Goal: Task Accomplishment & Management: Manage account settings

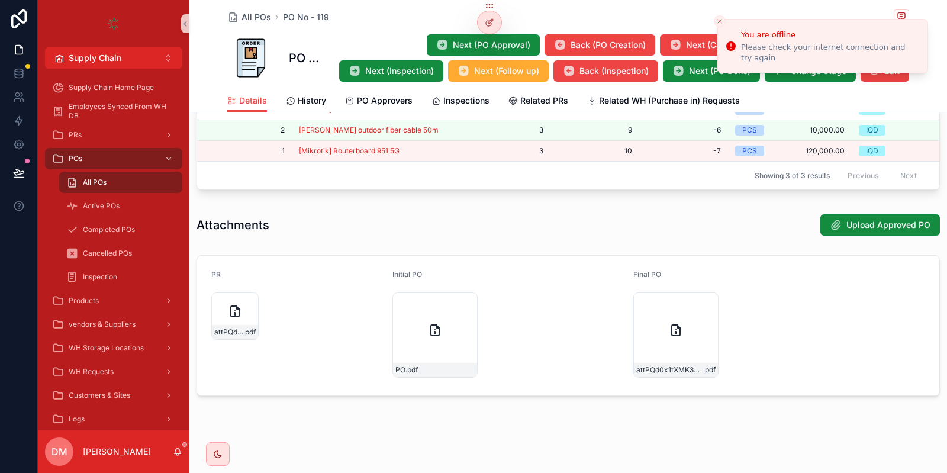
scroll to position [716, 0]
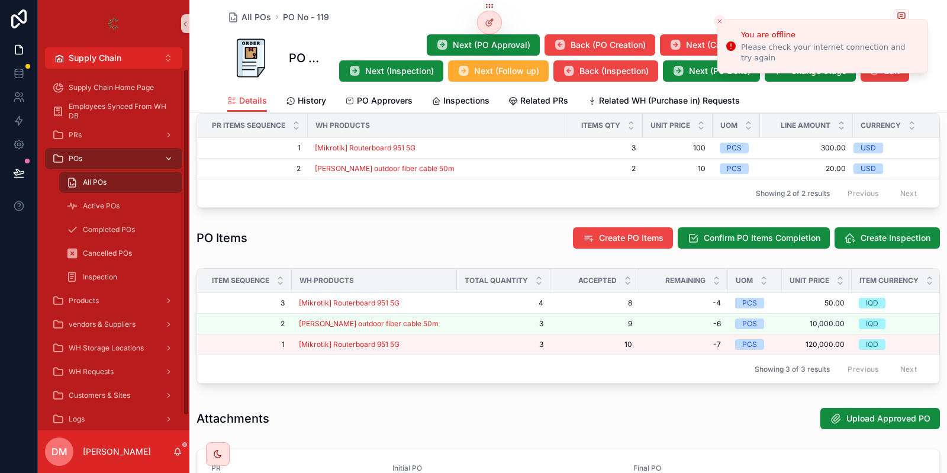
click at [131, 163] on div "POs" at bounding box center [113, 158] width 123 height 19
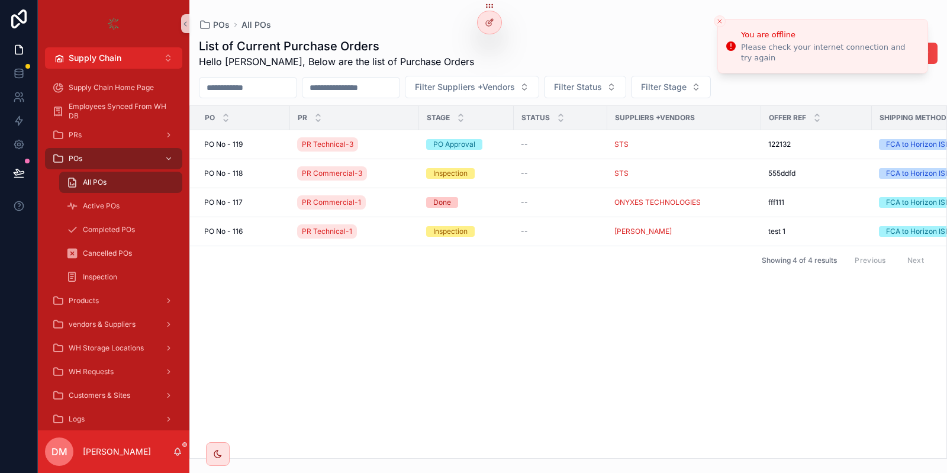
drag, startPoint x: 719, startPoint y: 26, endPoint x: 680, endPoint y: 23, distance: 38.6
click at [714, 26] on button "Close toast" at bounding box center [720, 21] width 12 height 12
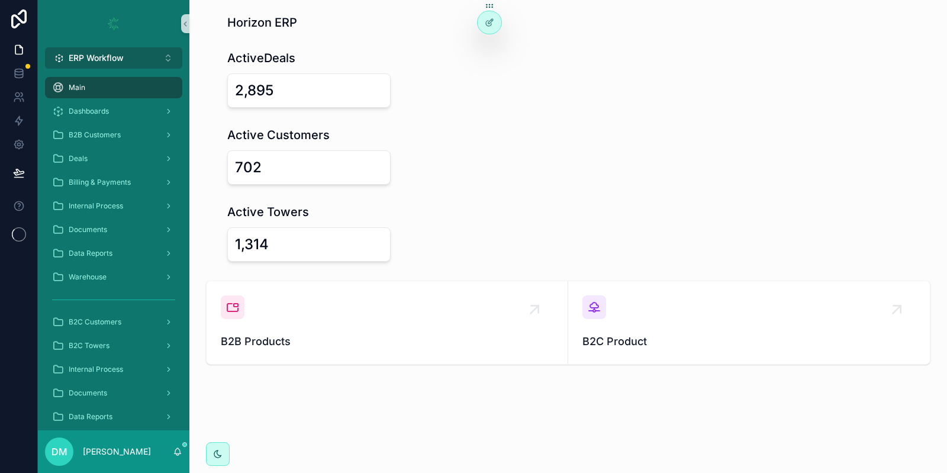
click at [131, 50] on button "ERP Workflow Alt 1" at bounding box center [113, 57] width 137 height 21
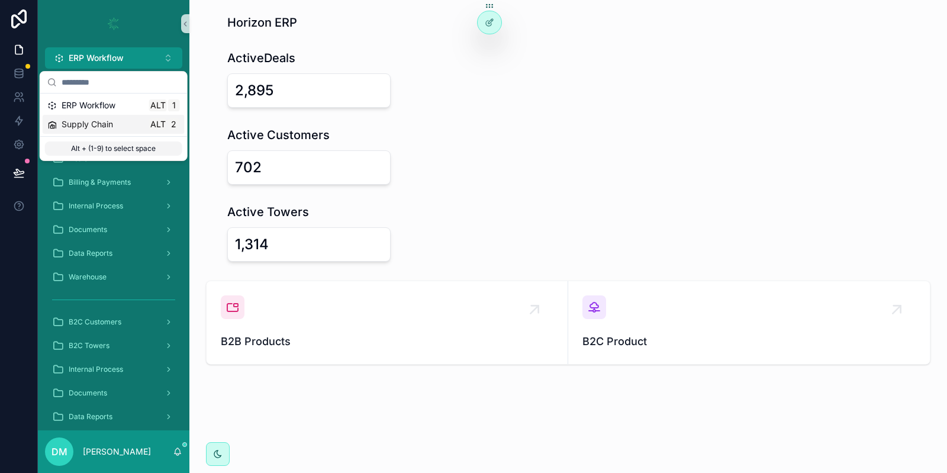
click at [122, 125] on div "Supply Chain Alt 2" at bounding box center [113, 124] width 133 height 12
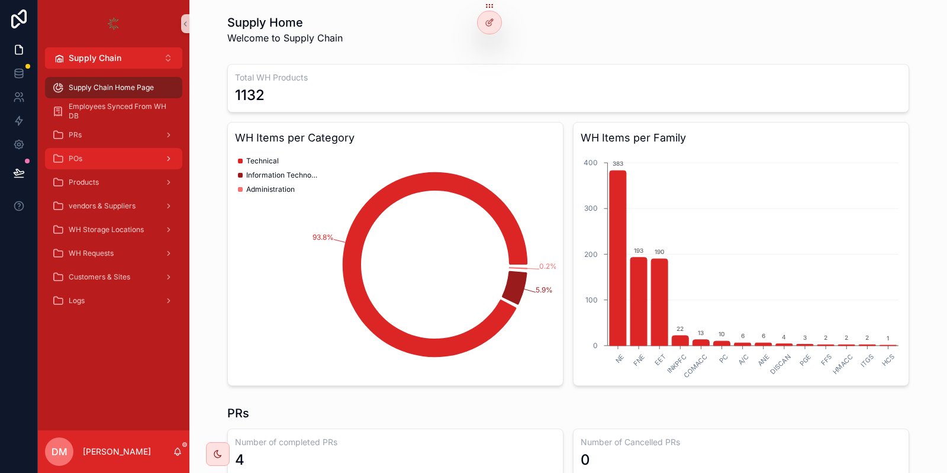
click at [126, 157] on div "POs" at bounding box center [113, 158] width 123 height 19
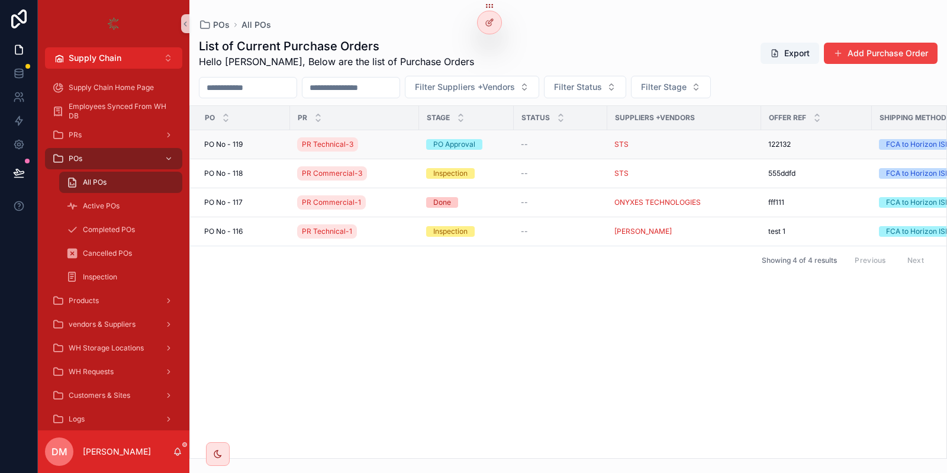
click at [264, 145] on div "PO No - 119 PO No - 119" at bounding box center [243, 144] width 79 height 9
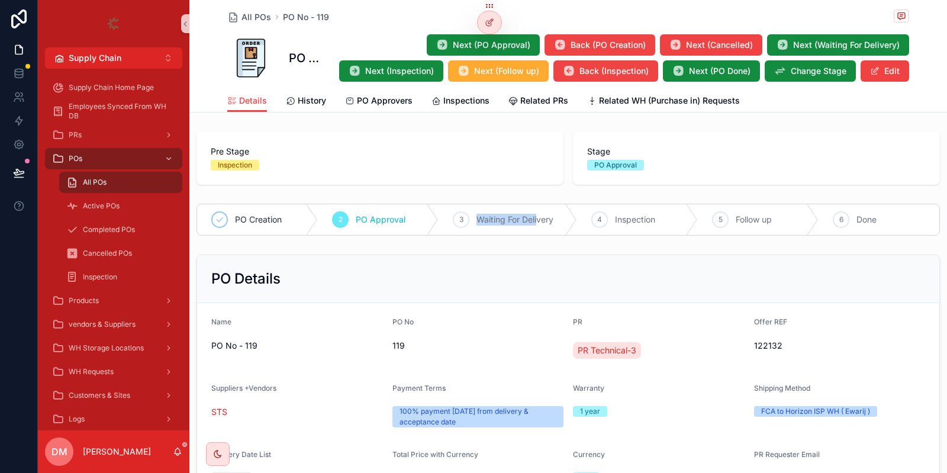
drag, startPoint x: 528, startPoint y: 211, endPoint x: 537, endPoint y: 211, distance: 9.5
click at [537, 211] on div "3 Waiting For Delivery" at bounding box center [507, 219] width 138 height 31
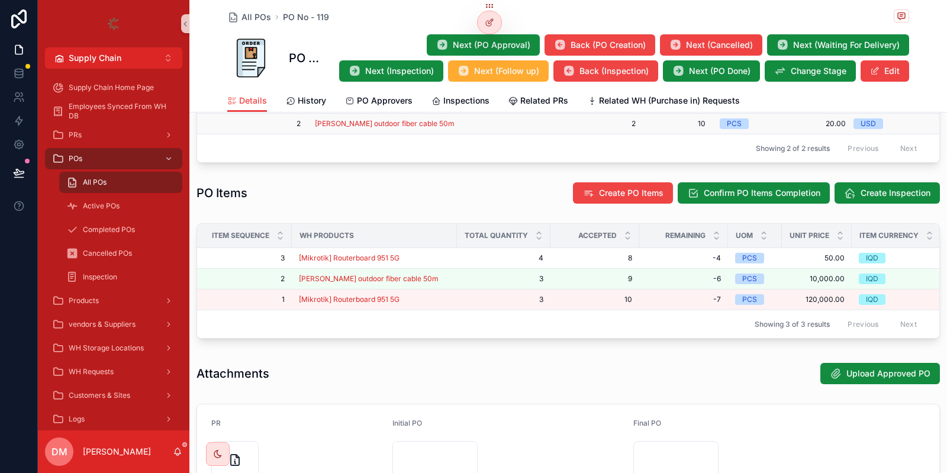
scroll to position [550, 0]
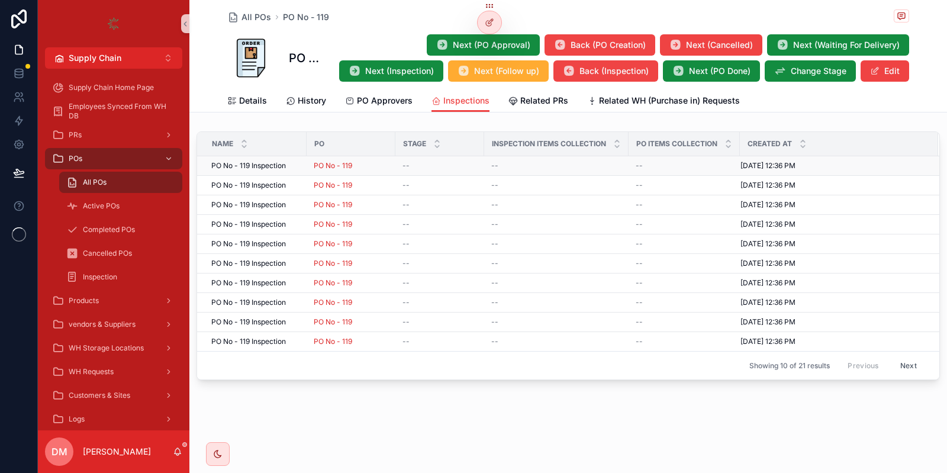
click at [280, 165] on span "PO No - 119 Inspection" at bounding box center [248, 165] width 75 height 9
click at [285, 240] on span "PO No - 119 Inspection" at bounding box center [248, 243] width 75 height 9
click at [283, 319] on span "PO No - 119 Inspection" at bounding box center [248, 321] width 75 height 9
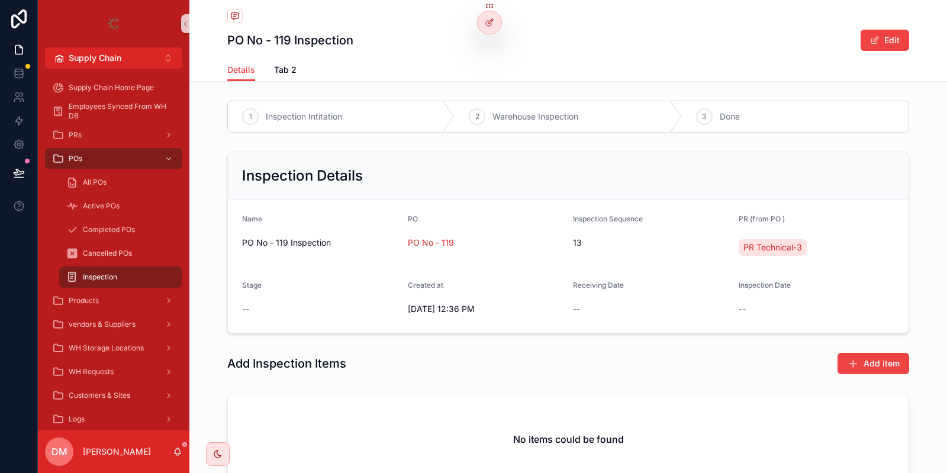
scroll to position [95, 0]
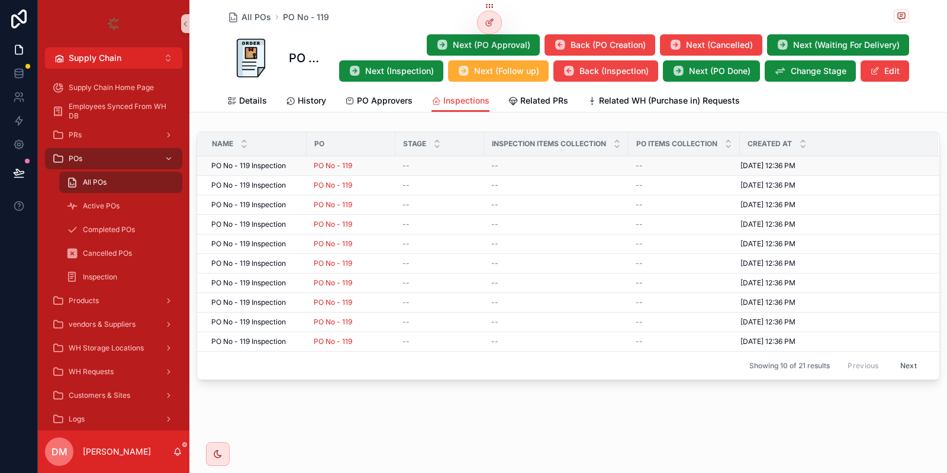
click at [294, 167] on div "PO No - 119 Inspection PO No - 119 Inspection" at bounding box center [255, 165] width 88 height 9
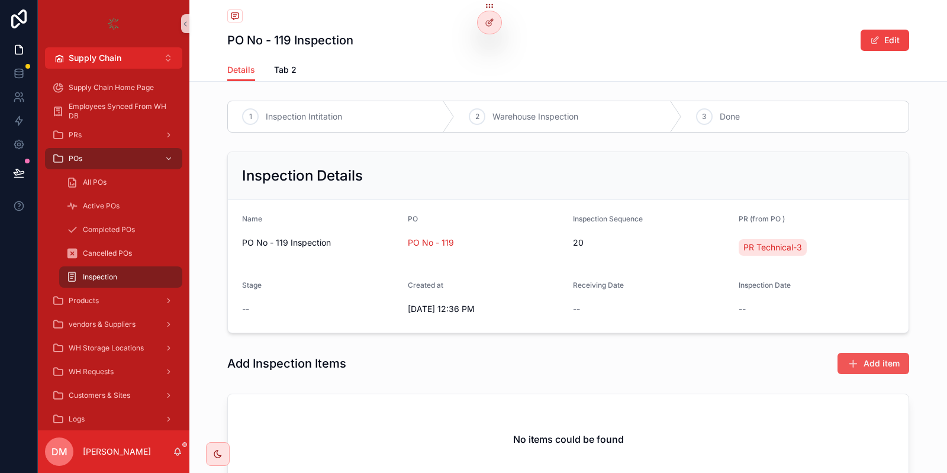
click at [857, 356] on button "Add item" at bounding box center [873, 363] width 72 height 21
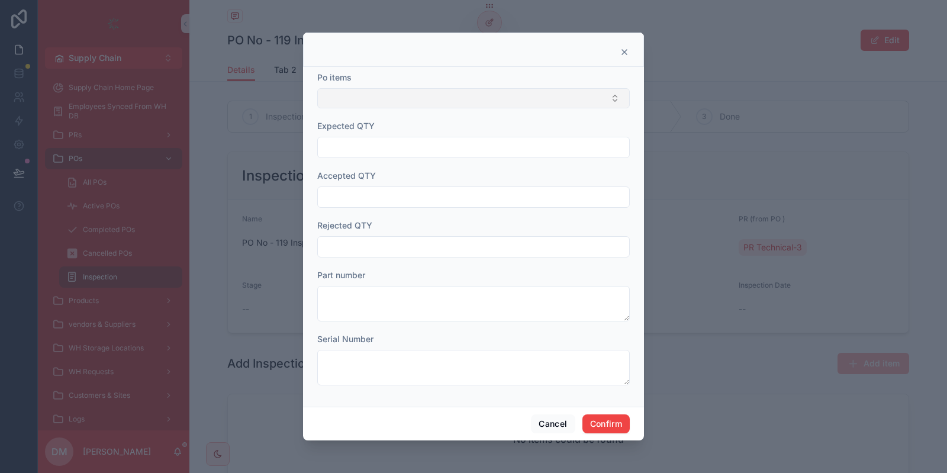
click at [366, 98] on button "Select Button" at bounding box center [473, 98] width 312 height 20
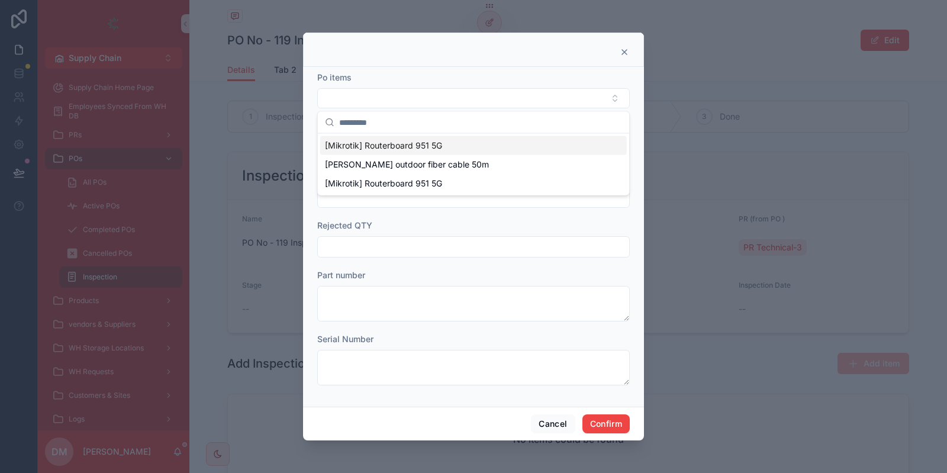
click at [349, 140] on span "[Mikrotik] Routerboard 951 5G" at bounding box center [383, 146] width 117 height 12
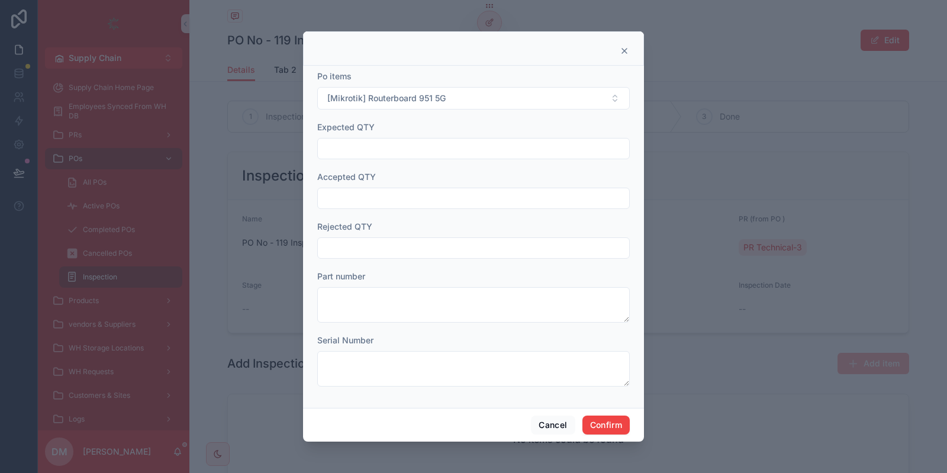
click at [376, 150] on input "text" at bounding box center [473, 148] width 311 height 17
type input "**"
click at [428, 212] on form "Po items [Mikrotik] Routerboard 951 5G Expected QTY ** Accepted QTY Rejected QT…" at bounding box center [473, 234] width 312 height 328
click at [431, 209] on div at bounding box center [473, 198] width 312 height 21
click at [431, 205] on input "text" at bounding box center [473, 198] width 311 height 17
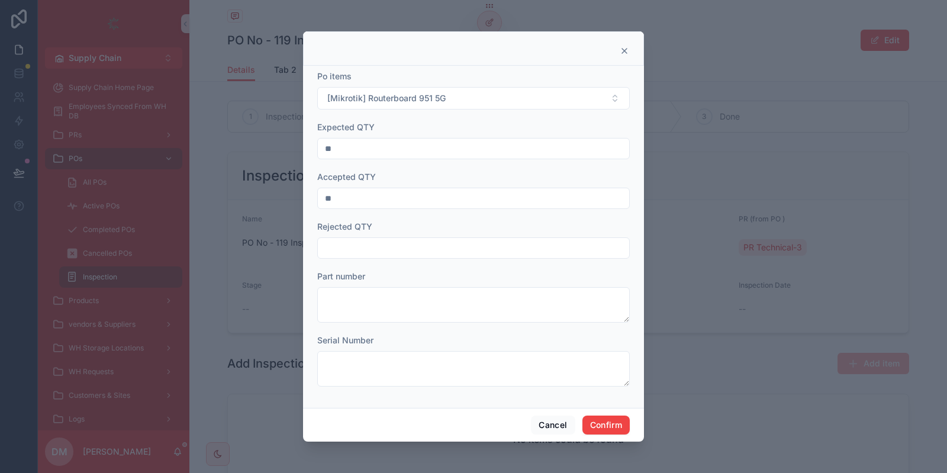
type input "**"
click at [407, 254] on input "text" at bounding box center [473, 248] width 311 height 17
click at [408, 254] on input "***" at bounding box center [473, 248] width 311 height 17
drag, startPoint x: 333, startPoint y: 251, endPoint x: 351, endPoint y: 250, distance: 17.8
click at [351, 250] on input "***" at bounding box center [473, 248] width 311 height 17
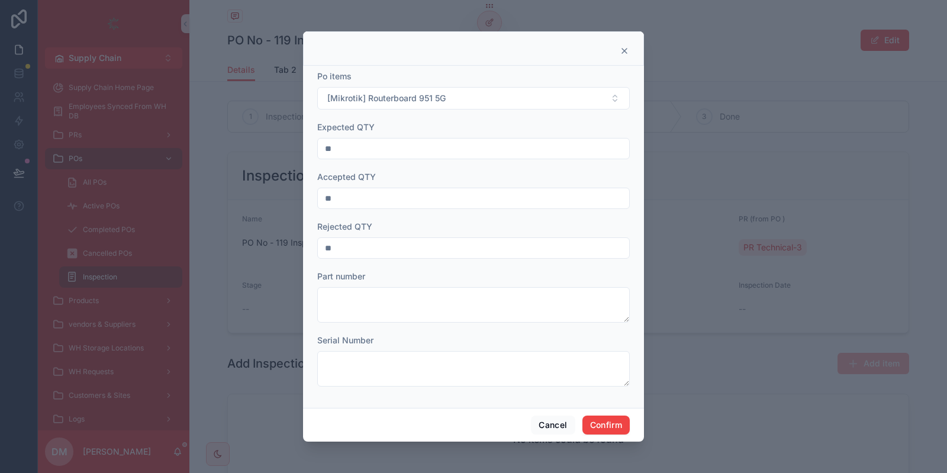
type input "**"
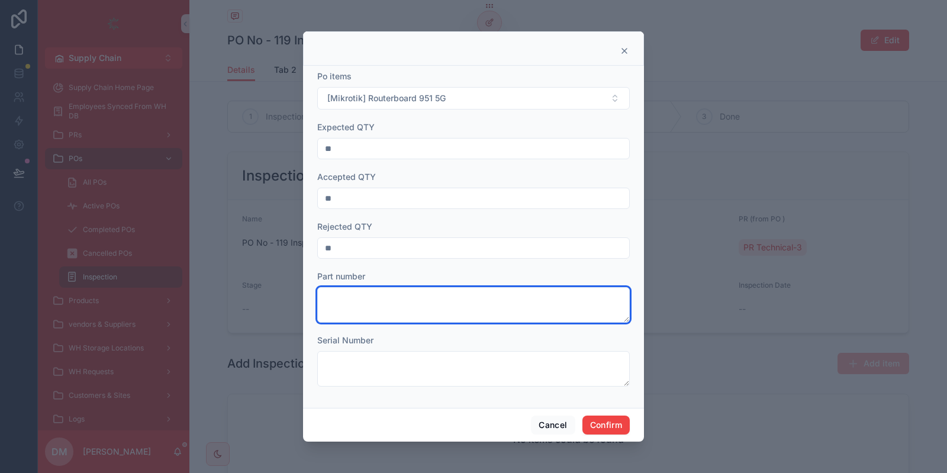
click at [370, 298] on textarea at bounding box center [473, 305] width 312 height 36
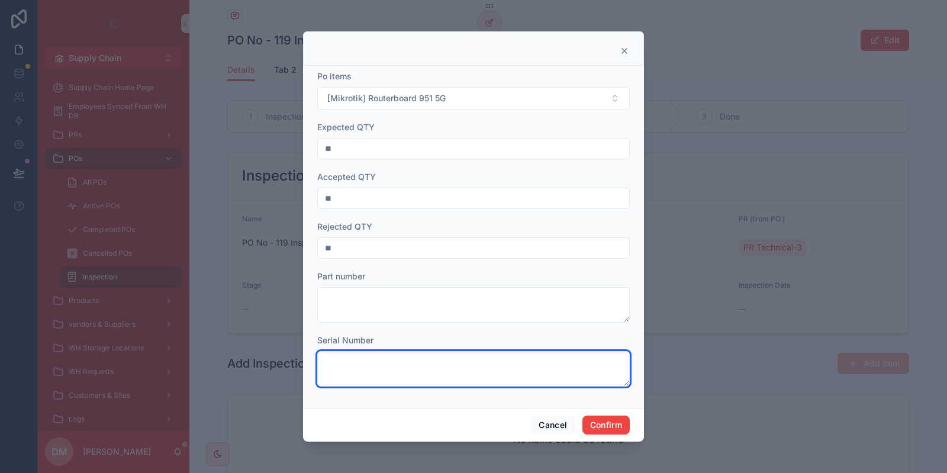
click at [459, 374] on textarea at bounding box center [473, 369] width 312 height 36
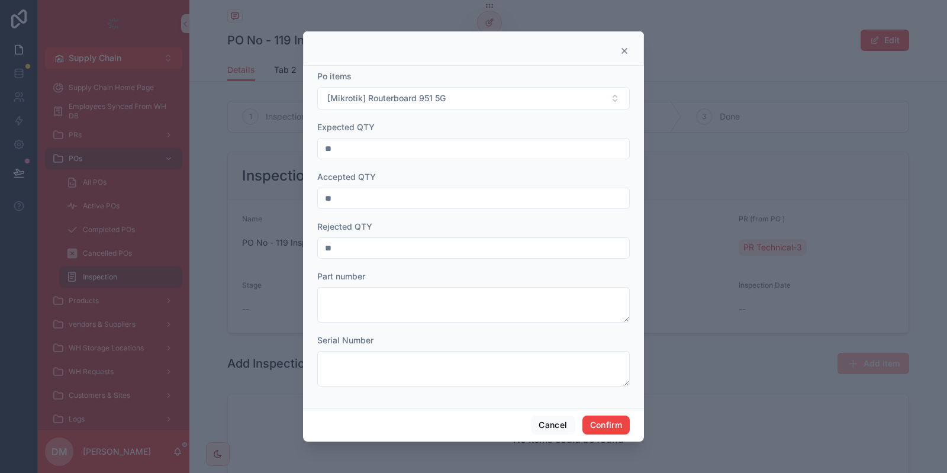
drag, startPoint x: 329, startPoint y: 150, endPoint x: 317, endPoint y: 144, distance: 13.2
click at [318, 144] on input "**" at bounding box center [473, 148] width 311 height 17
drag, startPoint x: 339, startPoint y: 150, endPoint x: 315, endPoint y: 147, distance: 23.9
click at [318, 147] on input "**" at bounding box center [473, 148] width 311 height 17
click at [615, 431] on button "Confirm" at bounding box center [605, 424] width 47 height 19
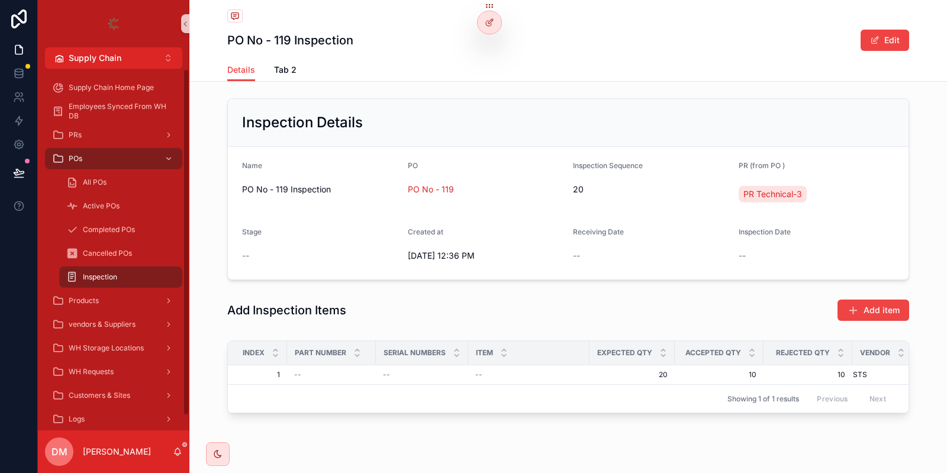
scroll to position [77, 0]
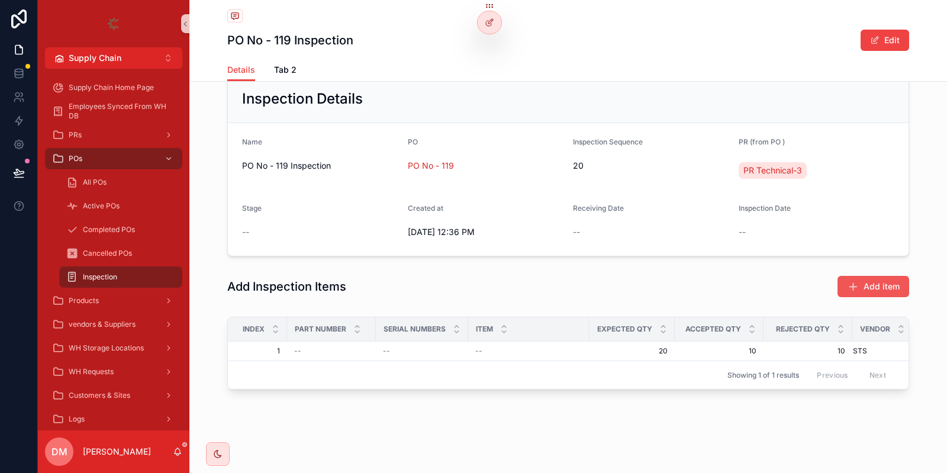
click at [889, 282] on span "Add item" at bounding box center [881, 286] width 36 height 12
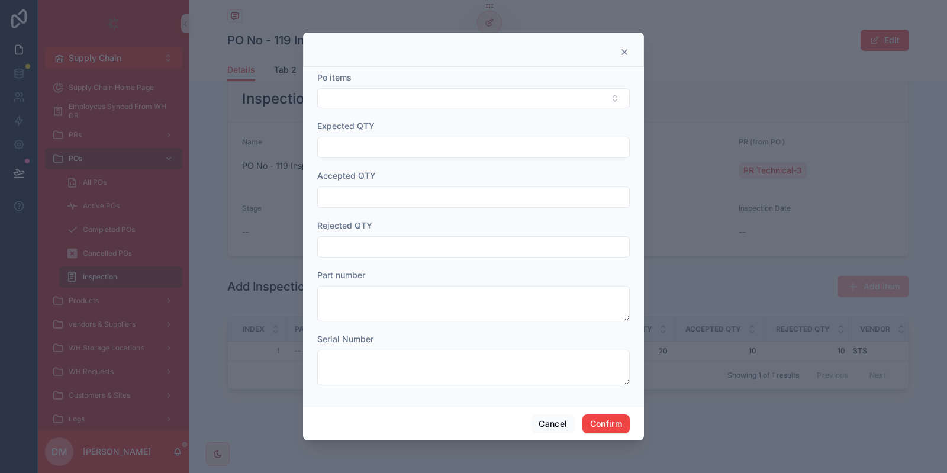
click at [403, 109] on form "Po items Expected QTY Accepted QTY Rejected QTY Part number Serial Number" at bounding box center [473, 234] width 312 height 325
click at [400, 107] on button "Select Button" at bounding box center [473, 98] width 312 height 20
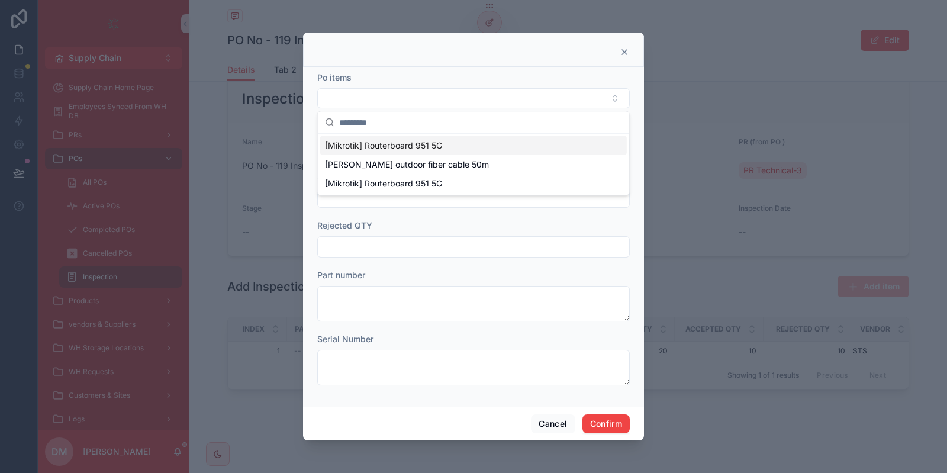
click at [362, 146] on span "[Mikrotik] Routerboard 951 5G" at bounding box center [383, 146] width 117 height 12
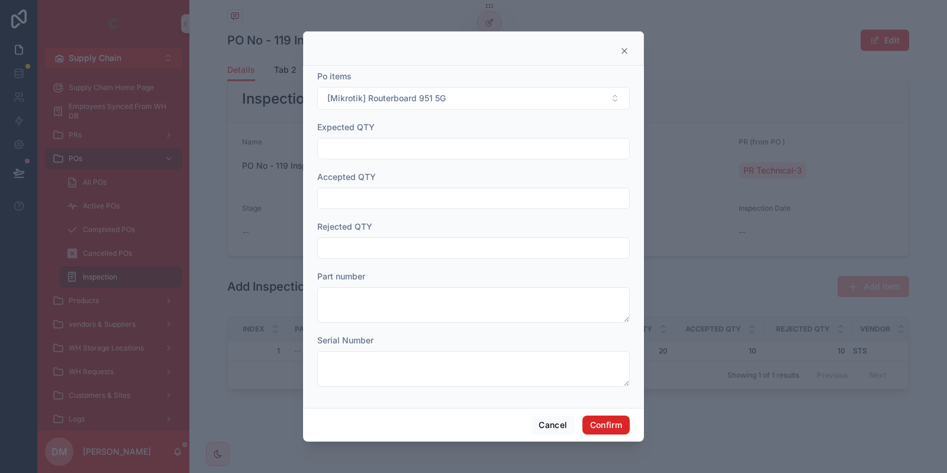
click at [608, 428] on button "Confirm" at bounding box center [605, 424] width 47 height 19
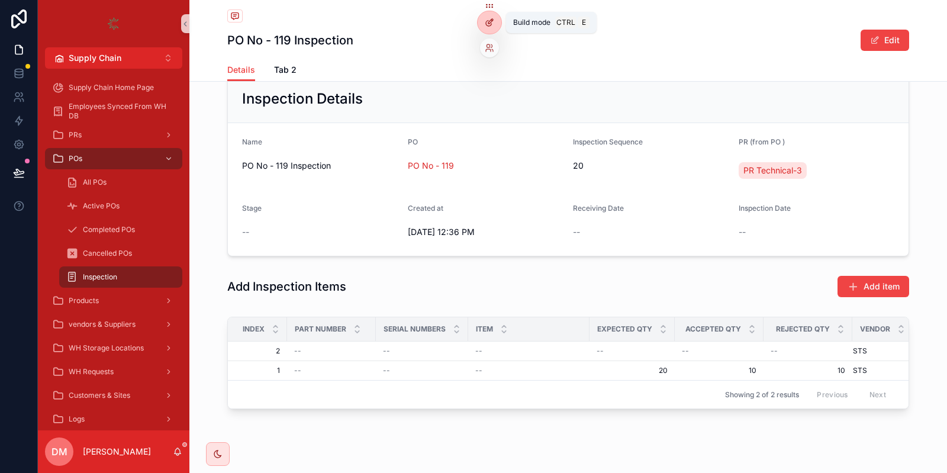
click at [483, 20] on div at bounding box center [490, 22] width 24 height 22
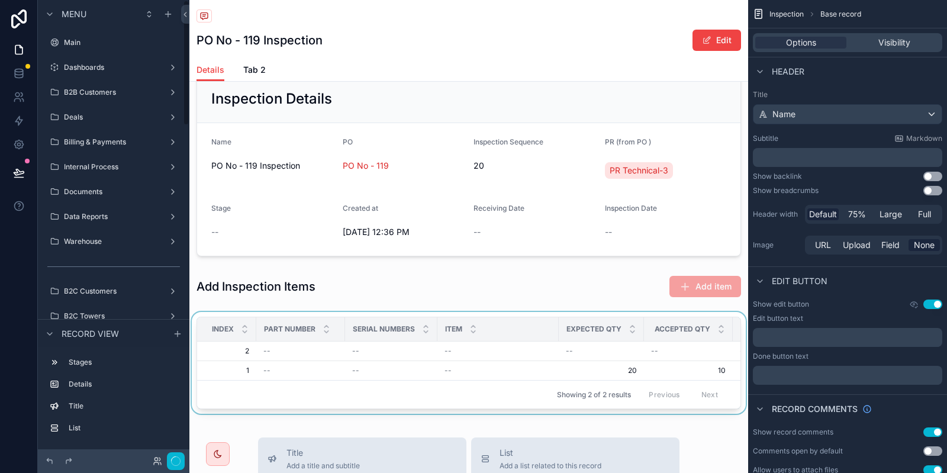
click at [472, 360] on div "scrollable content" at bounding box center [468, 365] width 559 height 107
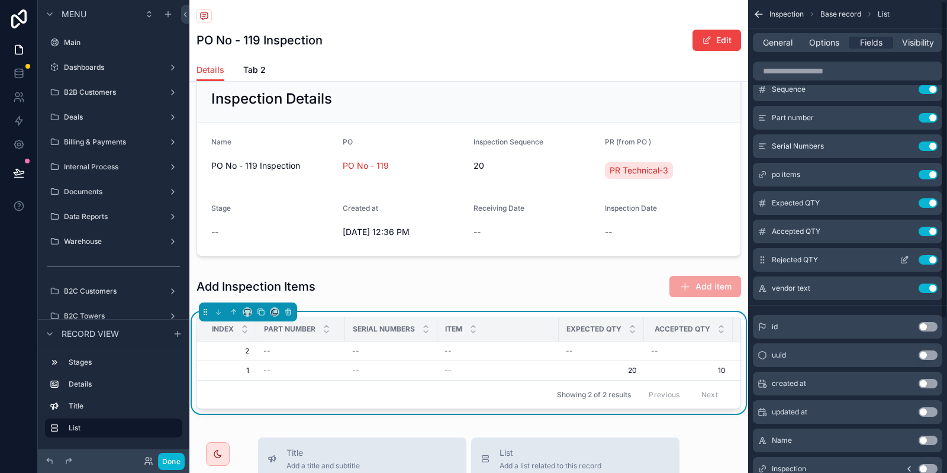
scroll to position [0, 0]
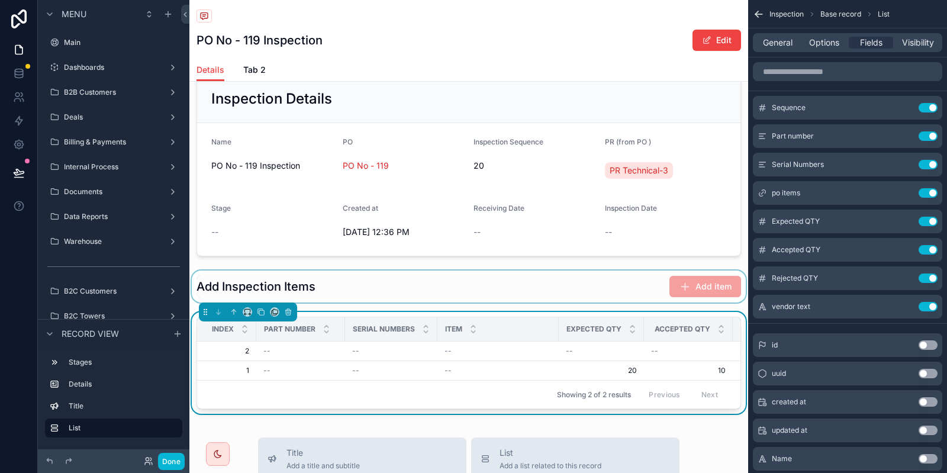
click at [673, 285] on div "scrollable content" at bounding box center [468, 286] width 559 height 32
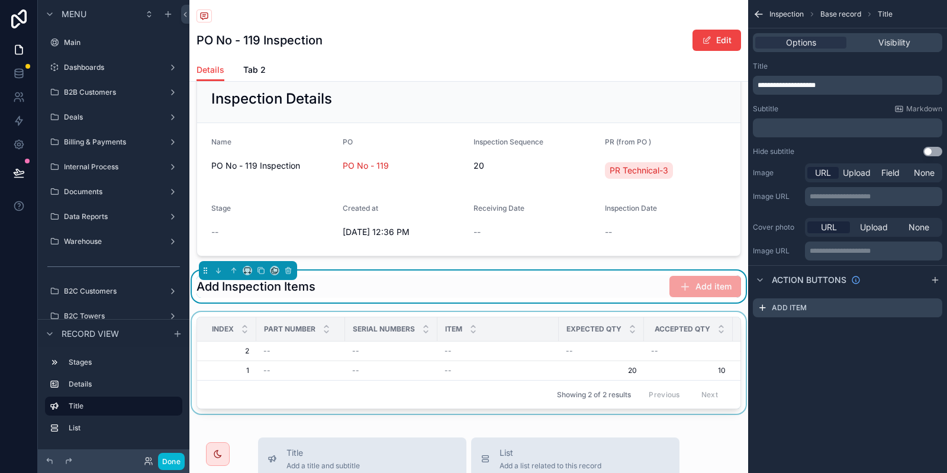
click at [666, 339] on th "Accepted QTY" at bounding box center [688, 329] width 89 height 24
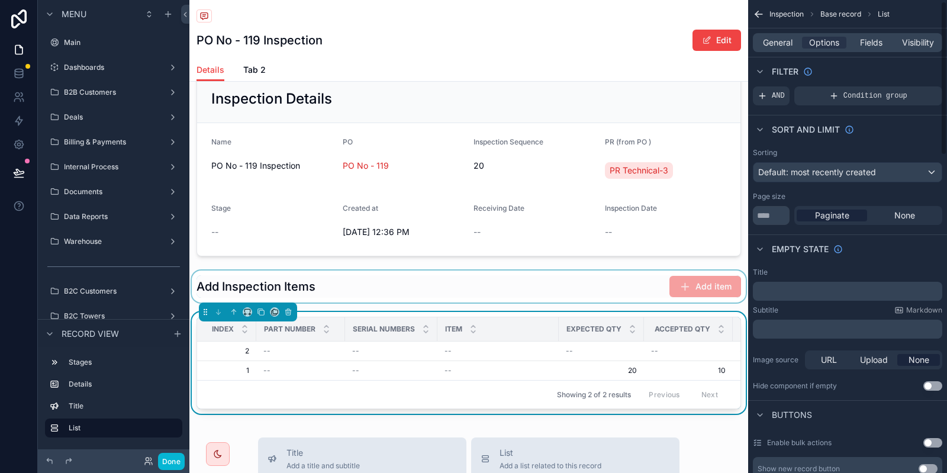
scroll to position [101, 0]
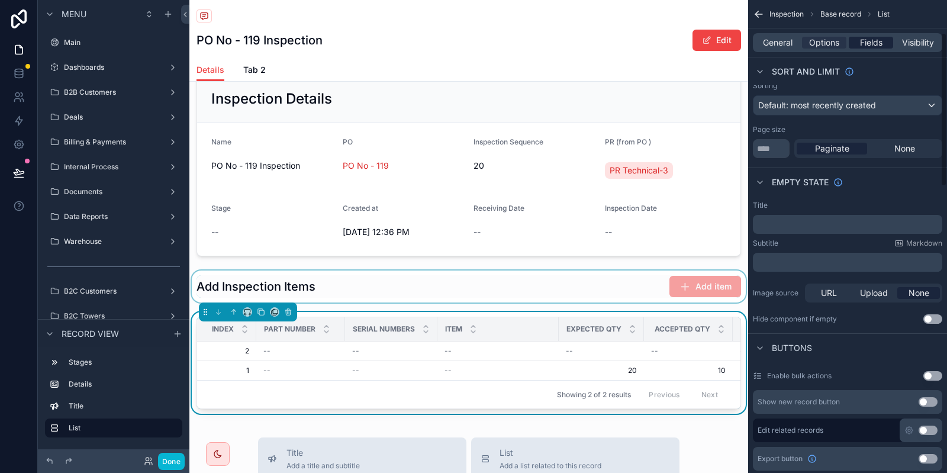
click at [877, 43] on span "Fields" at bounding box center [871, 43] width 22 height 12
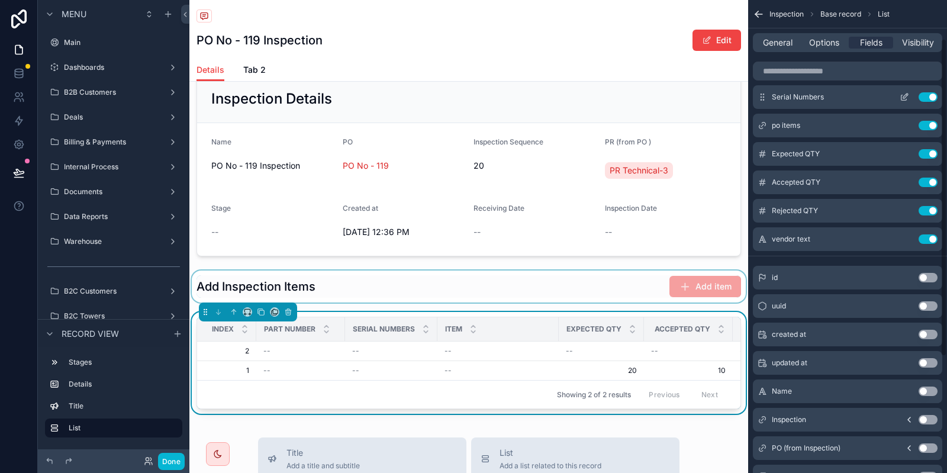
scroll to position [50, 0]
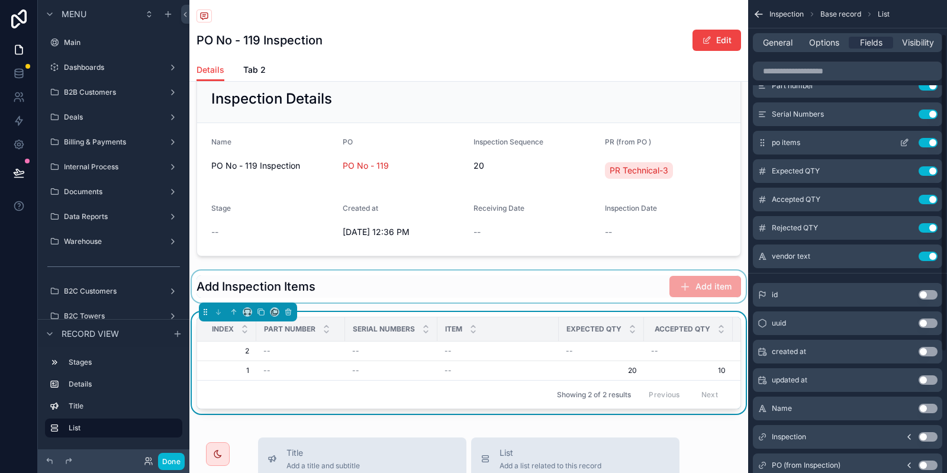
click at [904, 138] on div "po items Use setting" at bounding box center [847, 143] width 189 height 24
click at [902, 141] on icon "scrollable content" at bounding box center [903, 143] width 5 height 5
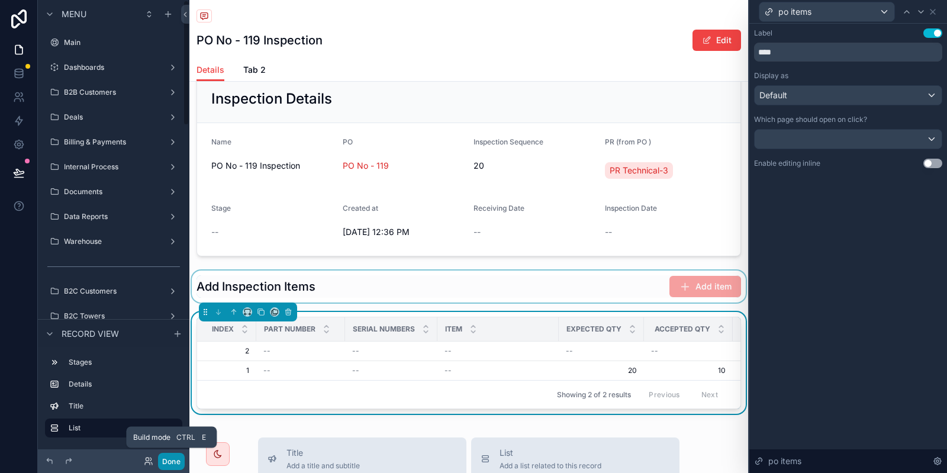
click at [176, 460] on button "Done" at bounding box center [171, 461] width 27 height 17
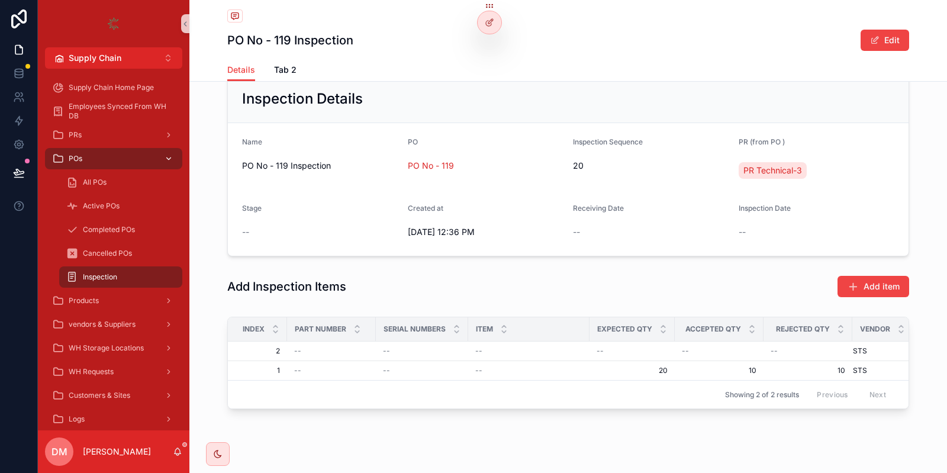
click at [143, 158] on div "POs" at bounding box center [113, 158] width 123 height 19
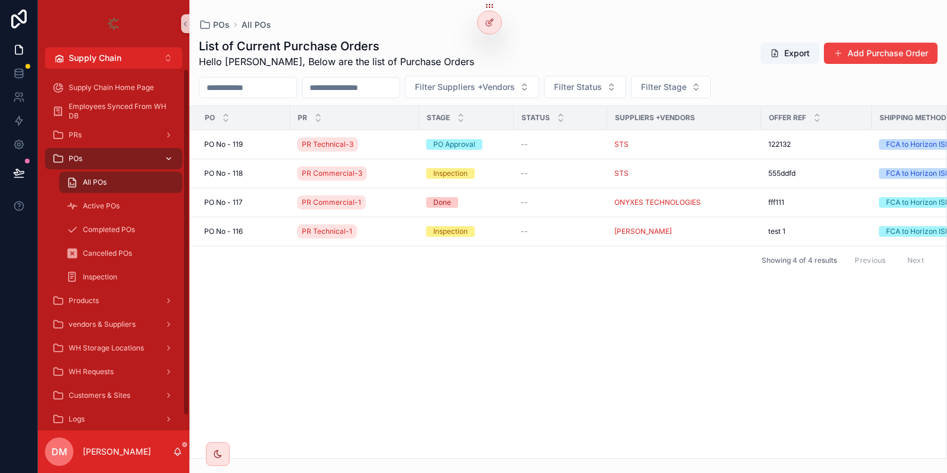
click at [132, 163] on div "POs" at bounding box center [113, 158] width 123 height 19
click at [255, 143] on div "PO No - 119 PO No - 119" at bounding box center [243, 144] width 79 height 9
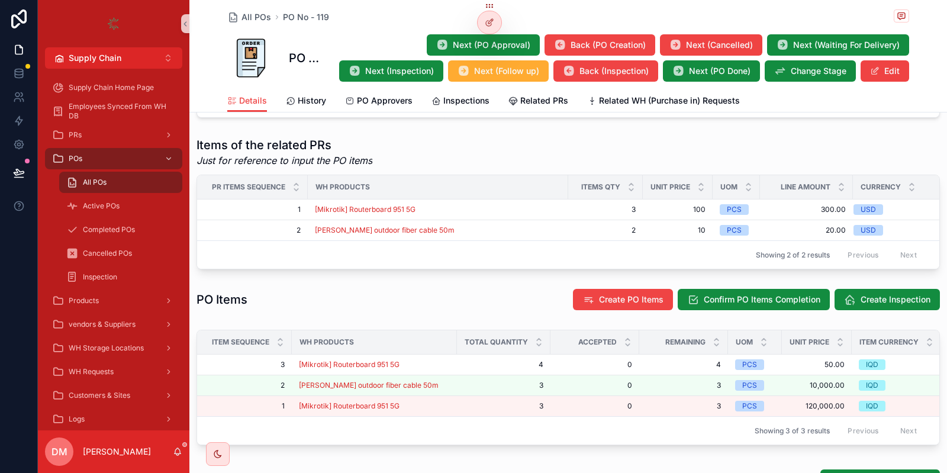
scroll to position [442, 0]
click at [851, 304] on button "Create Inspection" at bounding box center [886, 298] width 105 height 21
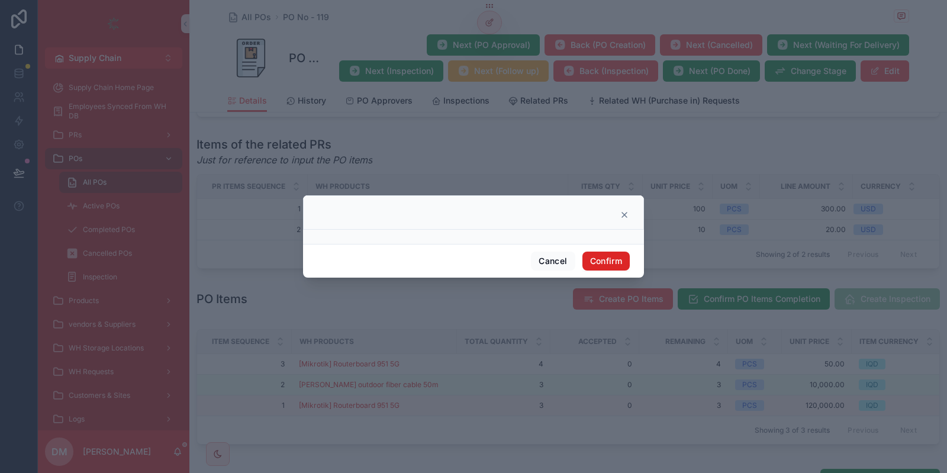
click at [611, 264] on button "Confirm" at bounding box center [605, 260] width 47 height 19
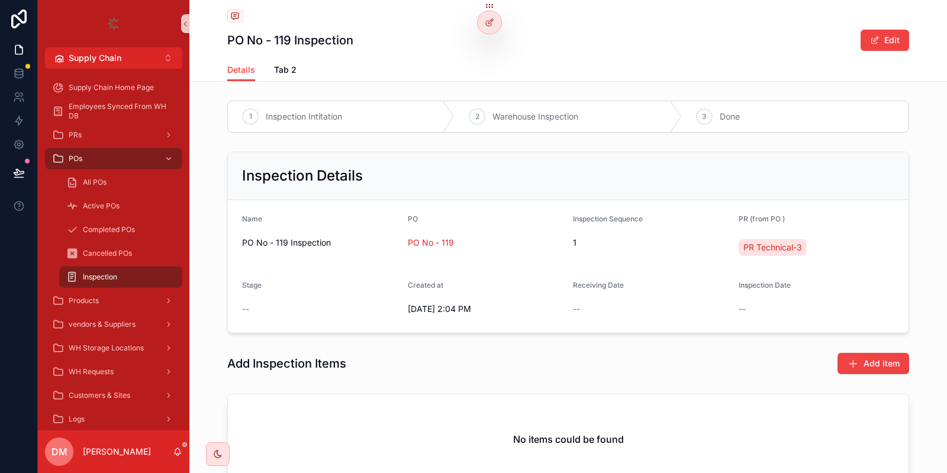
scroll to position [95, 0]
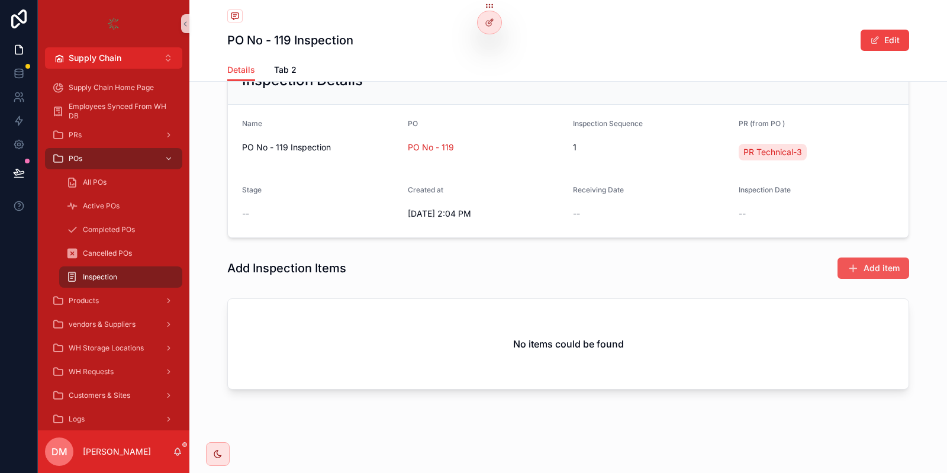
click at [876, 270] on span "Add item" at bounding box center [881, 268] width 36 height 12
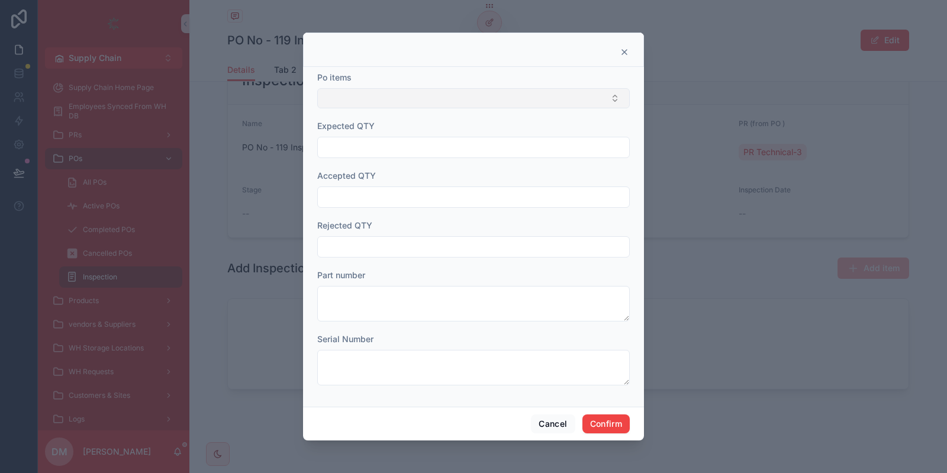
click at [389, 106] on button "Select Button" at bounding box center [473, 98] width 312 height 20
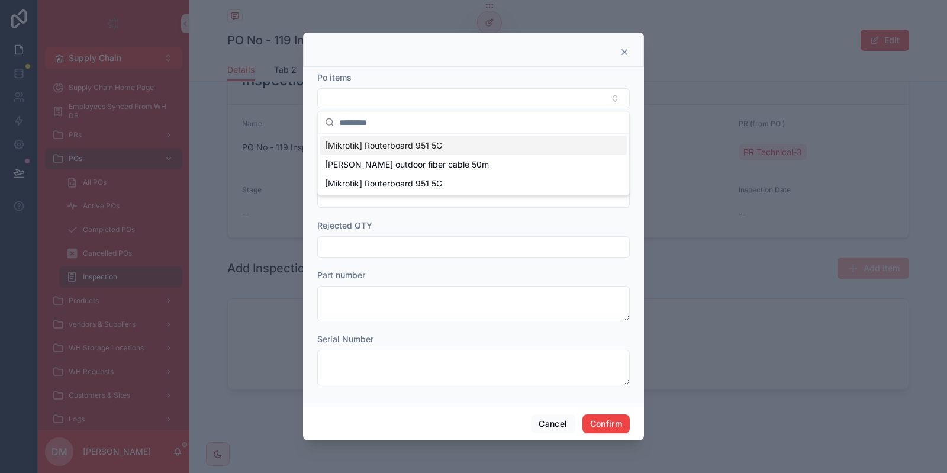
click at [375, 143] on span "[Mikrotik] Routerboard 951 5G" at bounding box center [383, 146] width 117 height 12
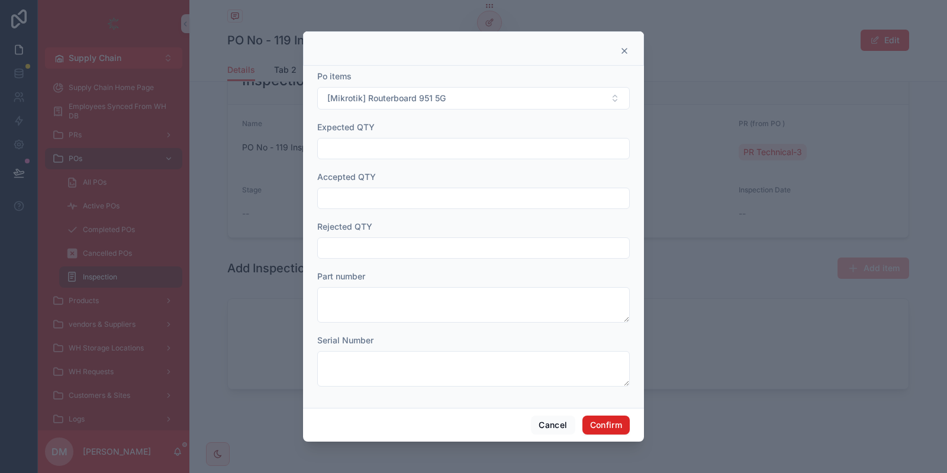
drag, startPoint x: 631, startPoint y: 431, endPoint x: 614, endPoint y: 428, distance: 17.5
click at [614, 428] on div "Cancel Confirm" at bounding box center [473, 425] width 341 height 34
click at [614, 428] on button "Confirm" at bounding box center [605, 424] width 47 height 19
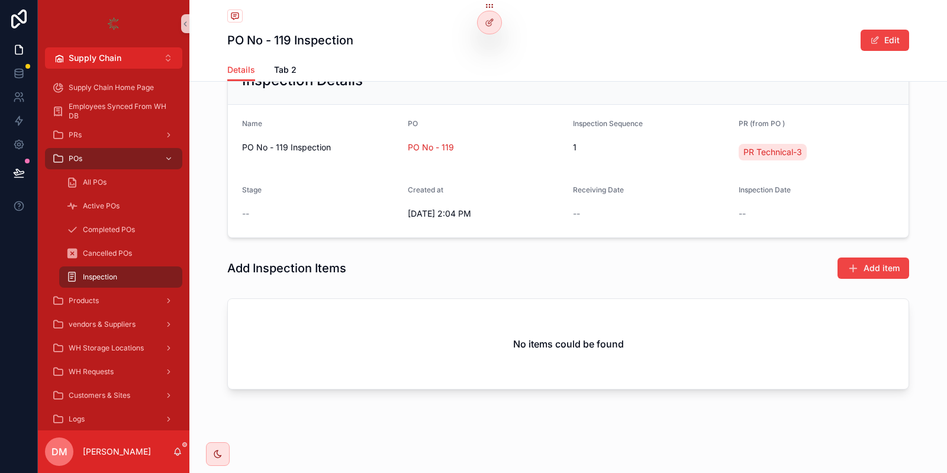
scroll to position [77, 0]
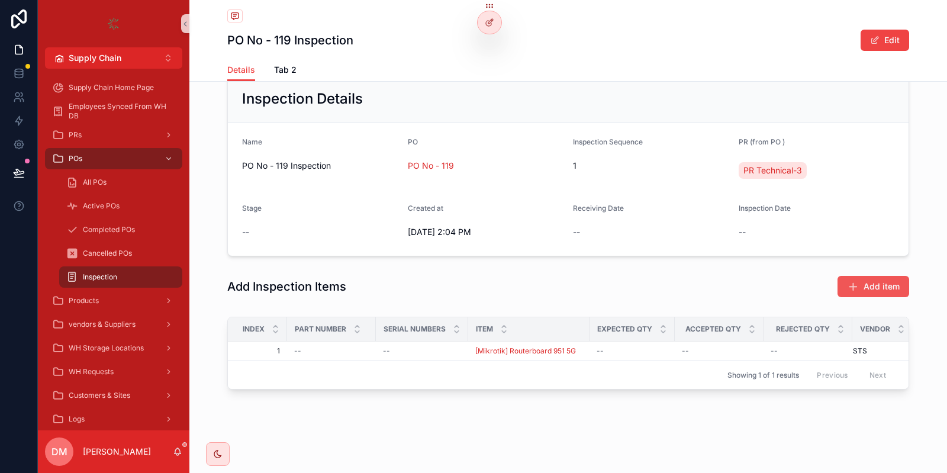
click at [871, 292] on button "Add item" at bounding box center [873, 286] width 72 height 21
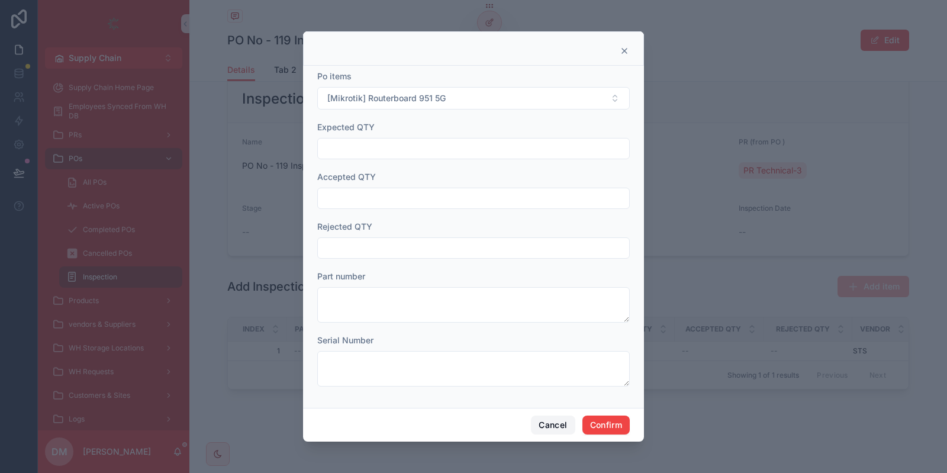
click at [552, 425] on button "Cancel" at bounding box center [553, 424] width 44 height 19
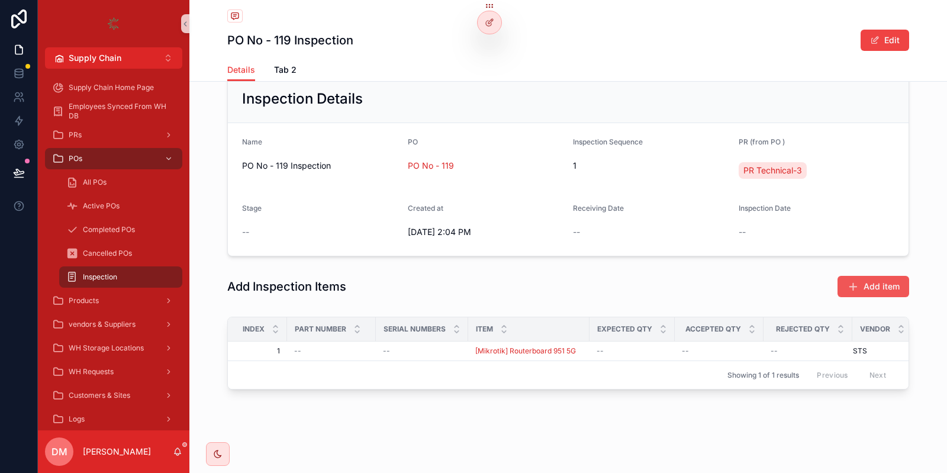
click at [881, 284] on span "Add item" at bounding box center [881, 286] width 36 height 12
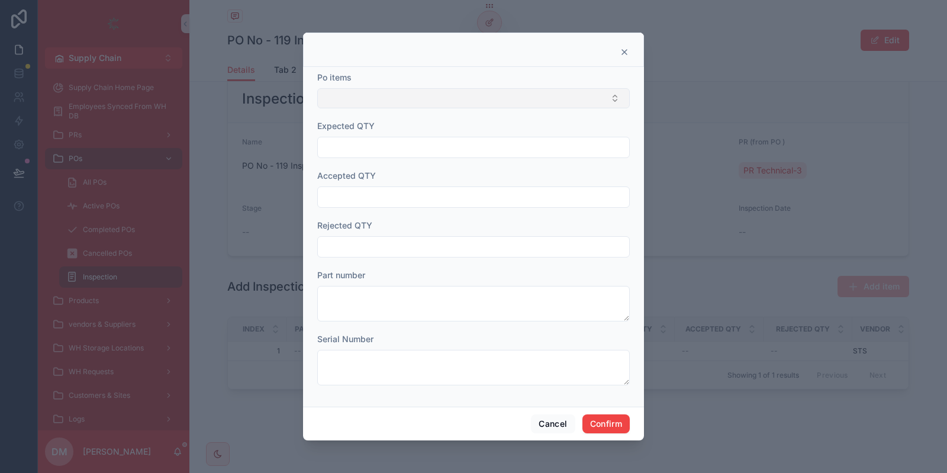
click at [502, 99] on button "Select Button" at bounding box center [473, 98] width 312 height 20
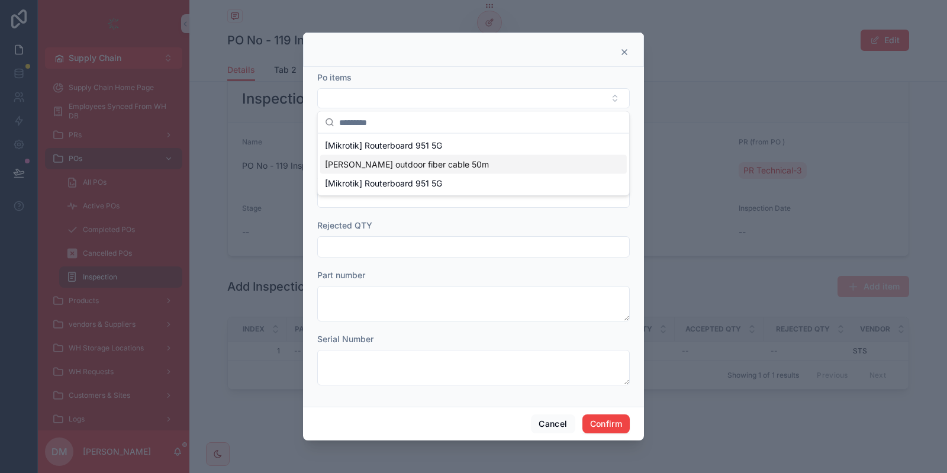
click at [396, 171] on div "[PERSON_NAME] outdoor fiber cable 50m" at bounding box center [473, 164] width 306 height 19
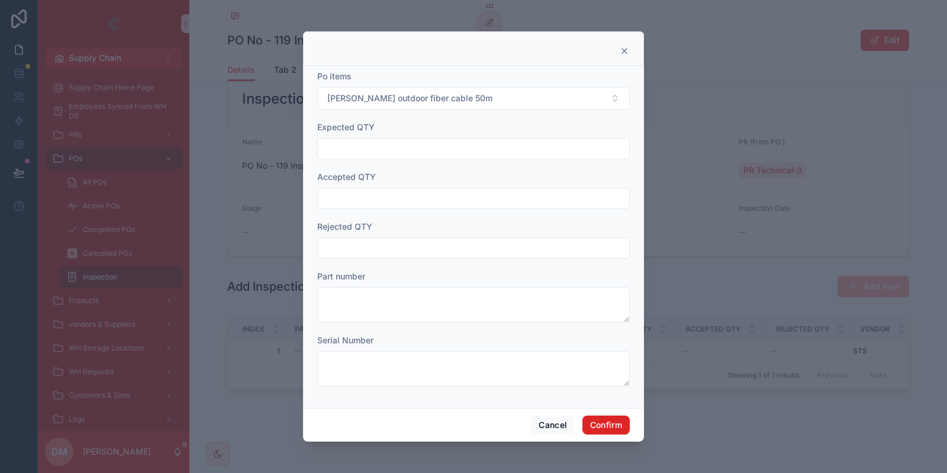
click at [598, 419] on button "Confirm" at bounding box center [605, 424] width 47 height 19
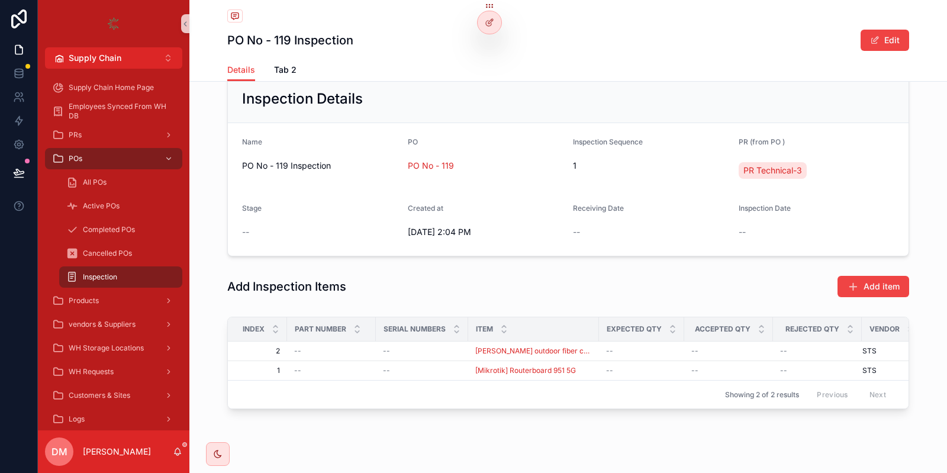
scroll to position [96, 0]
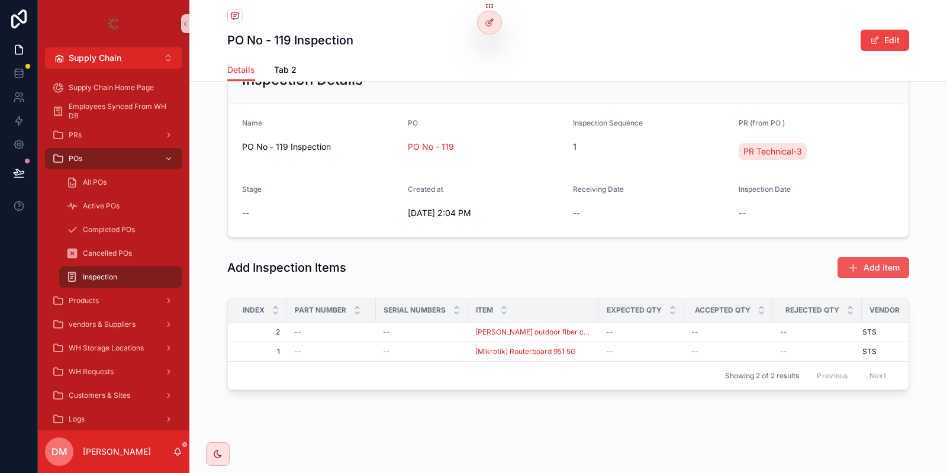
click at [880, 278] on div "Add Inspection Items Add item" at bounding box center [567, 267] width 757 height 32
click at [880, 272] on button "Add item" at bounding box center [873, 267] width 72 height 21
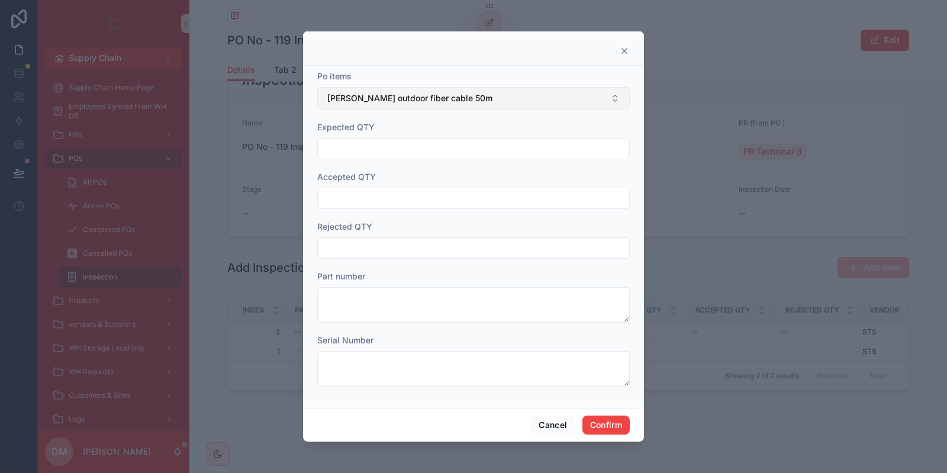
click at [456, 107] on button "[PERSON_NAME] outdoor fiber cable 50m" at bounding box center [473, 98] width 312 height 22
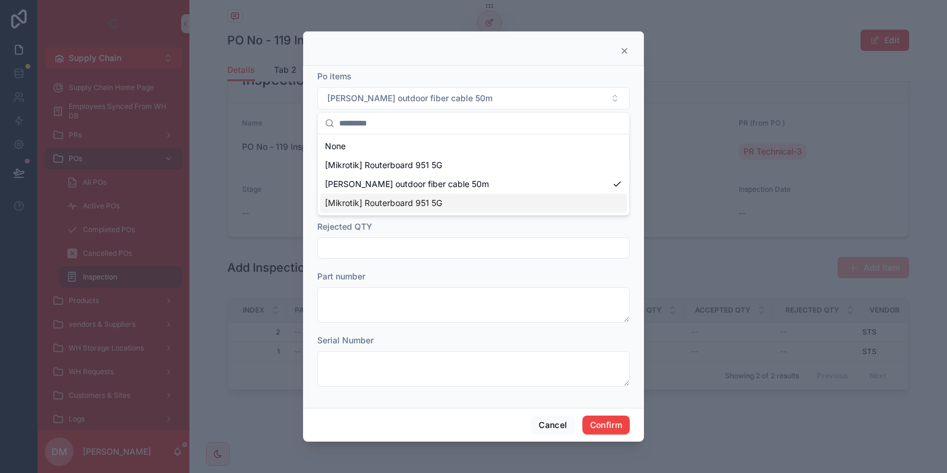
click at [398, 204] on span "[Mikrotik] Routerboard 951 5G" at bounding box center [383, 203] width 117 height 12
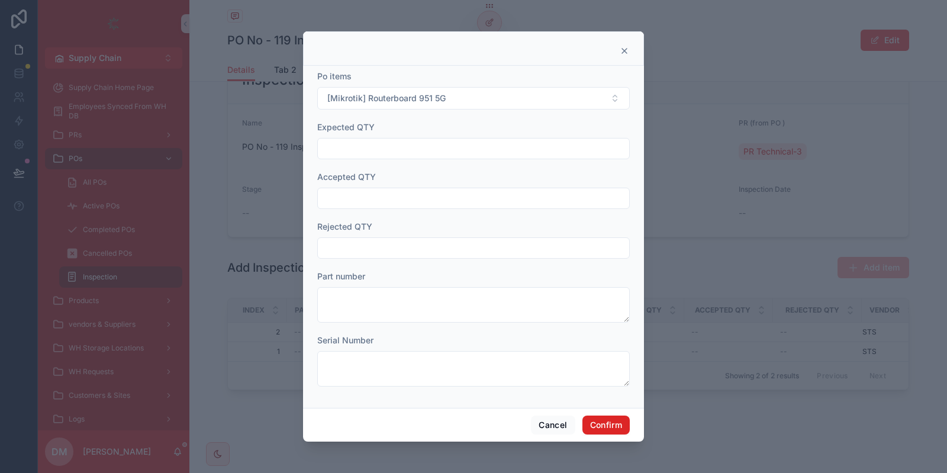
click at [624, 424] on button "Confirm" at bounding box center [605, 424] width 47 height 19
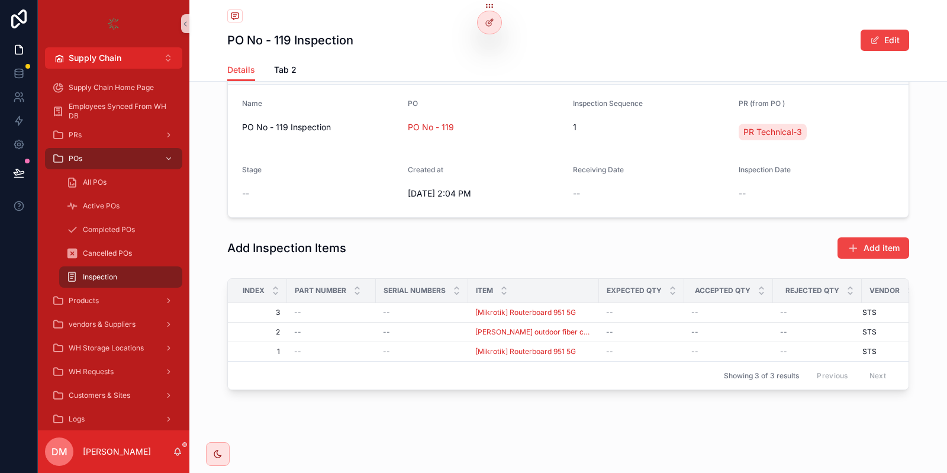
scroll to position [0, 0]
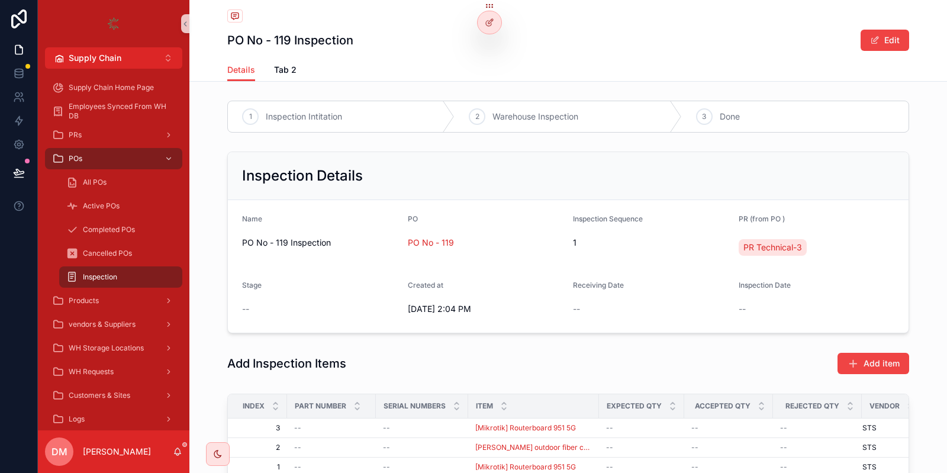
click at [121, 280] on div "Inspection" at bounding box center [120, 276] width 109 height 19
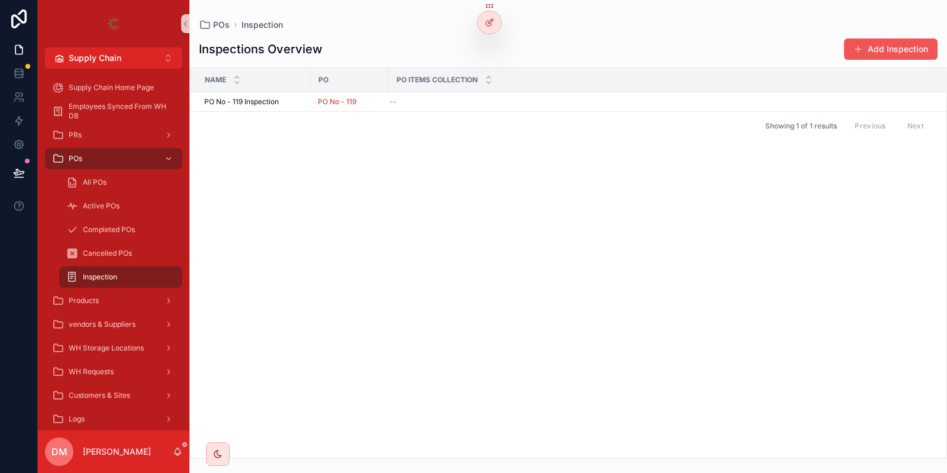
click at [898, 45] on button "Add Inspection" at bounding box center [890, 48] width 93 height 21
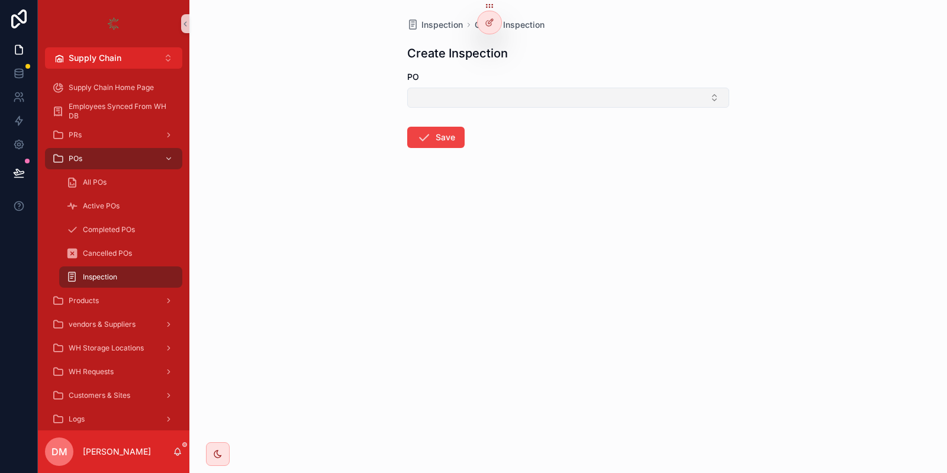
click at [463, 107] on button "Select Button" at bounding box center [568, 98] width 322 height 20
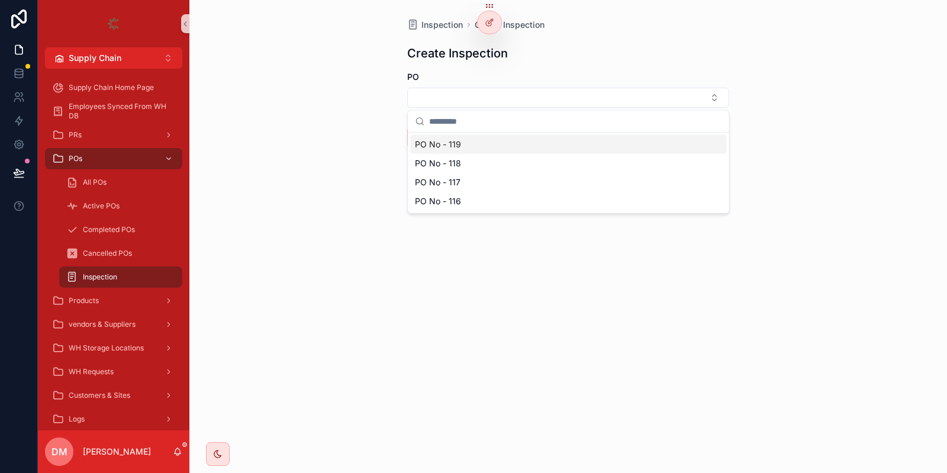
click at [437, 144] on span "PO No - 119" at bounding box center [438, 144] width 46 height 12
click at [437, 144] on button "Save" at bounding box center [435, 139] width 57 height 21
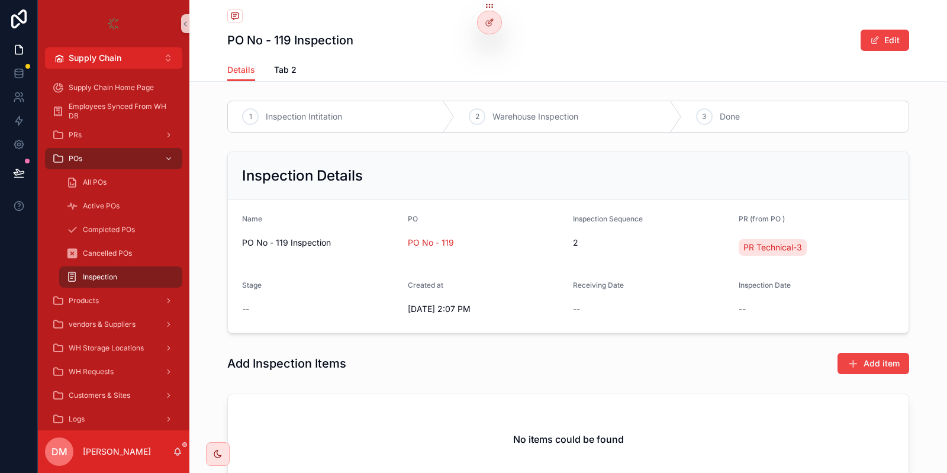
scroll to position [95, 0]
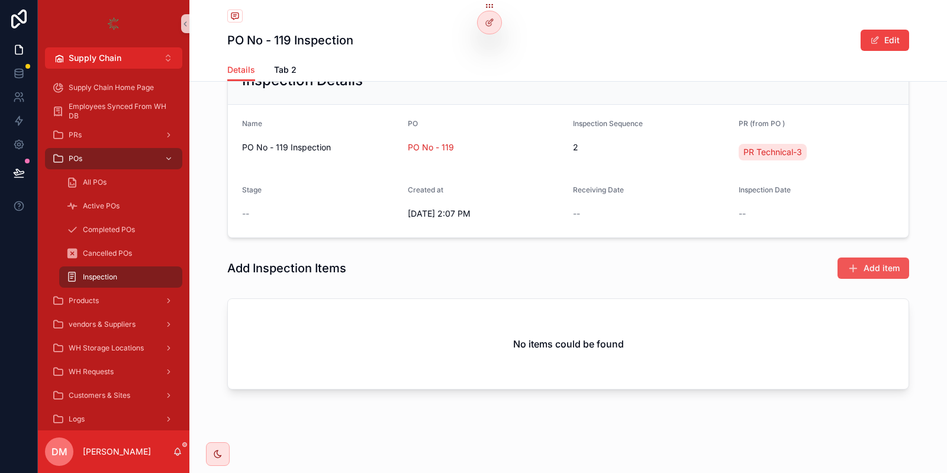
click at [866, 270] on span "Add item" at bounding box center [881, 268] width 36 height 12
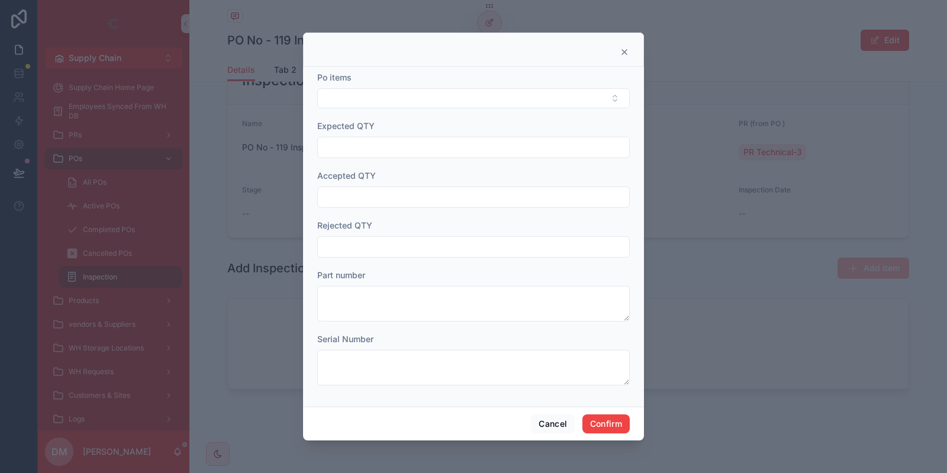
drag, startPoint x: 422, startPoint y: 111, endPoint x: 398, endPoint y: 108, distance: 23.9
click at [398, 108] on form "Po items Expected QTY Accepted QTY Rejected QTY Part number Serial Number" at bounding box center [473, 234] width 312 height 325
drag, startPoint x: 398, startPoint y: 108, endPoint x: 372, endPoint y: 104, distance: 26.4
click at [372, 104] on form "Po items Expected QTY Accepted QTY Rejected QTY Part number Serial Number" at bounding box center [473, 234] width 312 height 325
click at [372, 104] on button "Select Button" at bounding box center [473, 98] width 312 height 20
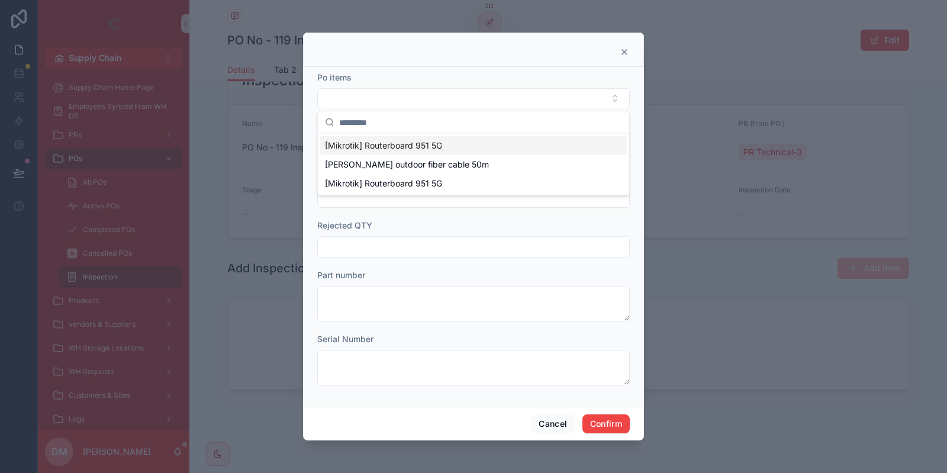
click at [373, 137] on div "[Mikrotik] Routerboard 951 5G" at bounding box center [473, 145] width 306 height 19
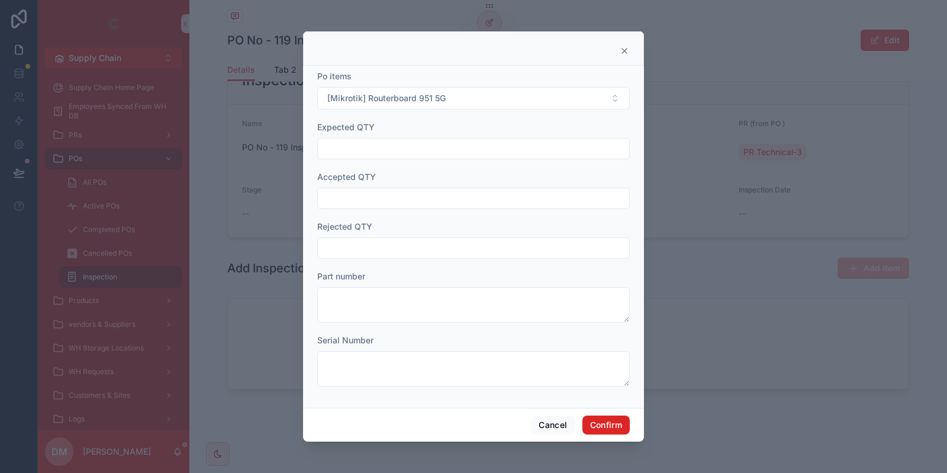
click at [617, 430] on button "Confirm" at bounding box center [605, 424] width 47 height 19
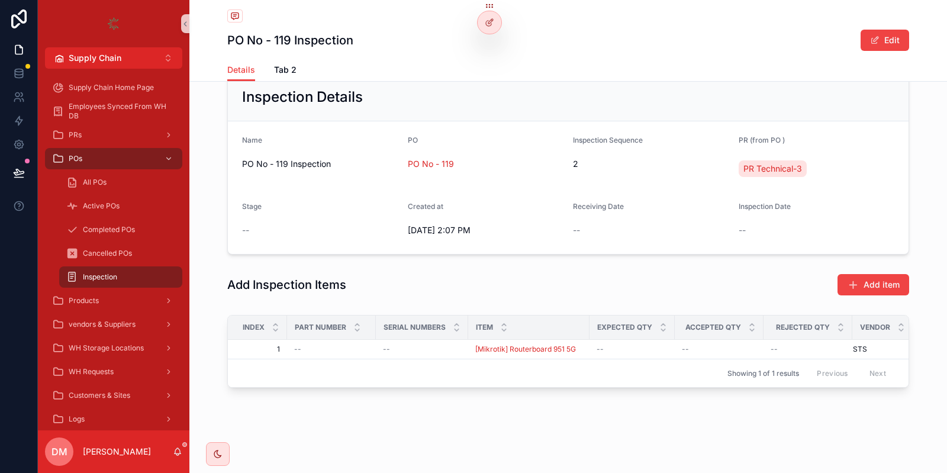
scroll to position [77, 0]
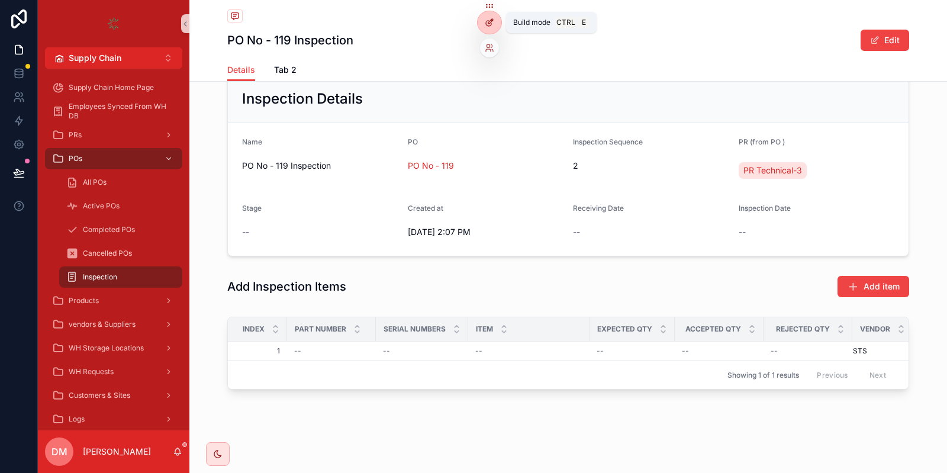
click at [488, 19] on icon at bounding box center [489, 22] width 9 height 9
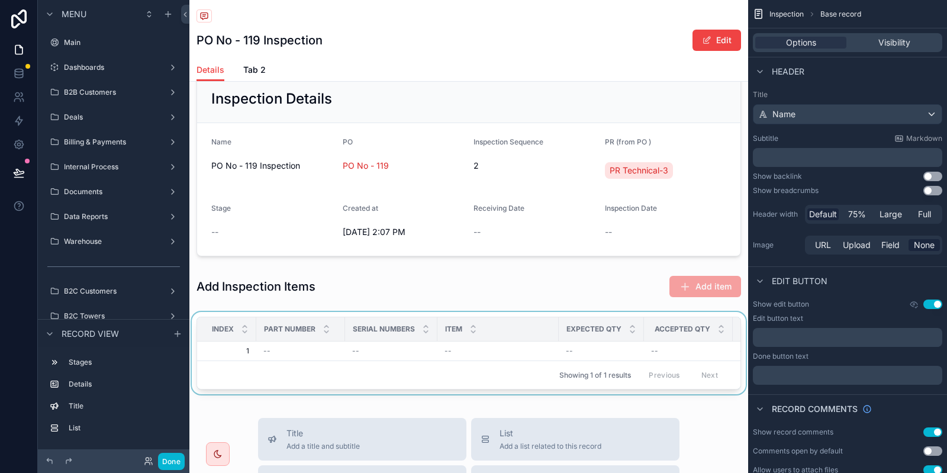
click at [472, 312] on div "scrollable content" at bounding box center [468, 355] width 559 height 87
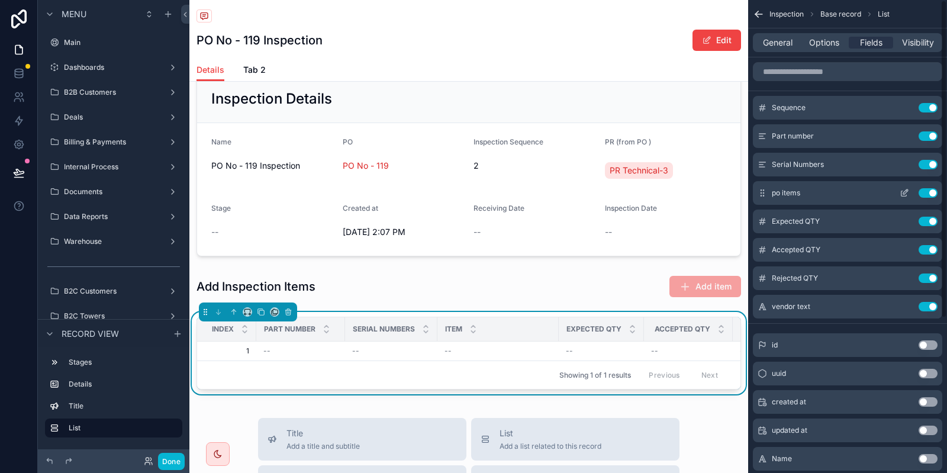
click at [897, 192] on button "scrollable content" at bounding box center [904, 192] width 19 height 9
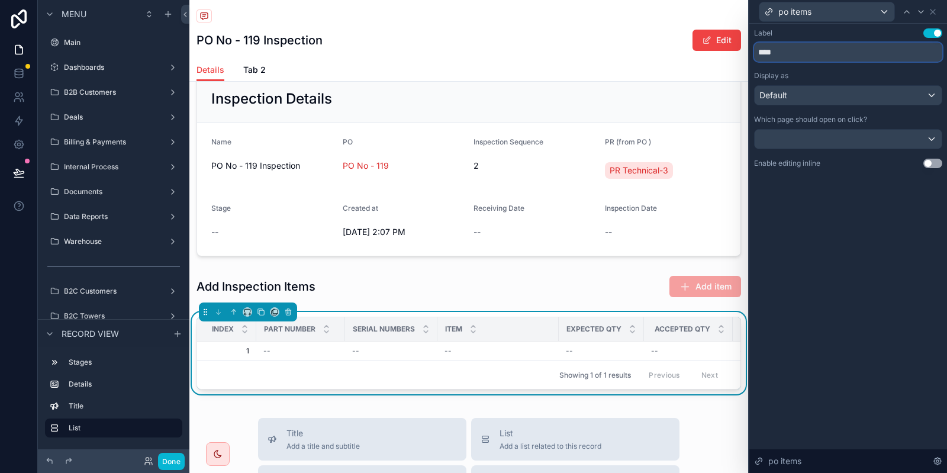
click at [879, 46] on input "****" at bounding box center [848, 52] width 188 height 19
click at [757, 56] on input "****" at bounding box center [848, 52] width 188 height 19
click at [933, 14] on icon at bounding box center [932, 11] width 9 height 9
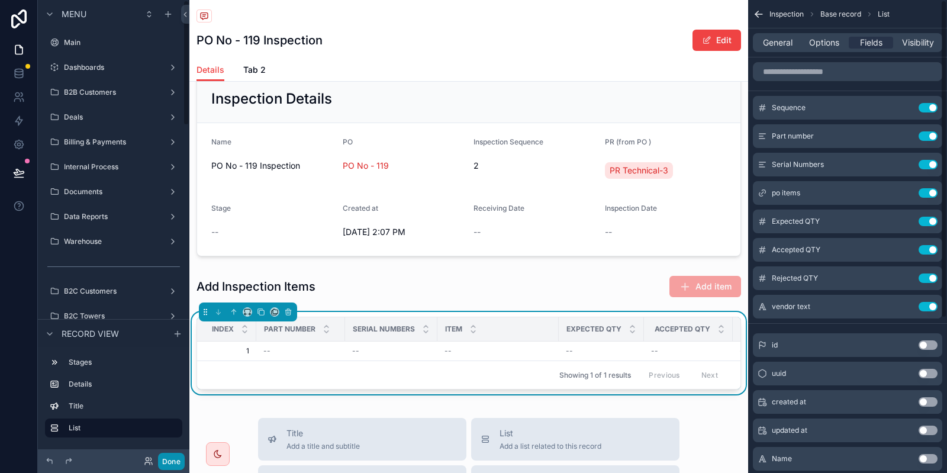
click at [173, 464] on button "Done" at bounding box center [171, 461] width 27 height 17
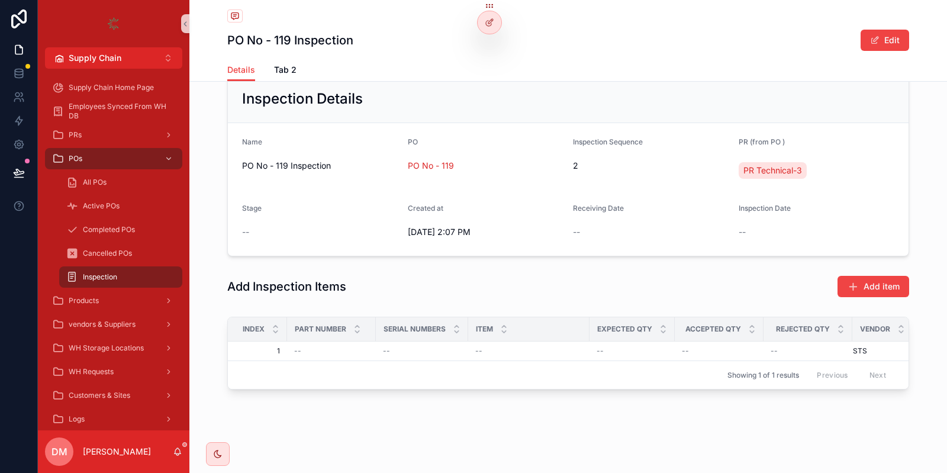
scroll to position [65, 0]
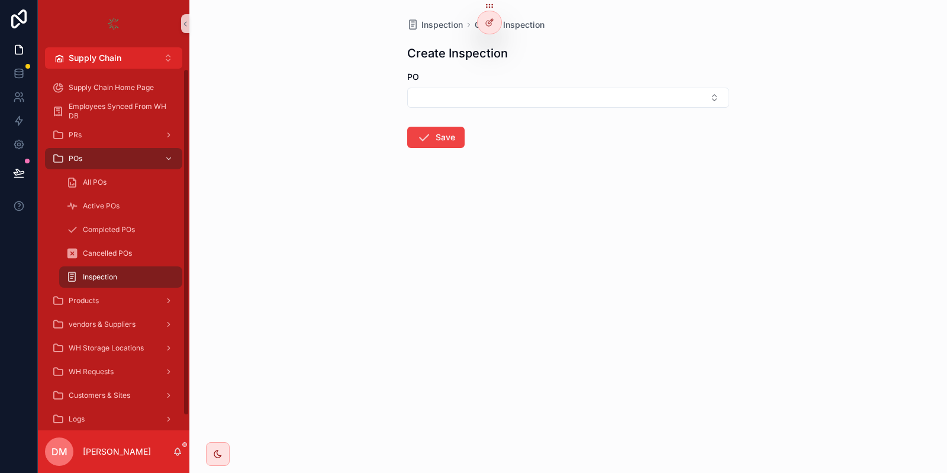
click at [108, 271] on div "Inspection" at bounding box center [120, 276] width 109 height 19
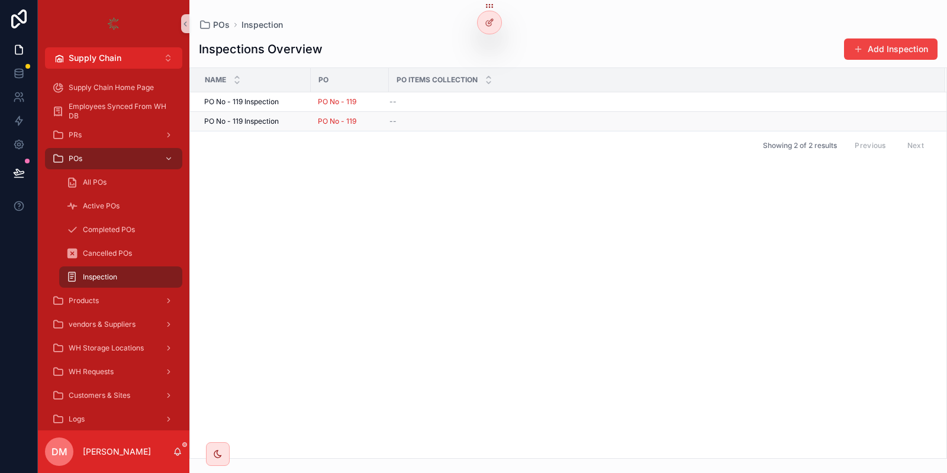
click at [275, 117] on span "PO No - 119 Inspection" at bounding box center [241, 121] width 75 height 9
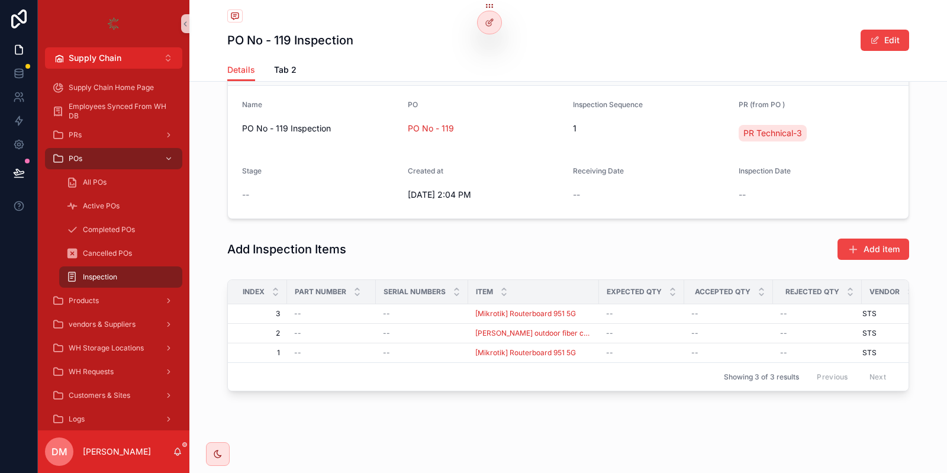
scroll to position [115, 0]
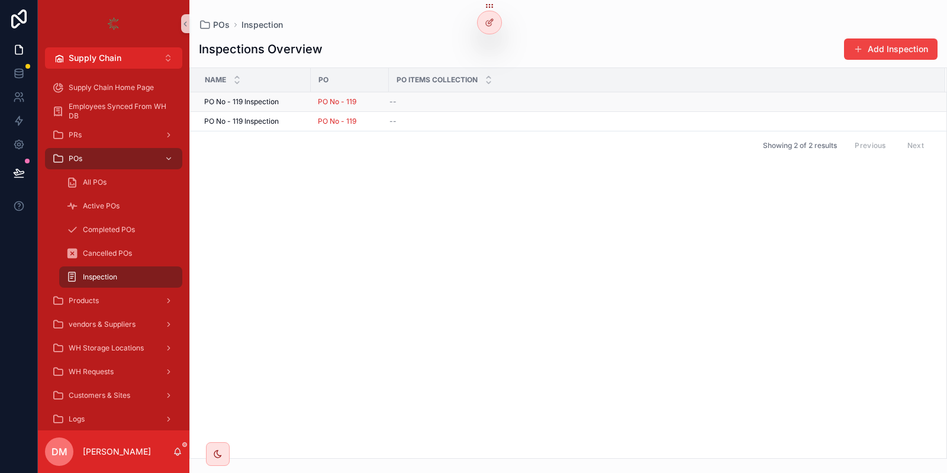
click at [297, 98] on div "PO No - 119 Inspection PO No - 119 Inspection" at bounding box center [253, 101] width 99 height 9
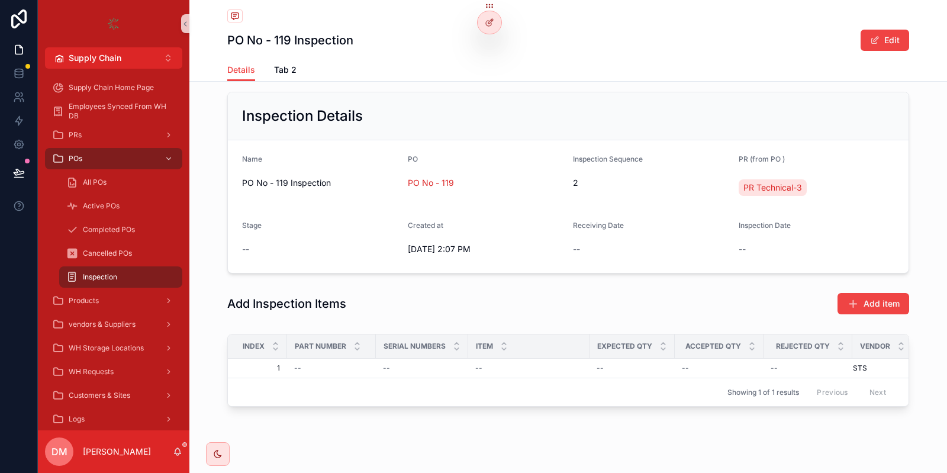
scroll to position [77, 0]
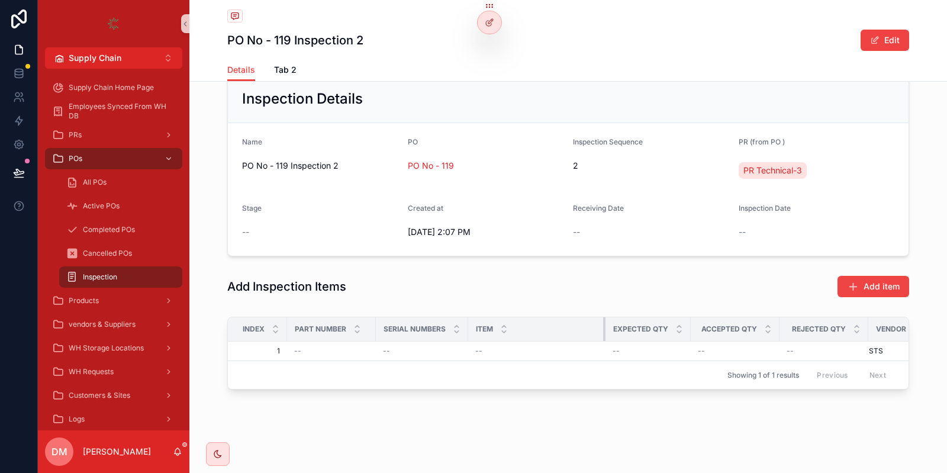
drag, startPoint x: 588, startPoint y: 323, endPoint x: 604, endPoint y: 320, distance: 16.4
click at [604, 320] on div "scrollable content" at bounding box center [605, 329] width 5 height 24
drag, startPoint x: 287, startPoint y: 322, endPoint x: 271, endPoint y: 322, distance: 16.0
click at [271, 322] on th "Index" at bounding box center [257, 329] width 59 height 24
click at [864, 285] on span "Add item" at bounding box center [881, 286] width 36 height 12
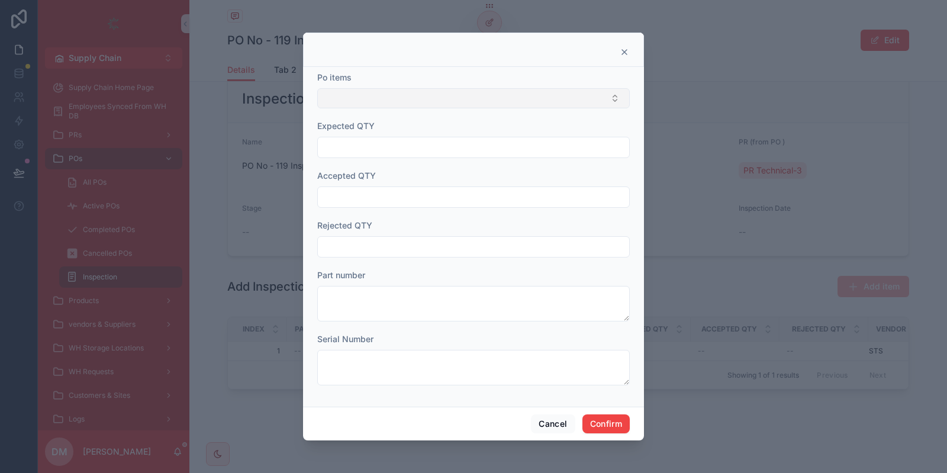
click at [340, 101] on button "Select Button" at bounding box center [473, 98] width 312 height 20
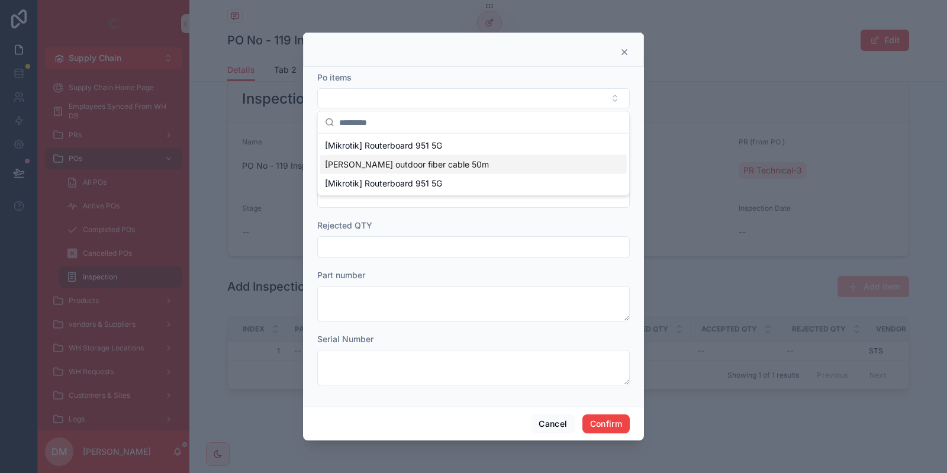
click at [373, 164] on span "LC-LC outdoor fiber cable 50m" at bounding box center [407, 165] width 164 height 12
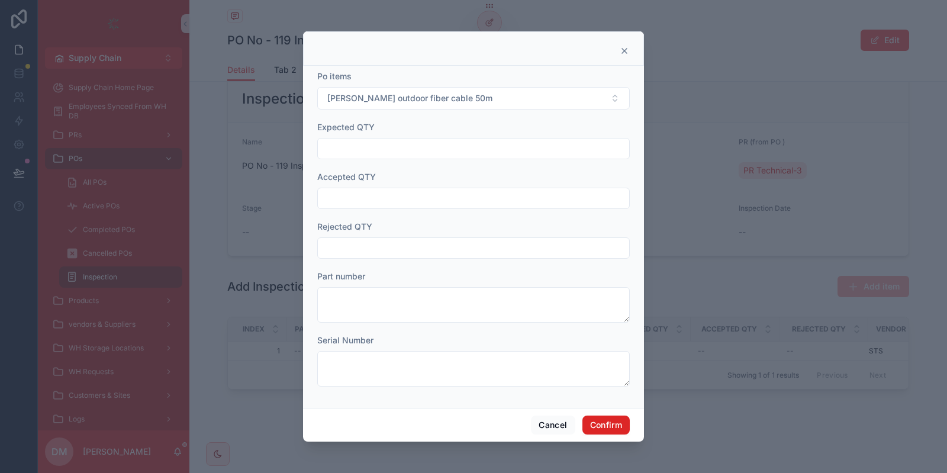
click at [611, 422] on button "Confirm" at bounding box center [605, 424] width 47 height 19
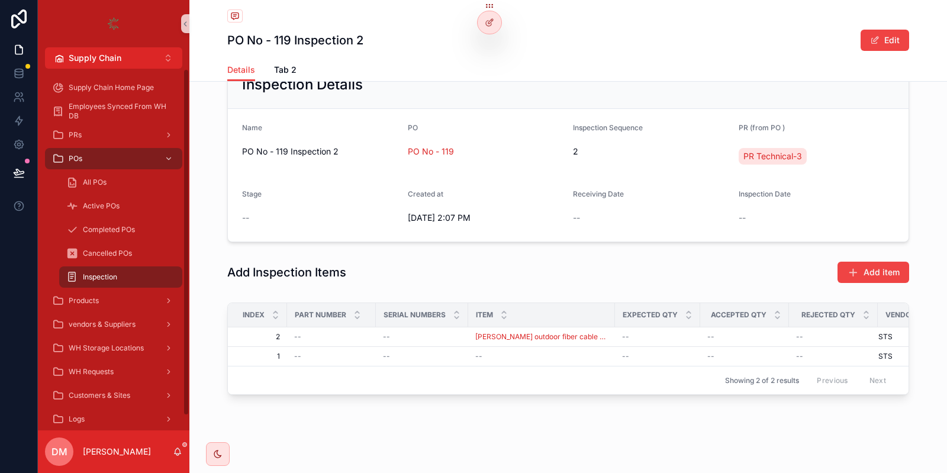
scroll to position [96, 0]
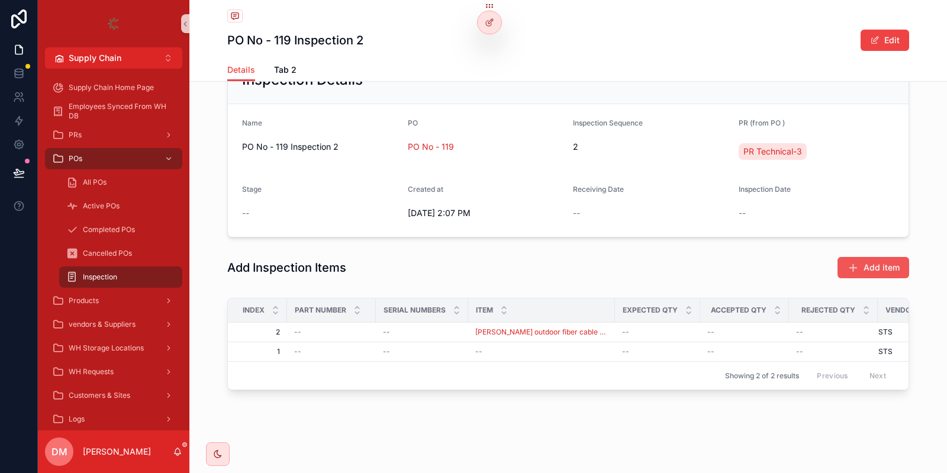
click at [886, 269] on span "Add item" at bounding box center [881, 268] width 36 height 12
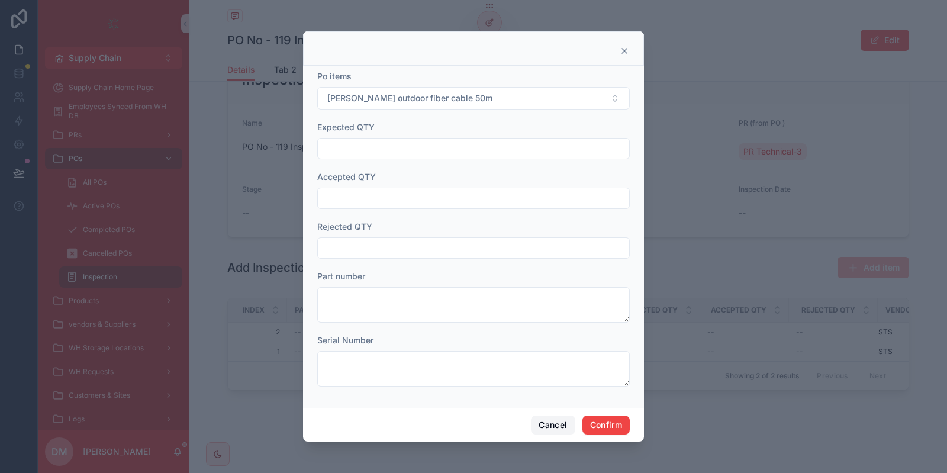
click at [533, 422] on button "Cancel" at bounding box center [553, 424] width 44 height 19
click at [540, 422] on div "PO No - 119 Inspection 2 Edit Details Details Tab 2 1 Inspection Intitation 2 W…" at bounding box center [567, 189] width 757 height 571
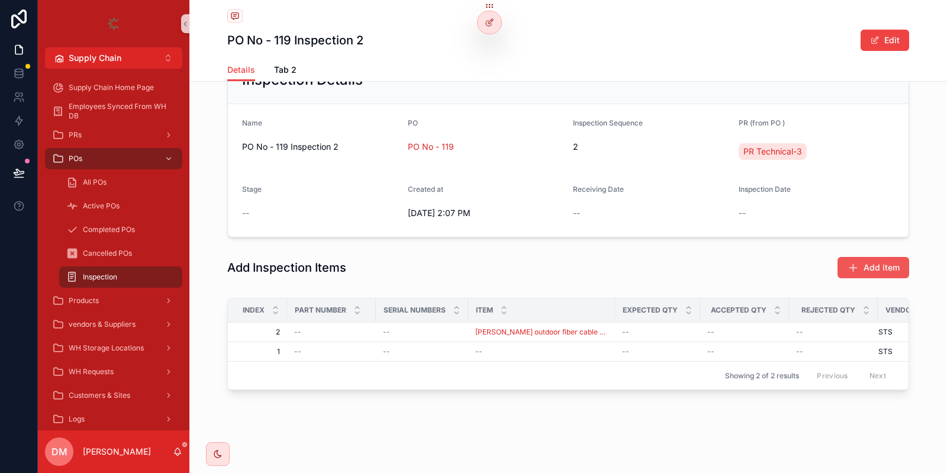
click at [859, 266] on icon "scrollable content" at bounding box center [853, 268] width 12 height 12
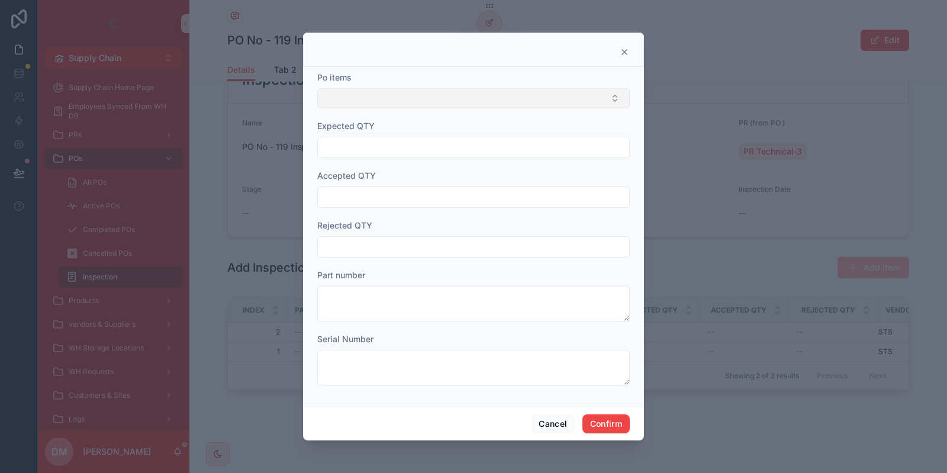
click at [419, 97] on button "Select Button" at bounding box center [473, 98] width 312 height 20
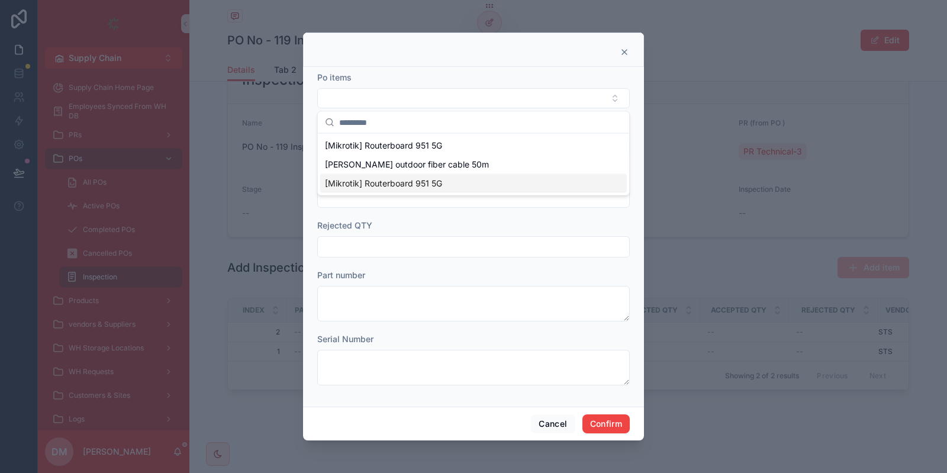
click at [375, 181] on span "[Mikrotik] Routerboard 951 5G" at bounding box center [383, 184] width 117 height 12
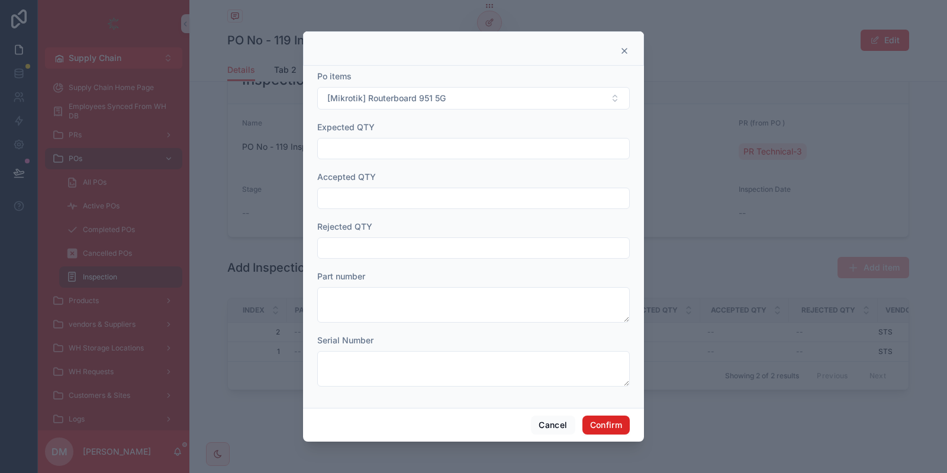
click at [615, 424] on button "Confirm" at bounding box center [605, 424] width 47 height 19
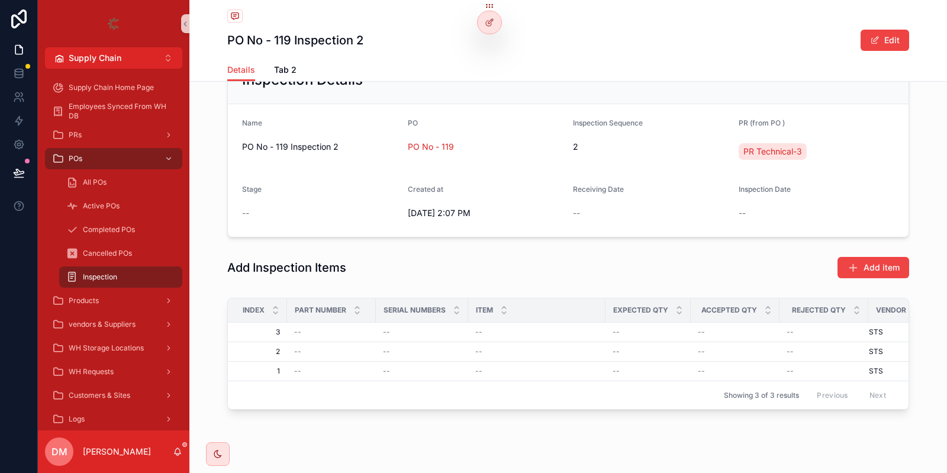
scroll to position [115, 0]
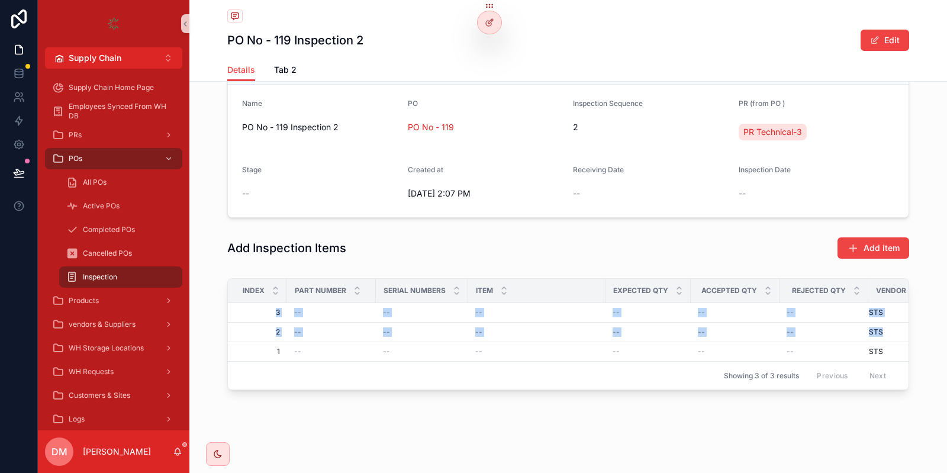
drag, startPoint x: 215, startPoint y: 228, endPoint x: 920, endPoint y: 330, distance: 712.1
click at [902, 332] on div "1 Inspection Intitation 2 Warehouse Inspection 3 Done Inspection Details Name P…" at bounding box center [567, 189] width 757 height 419
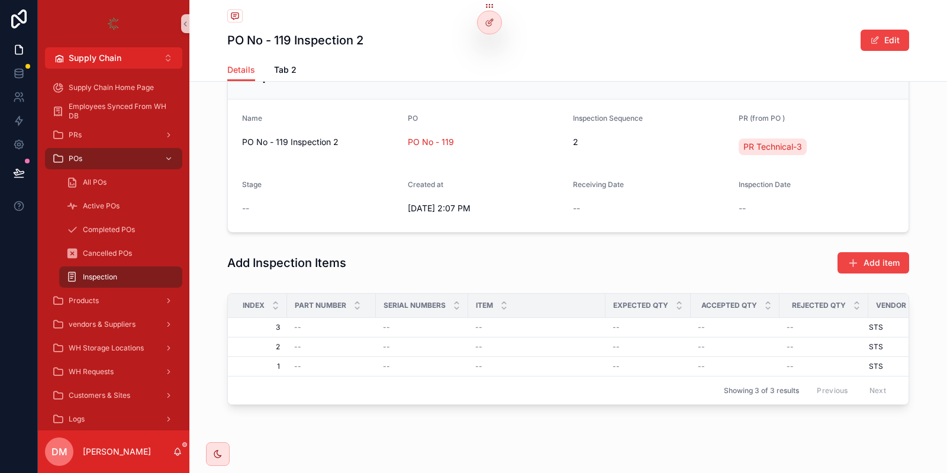
click at [919, 269] on div "Add Inspection Items Add item" at bounding box center [567, 263] width 757 height 32
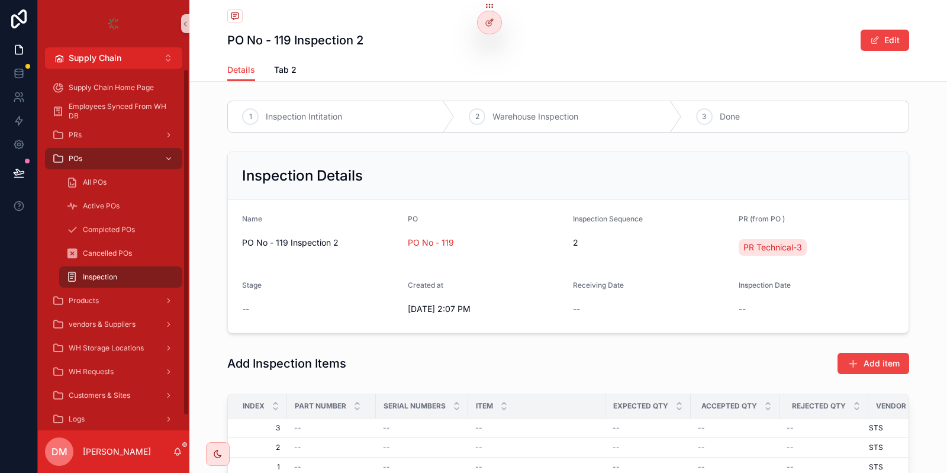
scroll to position [115, 0]
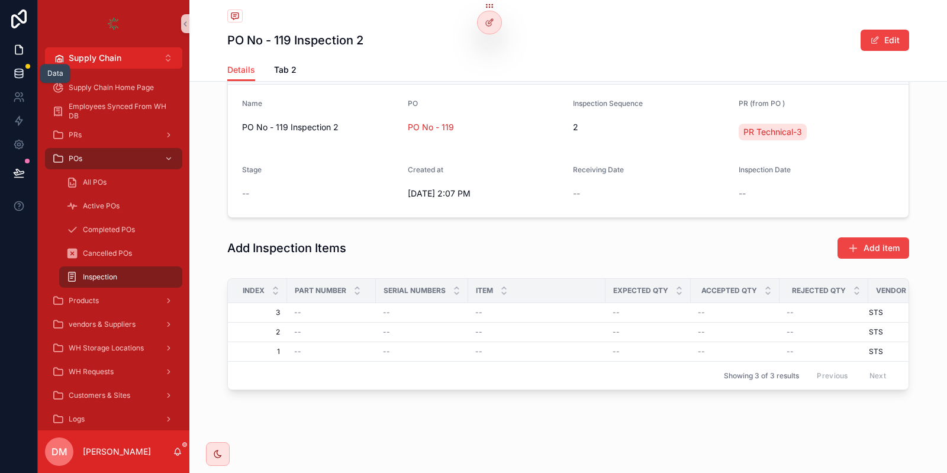
click at [15, 62] on link at bounding box center [18, 74] width 37 height 24
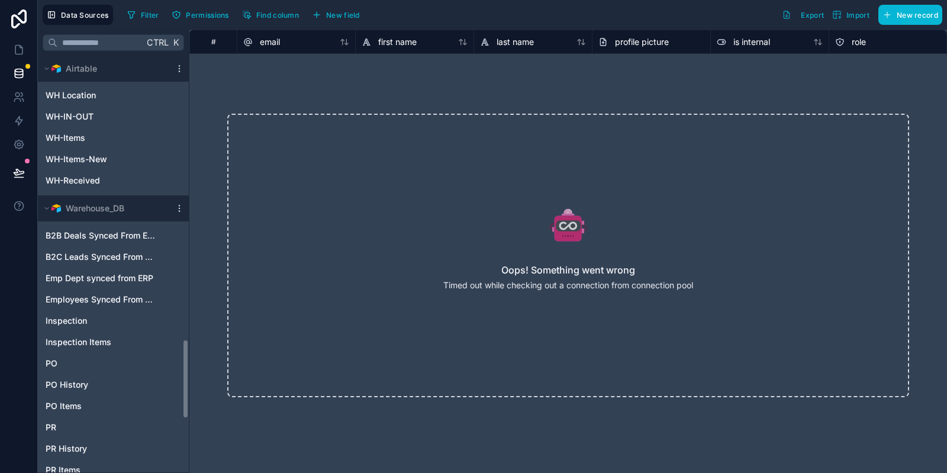
scroll to position [1486, 0]
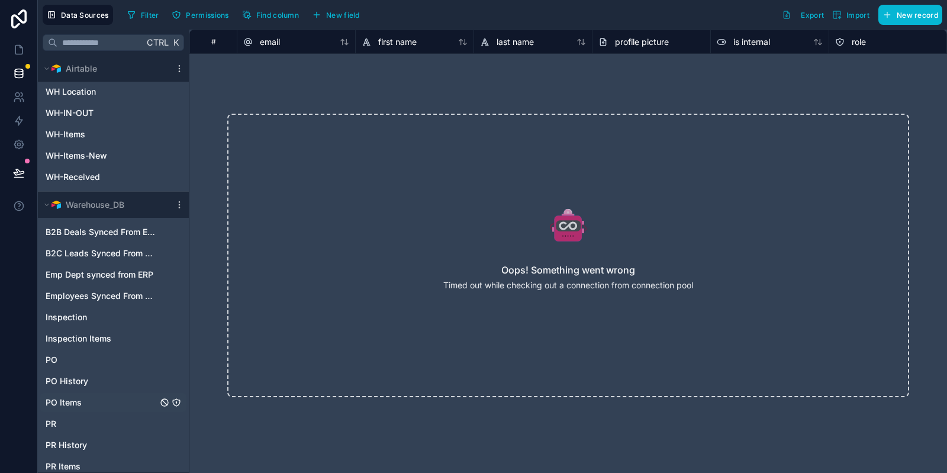
click at [73, 396] on span "PO Items" at bounding box center [64, 402] width 36 height 12
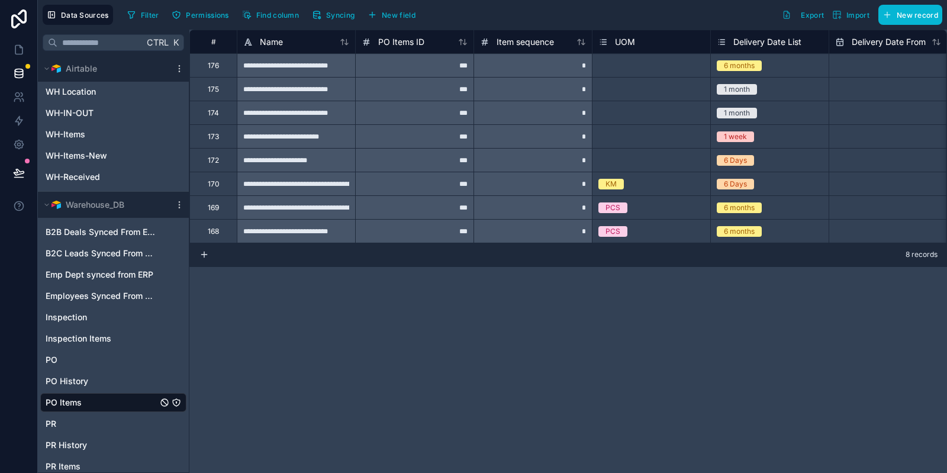
click at [381, 340] on div "**********" at bounding box center [567, 251] width 757 height 443
click at [335, 21] on button "Syncing" at bounding box center [333, 15] width 51 height 18
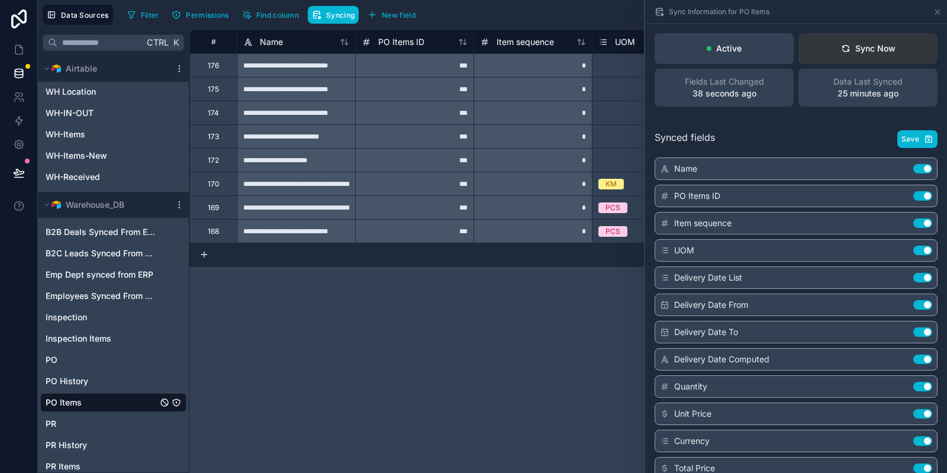
click at [898, 37] on button "Sync Now" at bounding box center [867, 48] width 139 height 31
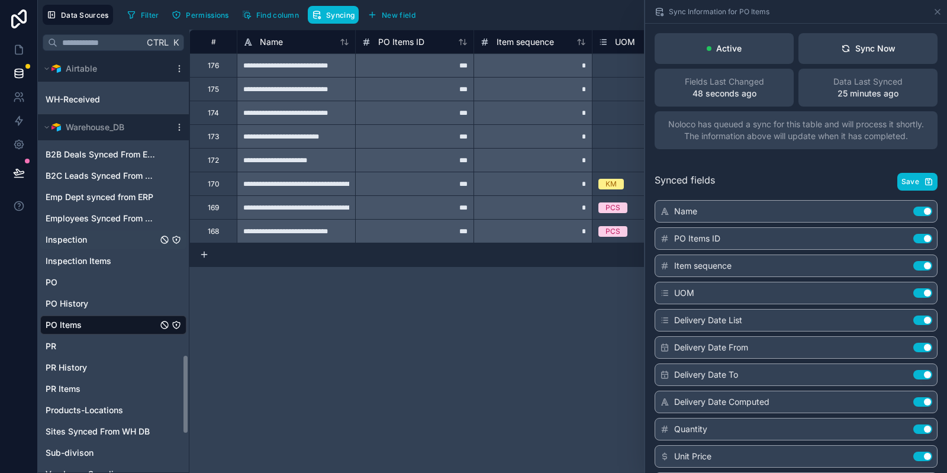
scroll to position [1573, 0]
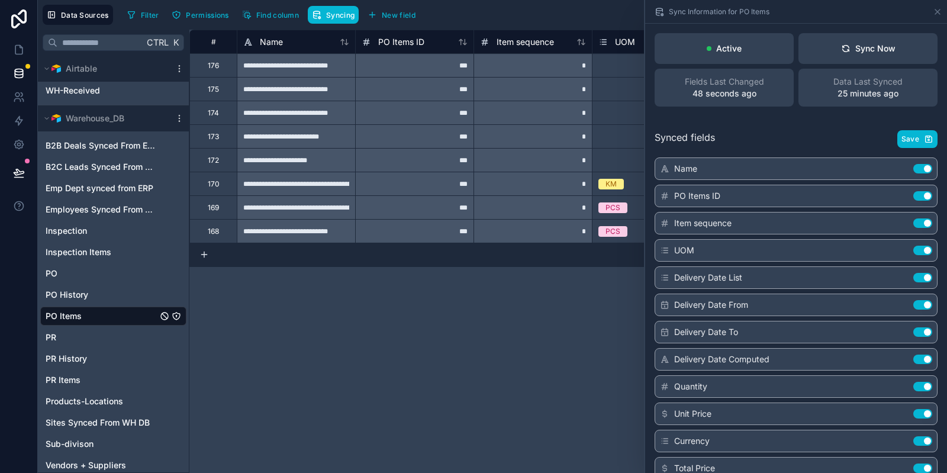
click at [569, 20] on div "Filter Permissions Find column Syncing New field Export Import New record" at bounding box center [532, 15] width 820 height 20
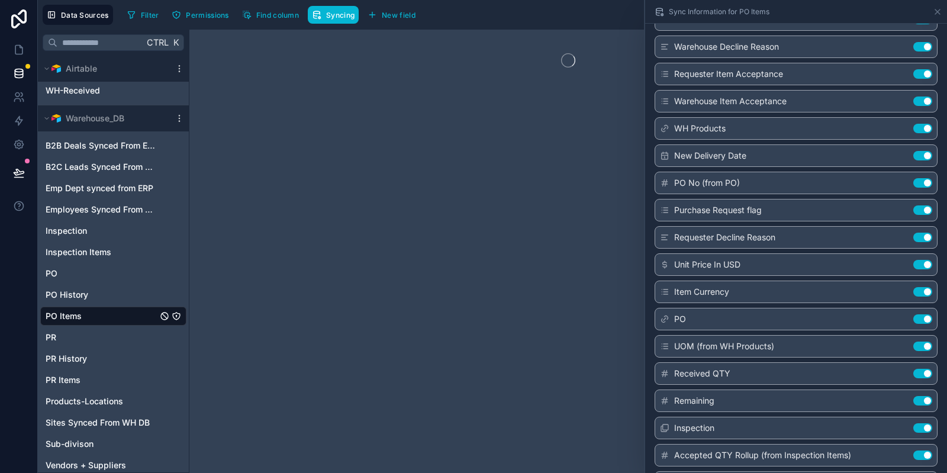
scroll to position [689, 0]
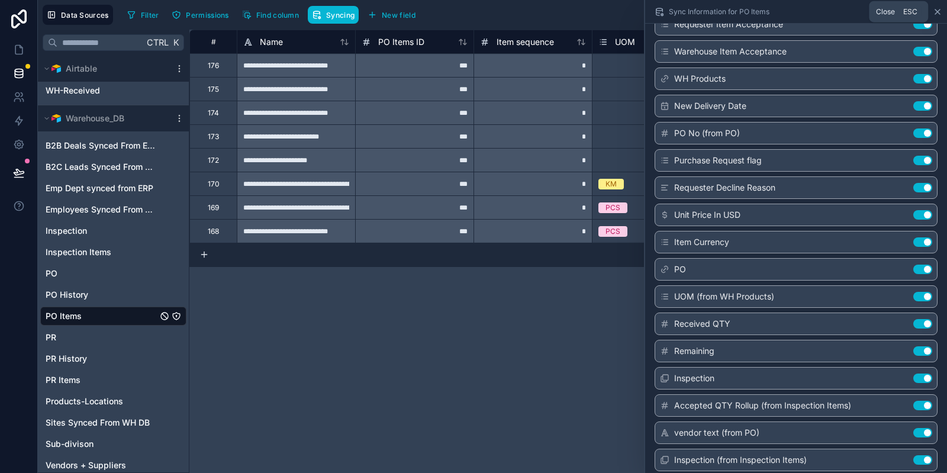
click at [937, 8] on icon at bounding box center [937, 11] width 9 height 9
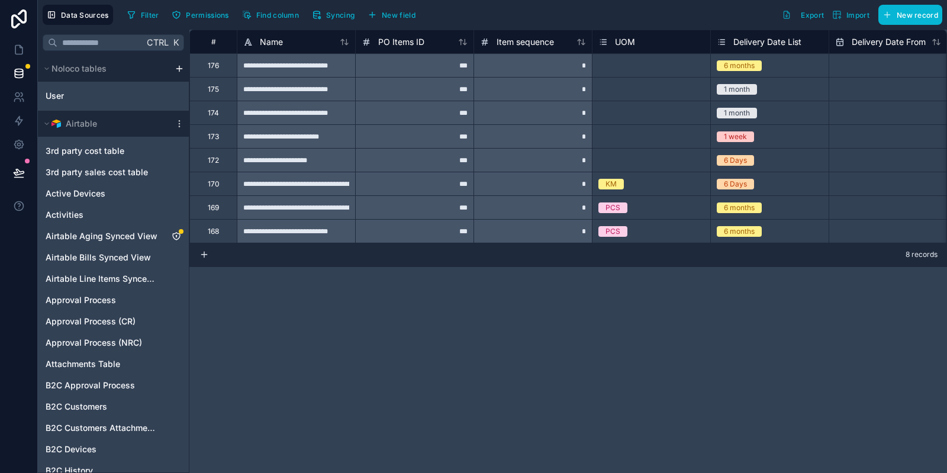
scroll to position [1573, 0]
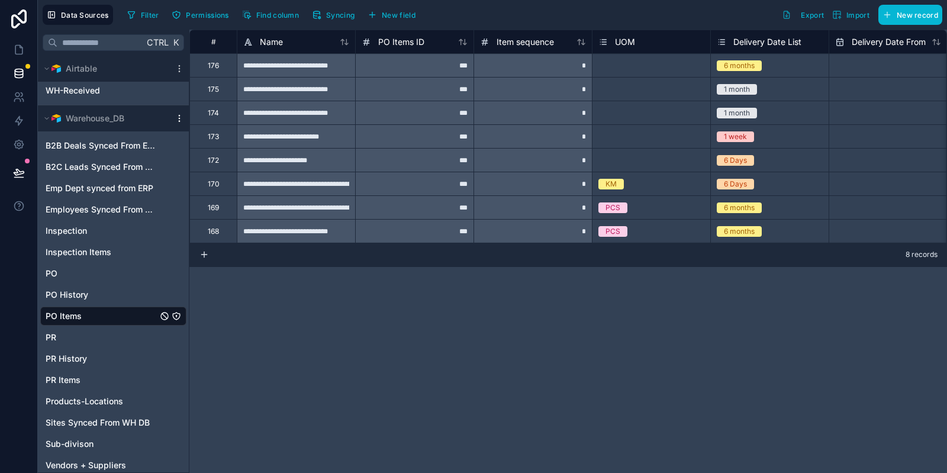
click at [176, 122] on icon "scrollable content" at bounding box center [179, 118] width 9 height 9
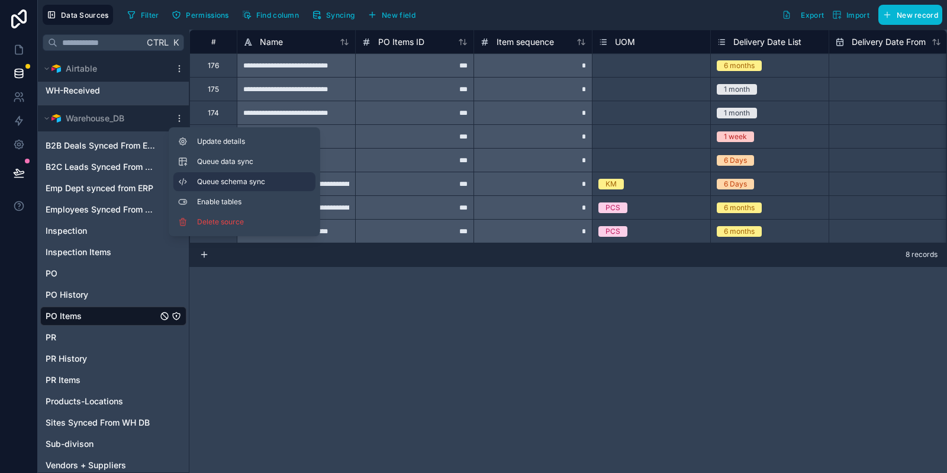
click at [196, 175] on button "Queue schema sync" at bounding box center [244, 181] width 142 height 19
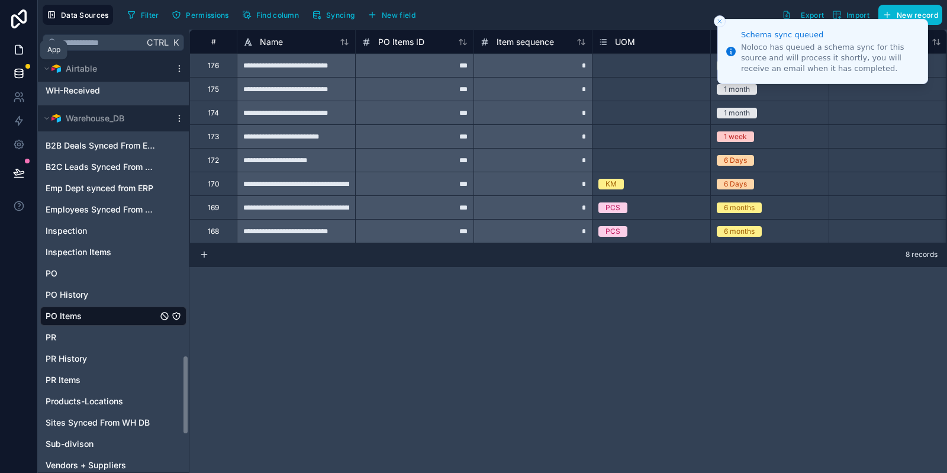
click at [23, 44] on icon at bounding box center [19, 50] width 12 height 12
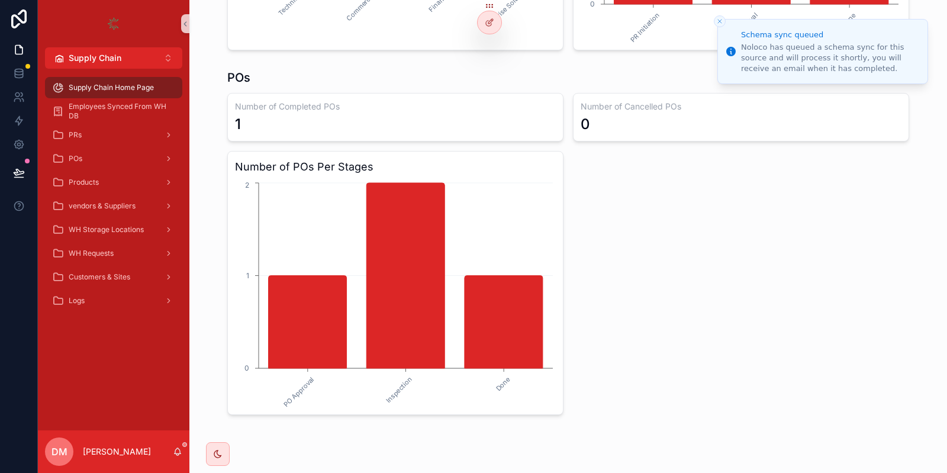
scroll to position [701, 0]
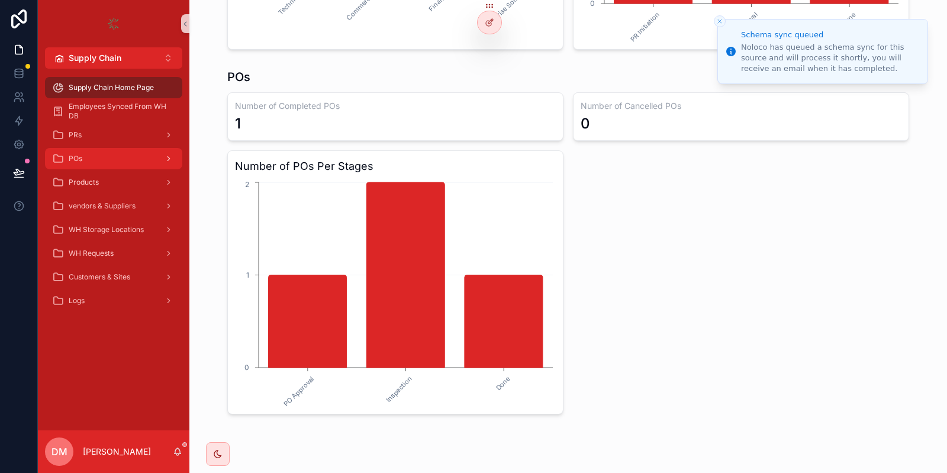
click at [115, 159] on div "POs" at bounding box center [113, 158] width 123 height 19
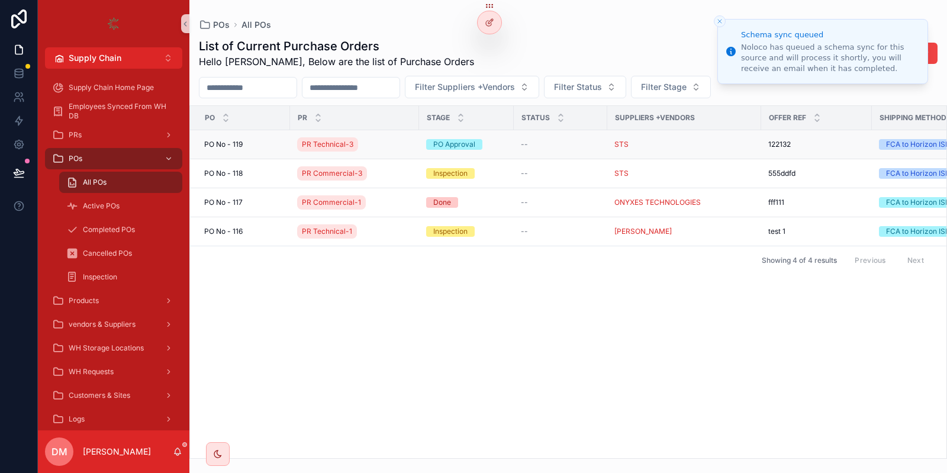
click at [267, 144] on div "PO No - 119 PO No - 119" at bounding box center [243, 144] width 79 height 9
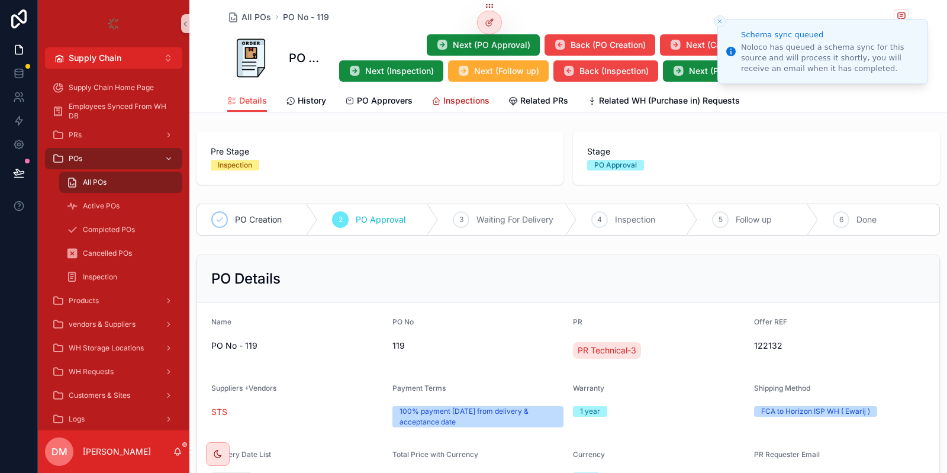
click at [475, 100] on span "Inspections" at bounding box center [466, 101] width 46 height 12
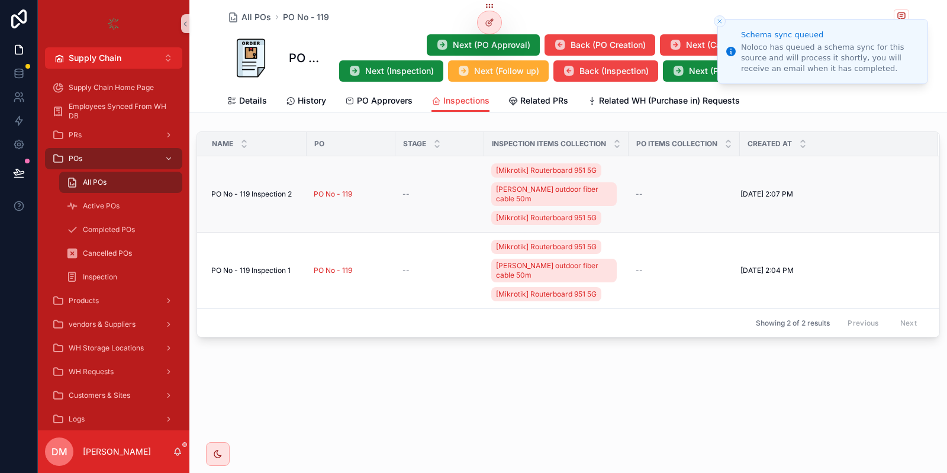
click at [300, 186] on td "PO No - 119 Inspection 2 PO No - 119 Inspection 2" at bounding box center [251, 194] width 109 height 76
click at [290, 189] on span "PO No - 119 Inspection 2" at bounding box center [251, 193] width 80 height 9
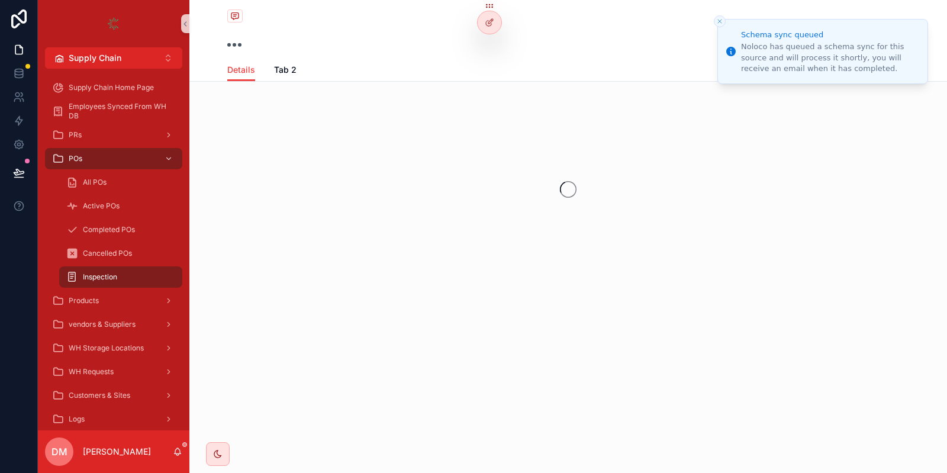
click at [720, 20] on icon "Close toast" at bounding box center [719, 21] width 7 height 7
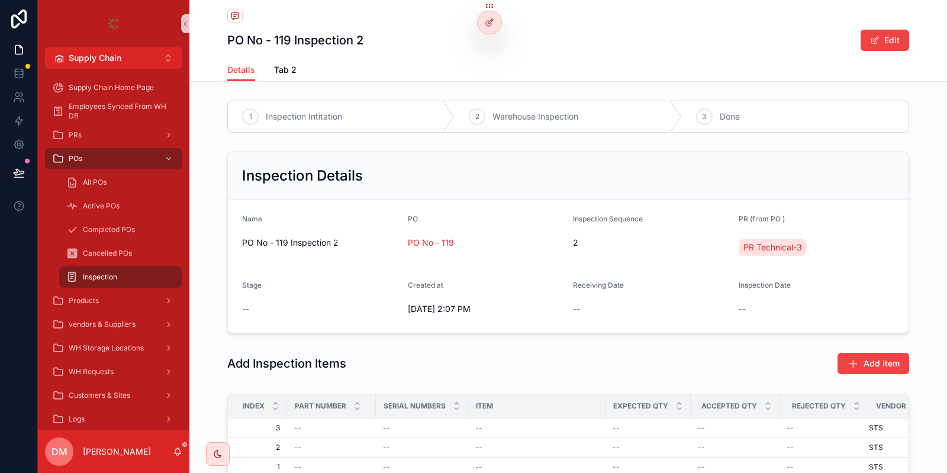
scroll to position [115, 0]
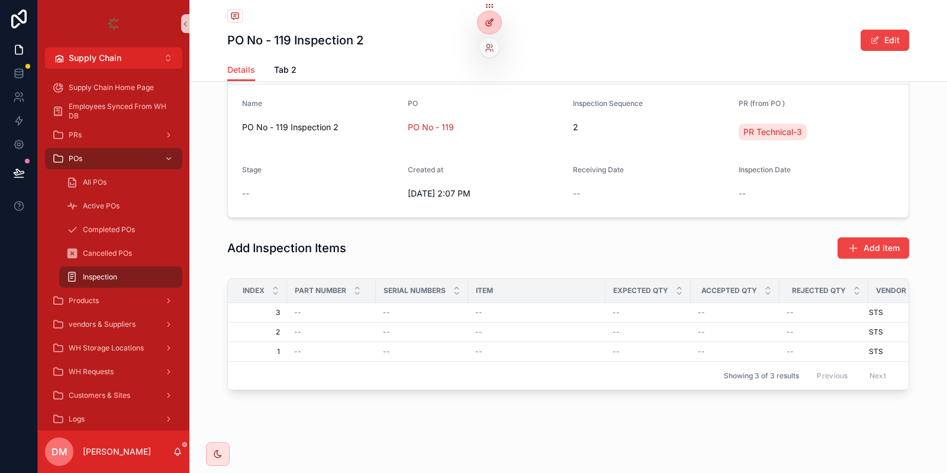
click at [492, 23] on icon at bounding box center [489, 22] width 9 height 9
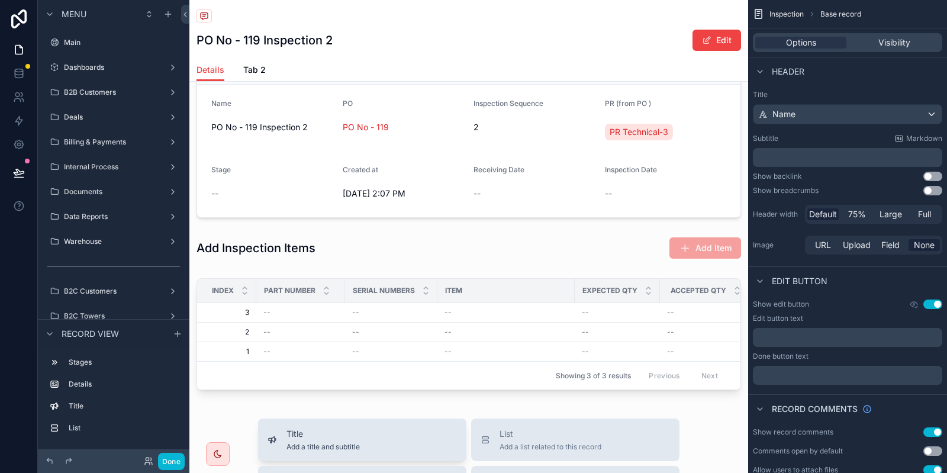
scroll to position [225, 0]
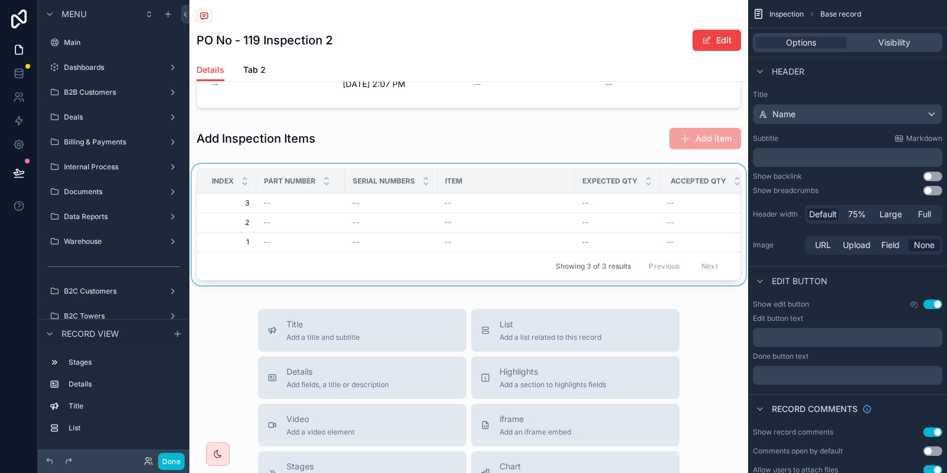
click at [497, 203] on div "scrollable content" at bounding box center [468, 227] width 559 height 126
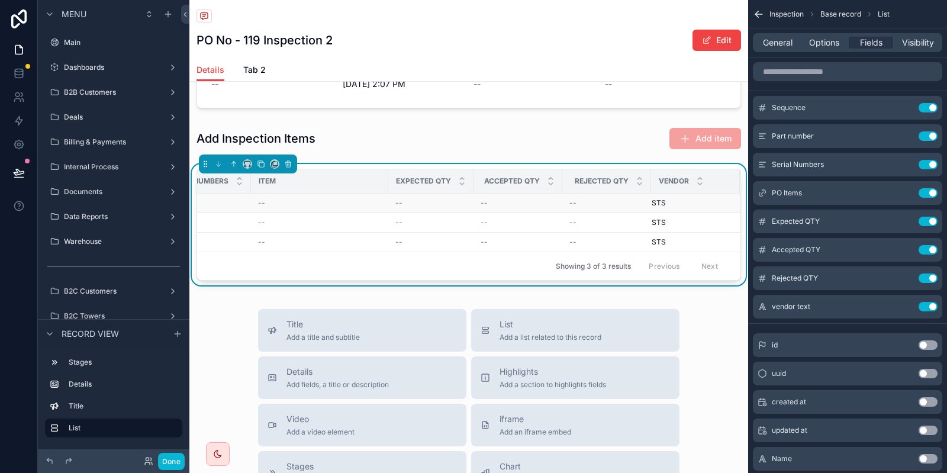
scroll to position [0, 0]
click at [928, 192] on button "Use setting" at bounding box center [927, 192] width 19 height 9
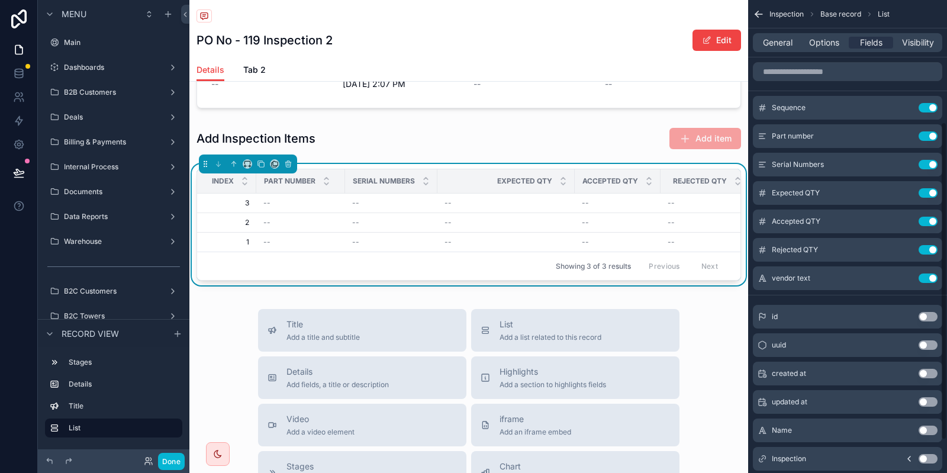
scroll to position [229, 0]
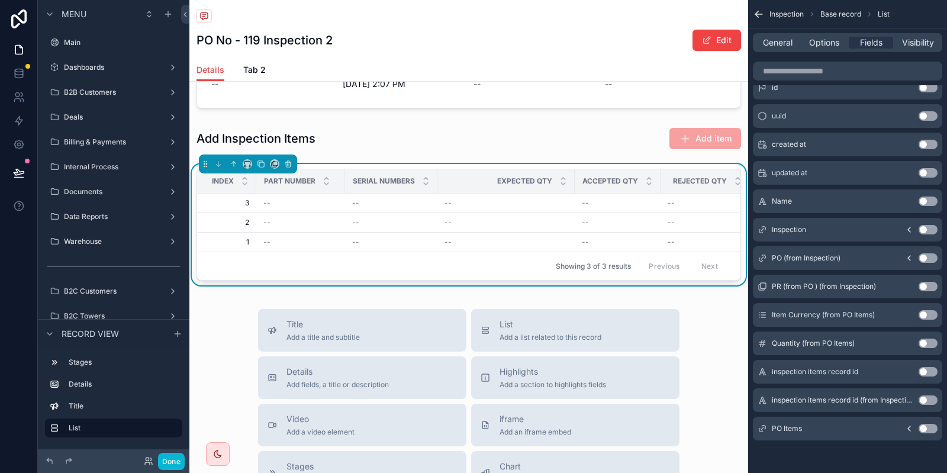
click at [928, 430] on button "Use setting" at bounding box center [927, 428] width 19 height 9
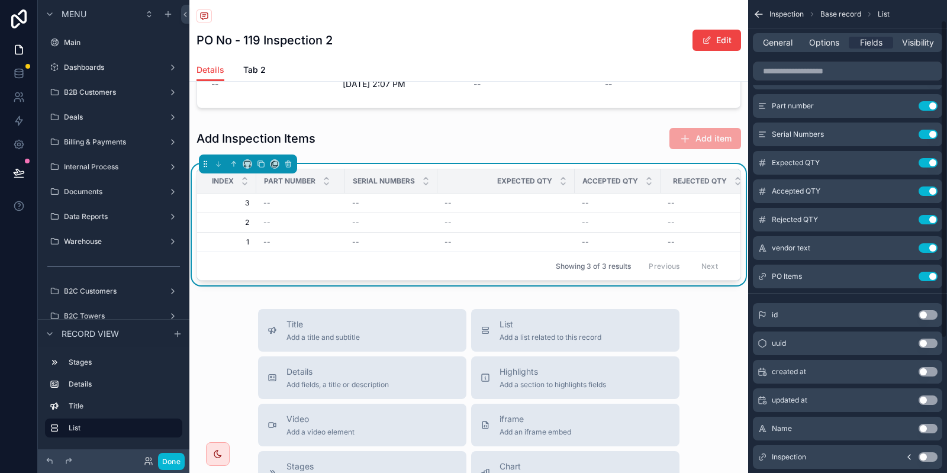
scroll to position [0, 0]
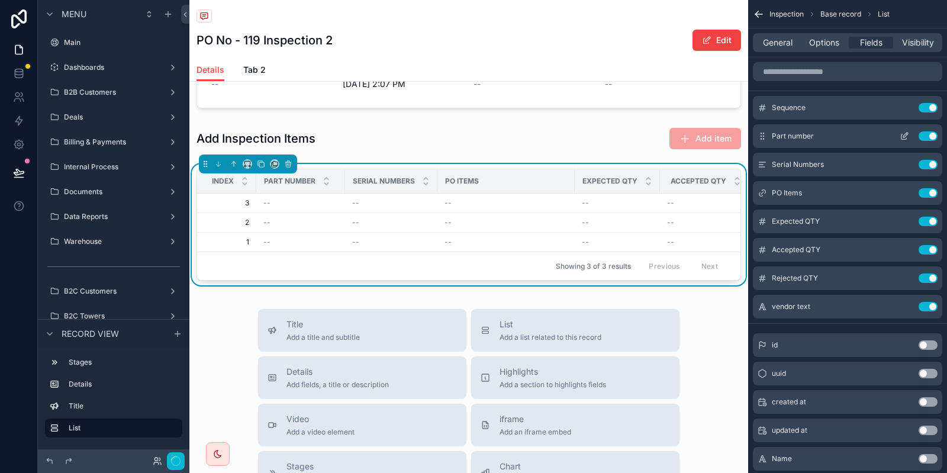
click at [797, 129] on div "Part number Use setting" at bounding box center [847, 136] width 189 height 24
click at [173, 455] on button "Done" at bounding box center [171, 461] width 27 height 17
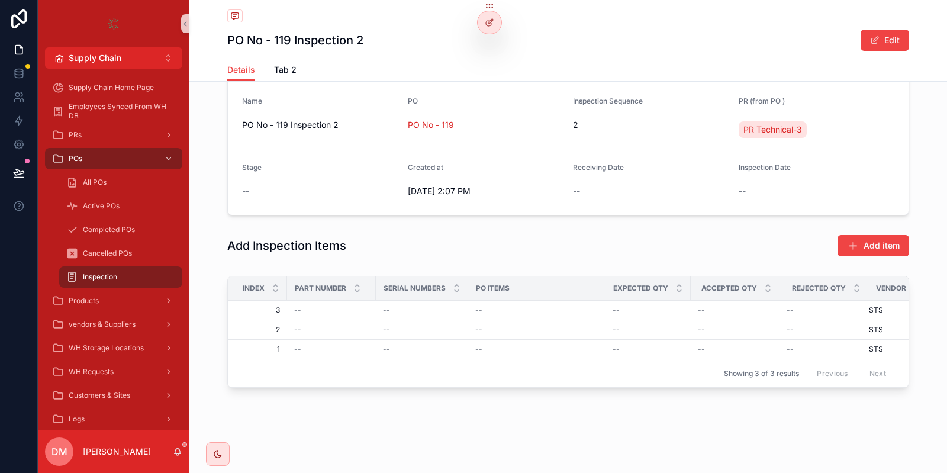
scroll to position [115, 0]
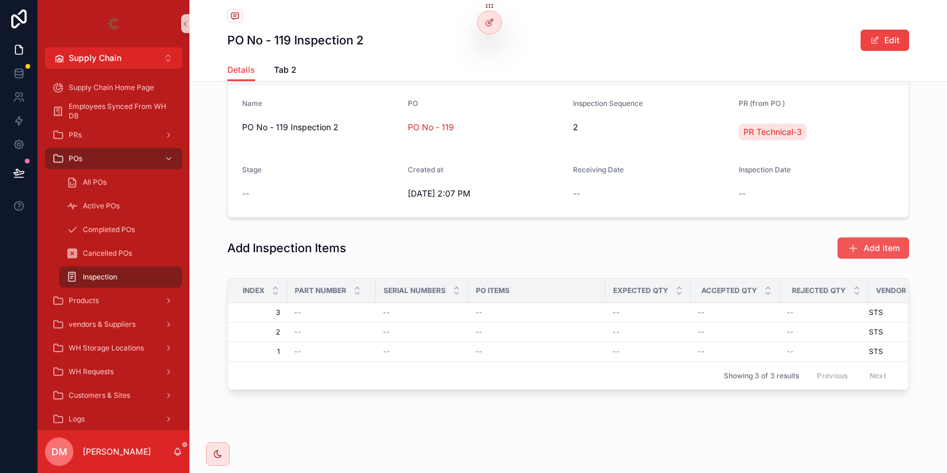
click at [851, 238] on button "Add item" at bounding box center [873, 247] width 72 height 21
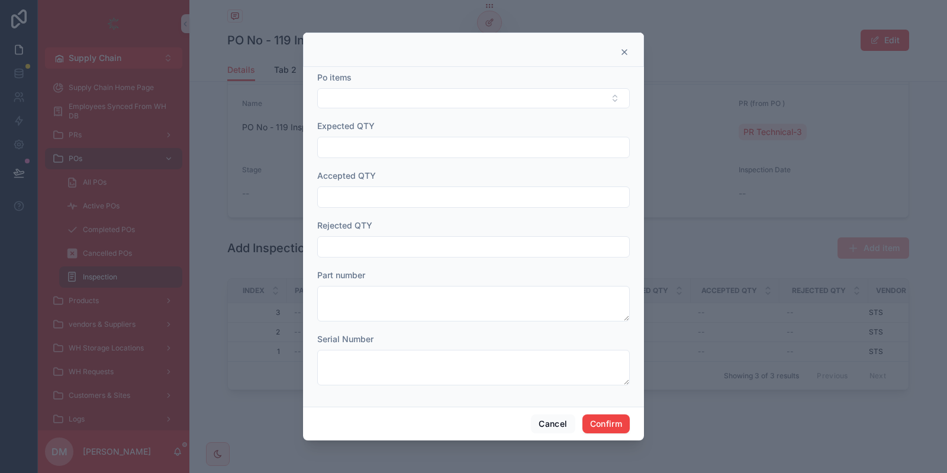
click at [396, 75] on div "Po items" at bounding box center [473, 78] width 312 height 12
click at [364, 105] on button "Select Button" at bounding box center [473, 98] width 312 height 20
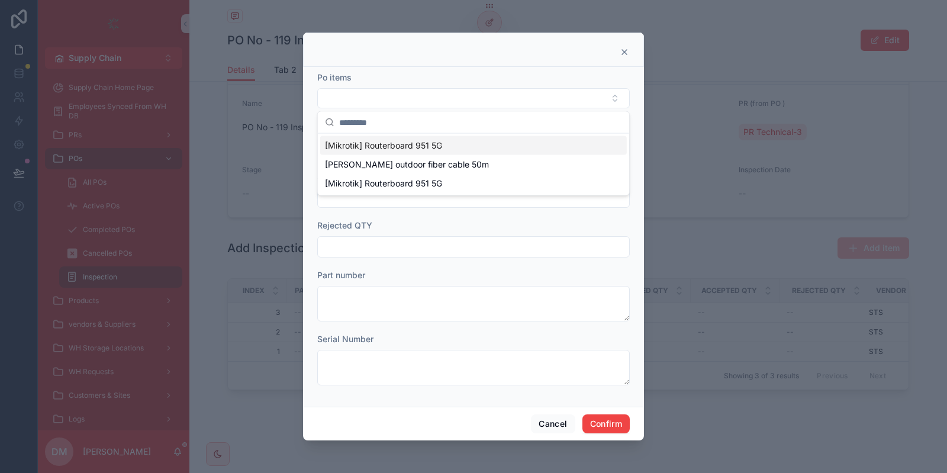
click at [405, 144] on span "[Mikrotik] Routerboard 951 5G" at bounding box center [383, 146] width 117 height 12
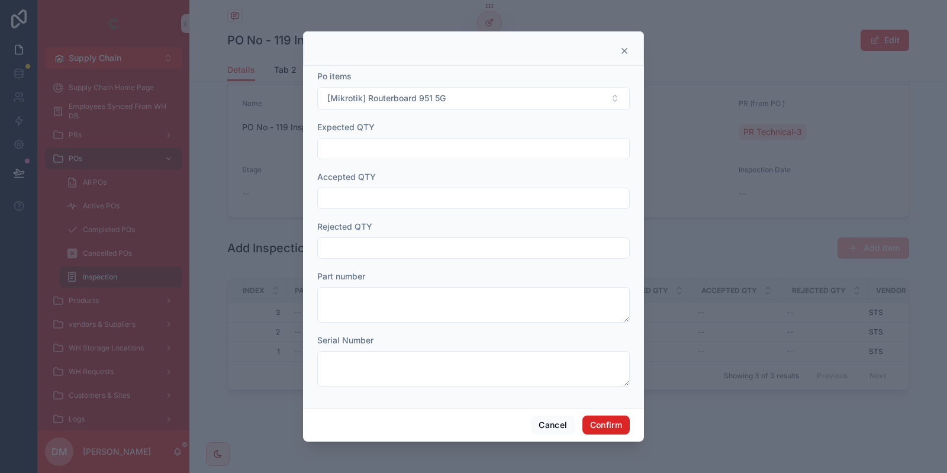
click at [606, 427] on button "Confirm" at bounding box center [605, 424] width 47 height 19
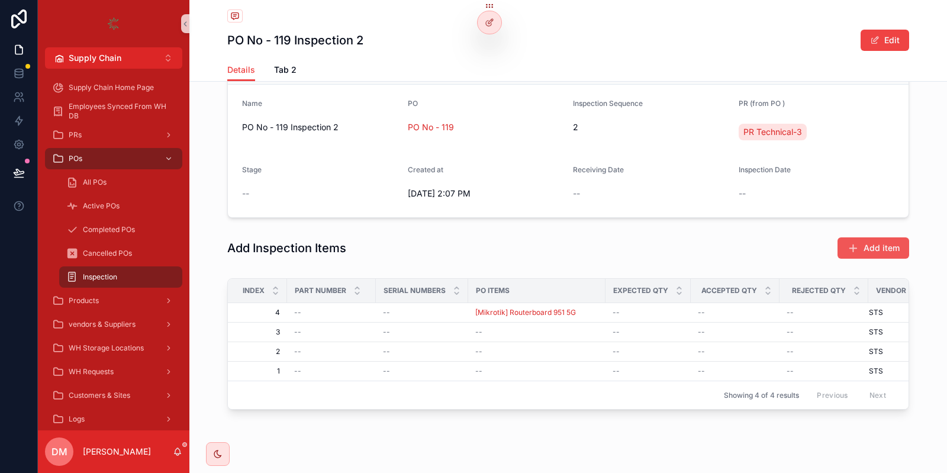
click at [883, 247] on span "Add item" at bounding box center [881, 248] width 36 height 12
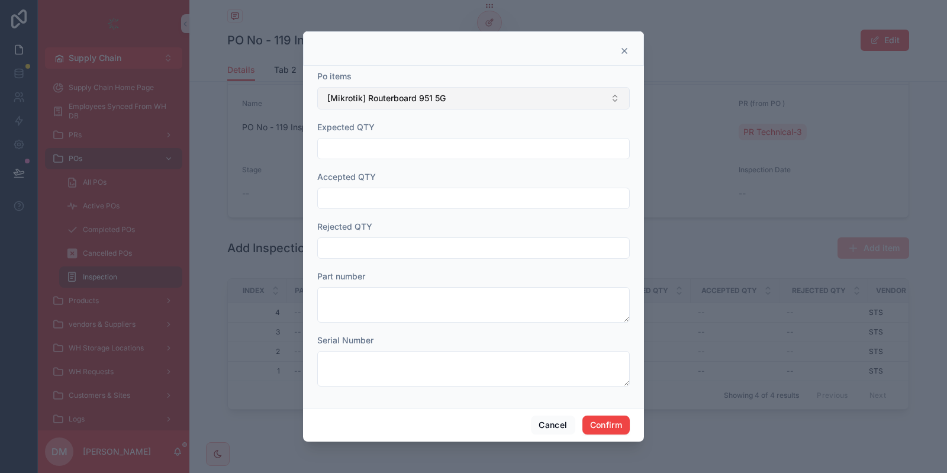
click at [504, 98] on button "[Mikrotik] Routerboard 951 5G" at bounding box center [473, 98] width 312 height 22
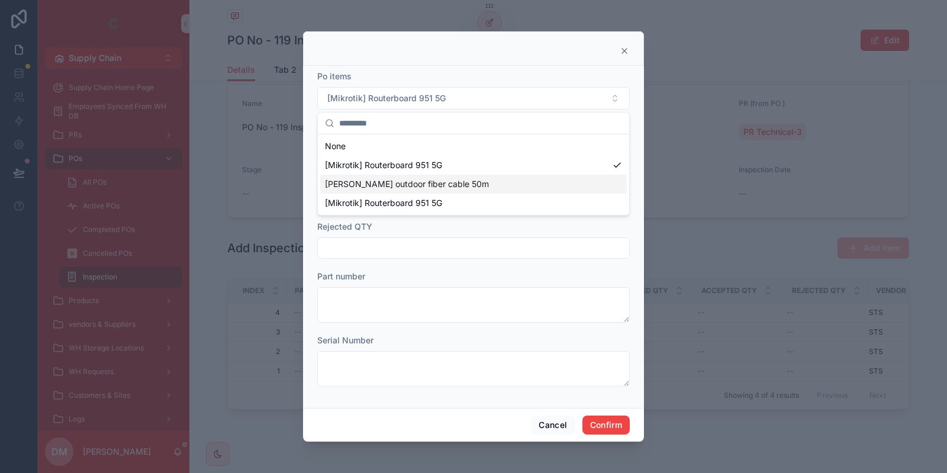
click at [436, 176] on div "LC-LC outdoor fiber cable 50m" at bounding box center [473, 184] width 306 height 19
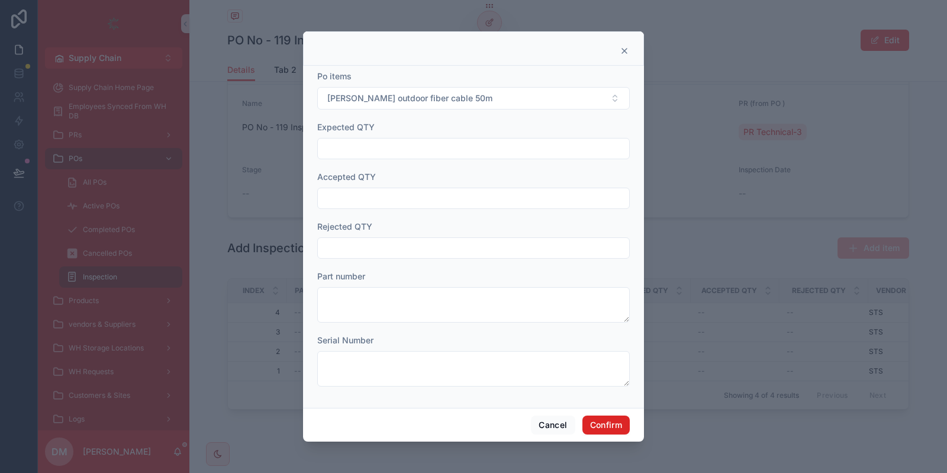
click at [612, 425] on button "Confirm" at bounding box center [605, 424] width 47 height 19
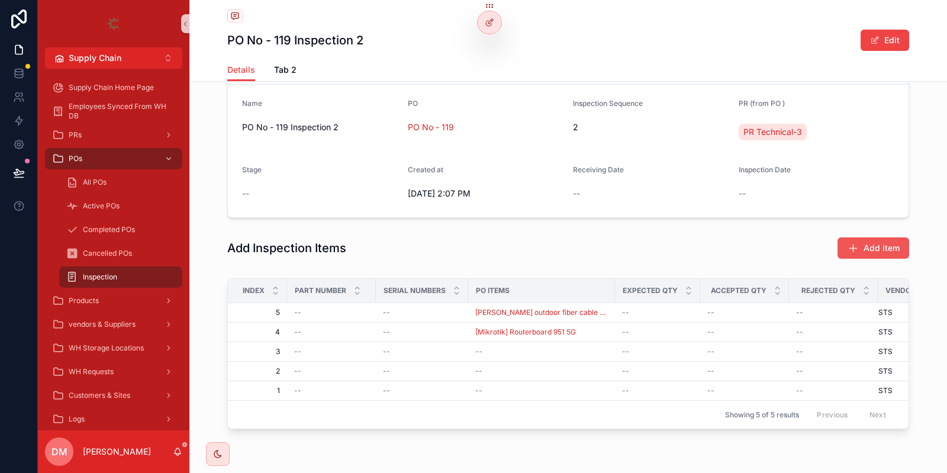
click at [870, 248] on span "Add item" at bounding box center [881, 248] width 36 height 12
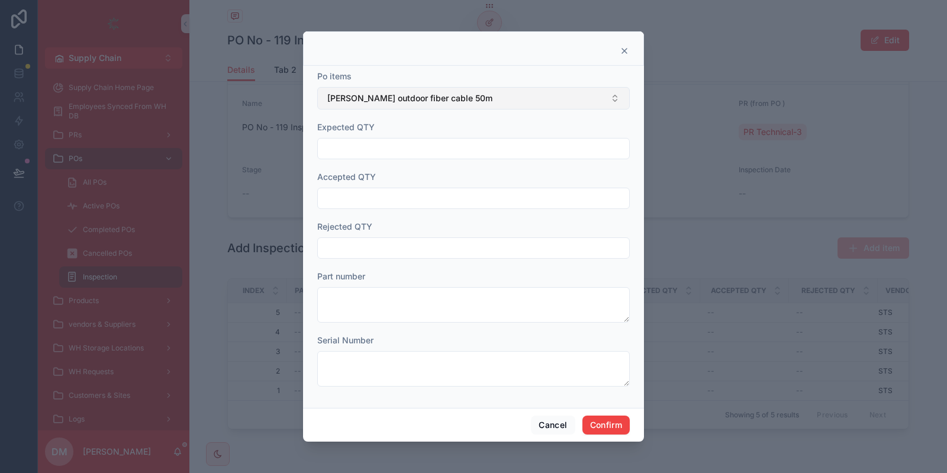
click at [435, 99] on span "LC-LC outdoor fiber cable 50m" at bounding box center [409, 98] width 165 height 12
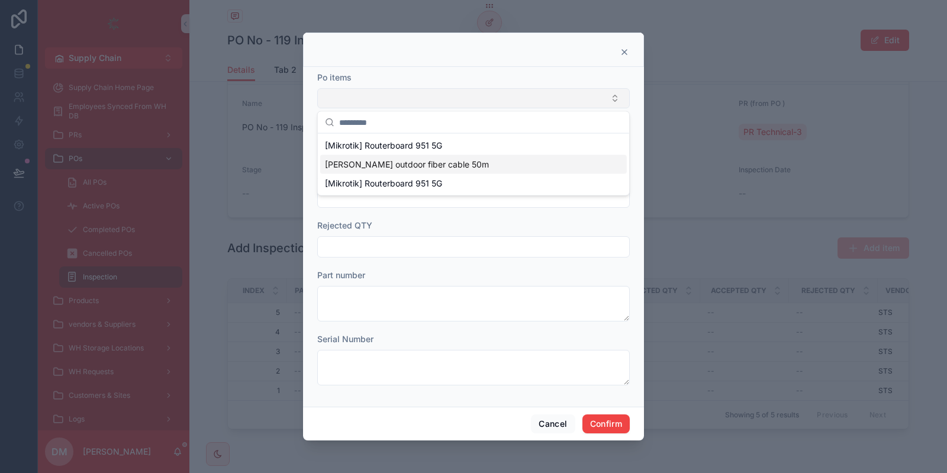
click at [386, 202] on input "text" at bounding box center [473, 197] width 311 height 17
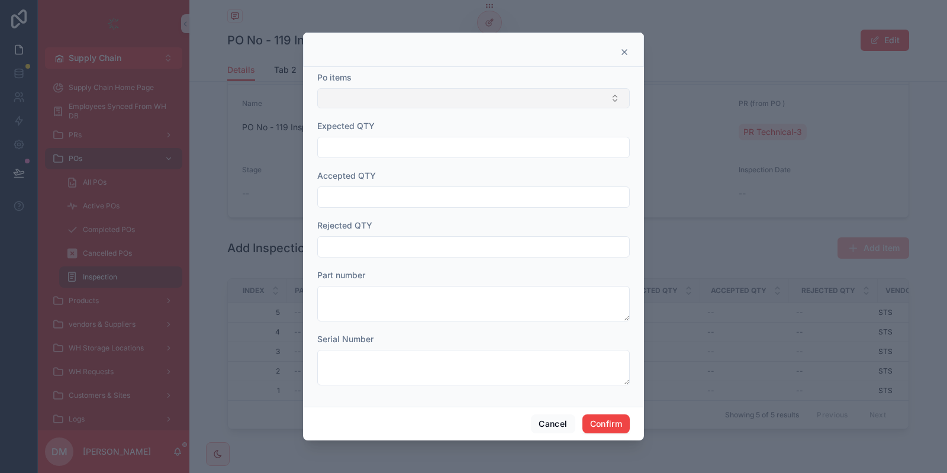
click at [452, 99] on button "Select Button" at bounding box center [473, 98] width 312 height 20
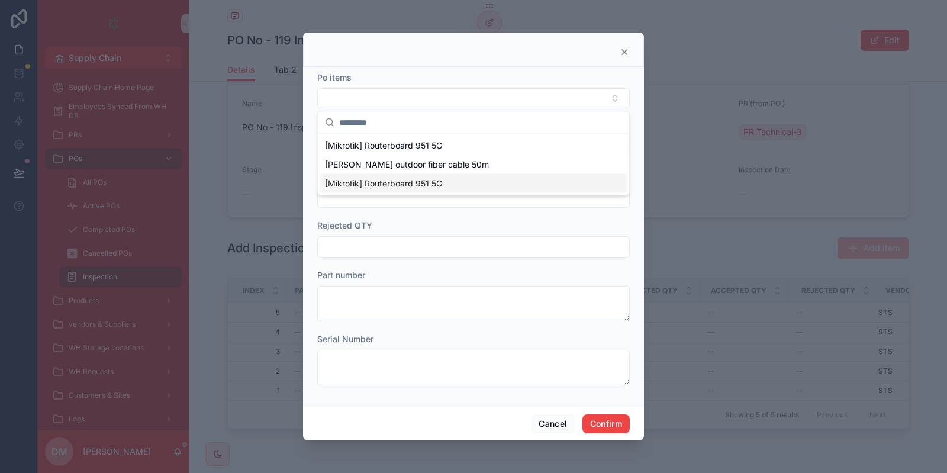
click at [447, 183] on div "[Mikrotik] Routerboard 951 5G" at bounding box center [473, 183] width 306 height 19
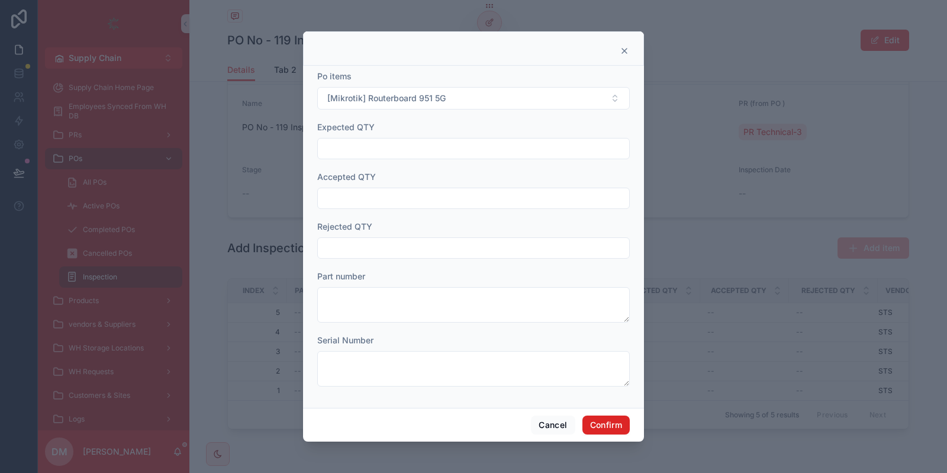
click at [605, 431] on button "Confirm" at bounding box center [605, 424] width 47 height 19
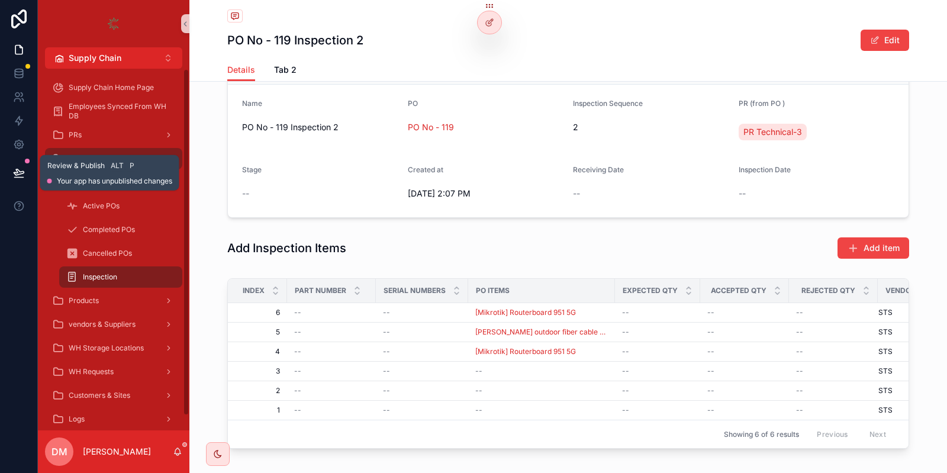
click at [27, 175] on button at bounding box center [19, 172] width 26 height 33
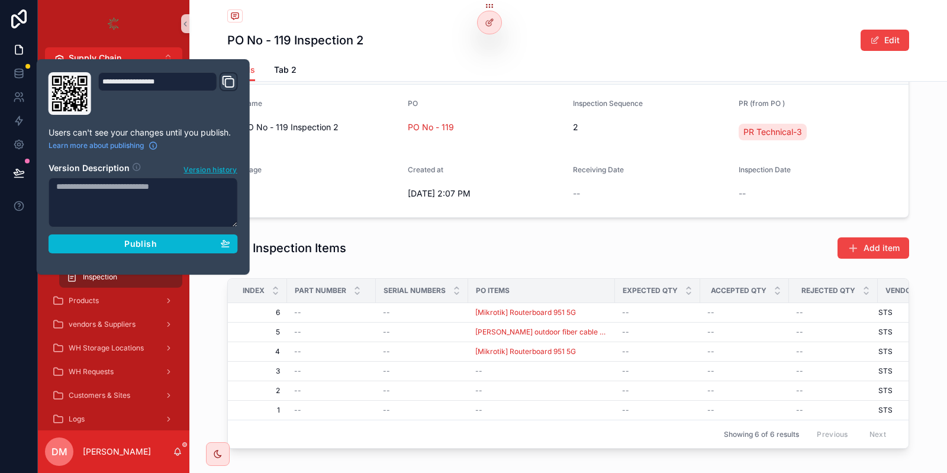
click at [125, 253] on div "**********" at bounding box center [143, 166] width 199 height 189
click at [162, 241] on div "Publish" at bounding box center [143, 243] width 174 height 11
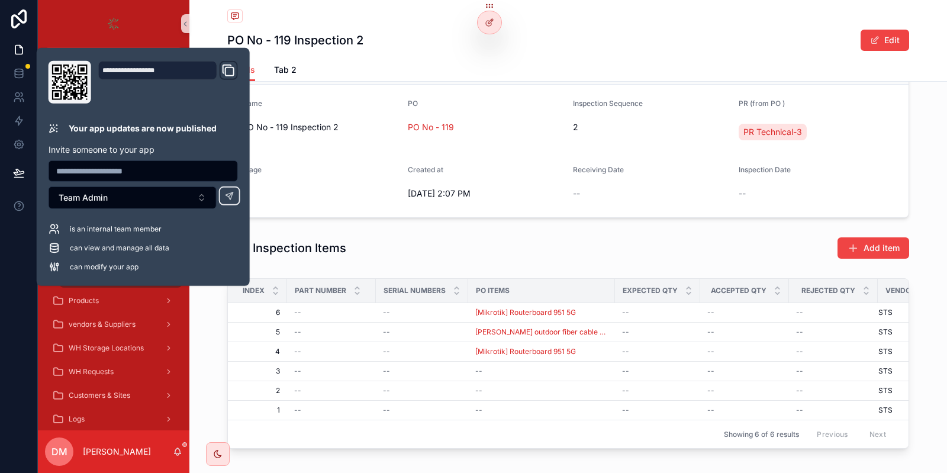
click at [382, 17] on div "scrollable content" at bounding box center [568, 16] width 682 height 15
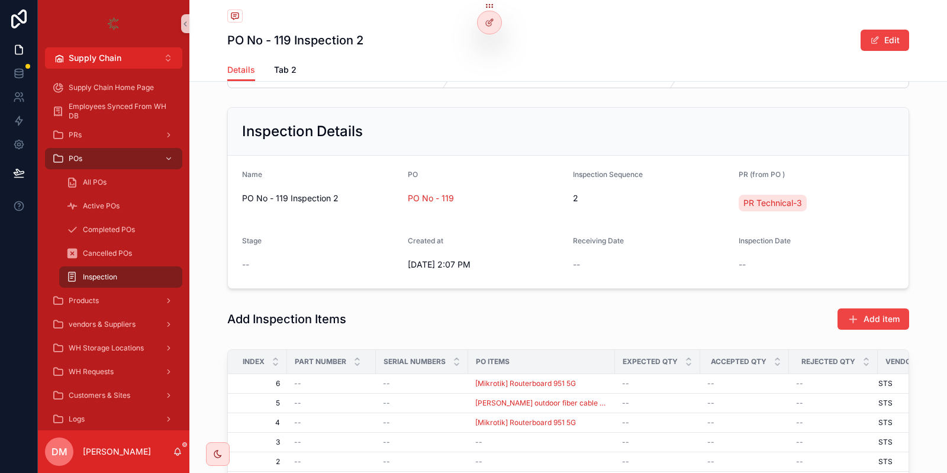
scroll to position [71, 0]
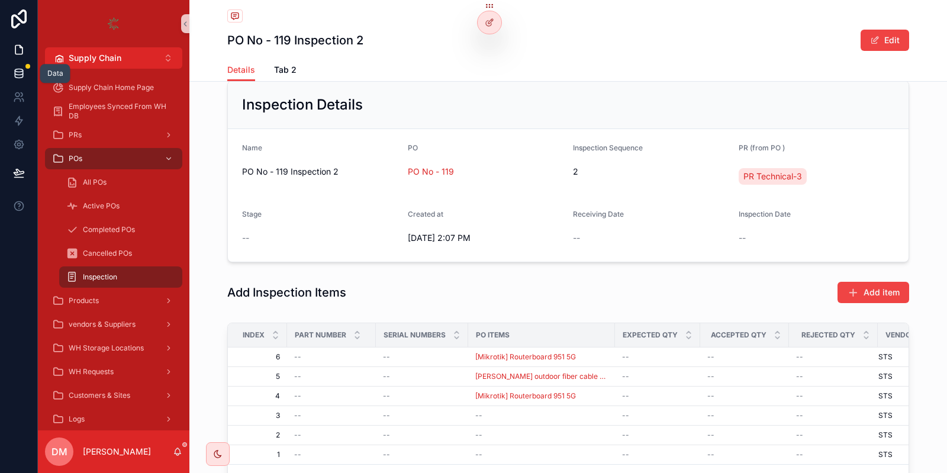
click at [16, 70] on icon at bounding box center [19, 70] width 8 height 3
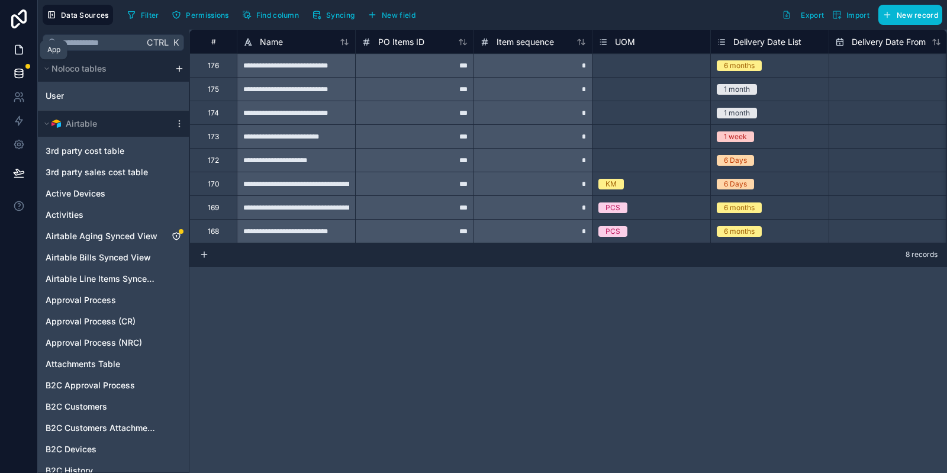
click at [26, 43] on link at bounding box center [18, 50] width 37 height 24
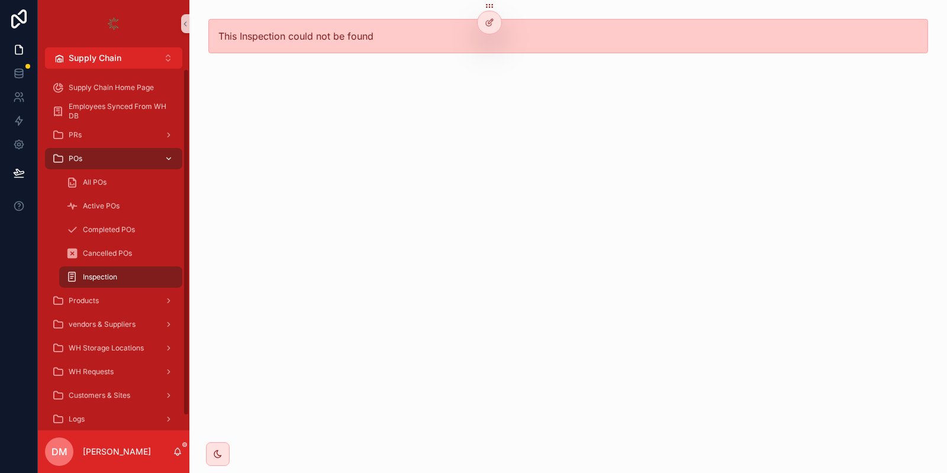
click at [87, 156] on div "POs" at bounding box center [113, 158] width 123 height 19
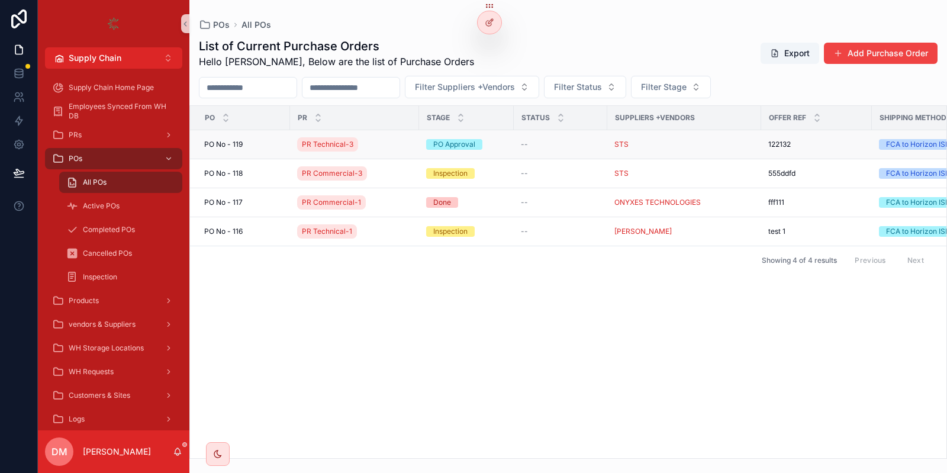
click at [237, 144] on span "PO No - 119" at bounding box center [223, 144] width 38 height 9
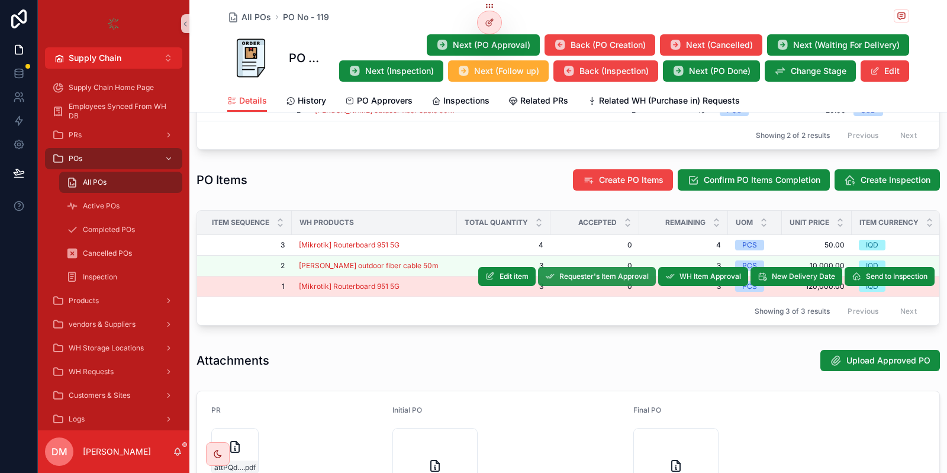
scroll to position [568, 0]
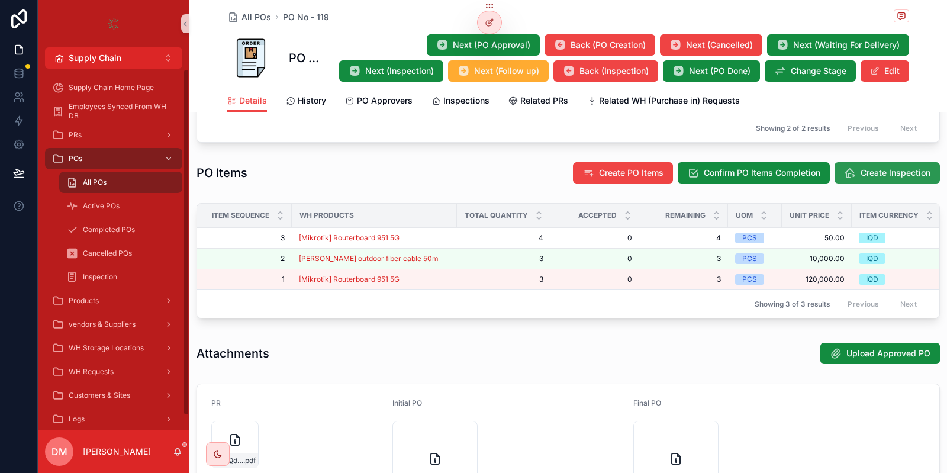
click at [863, 167] on span "Create Inspection" at bounding box center [895, 173] width 70 height 12
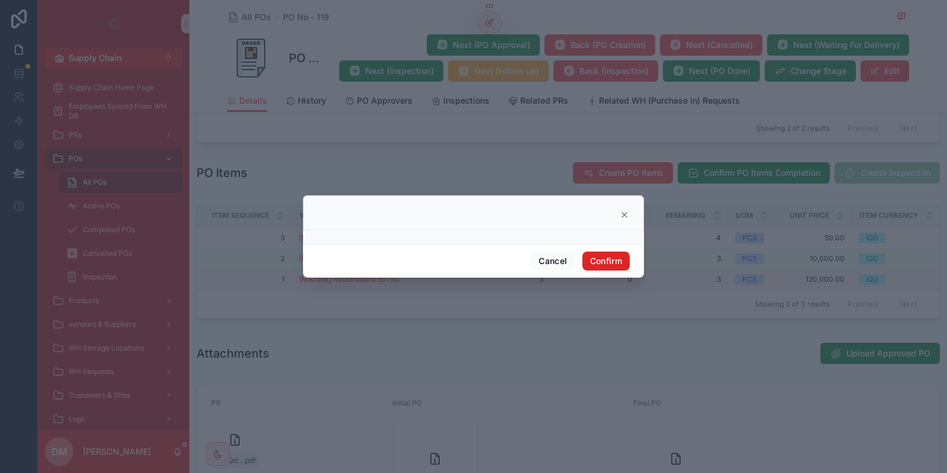
click at [612, 260] on button "Confirm" at bounding box center [605, 260] width 47 height 19
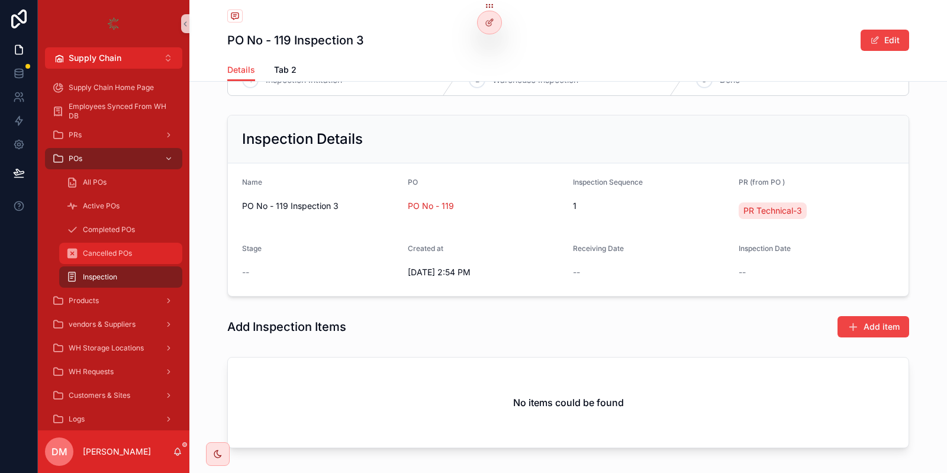
scroll to position [71, 0]
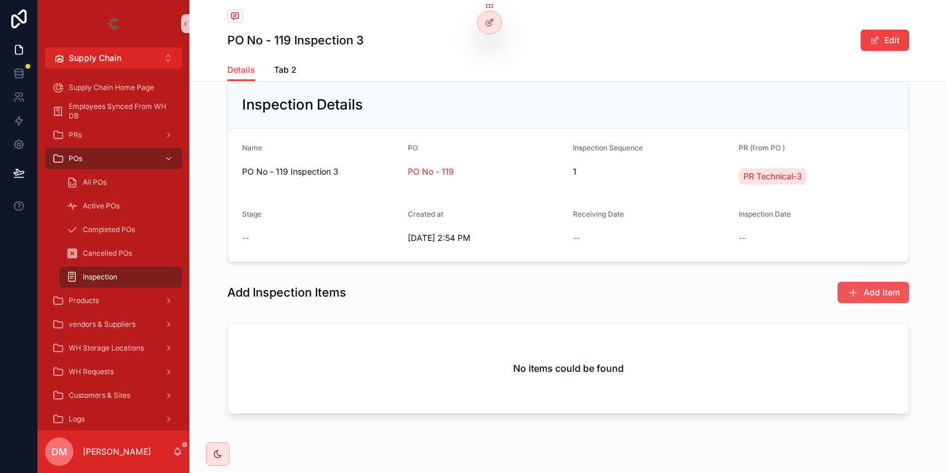
click at [877, 289] on span "Add item" at bounding box center [881, 292] width 36 height 12
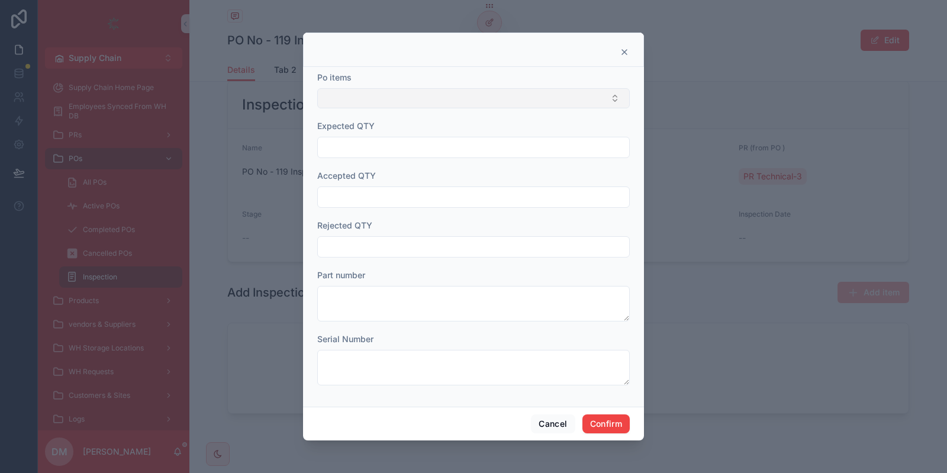
click at [475, 102] on button "Select Button" at bounding box center [473, 98] width 312 height 20
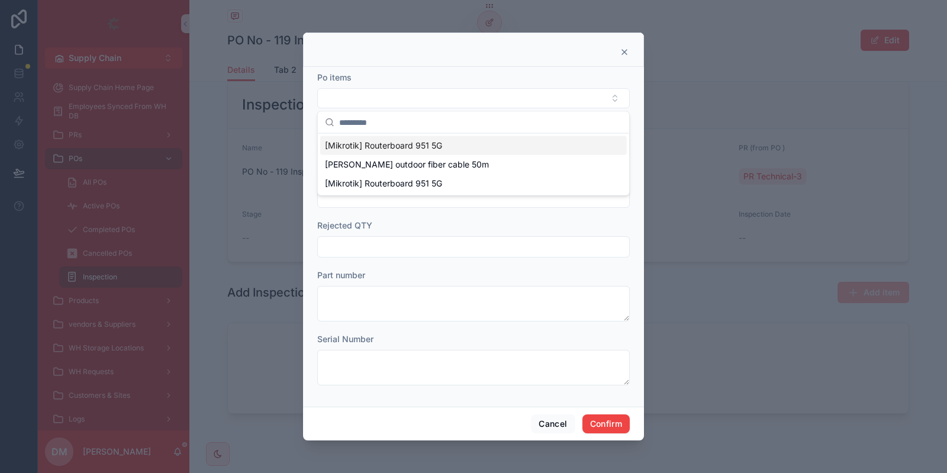
click at [406, 150] on span "[Mikrotik] Routerboard 951 5G" at bounding box center [383, 146] width 117 height 12
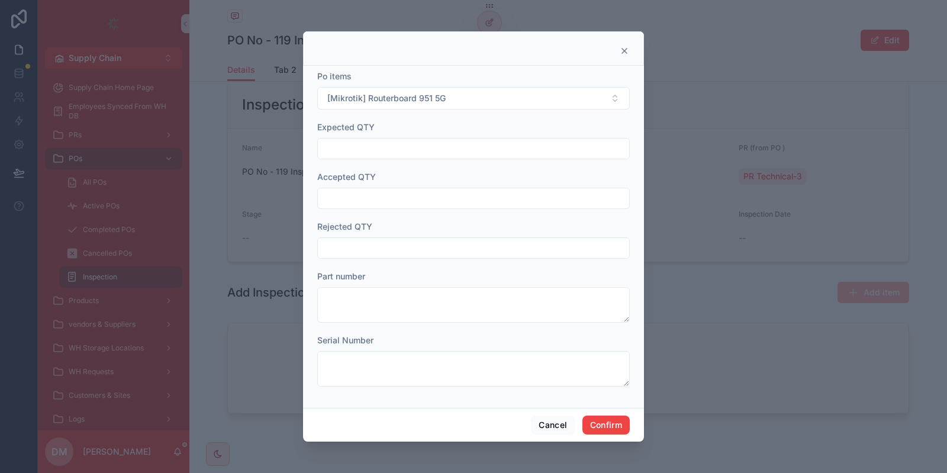
click at [372, 147] on input "text" at bounding box center [473, 148] width 311 height 17
click at [385, 153] on input "**" at bounding box center [473, 148] width 311 height 17
type input "*"
click at [564, 420] on button "Cancel" at bounding box center [553, 424] width 44 height 19
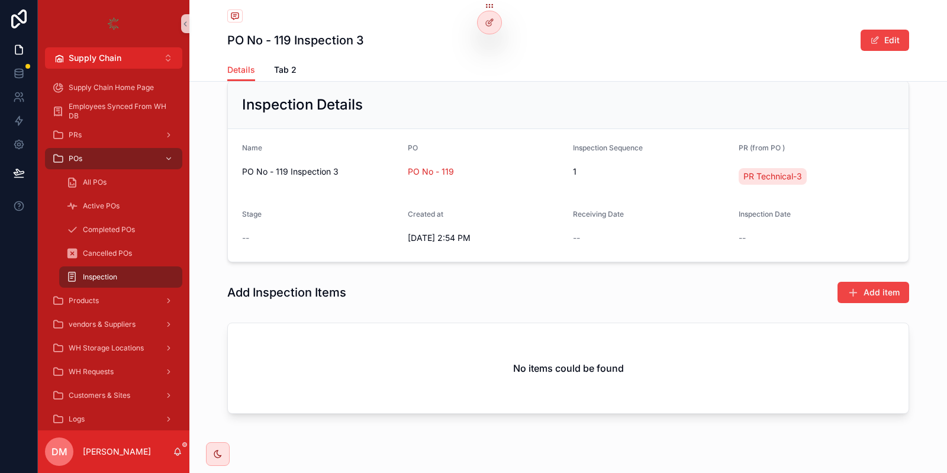
click at [898, 279] on div "Add Inspection Items Add item" at bounding box center [567, 292] width 757 height 32
click at [886, 286] on span "Add item" at bounding box center [881, 292] width 36 height 12
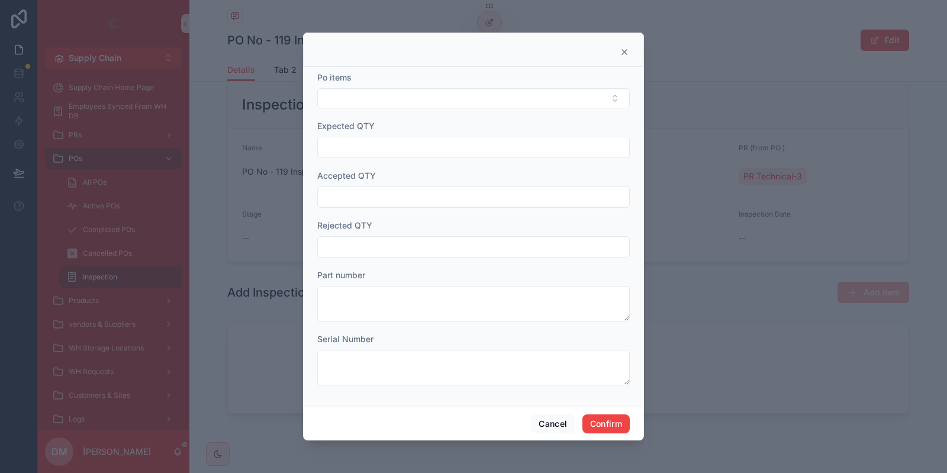
click at [413, 143] on input "text" at bounding box center [473, 147] width 311 height 17
click at [380, 102] on button "Select Button" at bounding box center [473, 98] width 312 height 20
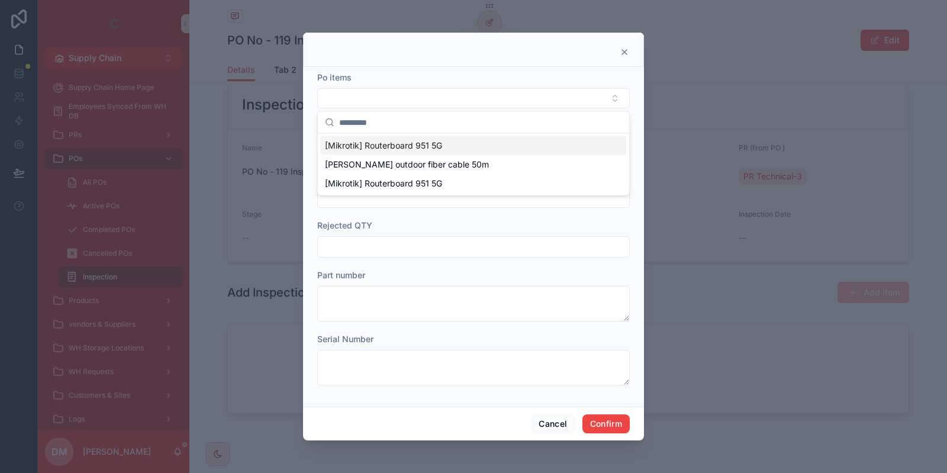
click at [368, 142] on span "[Mikrotik] Routerboard 951 5G" at bounding box center [383, 146] width 117 height 12
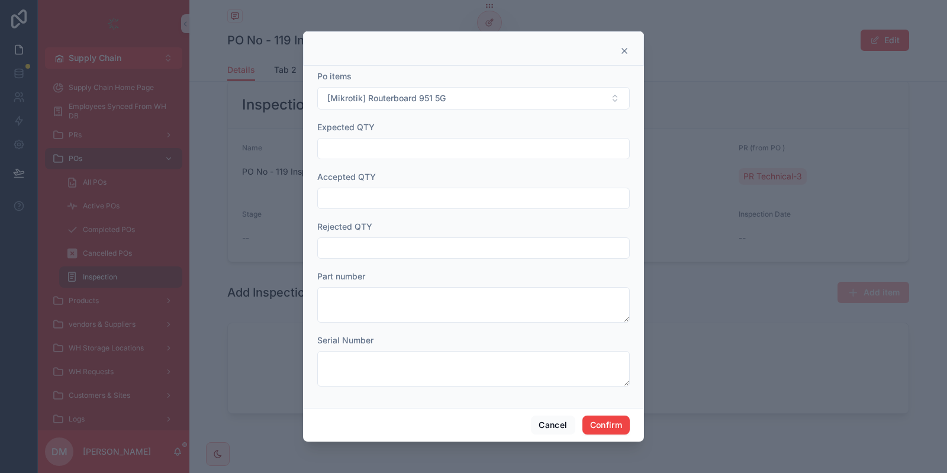
click at [369, 137] on div "Expected QTY" at bounding box center [473, 140] width 312 height 38
click at [361, 145] on input "text" at bounding box center [473, 148] width 311 height 17
type input "*"
click at [361, 189] on div at bounding box center [473, 198] width 312 height 21
click at [360, 191] on div at bounding box center [473, 198] width 312 height 21
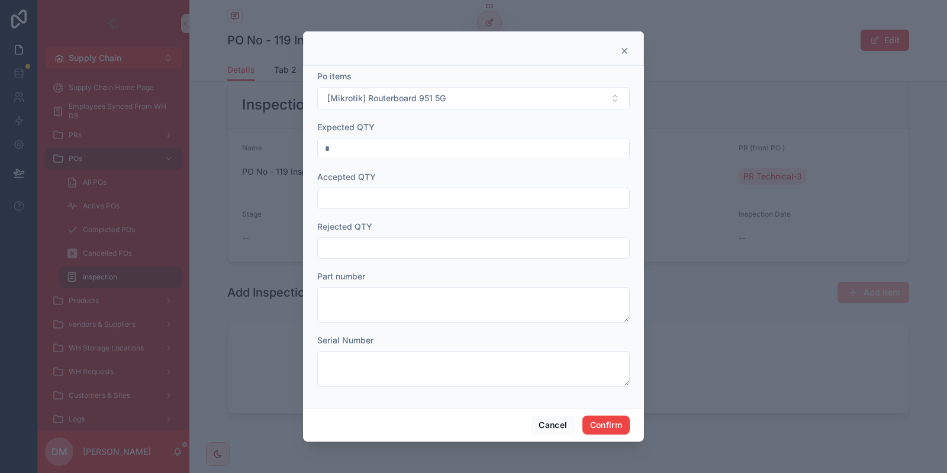
click at [357, 198] on input "text" at bounding box center [473, 198] width 311 height 17
type input "*"
click at [342, 252] on input "text" at bounding box center [473, 248] width 311 height 17
type input "*"
click at [381, 351] on div "Serial Number" at bounding box center [473, 360] width 312 height 52
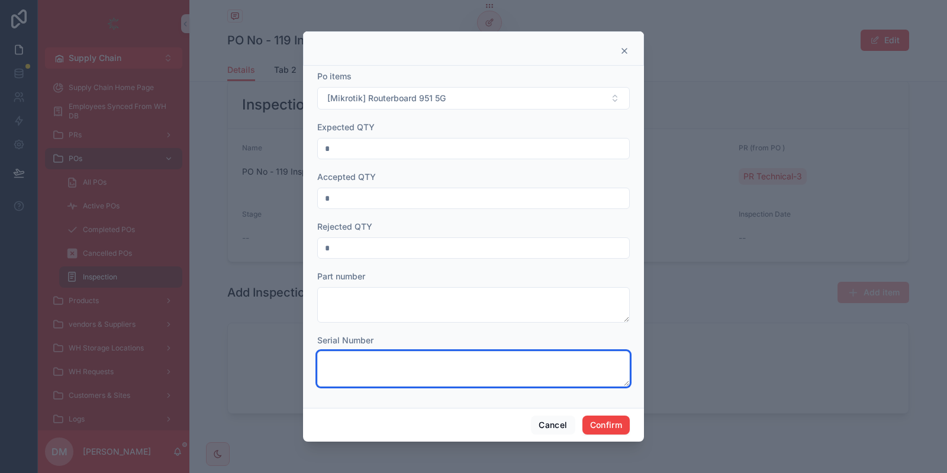
click at [401, 367] on textarea at bounding box center [473, 369] width 312 height 36
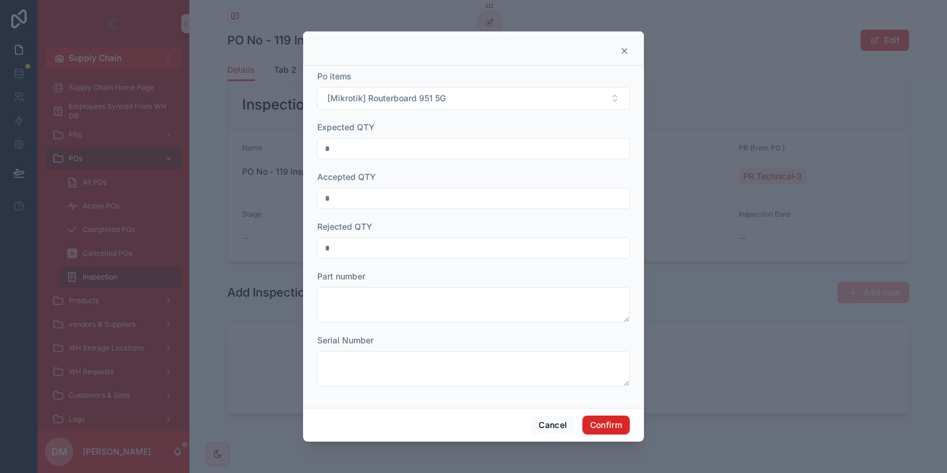
click at [615, 423] on button "Confirm" at bounding box center [605, 424] width 47 height 19
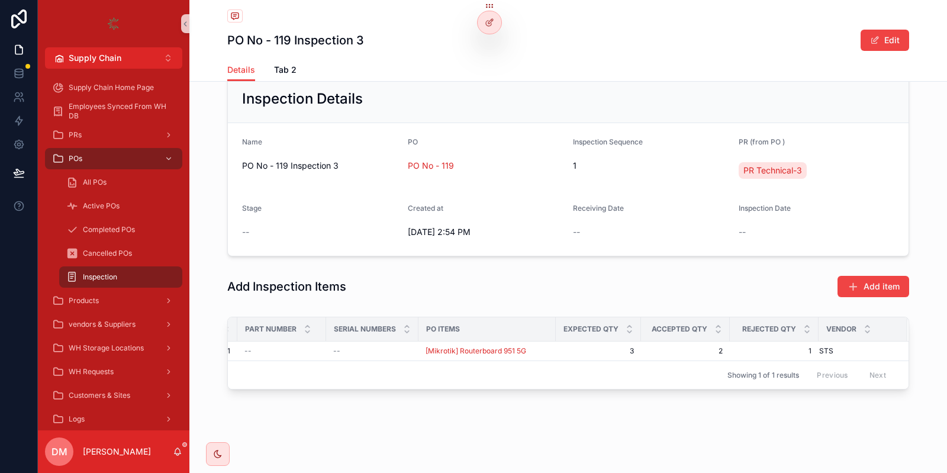
scroll to position [0, 0]
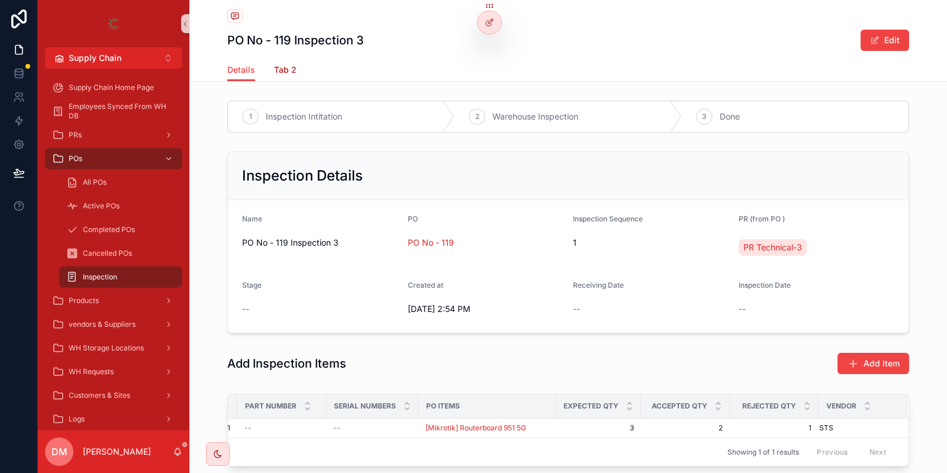
click at [291, 66] on span "Tab 2" at bounding box center [285, 70] width 22 height 12
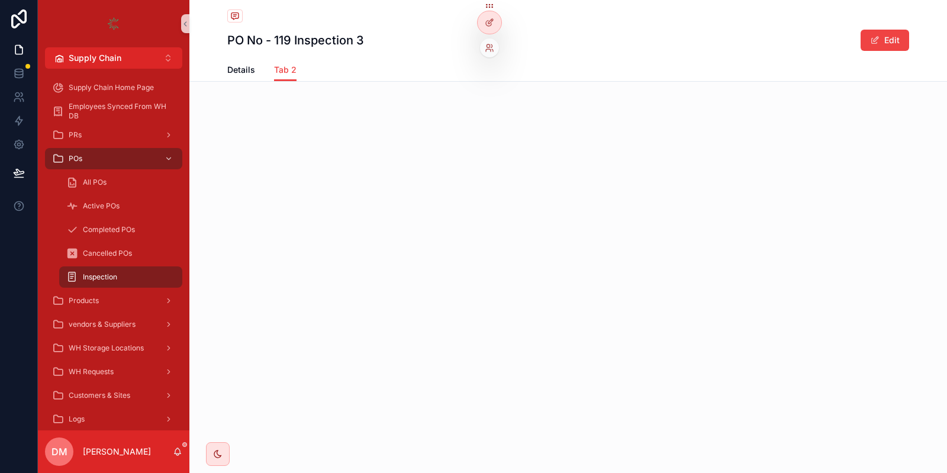
click at [499, 31] on div at bounding box center [489, 17] width 25 height 33
click at [489, 28] on div at bounding box center [490, 22] width 24 height 22
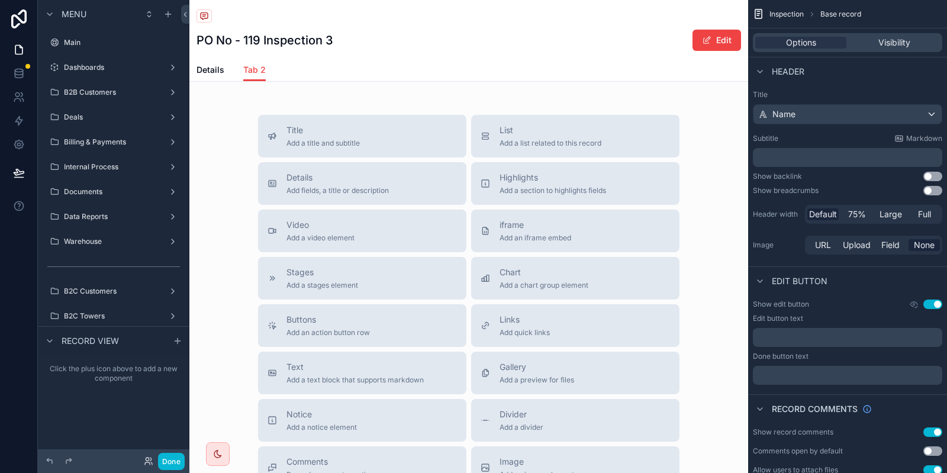
click at [250, 70] on span "Tab 2" at bounding box center [254, 70] width 22 height 12
click at [202, 59] on div "Details Tab 2" at bounding box center [468, 70] width 544 height 22
click at [202, 64] on span "Details" at bounding box center [210, 70] width 28 height 12
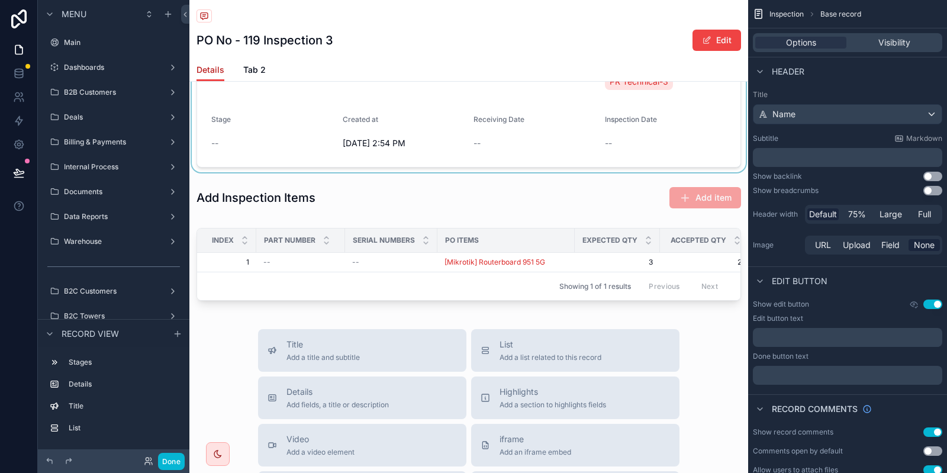
scroll to position [172, 0]
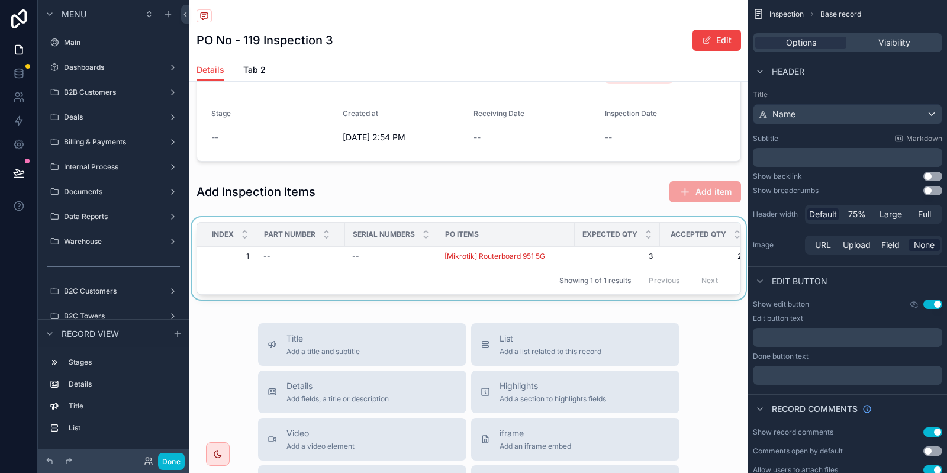
click at [641, 273] on div "Showing 1 of 1 results Previous Next" at bounding box center [468, 280] width 543 height 28
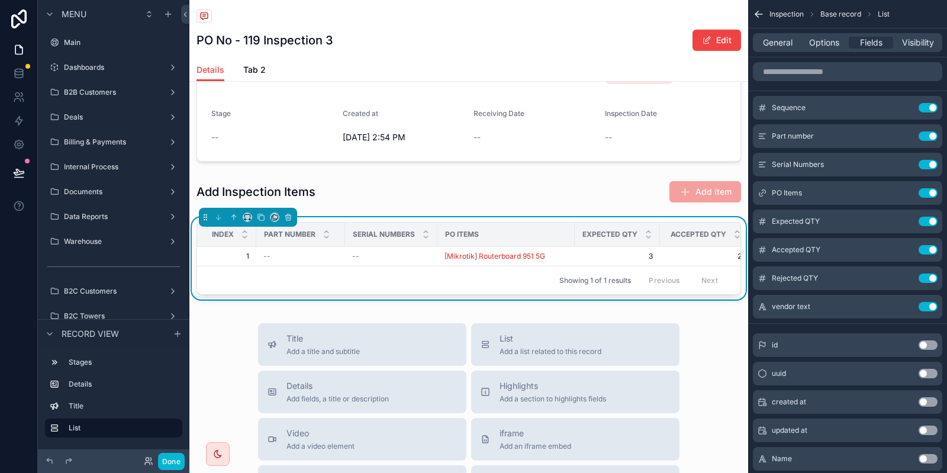
click at [501, 72] on div "Details Tab 2" at bounding box center [468, 70] width 544 height 22
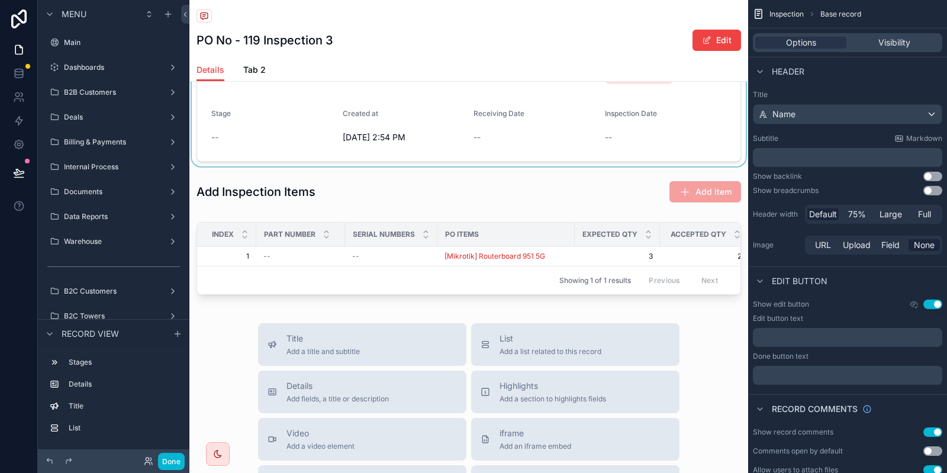
scroll to position [0, 0]
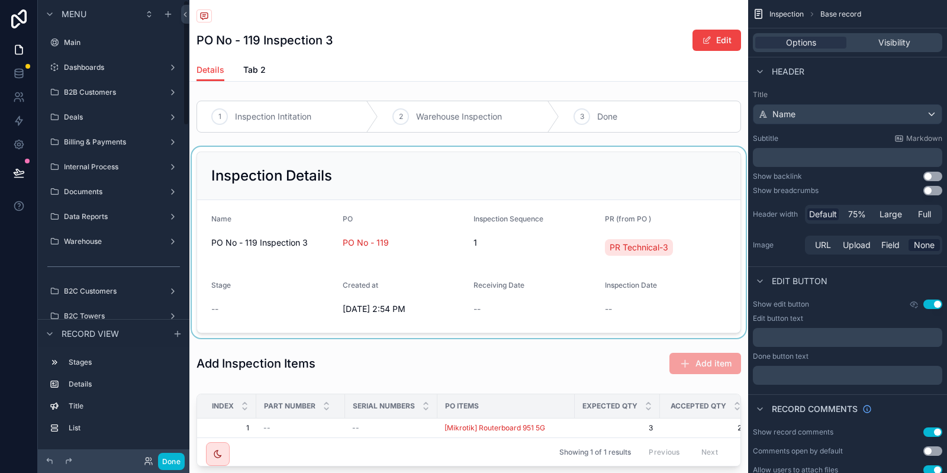
click at [455, 266] on div "scrollable content" at bounding box center [468, 242] width 559 height 191
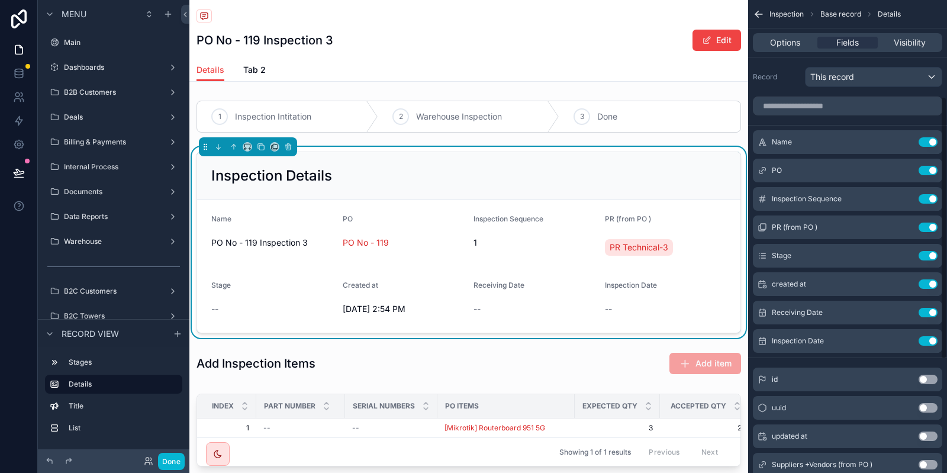
scroll to position [376, 0]
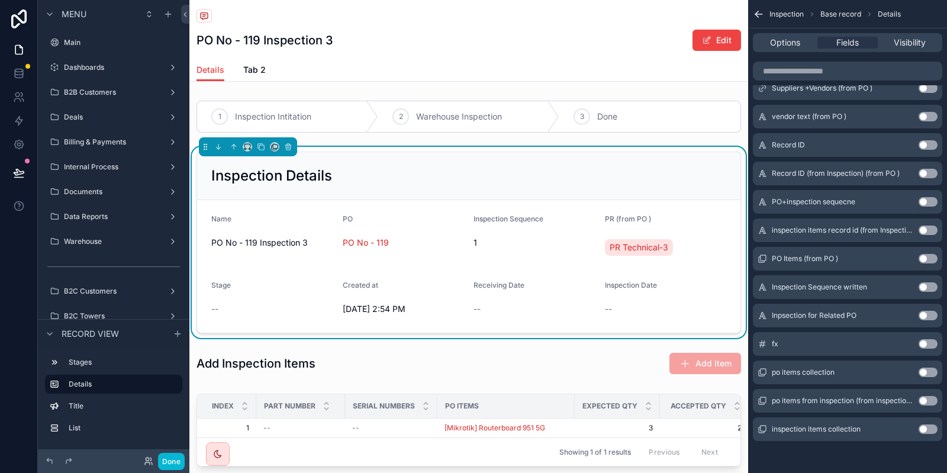
click at [927, 427] on button "Use setting" at bounding box center [927, 428] width 19 height 9
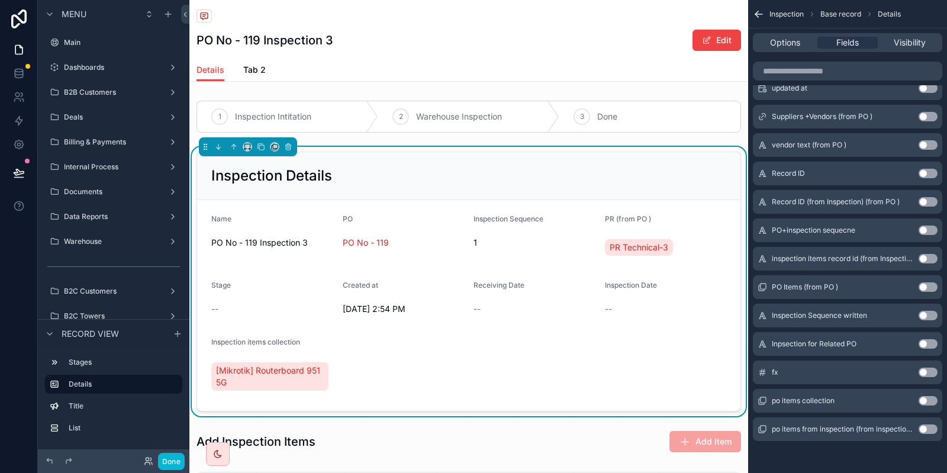
click at [922, 341] on button "Use setting" at bounding box center [927, 343] width 19 height 9
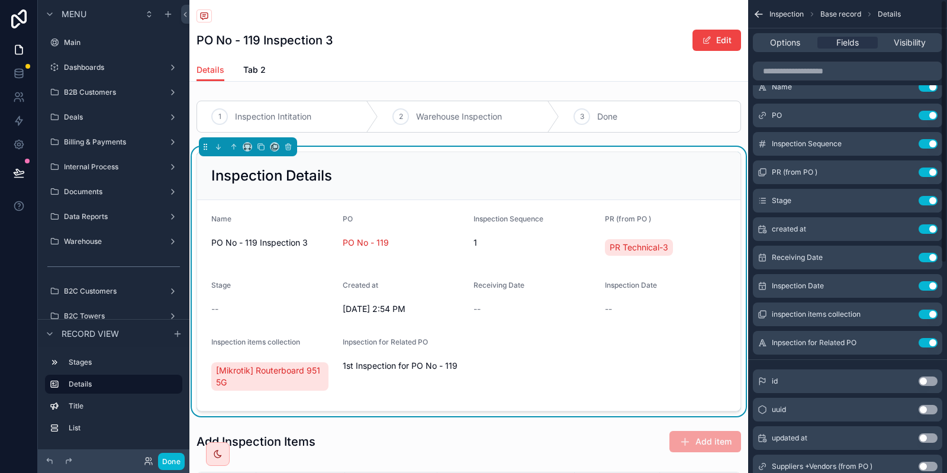
scroll to position [0, 0]
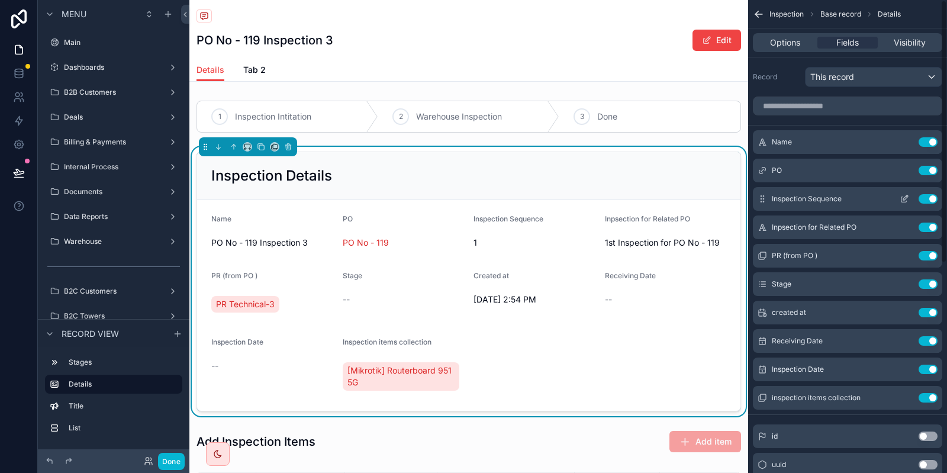
click at [928, 198] on button "Use setting" at bounding box center [927, 198] width 19 height 9
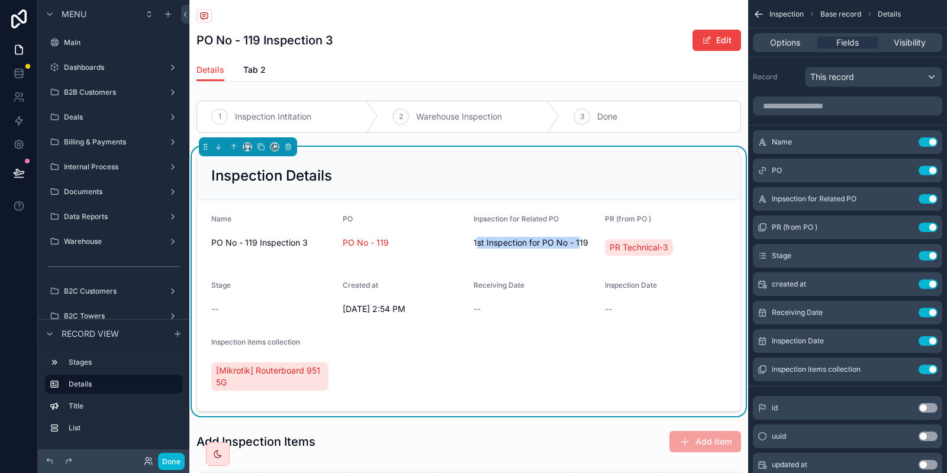
drag, startPoint x: 531, startPoint y: 231, endPoint x: 582, endPoint y: 241, distance: 51.2
click at [582, 241] on span "1st Inspection for PO No - 119" at bounding box center [534, 243] width 122 height 12
click at [925, 140] on button "Use setting" at bounding box center [927, 141] width 19 height 9
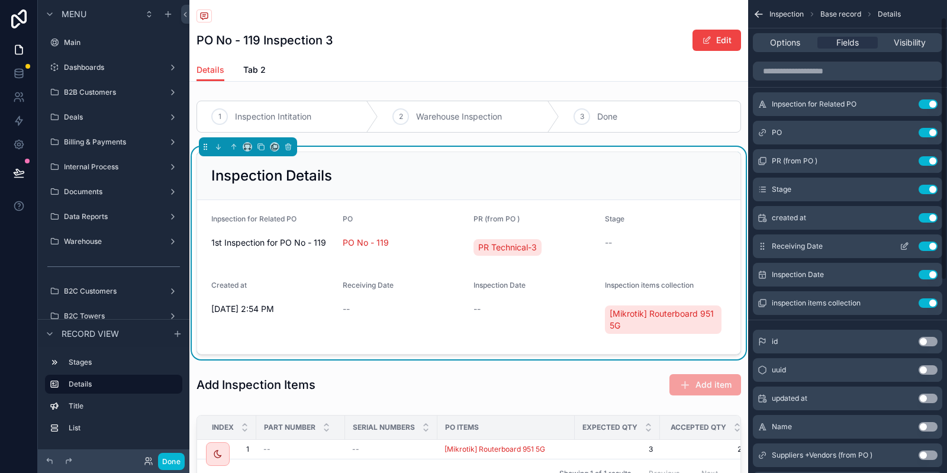
scroll to position [38, 0]
click at [927, 301] on button "Use setting" at bounding box center [927, 302] width 19 height 9
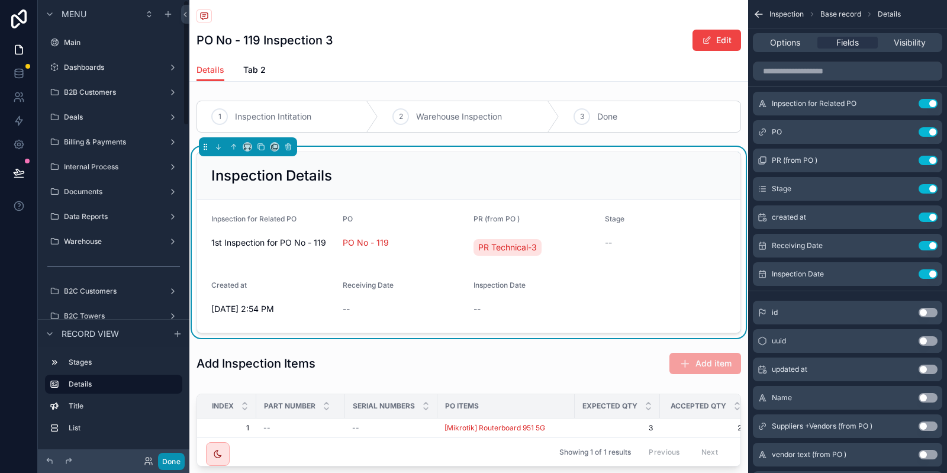
click at [176, 459] on button "Done" at bounding box center [171, 461] width 27 height 17
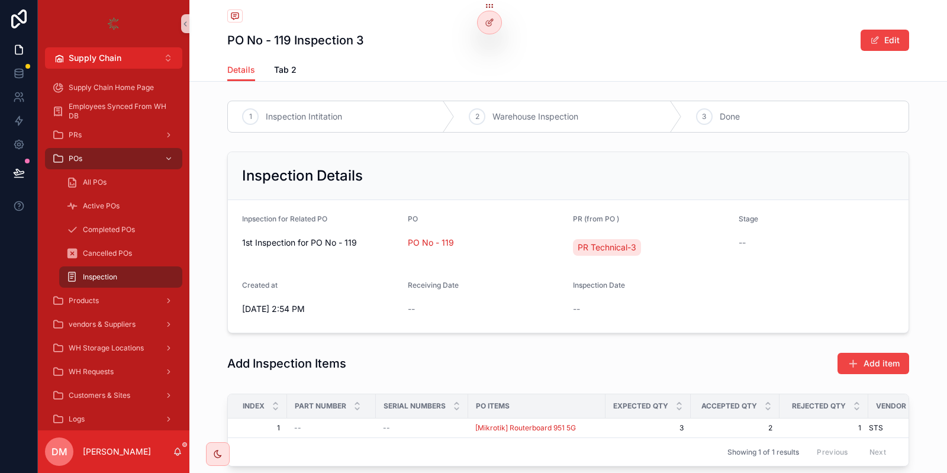
scroll to position [77, 0]
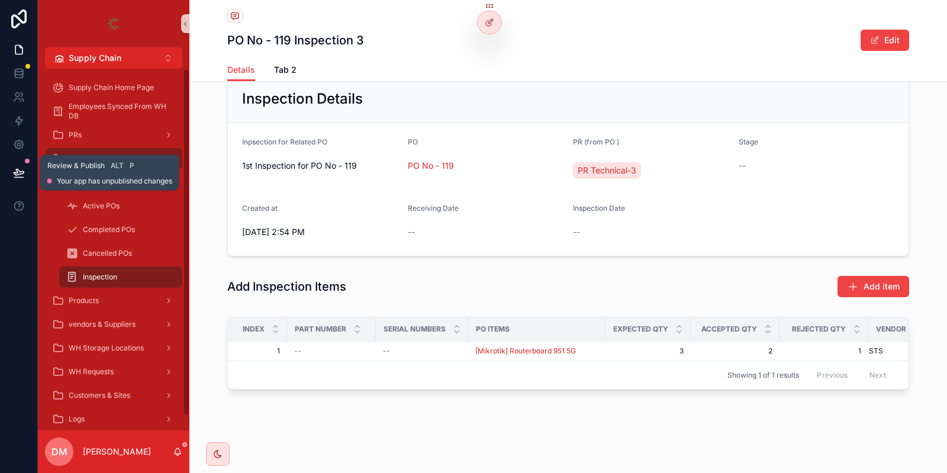
click at [30, 170] on button at bounding box center [19, 172] width 26 height 33
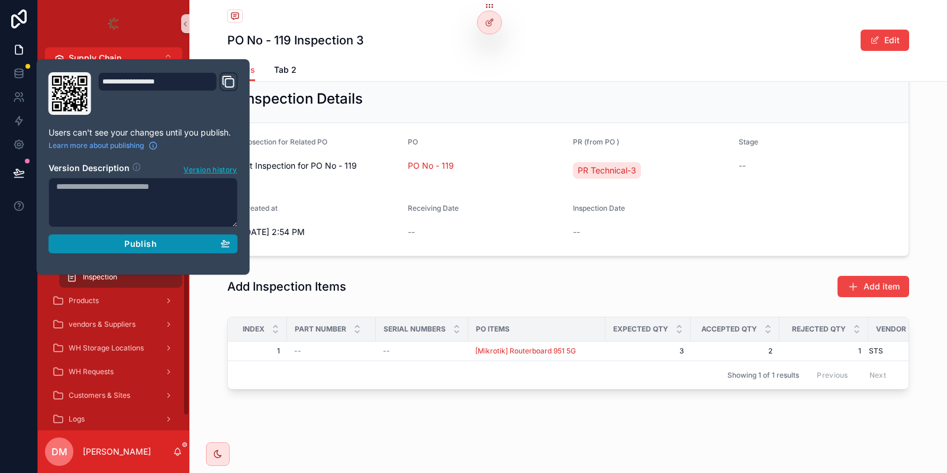
click at [173, 242] on div "Publish" at bounding box center [143, 243] width 174 height 11
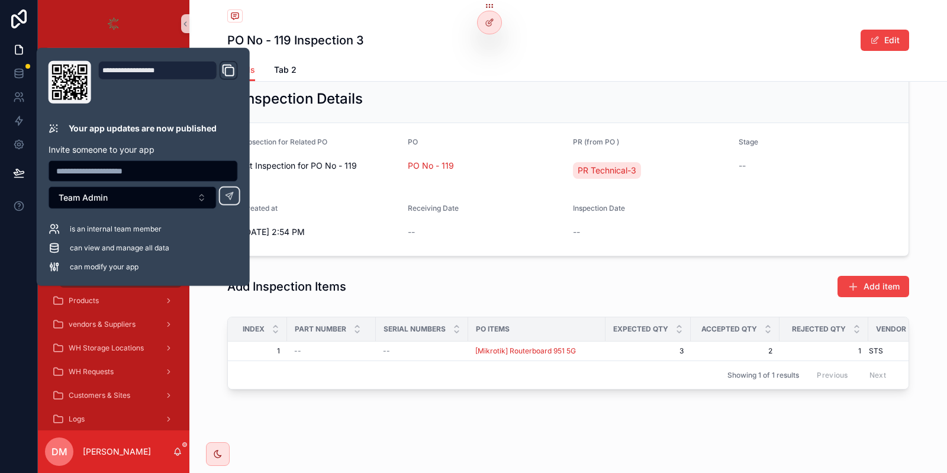
click at [521, 68] on div "Details Tab 2" at bounding box center [568, 70] width 682 height 22
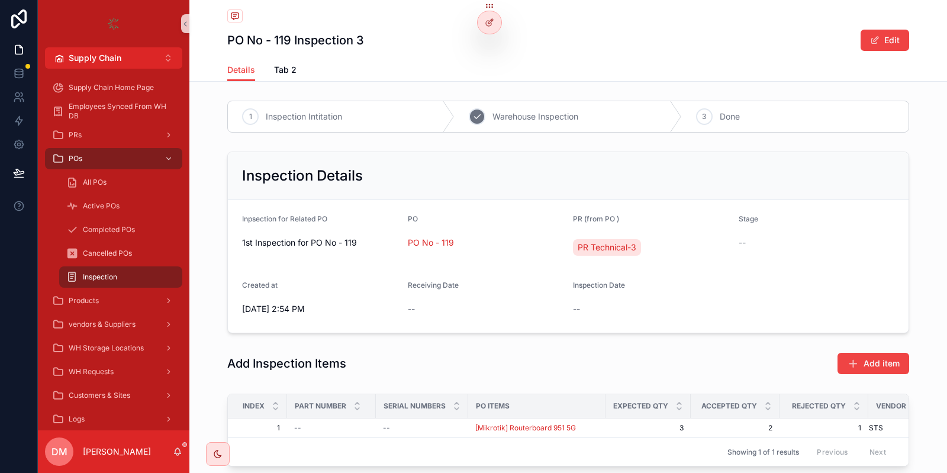
click at [510, 116] on span "Warehouse Inspection" at bounding box center [535, 117] width 86 height 12
click at [398, 121] on div "Inspection Intitation" at bounding box center [341, 116] width 227 height 31
click at [562, 92] on div "PO No - 119 Inspection 3 Edit Details Details Tab 2 1 Inspection Intitation 2 W…" at bounding box center [567, 275] width 757 height 551
click at [712, 112] on div "3 Done" at bounding box center [795, 116] width 227 height 31
click at [864, 44] on button "Edit" at bounding box center [884, 40] width 49 height 21
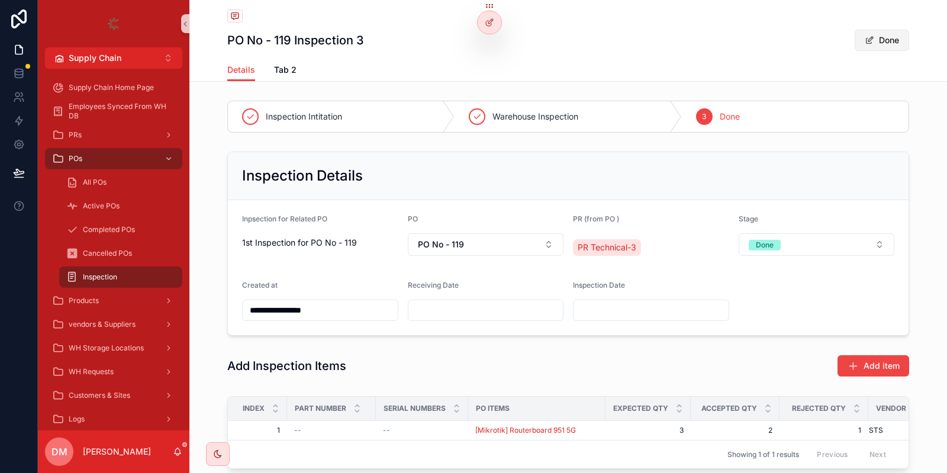
click at [864, 44] on span "scrollable content" at bounding box center [868, 40] width 9 height 9
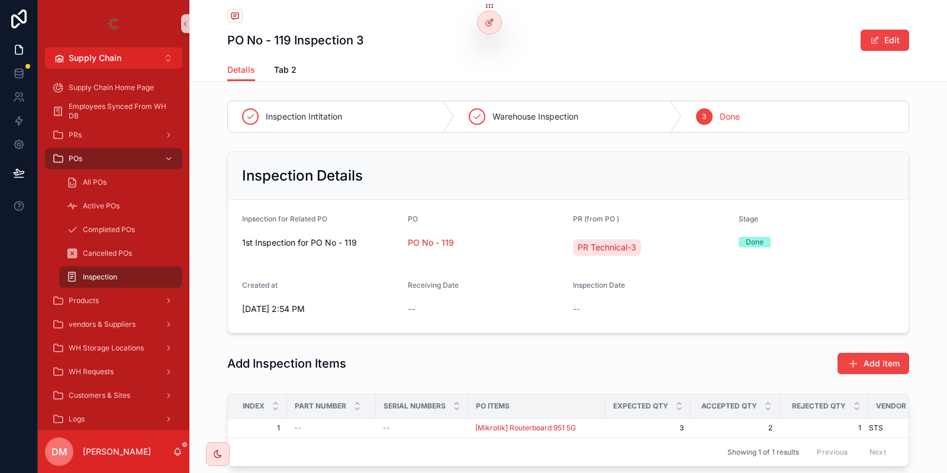
click at [412, 305] on span "--" at bounding box center [411, 309] width 7 height 12
click at [123, 283] on div "Inspection" at bounding box center [120, 276] width 109 height 19
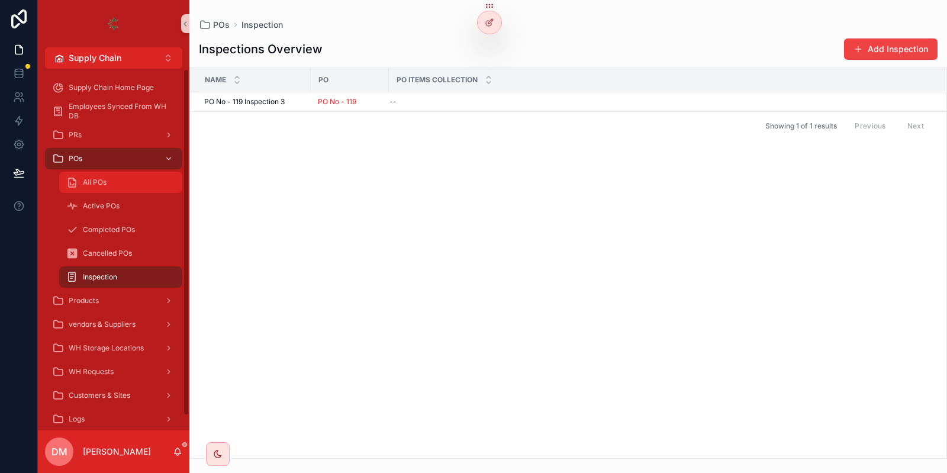
click at [80, 190] on div "All POs" at bounding box center [120, 182] width 109 height 19
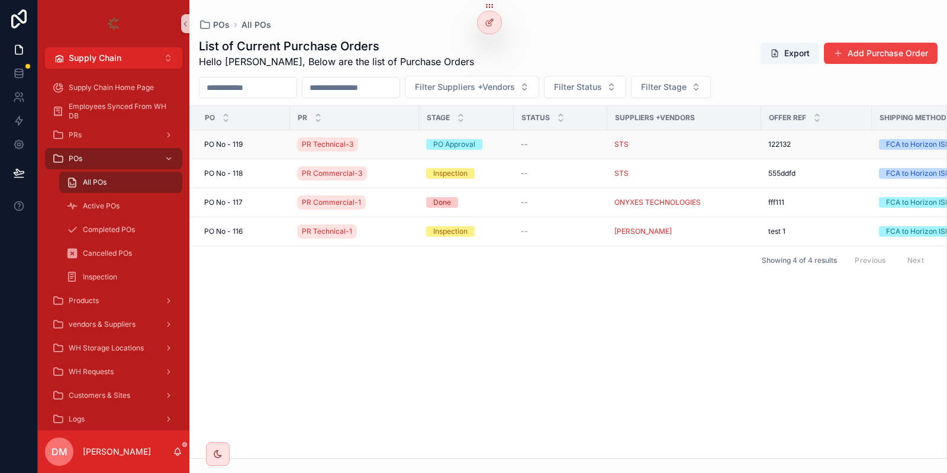
click at [253, 144] on div "[STREET_ADDRESS]" at bounding box center [243, 144] width 79 height 9
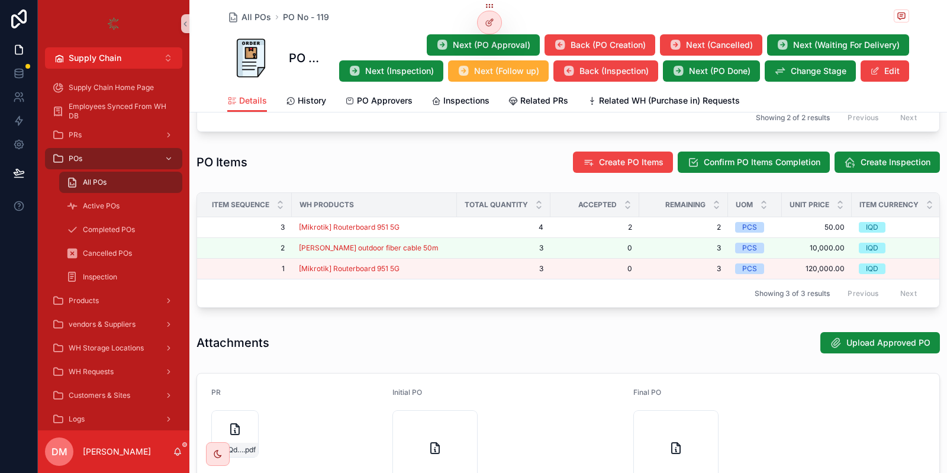
scroll to position [577, 0]
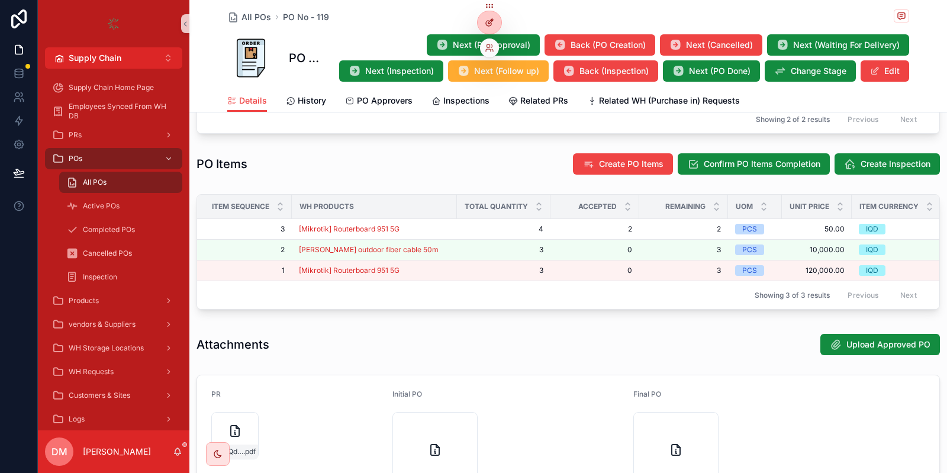
click at [498, 28] on div at bounding box center [490, 22] width 24 height 22
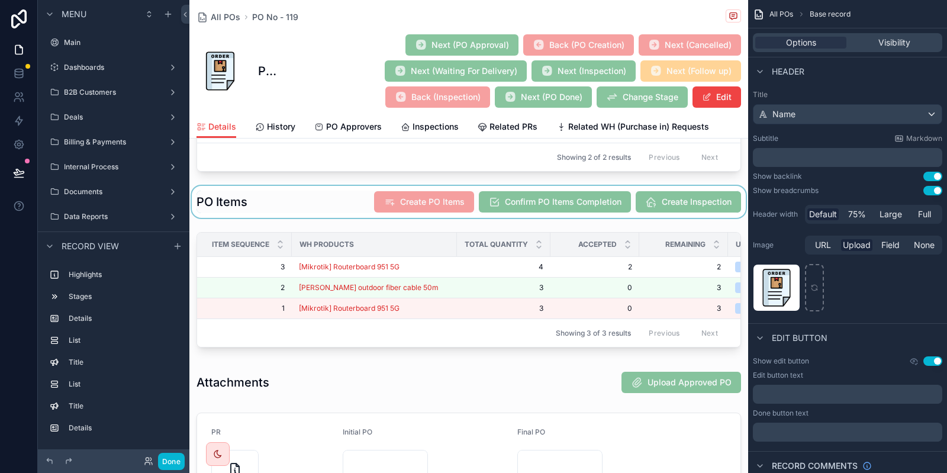
scroll to position [396, 0]
click at [676, 202] on div "scrollable content" at bounding box center [468, 202] width 559 height 32
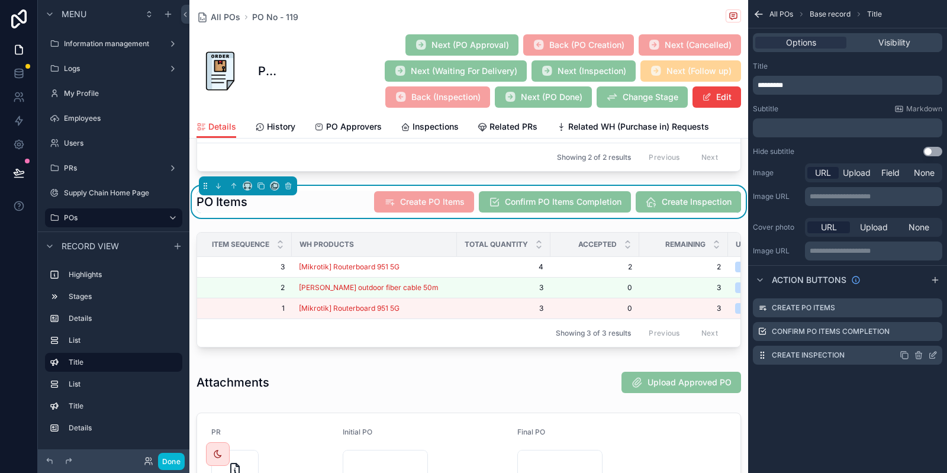
click at [933, 355] on icon "scrollable content" at bounding box center [932, 354] width 9 height 9
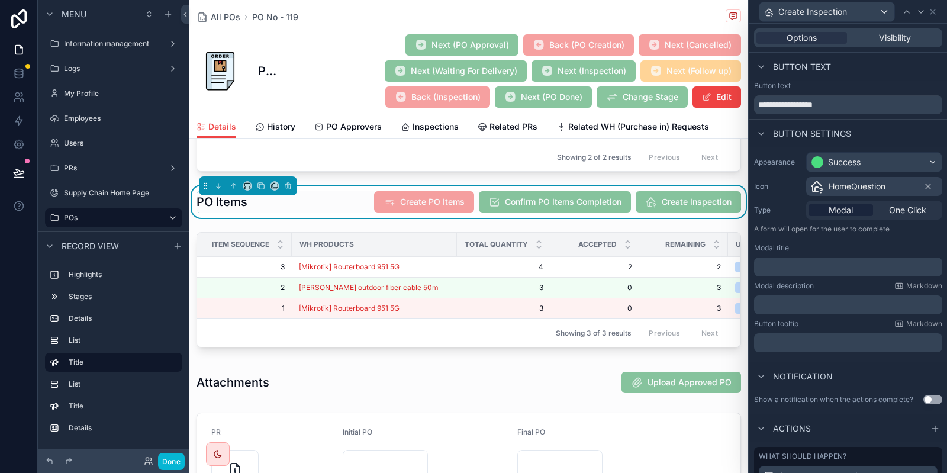
scroll to position [158, 0]
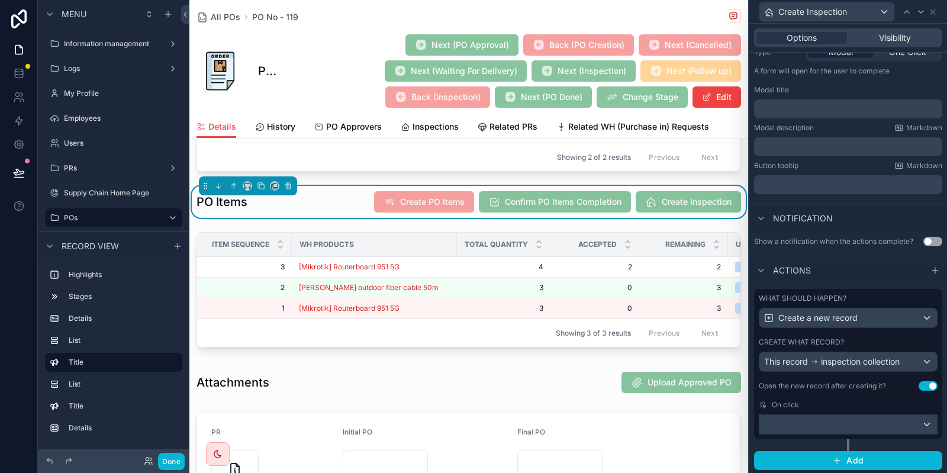
click at [919, 429] on div at bounding box center [848, 424] width 178 height 19
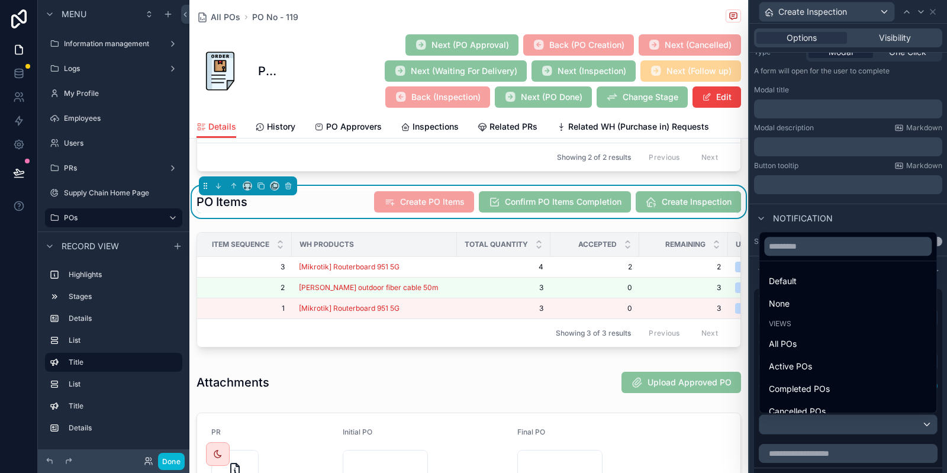
click at [919, 429] on div at bounding box center [848, 236] width 198 height 473
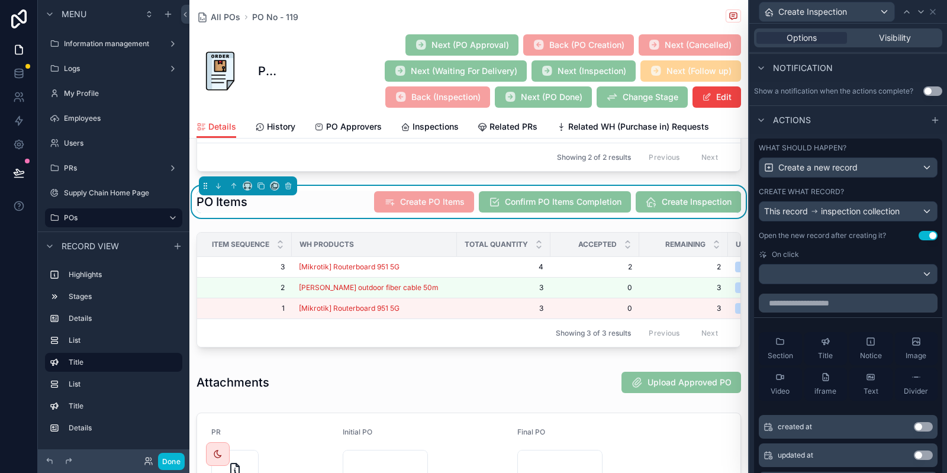
scroll to position [310, 0]
click at [892, 202] on div "This record inspection collection" at bounding box center [848, 209] width 178 height 19
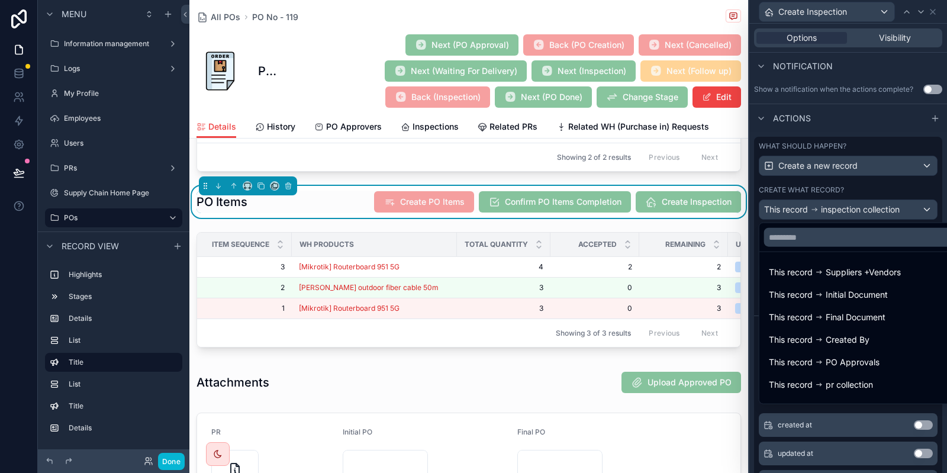
click at [892, 202] on div at bounding box center [848, 236] width 198 height 473
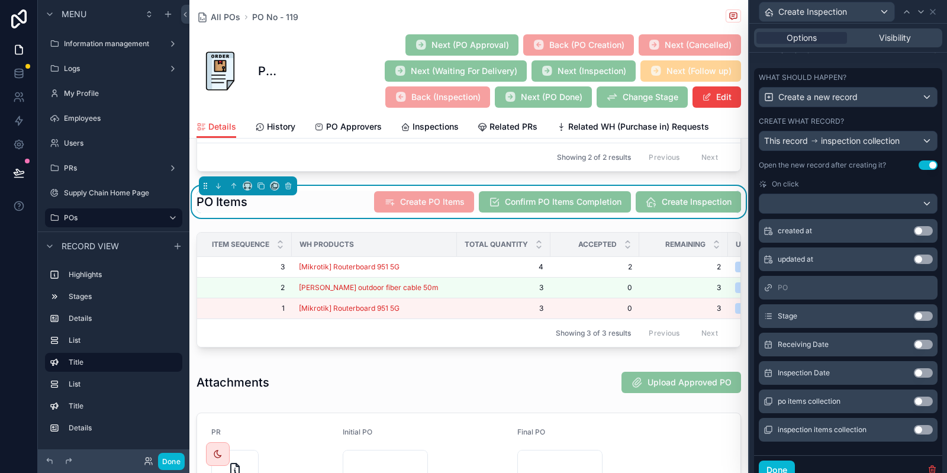
scroll to position [423, 0]
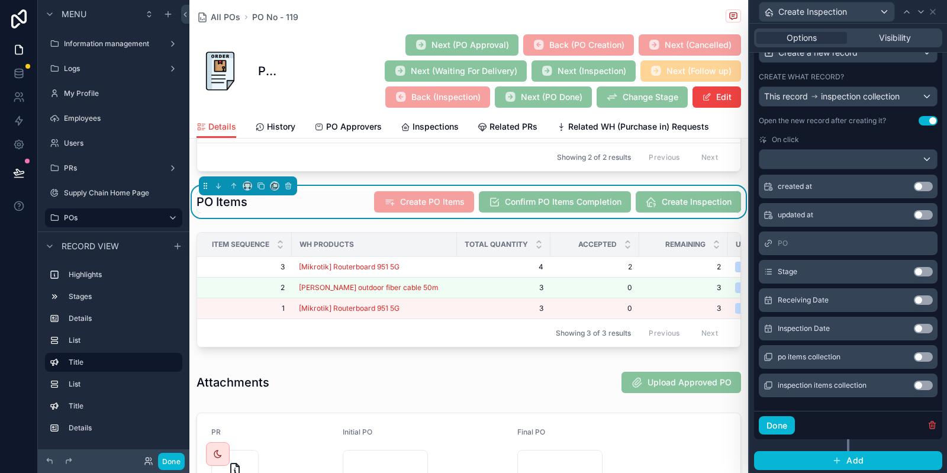
click at [921, 298] on button "Use setting" at bounding box center [923, 299] width 19 height 9
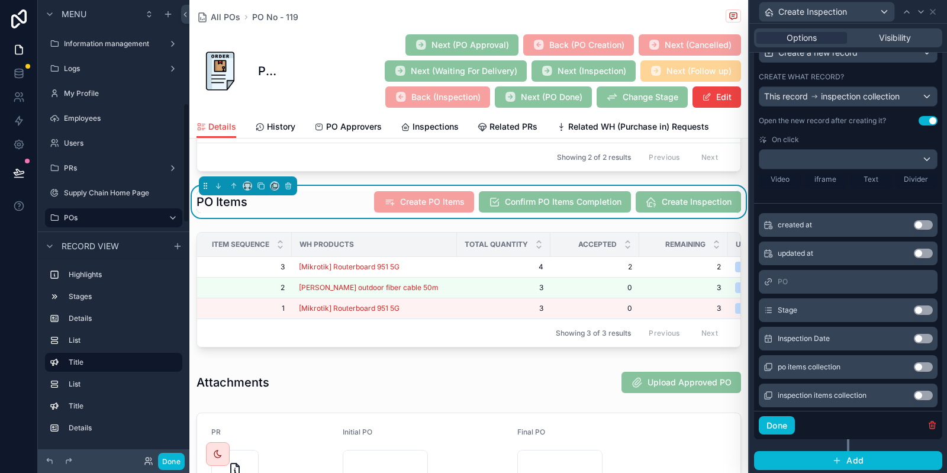
scroll to position [396, 0]
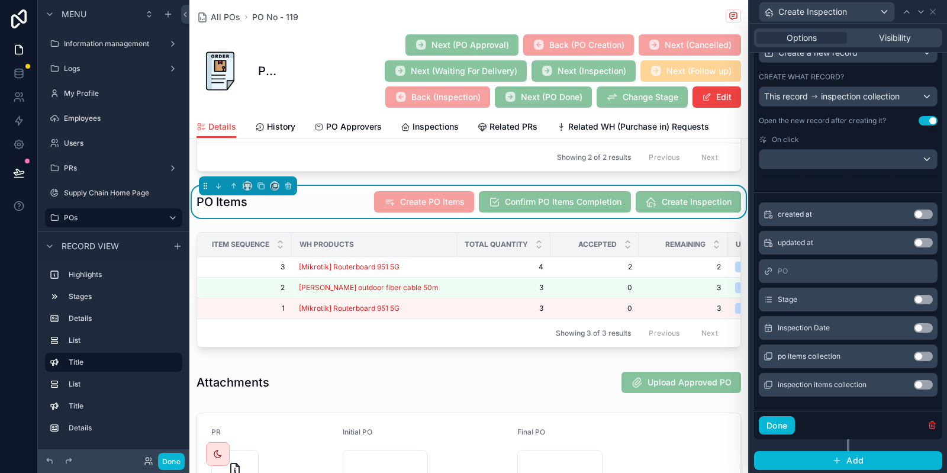
click at [924, 329] on button "Use setting" at bounding box center [923, 327] width 19 height 9
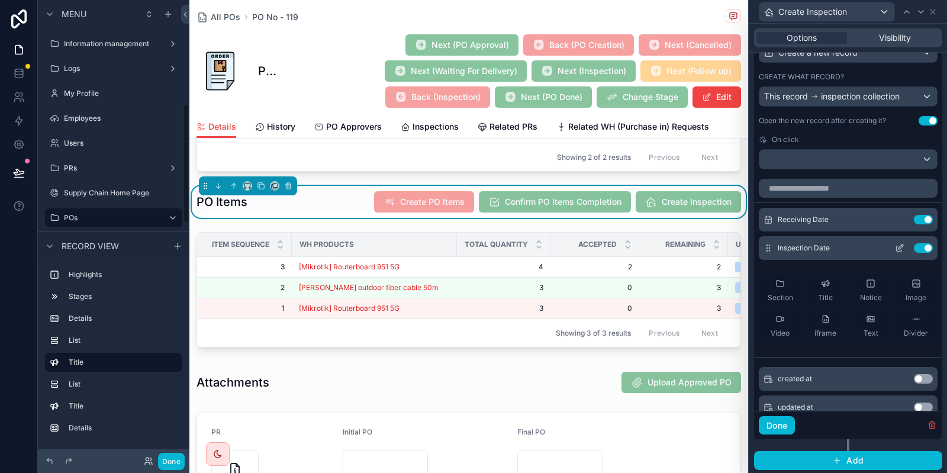
scroll to position [290, 0]
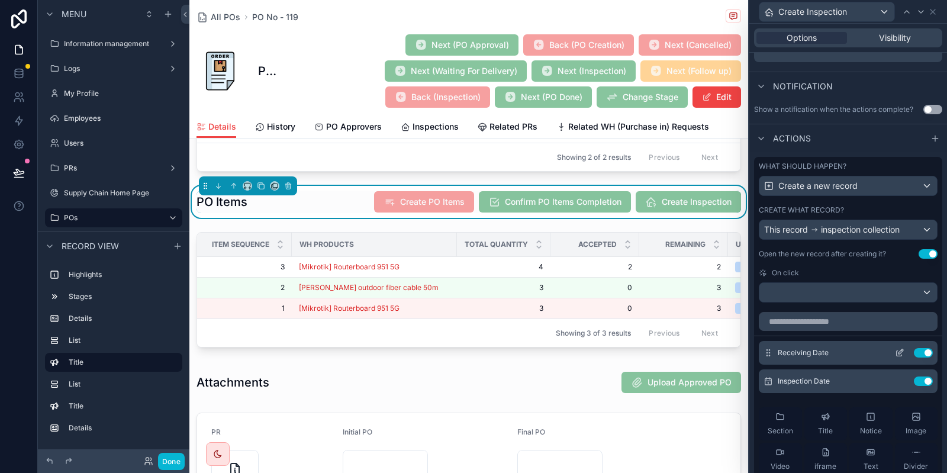
click at [927, 350] on button "Use setting" at bounding box center [923, 352] width 19 height 9
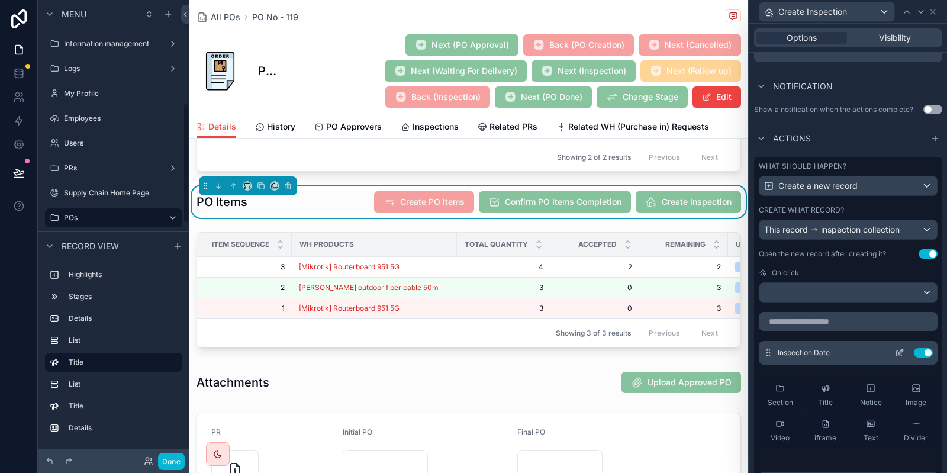
scroll to position [396, 0]
click at [901, 354] on icon at bounding box center [899, 352] width 9 height 9
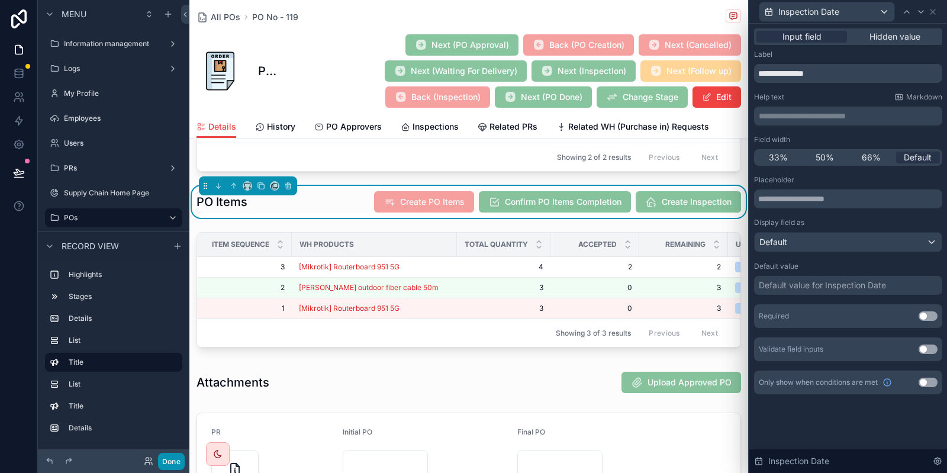
click at [176, 457] on button "Done" at bounding box center [171, 461] width 27 height 17
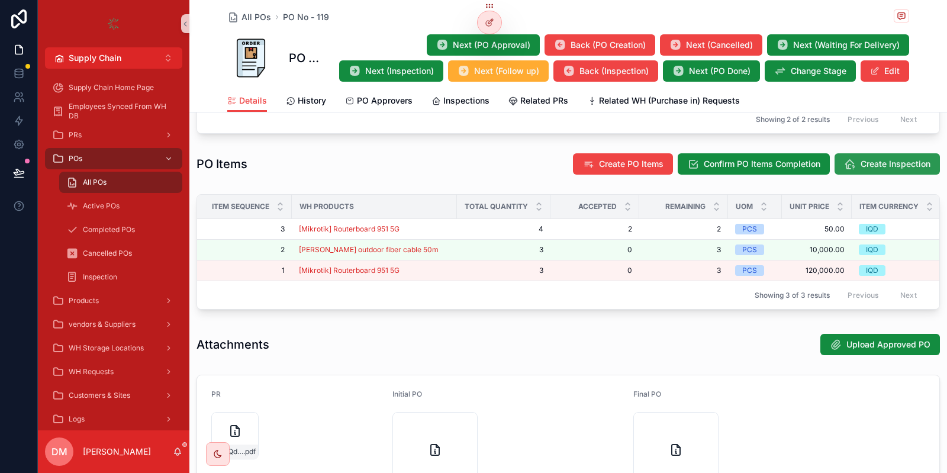
click at [898, 166] on span "Create Inspection" at bounding box center [895, 164] width 70 height 12
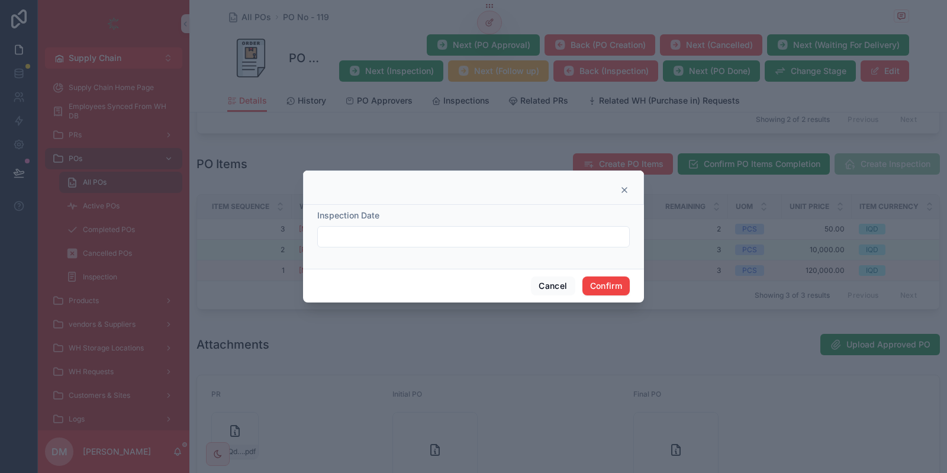
click at [353, 246] on div at bounding box center [473, 236] width 312 height 21
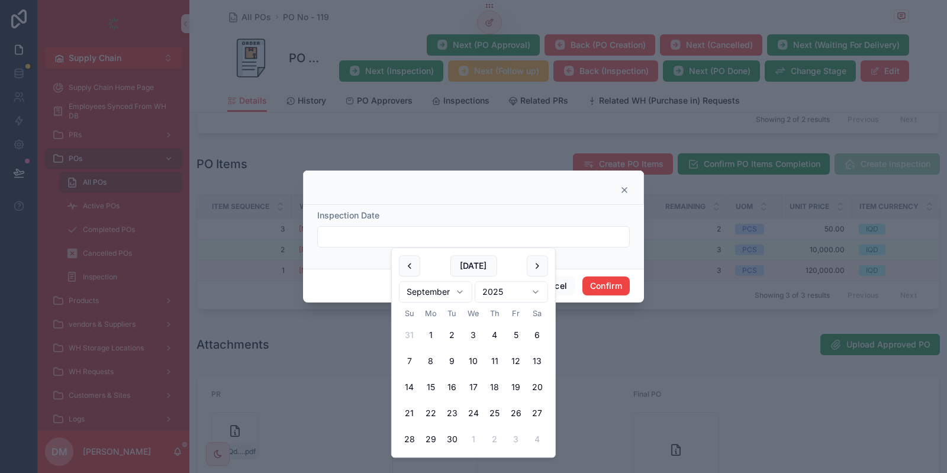
click at [340, 239] on input "text" at bounding box center [473, 236] width 311 height 17
click at [350, 270] on div "Cancel Confirm" at bounding box center [473, 286] width 341 height 34
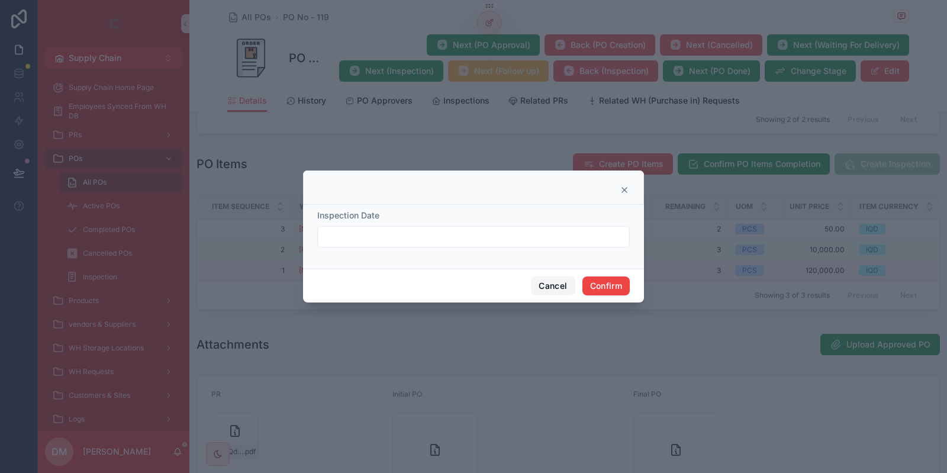
click at [545, 289] on button "Cancel" at bounding box center [553, 285] width 44 height 19
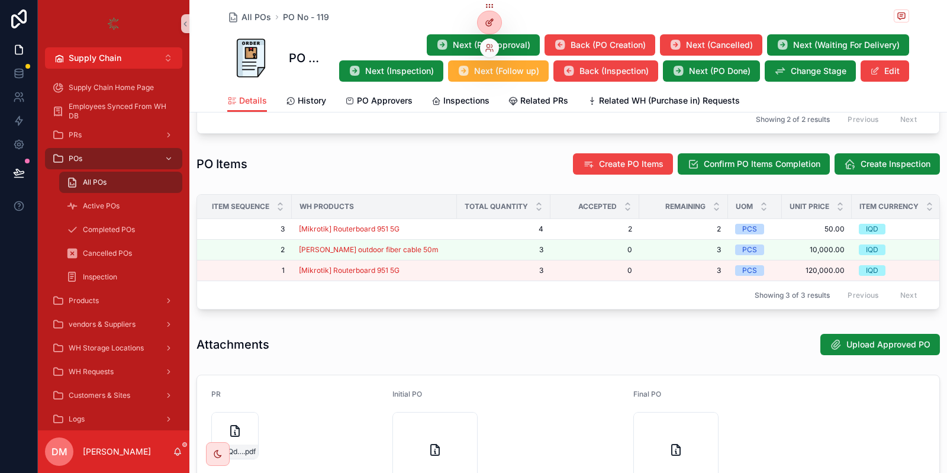
click at [485, 28] on div at bounding box center [490, 22] width 24 height 22
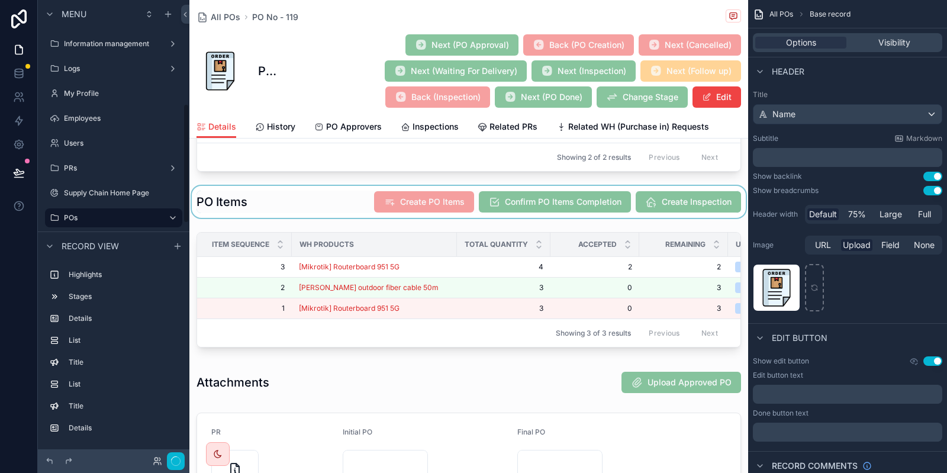
click at [646, 209] on div "scrollable content" at bounding box center [468, 202] width 559 height 32
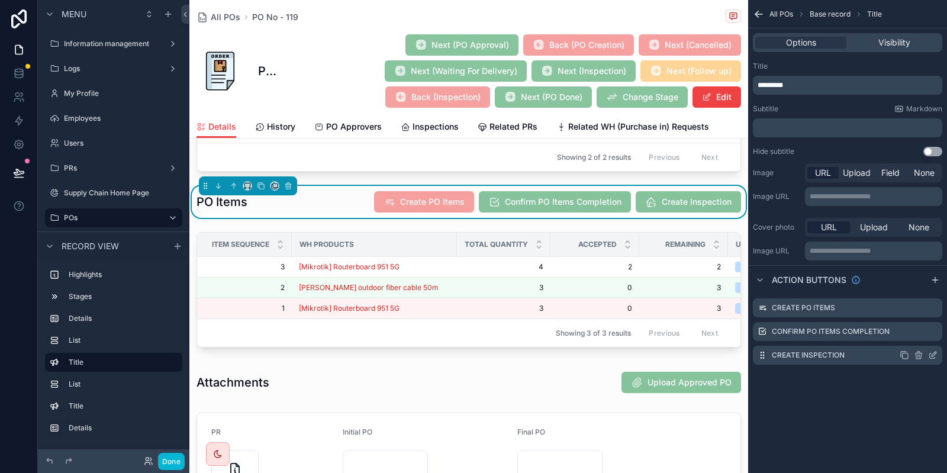
click at [933, 356] on icon "scrollable content" at bounding box center [933, 353] width 5 height 5
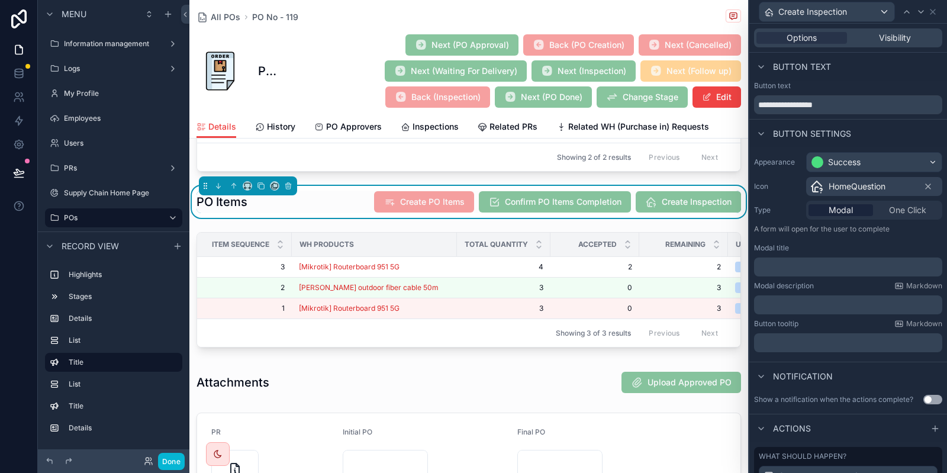
scroll to position [158, 0]
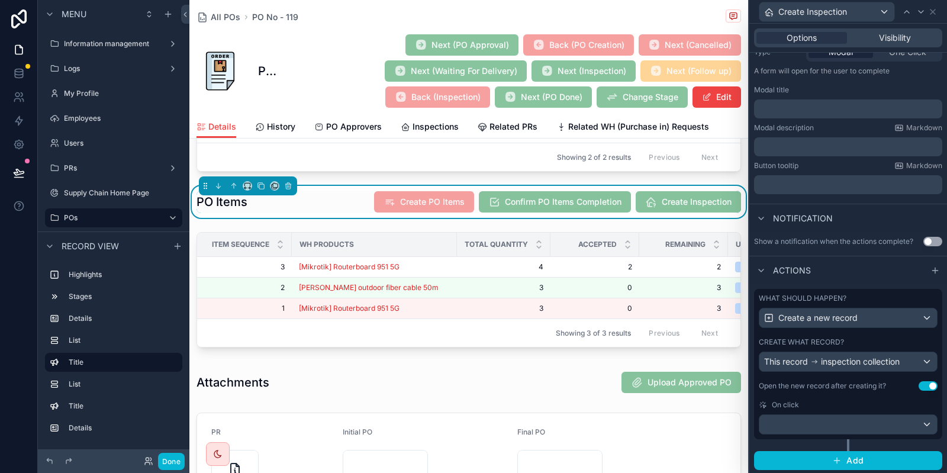
click at [845, 331] on div "What should happen? Create a new record Create what record? This record inspect…" at bounding box center [848, 364] width 188 height 150
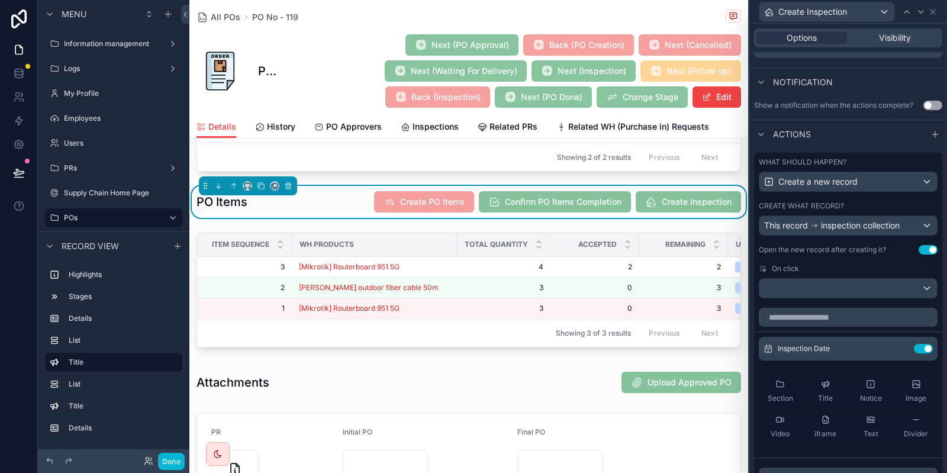
click at [921, 349] on button "Use setting" at bounding box center [923, 348] width 19 height 9
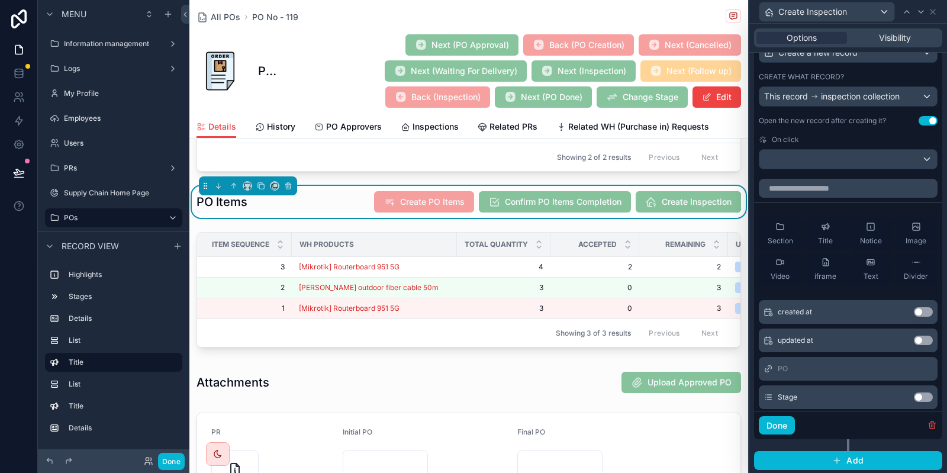
scroll to position [154, 0]
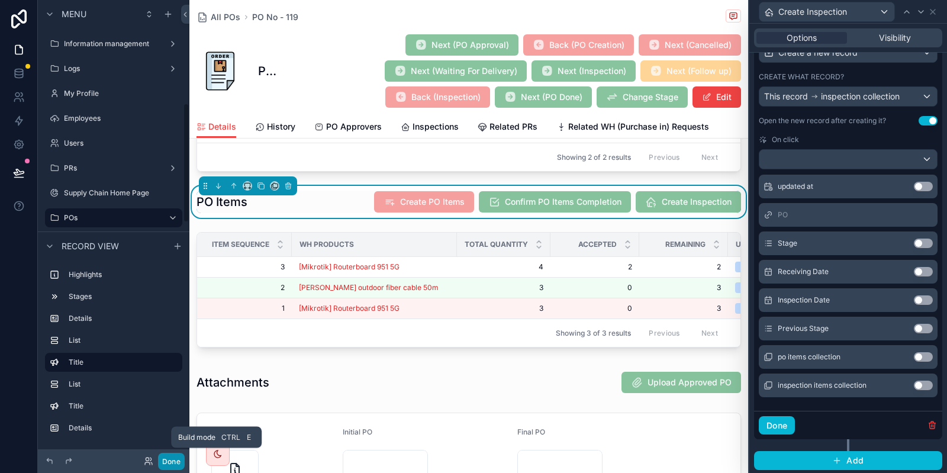
click at [182, 464] on button "Done" at bounding box center [171, 461] width 27 height 17
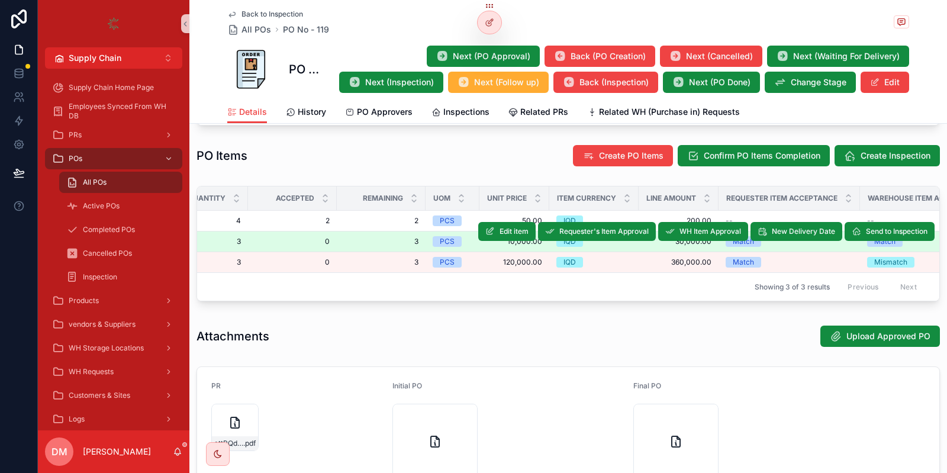
scroll to position [0, 305]
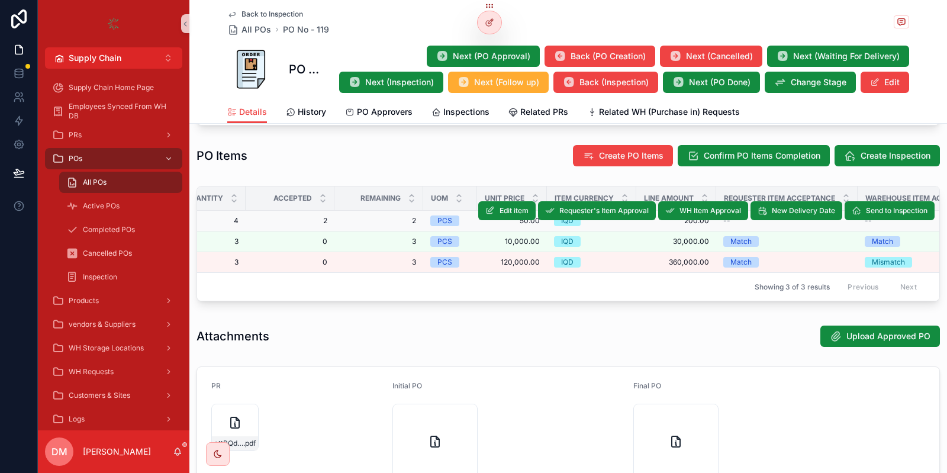
click at [320, 220] on span "2" at bounding box center [290, 220] width 75 height 9
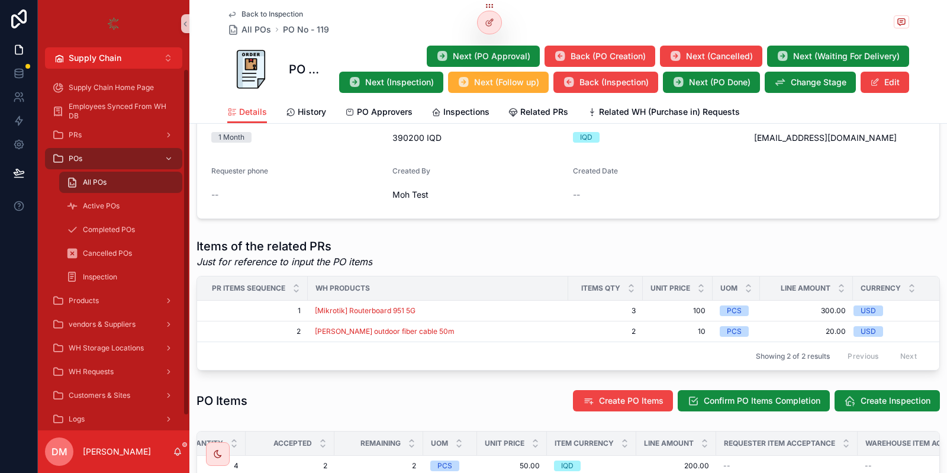
scroll to position [350, 0]
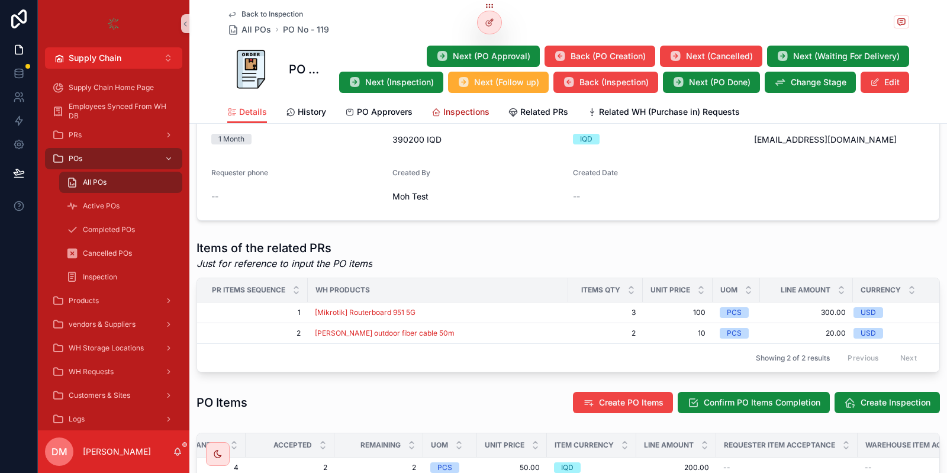
click at [455, 117] on span "Inspections" at bounding box center [466, 112] width 46 height 12
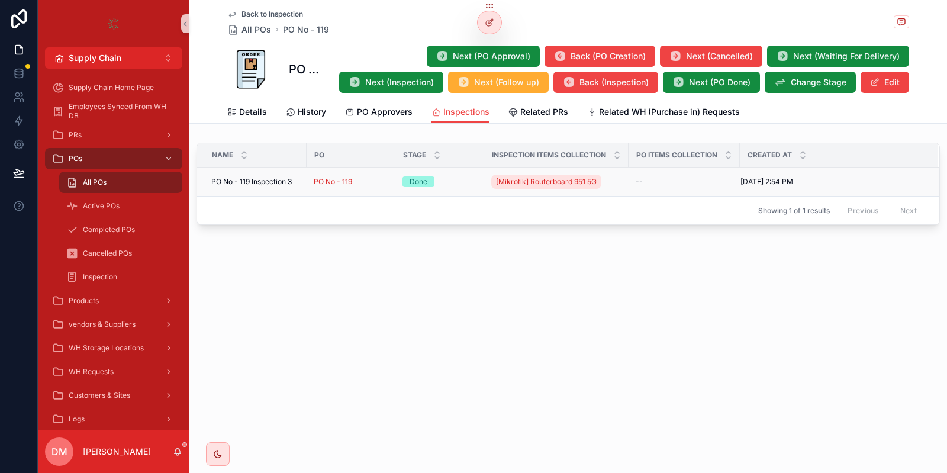
click at [372, 180] on div "PO No - 119" at bounding box center [351, 181] width 75 height 9
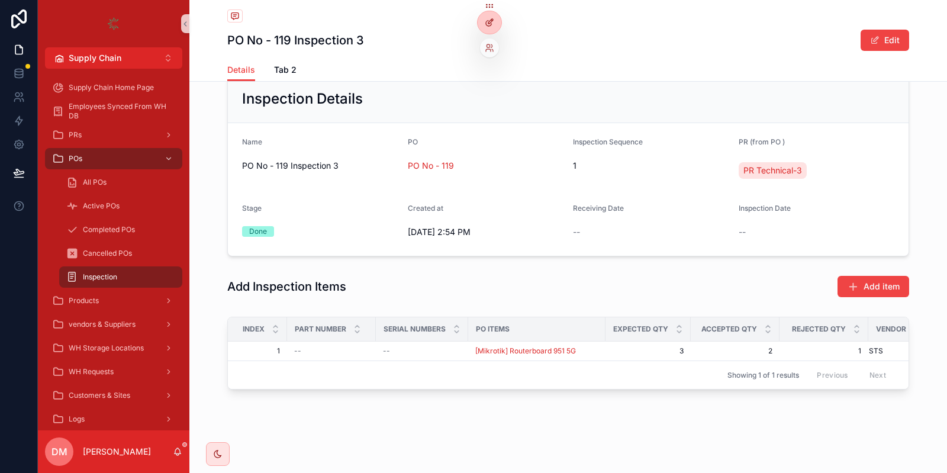
click at [486, 22] on icon at bounding box center [488, 23] width 5 height 5
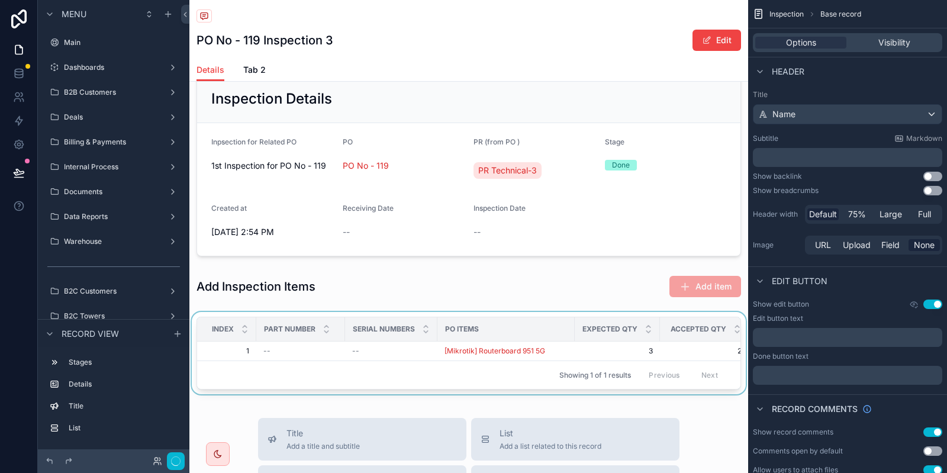
click at [322, 361] on div "Showing 1 of 1 results Previous Next" at bounding box center [468, 374] width 543 height 28
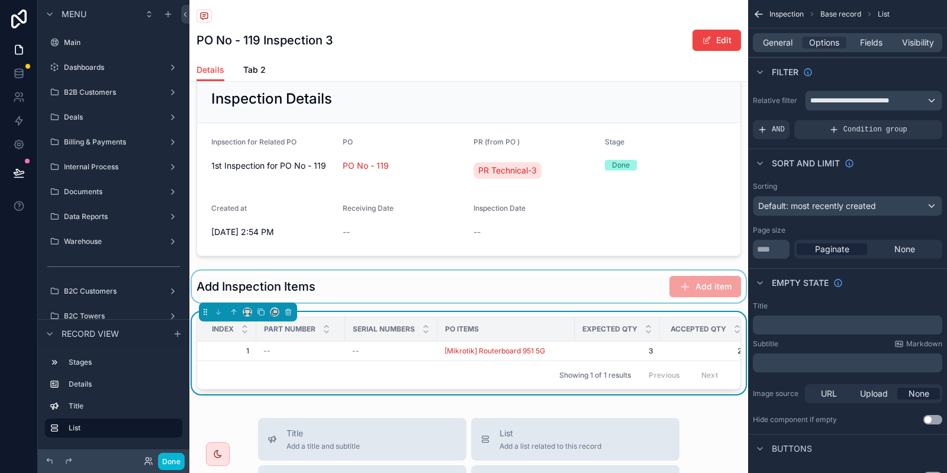
click at [693, 289] on div "scrollable content" at bounding box center [468, 286] width 559 height 32
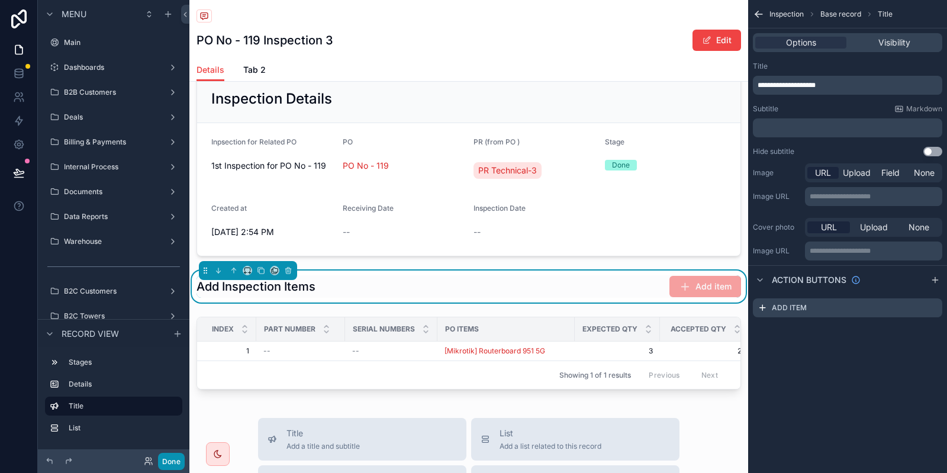
click at [180, 467] on button "Done" at bounding box center [171, 461] width 27 height 17
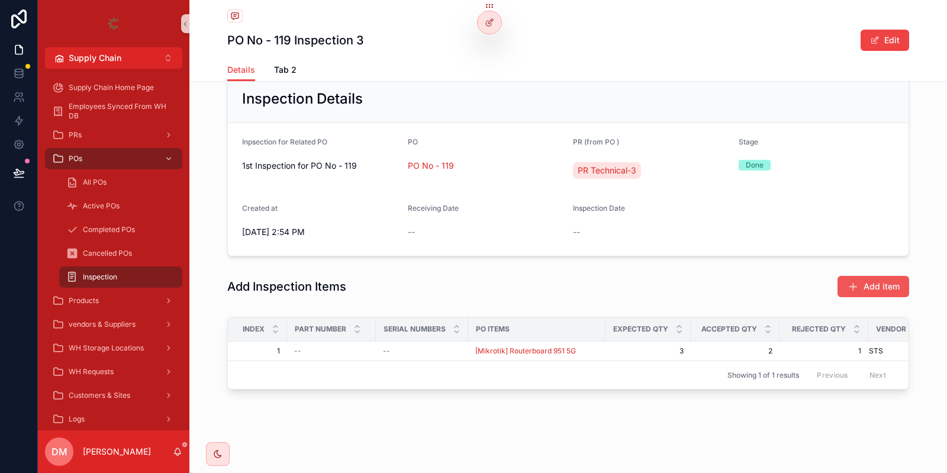
click at [871, 294] on button "Add item" at bounding box center [873, 286] width 72 height 21
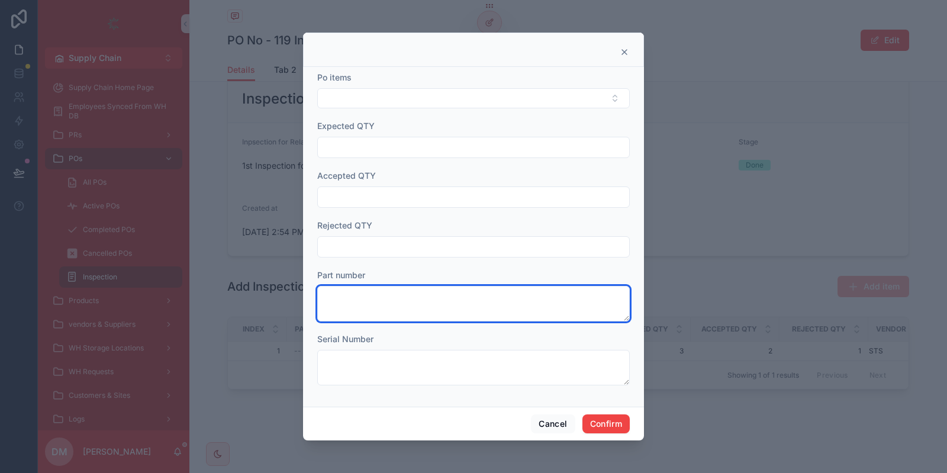
click at [360, 315] on textarea at bounding box center [473, 304] width 312 height 36
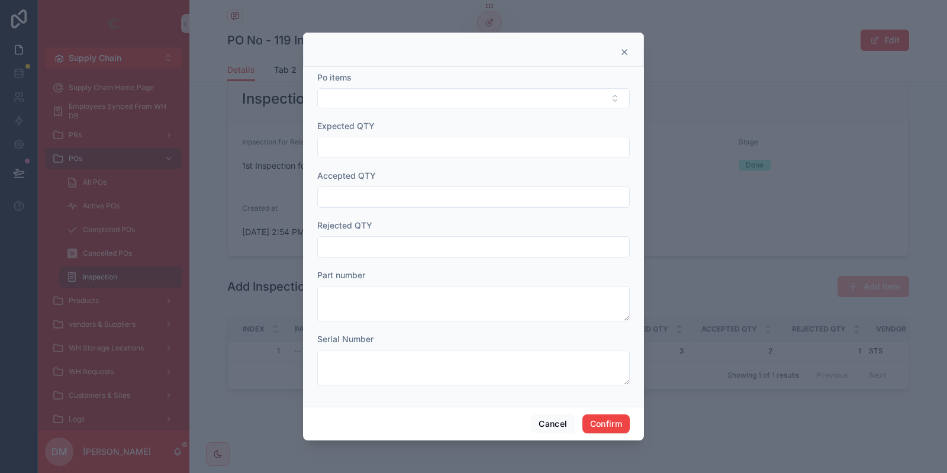
click at [626, 55] on icon at bounding box center [624, 51] width 9 height 9
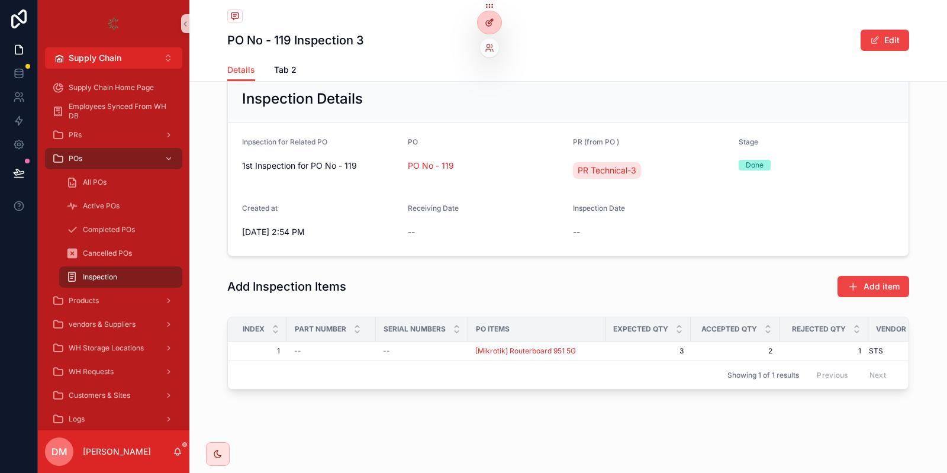
click at [488, 28] on div at bounding box center [490, 22] width 24 height 22
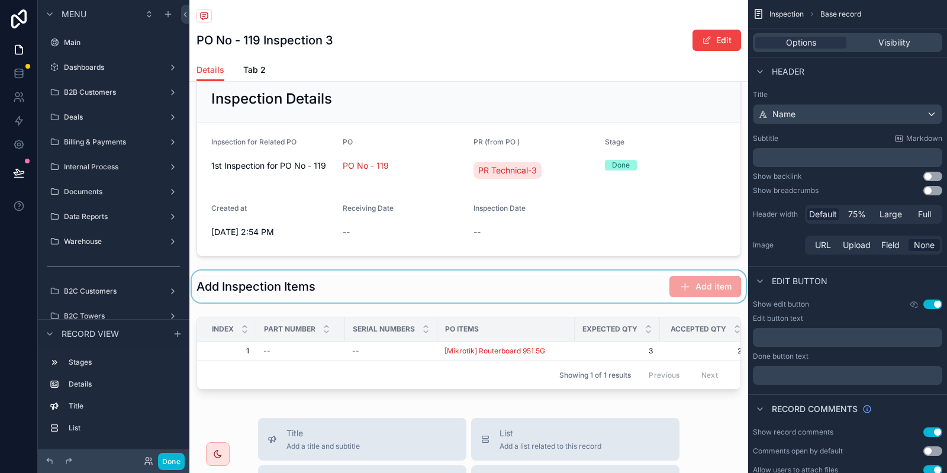
click at [372, 301] on div "scrollable content" at bounding box center [468, 286] width 559 height 32
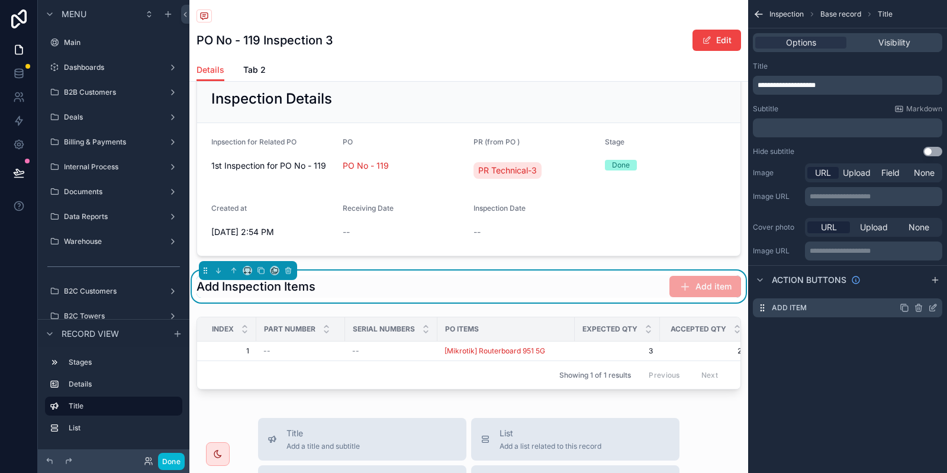
click at [927, 306] on div "scrollable content" at bounding box center [918, 307] width 38 height 9
click at [934, 310] on icon "scrollable content" at bounding box center [932, 307] width 9 height 9
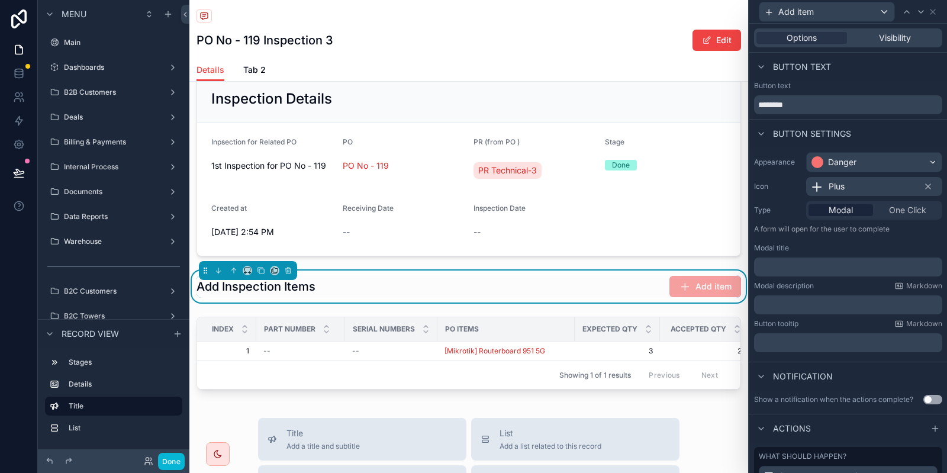
scroll to position [121, 0]
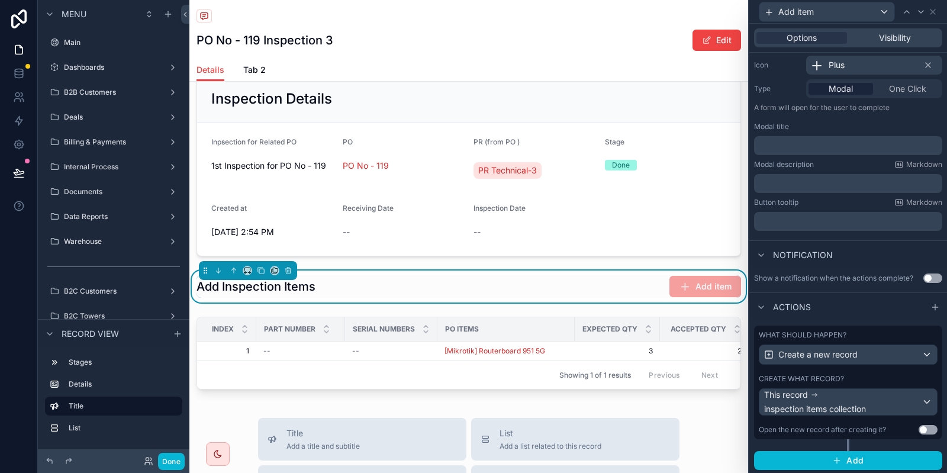
click at [848, 366] on div "What should happen? Create a new record Create what record? This record inspect…" at bounding box center [848, 382] width 188 height 114
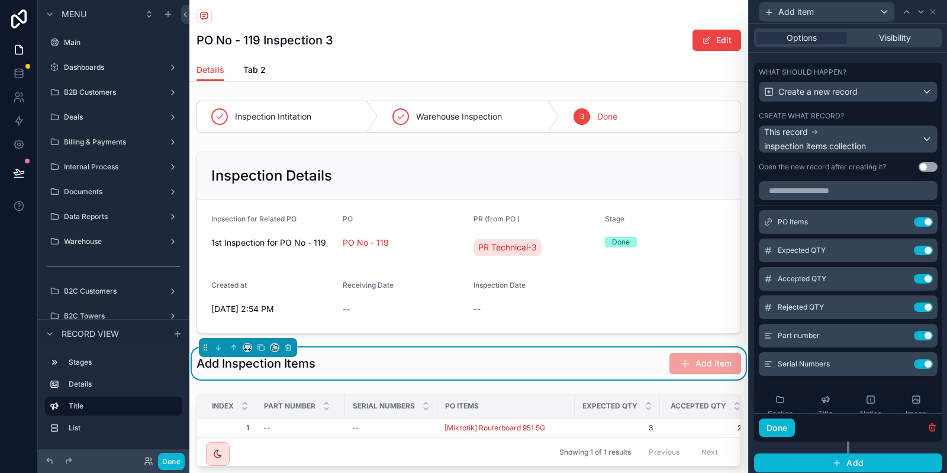
scroll to position [386, 0]
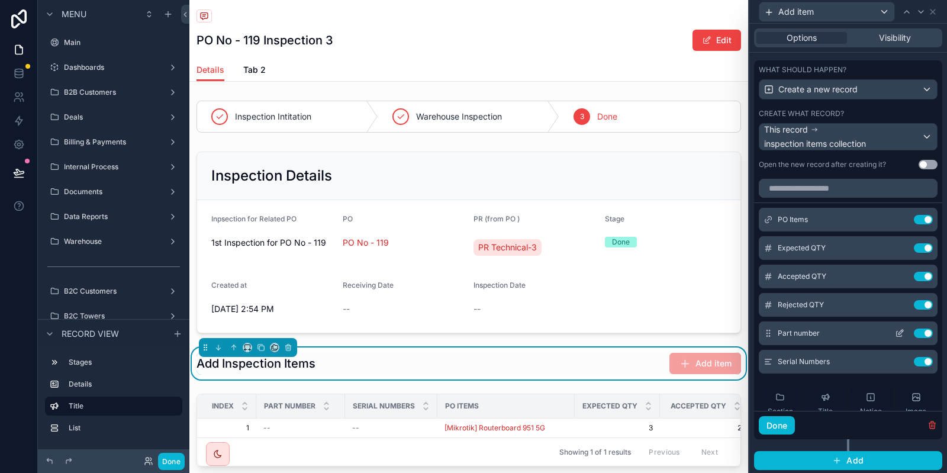
click at [892, 330] on button at bounding box center [899, 332] width 19 height 9
click at [907, 361] on button at bounding box center [899, 361] width 19 height 9
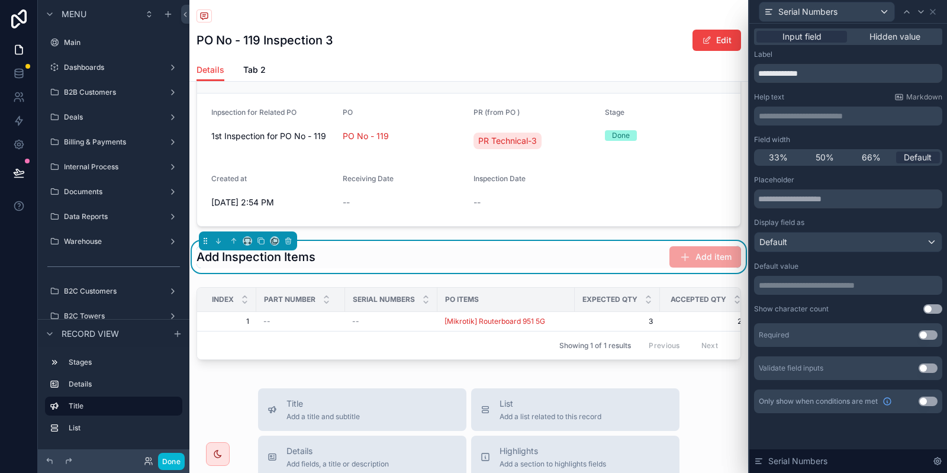
scroll to position [107, 0]
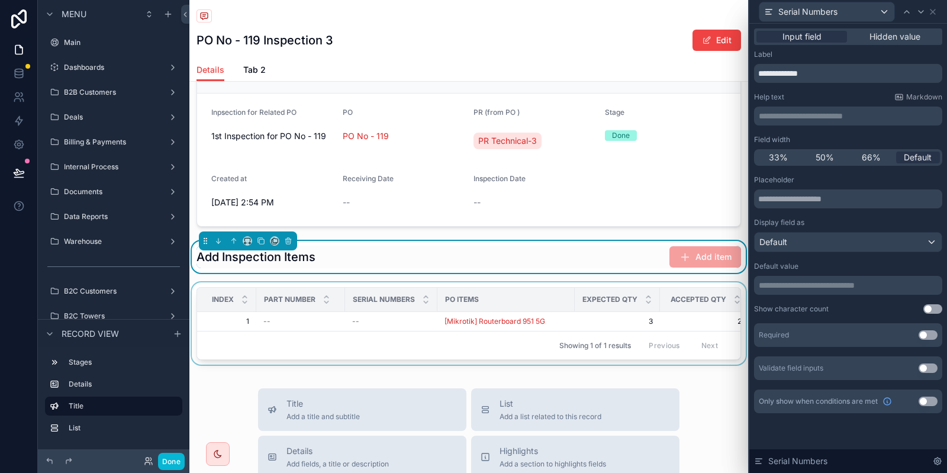
click at [642, 317] on div "scrollable content" at bounding box center [468, 325] width 559 height 87
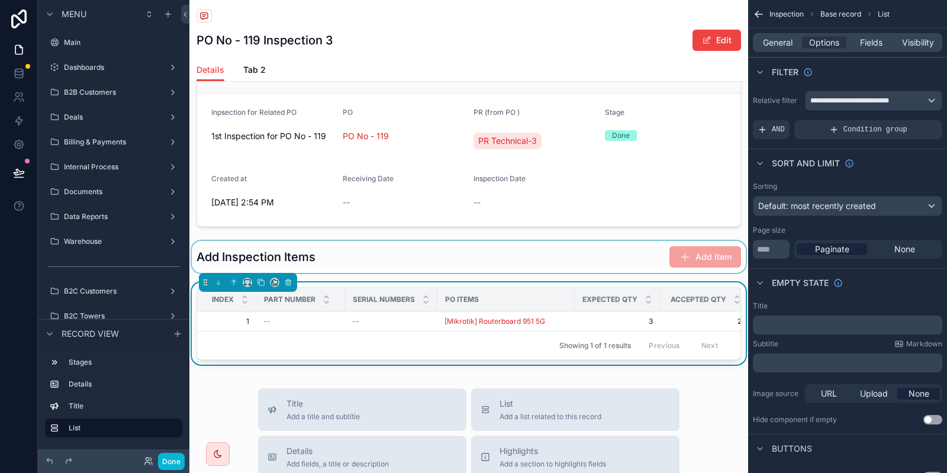
click at [528, 247] on div "scrollable content" at bounding box center [468, 257] width 559 height 32
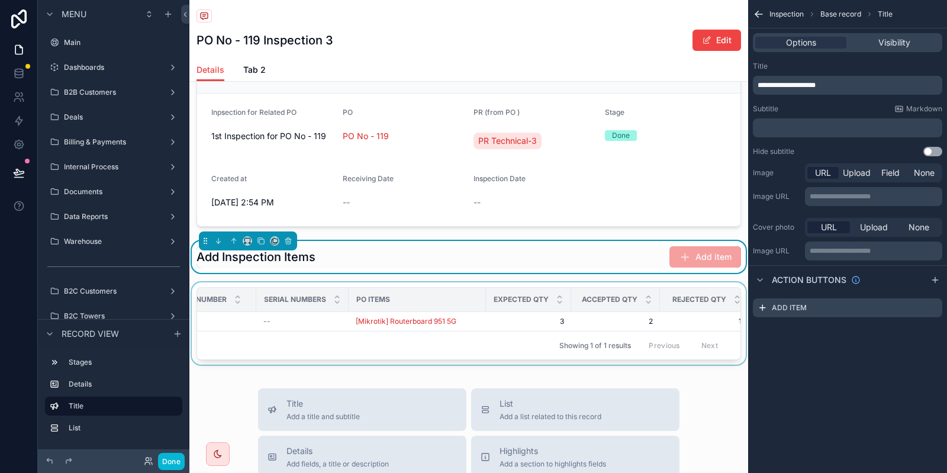
scroll to position [0, 91]
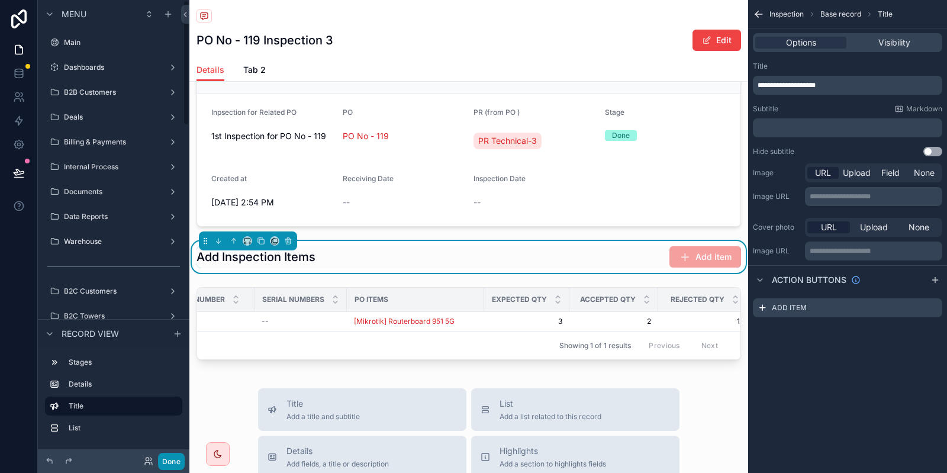
click at [172, 459] on button "Done" at bounding box center [171, 461] width 27 height 17
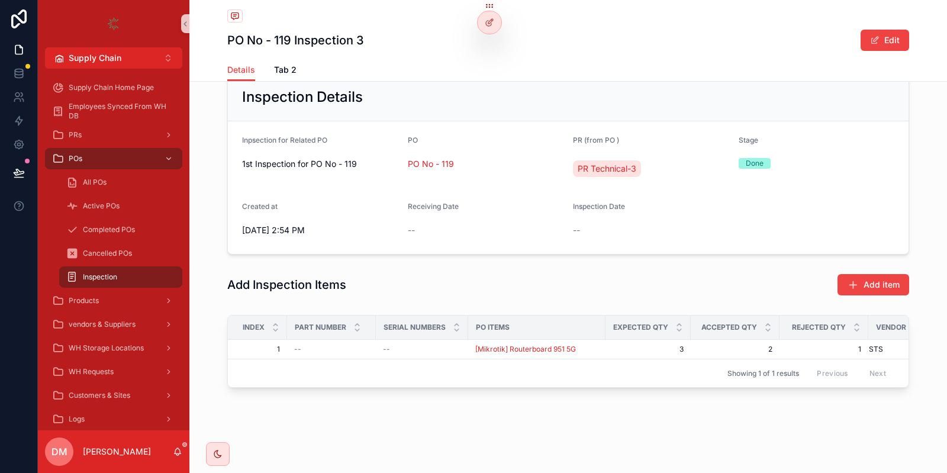
scroll to position [77, 0]
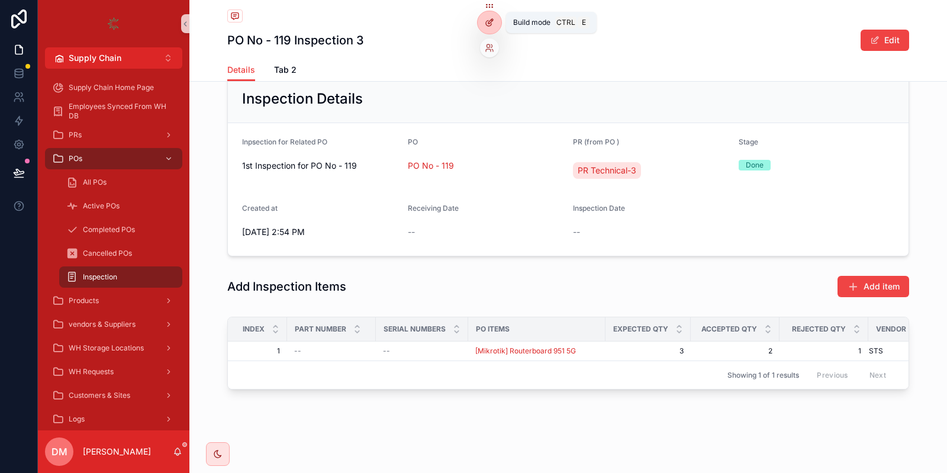
click at [495, 24] on div at bounding box center [490, 22] width 24 height 22
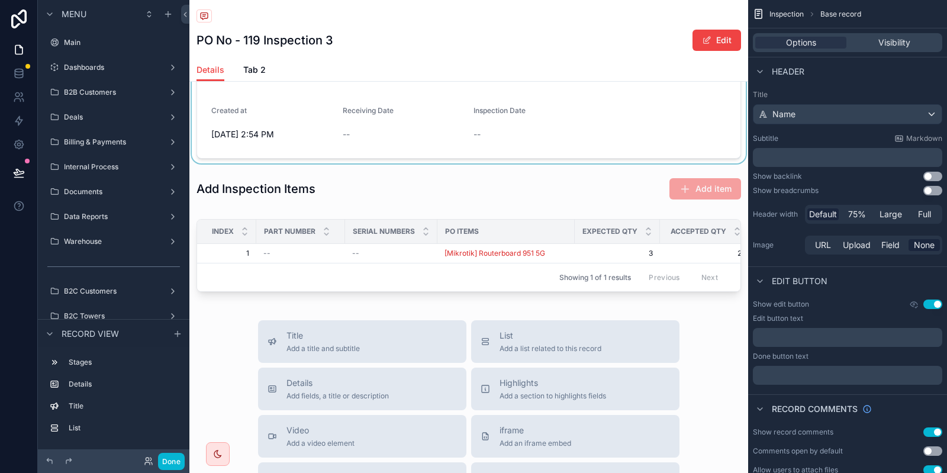
scroll to position [193, 0]
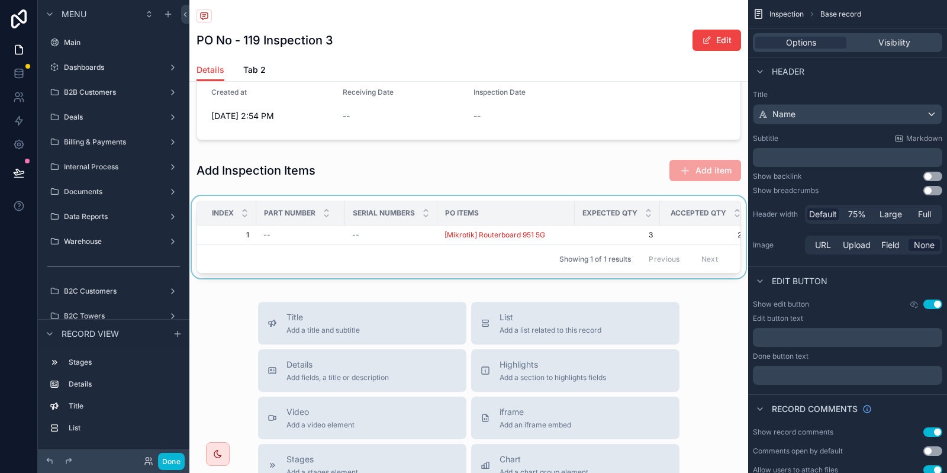
click at [493, 199] on div "scrollable content" at bounding box center [468, 239] width 559 height 87
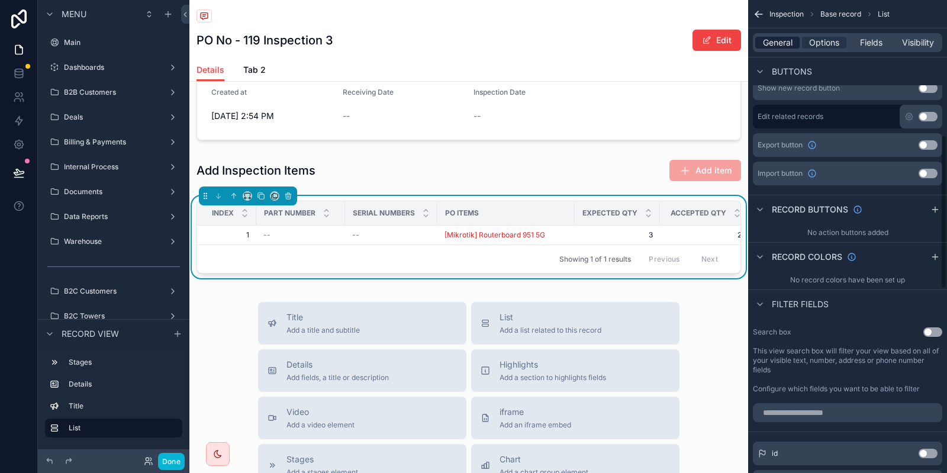
click at [775, 41] on span "General" at bounding box center [778, 43] width 30 height 12
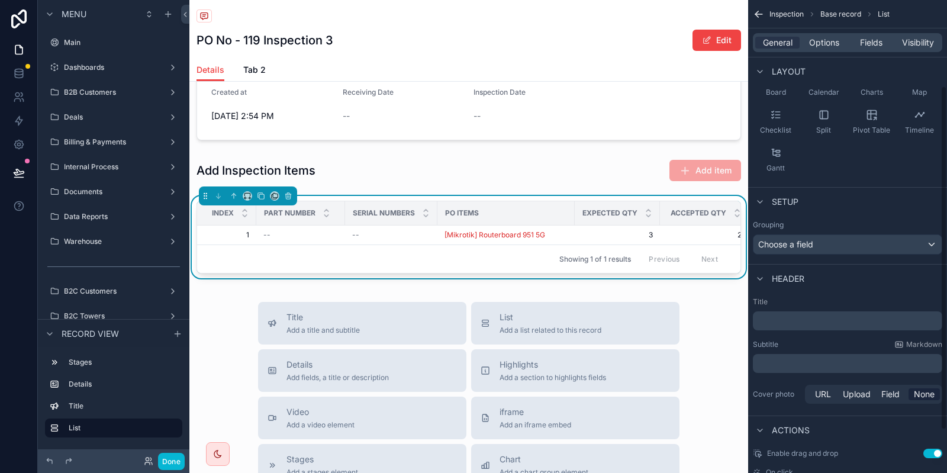
scroll to position [121, 0]
click at [824, 42] on span "Options" at bounding box center [824, 43] width 30 height 12
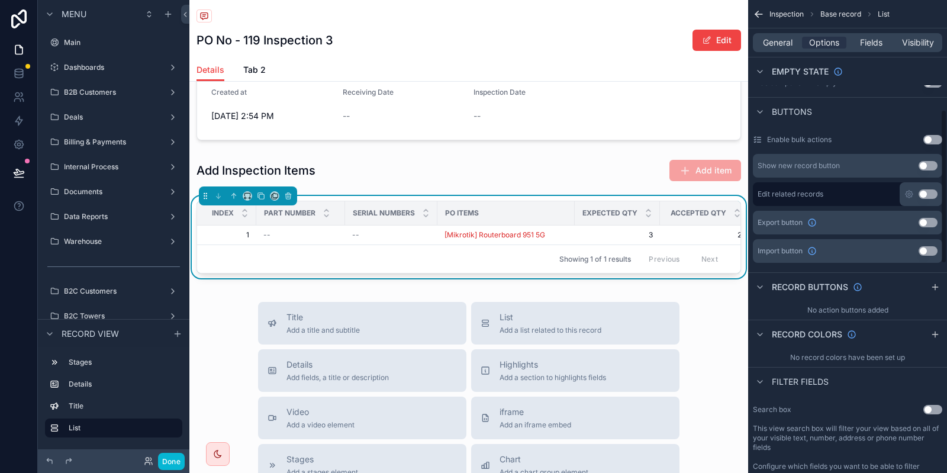
scroll to position [337, 0]
click at [932, 287] on icon "scrollable content" at bounding box center [934, 286] width 9 height 9
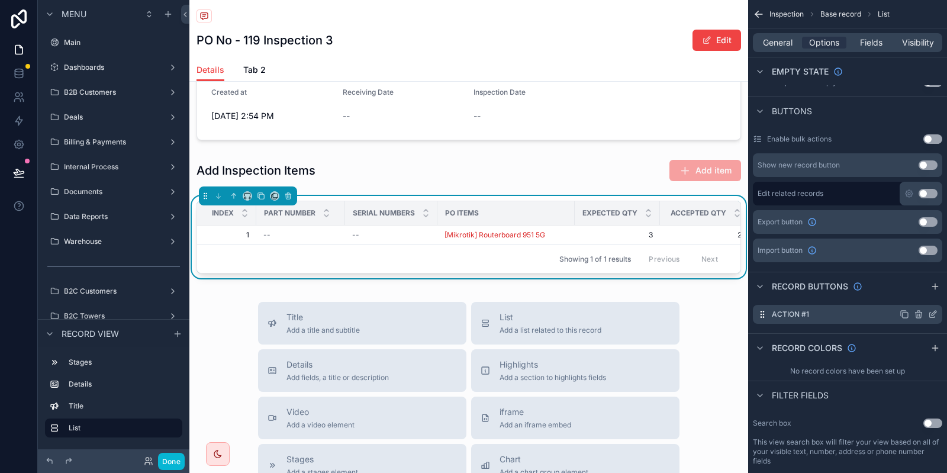
click at [929, 316] on icon "scrollable content" at bounding box center [932, 313] width 9 height 9
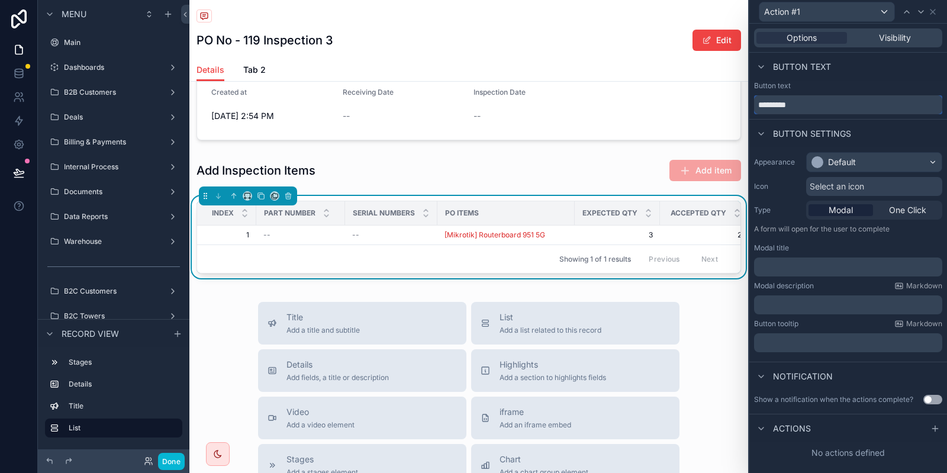
click at [795, 99] on input "*********" at bounding box center [848, 104] width 188 height 19
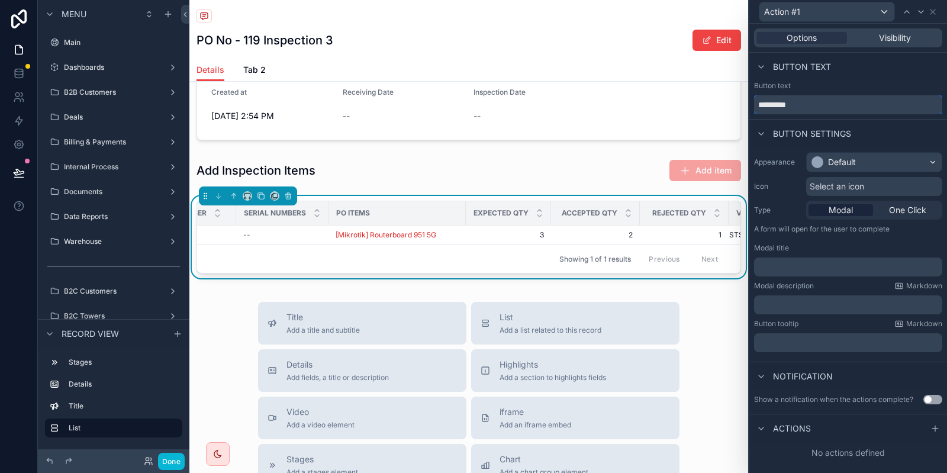
scroll to position [0, 113]
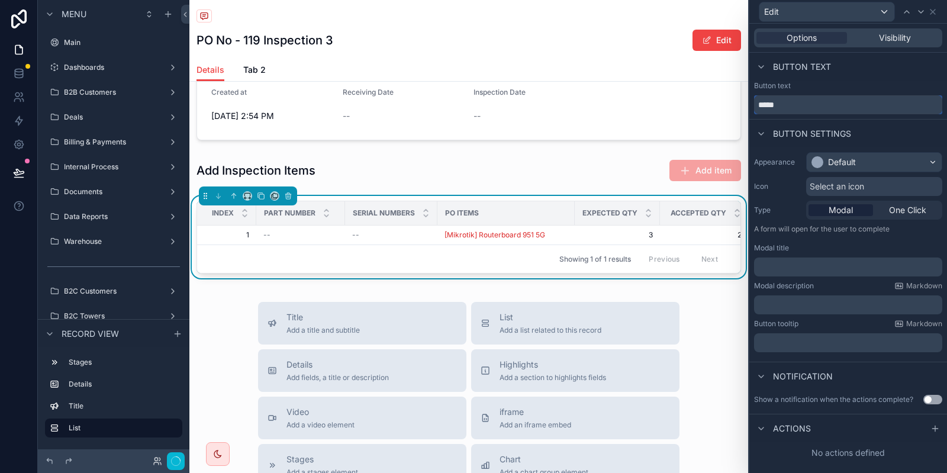
type input "****"
click at [845, 156] on div "Default" at bounding box center [873, 162] width 135 height 19
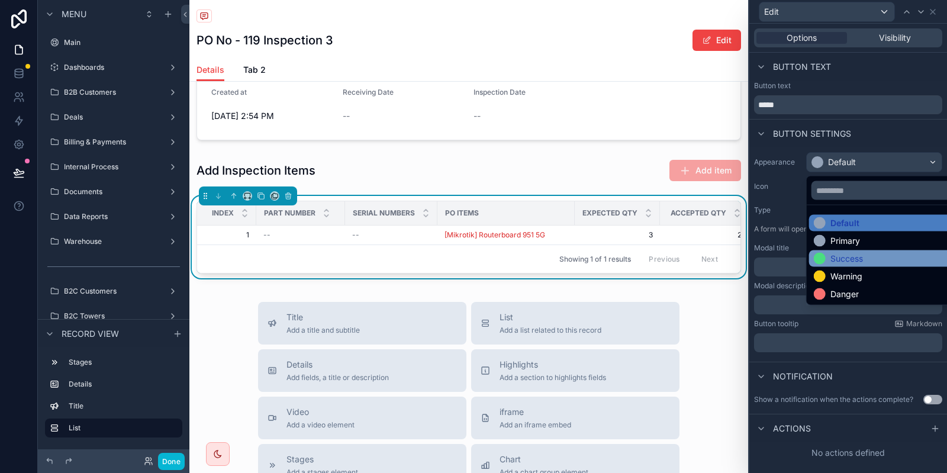
click at [848, 258] on div "Success" at bounding box center [846, 259] width 33 height 12
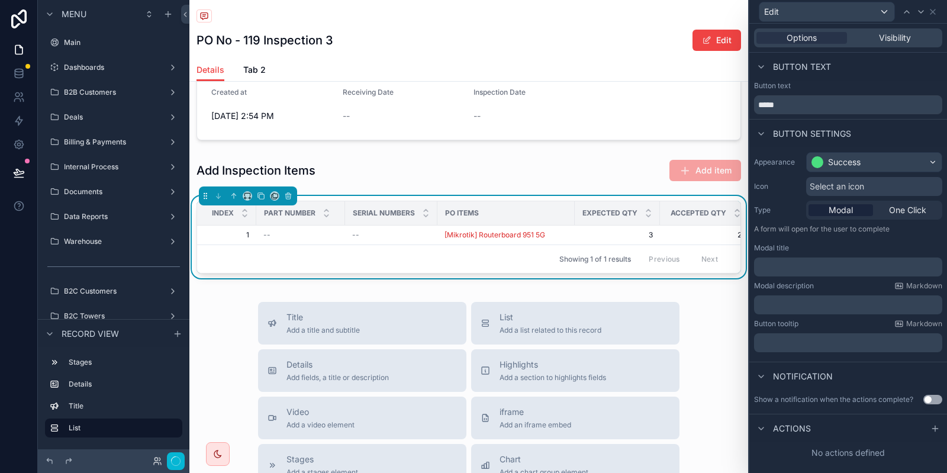
click at [857, 185] on span "Select an icon" at bounding box center [836, 186] width 54 height 12
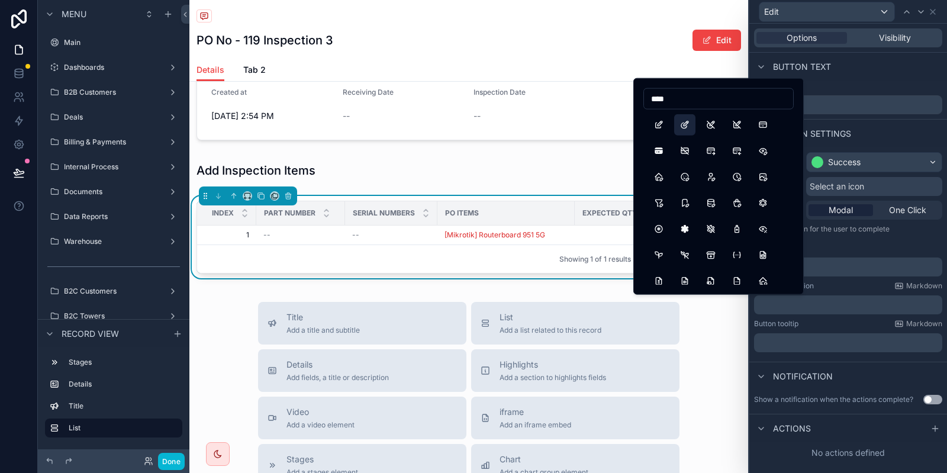
type input "****"
click at [682, 122] on button "EditCircle" at bounding box center [684, 124] width 21 height 21
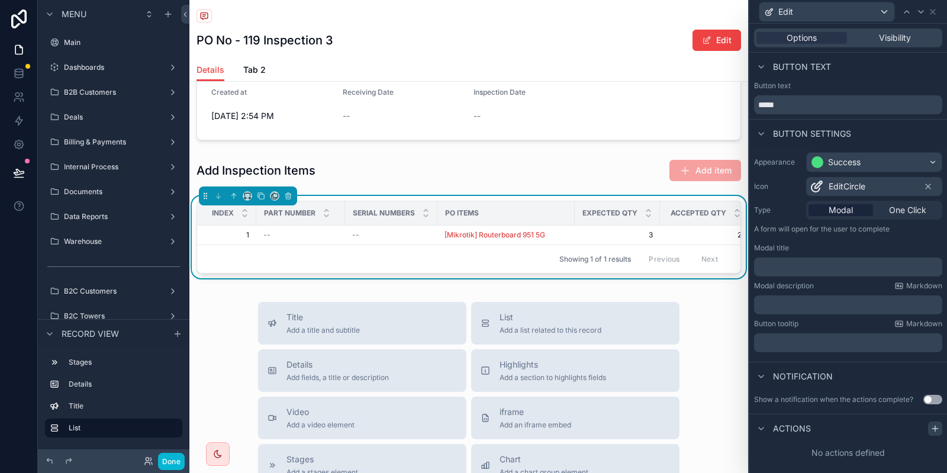
click at [941, 430] on div at bounding box center [935, 428] width 14 height 14
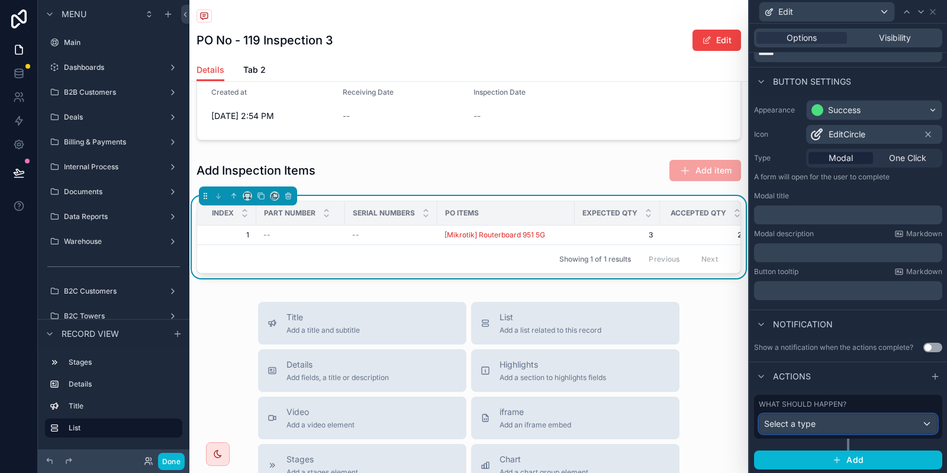
click at [843, 428] on div "Select a type" at bounding box center [848, 423] width 178 height 19
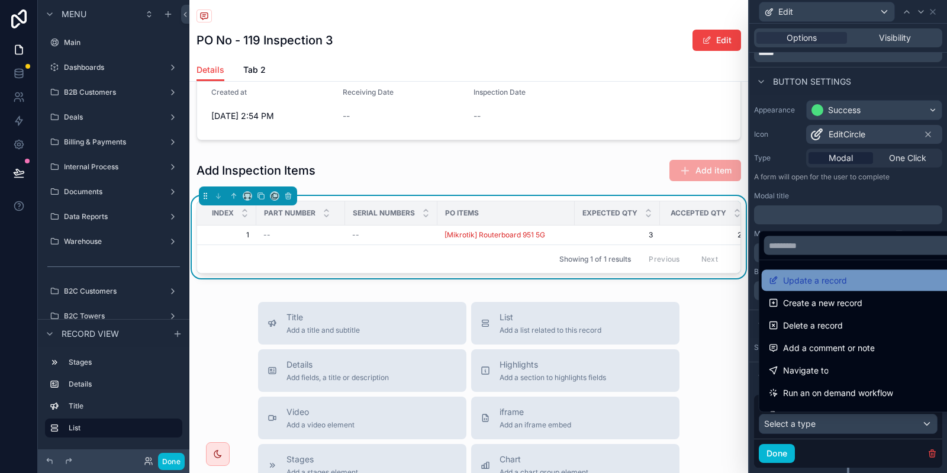
click at [853, 280] on div "Update a record" at bounding box center [862, 280] width 186 height 14
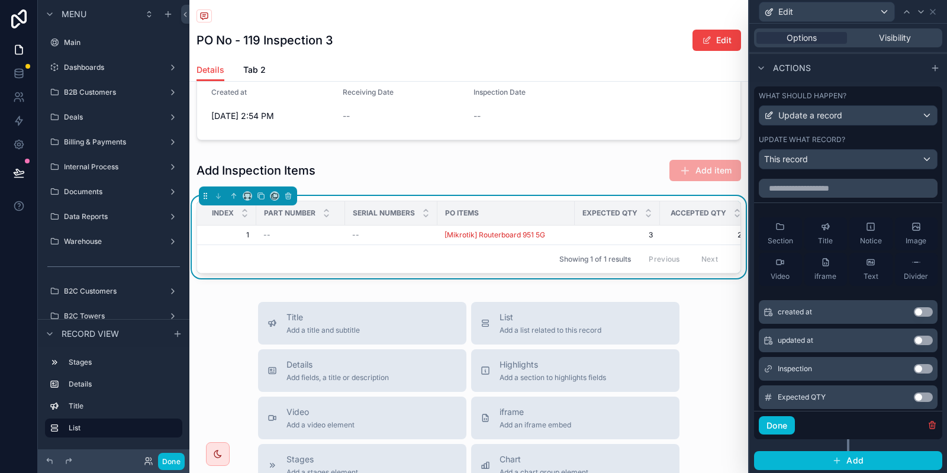
scroll to position [101, 0]
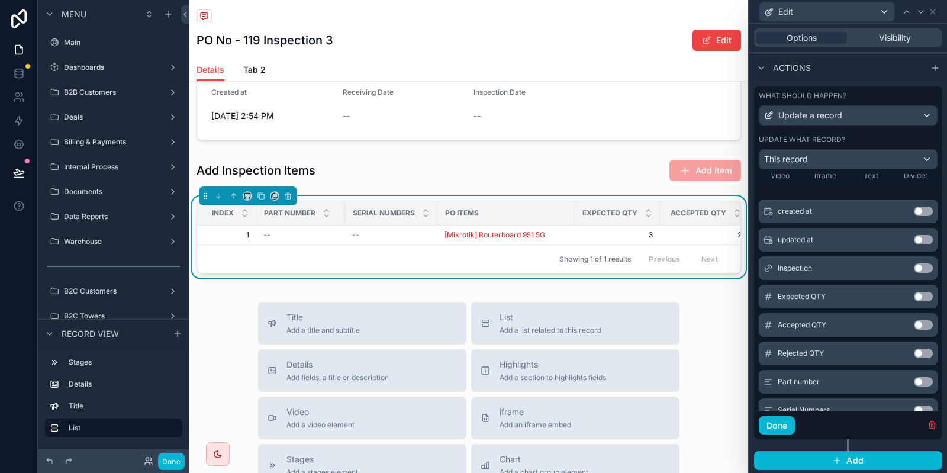
click at [921, 327] on button "Use setting" at bounding box center [923, 324] width 19 height 9
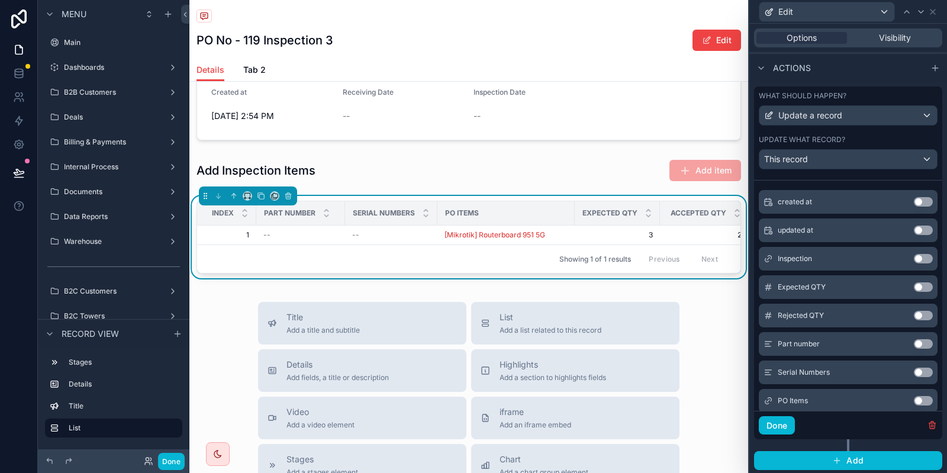
scroll to position [150, 0]
click at [922, 311] on button "Use setting" at bounding box center [923, 313] width 19 height 9
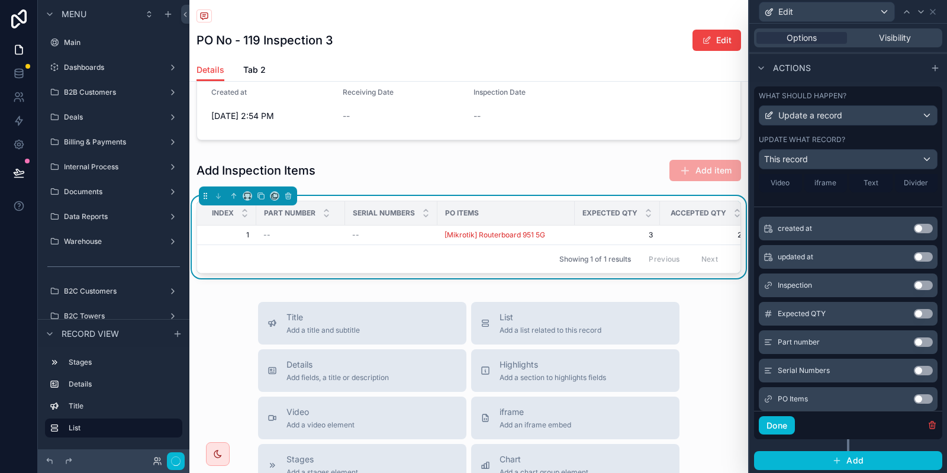
scroll to position [164, 0]
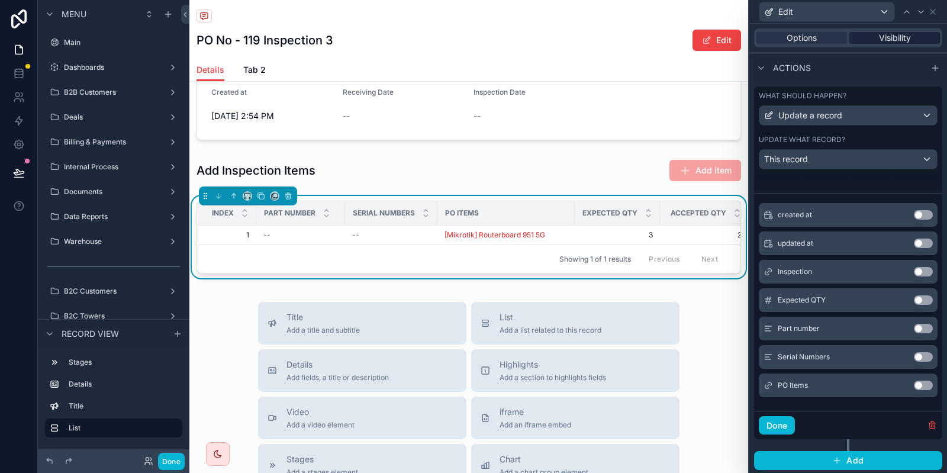
click at [897, 37] on span "Visibility" at bounding box center [895, 38] width 32 height 12
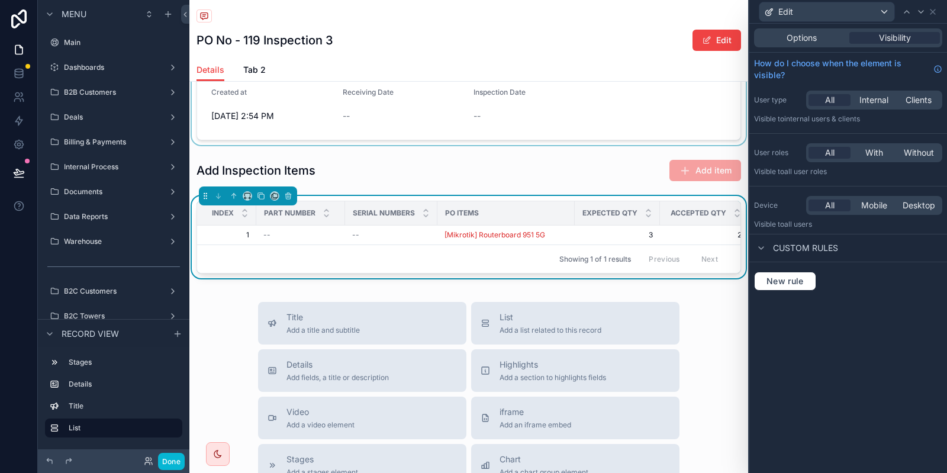
scroll to position [0, 0]
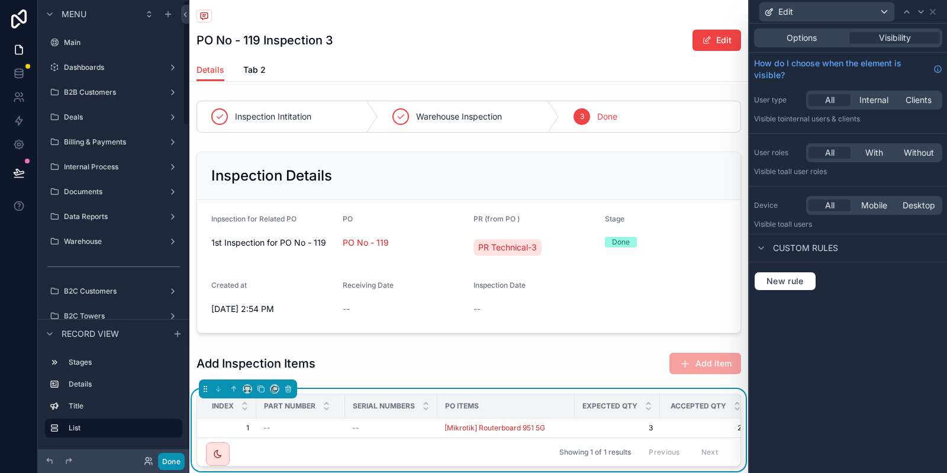
click at [176, 453] on button "Done" at bounding box center [171, 461] width 27 height 17
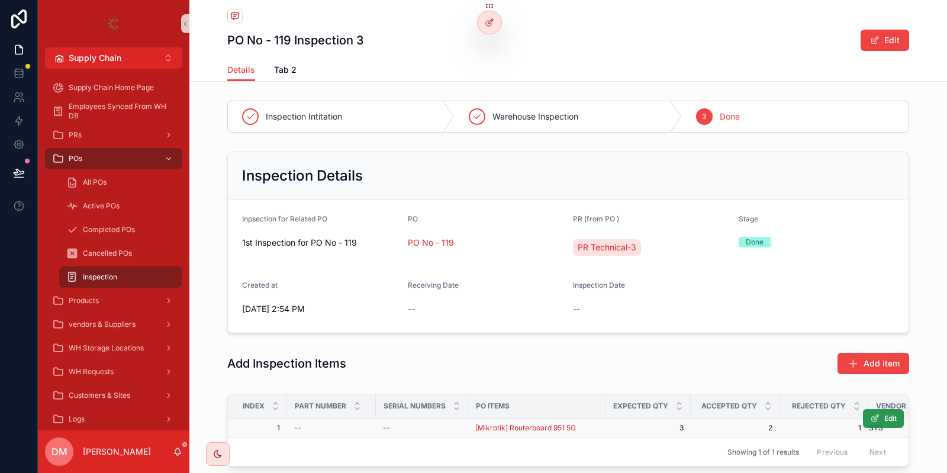
click at [872, 411] on button "Edit" at bounding box center [883, 418] width 41 height 19
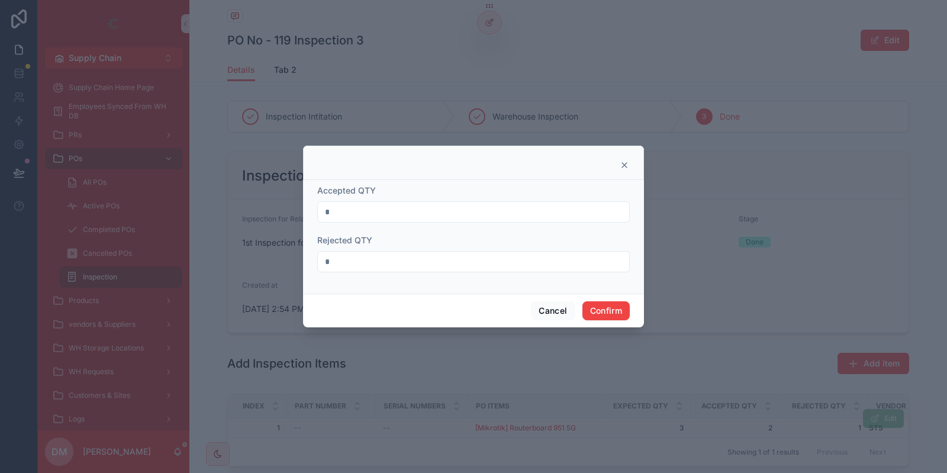
click at [482, 212] on input "*" at bounding box center [473, 212] width 311 height 17
click at [466, 261] on input "*" at bounding box center [473, 261] width 311 height 17
click at [555, 305] on button "Cancel" at bounding box center [553, 310] width 44 height 19
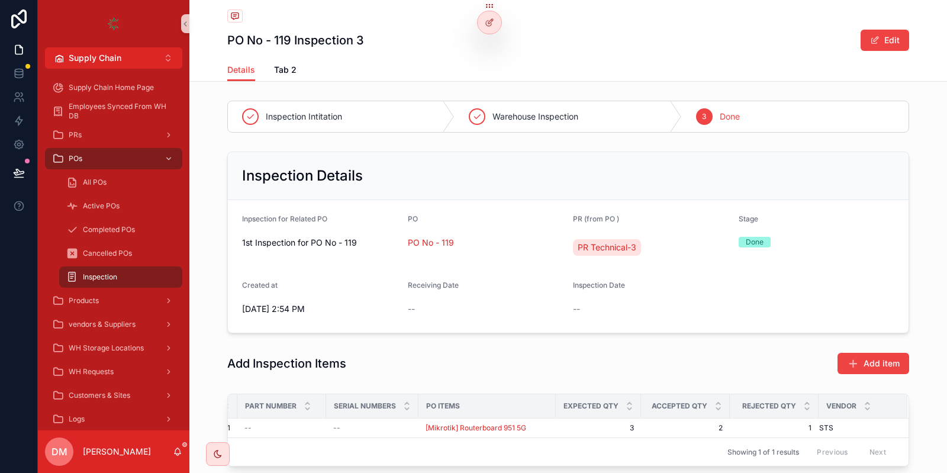
scroll to position [77, 0]
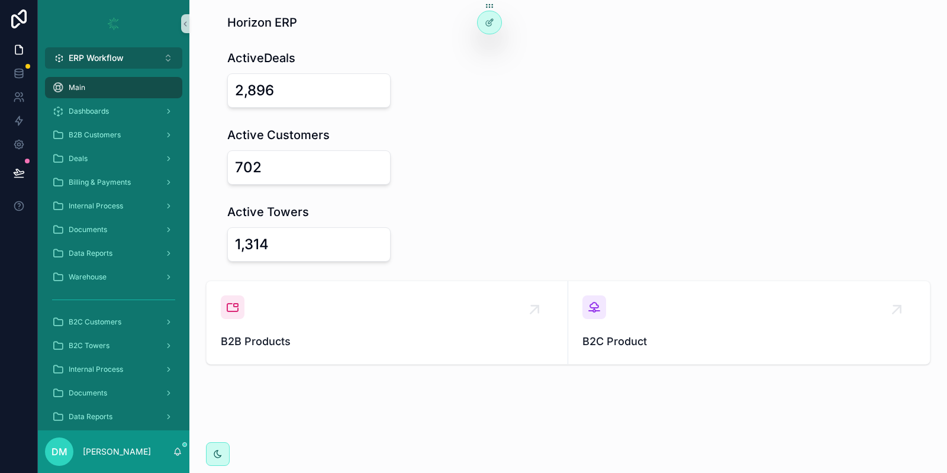
click at [121, 63] on span "ERP Workflow" at bounding box center [96, 58] width 55 height 12
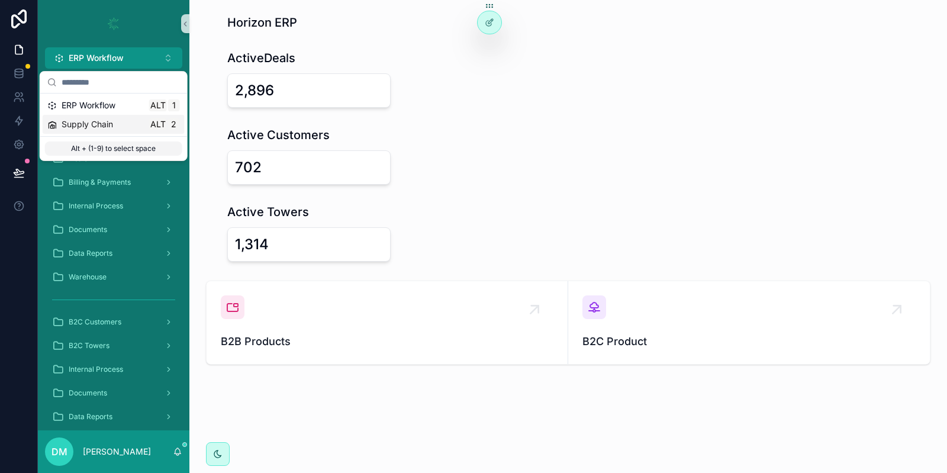
click at [100, 124] on span "Supply Chain" at bounding box center [87, 124] width 51 height 12
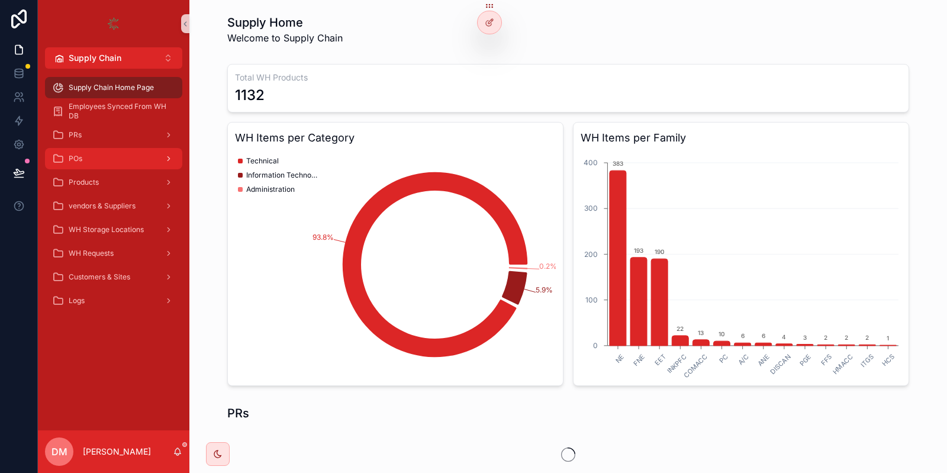
click at [110, 167] on div "POs" at bounding box center [113, 158] width 123 height 19
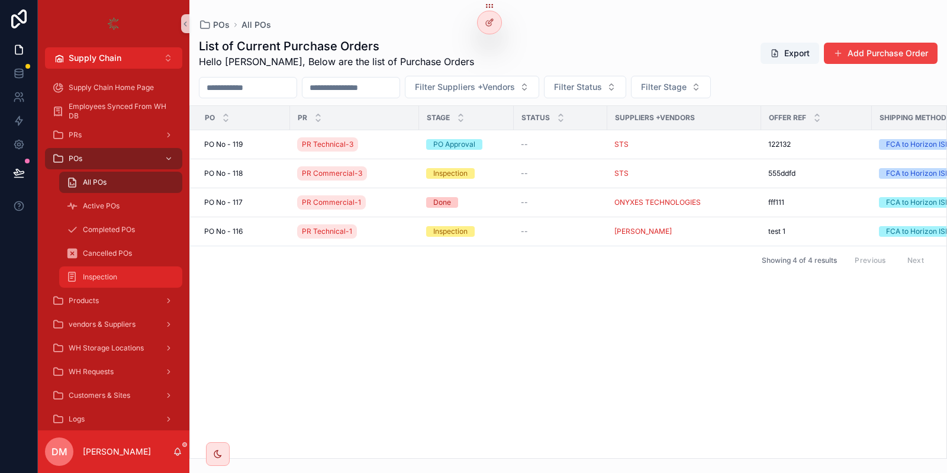
click at [96, 282] on div "Inspection" at bounding box center [120, 276] width 109 height 19
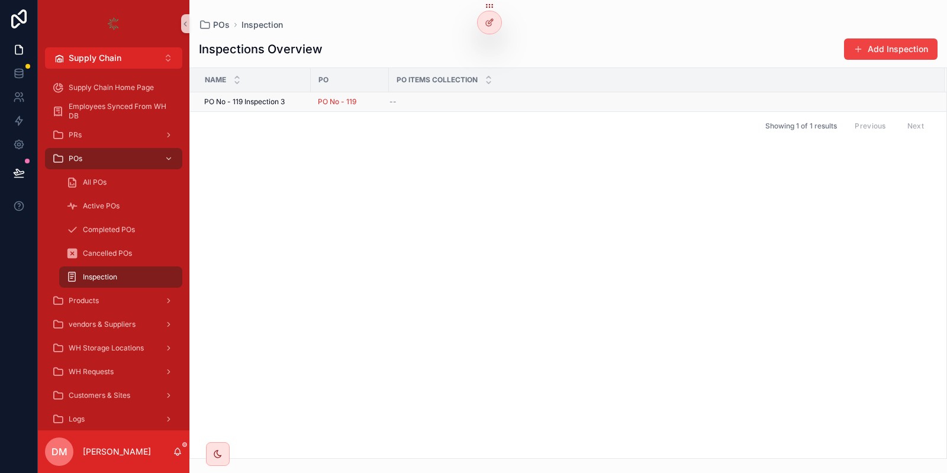
click at [279, 99] on span "PO No - 119 Inspection 3" at bounding box center [244, 101] width 80 height 9
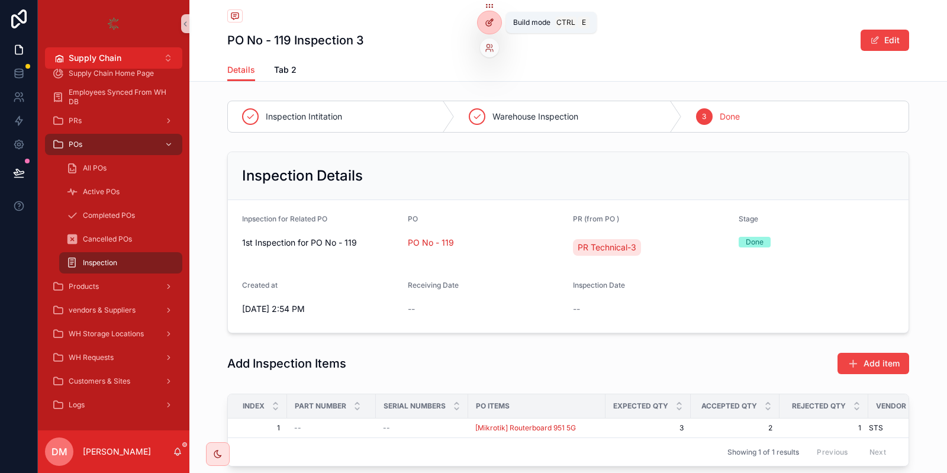
click at [490, 20] on icon at bounding box center [489, 22] width 9 height 9
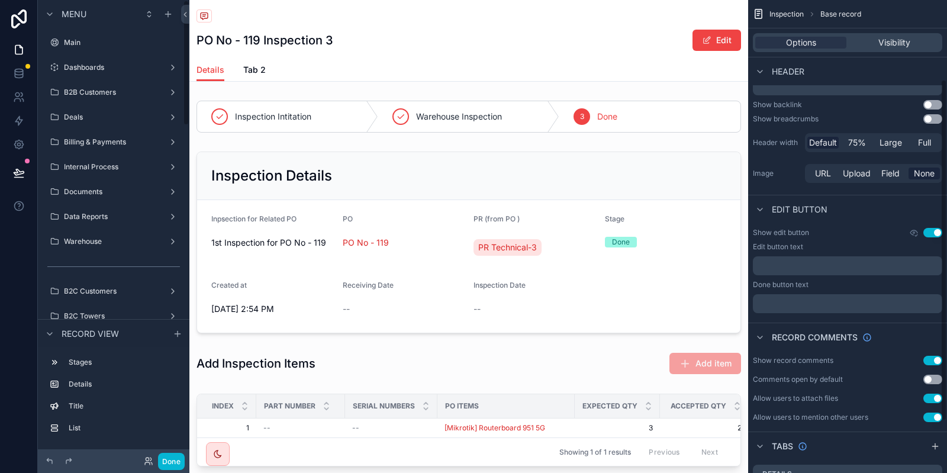
scroll to position [151, 0]
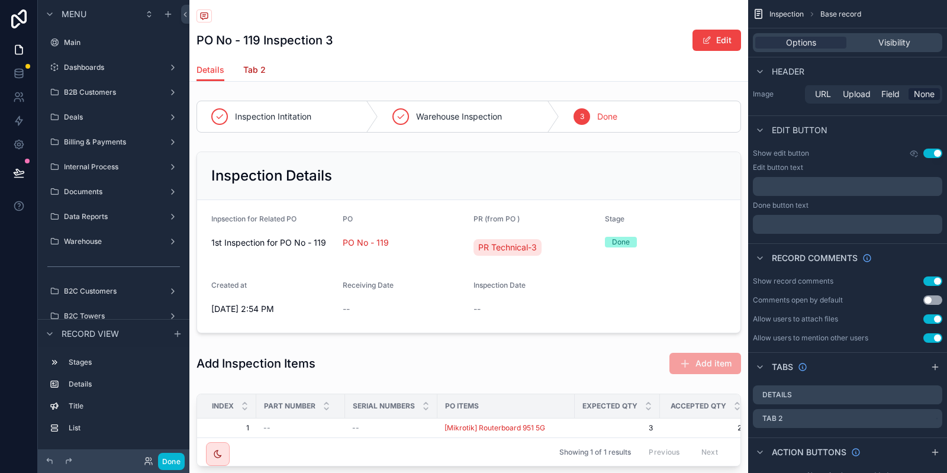
click at [263, 69] on span "Tab 2" at bounding box center [254, 70] width 22 height 12
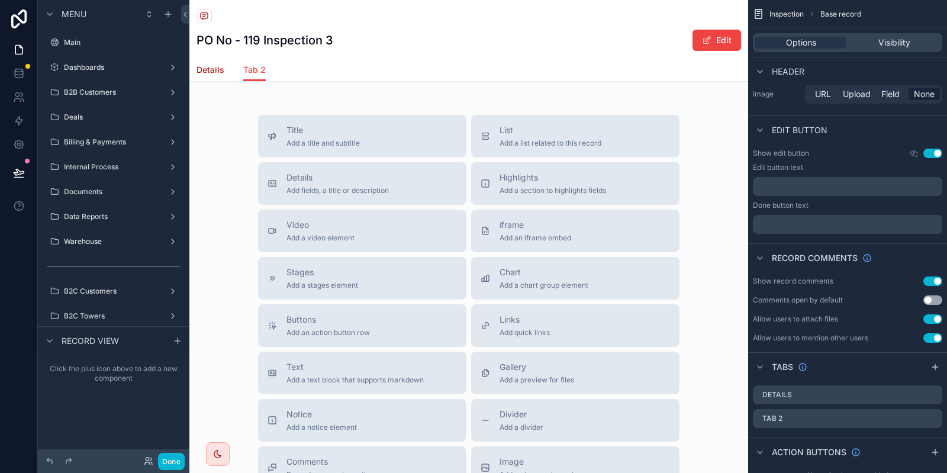
click at [208, 73] on span "Details" at bounding box center [210, 70] width 28 height 12
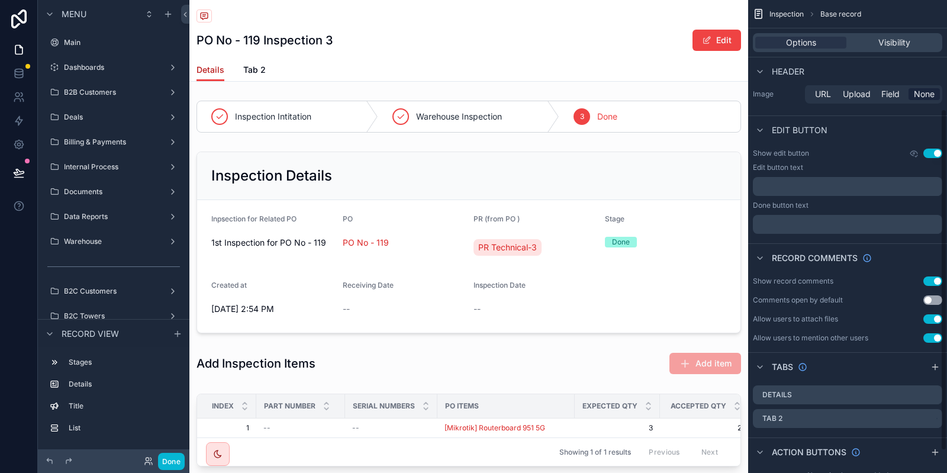
scroll to position [181, 0]
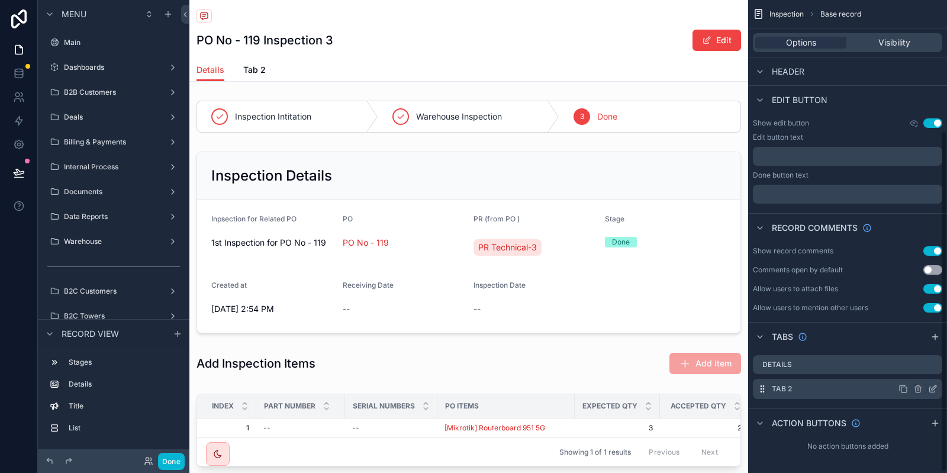
click at [934, 389] on icon "scrollable content" at bounding box center [932, 388] width 9 height 9
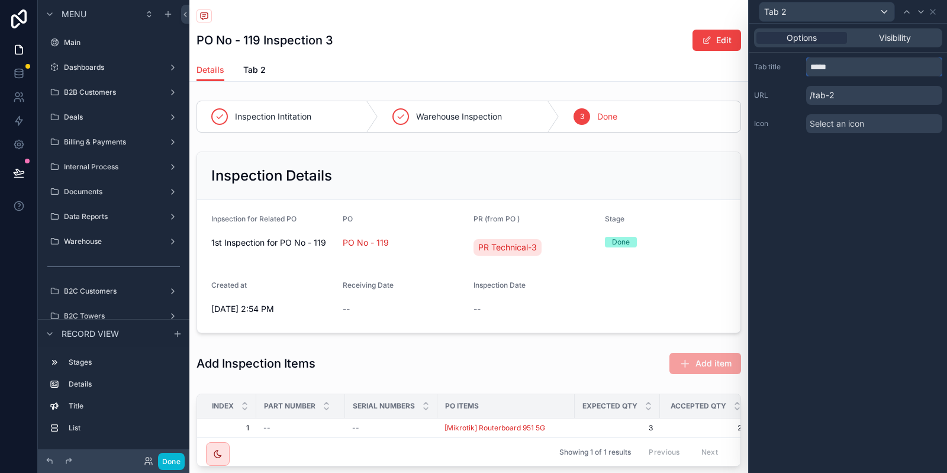
click at [851, 63] on input "*****" at bounding box center [874, 66] width 136 height 19
click at [853, 63] on input "*****" at bounding box center [874, 66] width 136 height 19
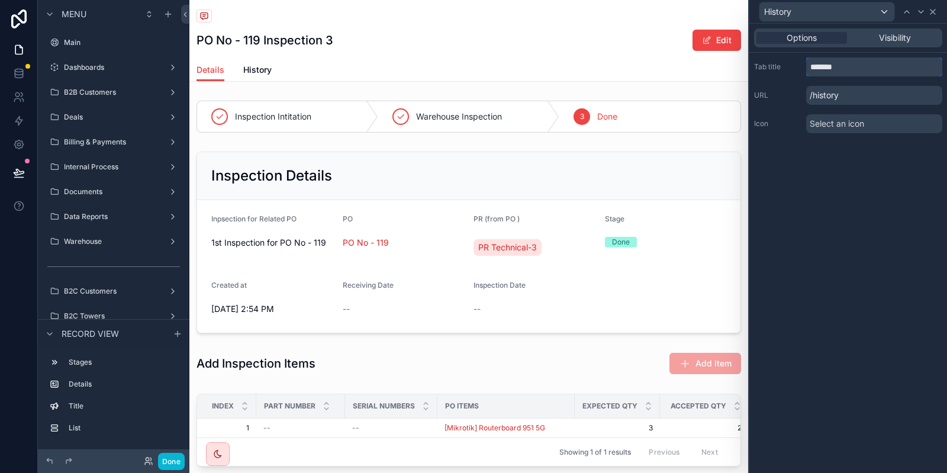
type input "*******"
click at [932, 15] on icon at bounding box center [932, 11] width 9 height 9
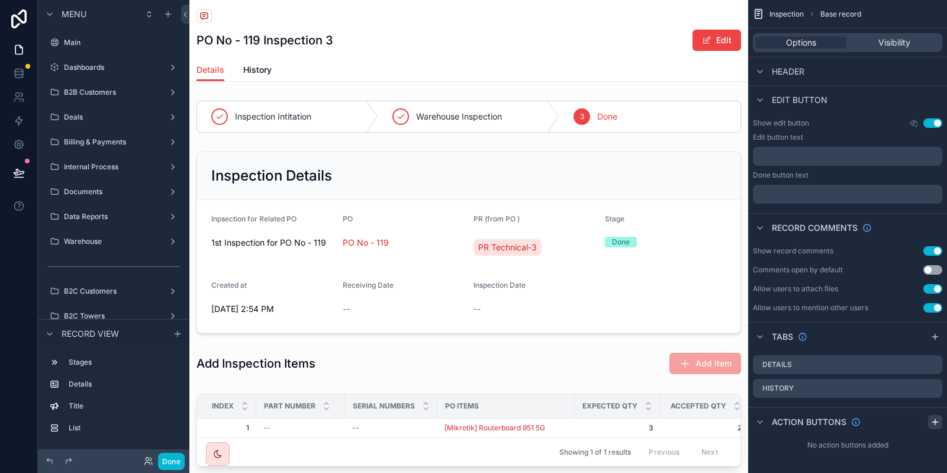
click at [935, 416] on div "scrollable content" at bounding box center [935, 422] width 14 height 14
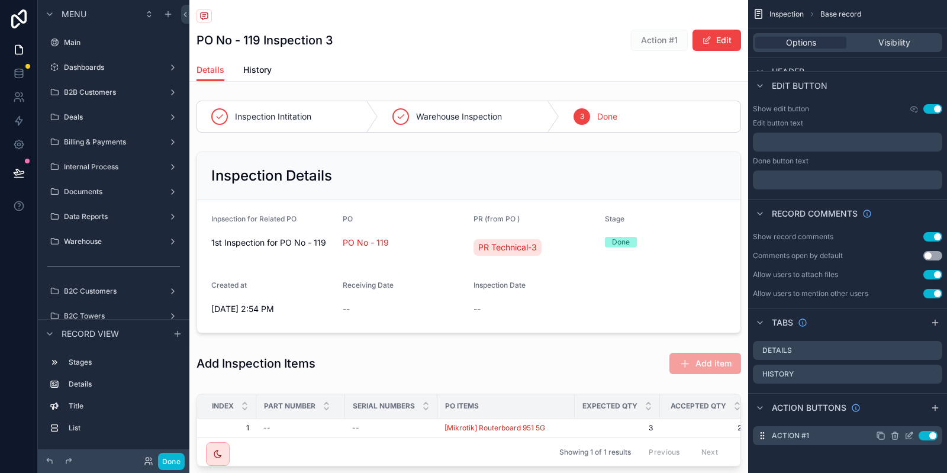
click at [906, 434] on icon "scrollable content" at bounding box center [908, 436] width 5 height 5
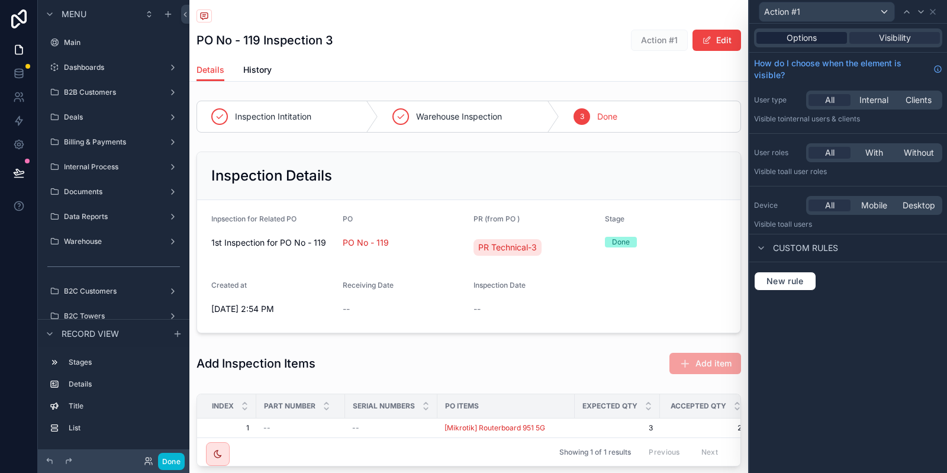
click at [812, 37] on span "Options" at bounding box center [801, 38] width 30 height 12
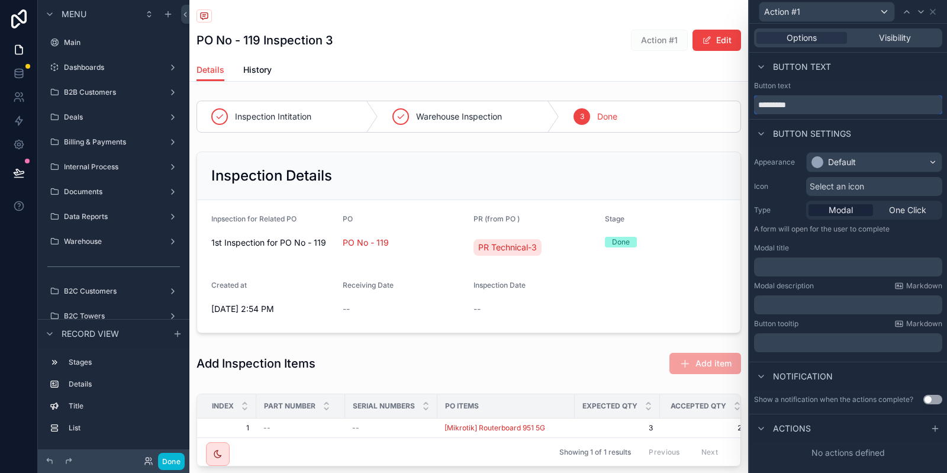
click at [812, 107] on input "*********" at bounding box center [848, 104] width 188 height 19
type input "**********"
click at [937, 431] on icon at bounding box center [934, 428] width 9 height 9
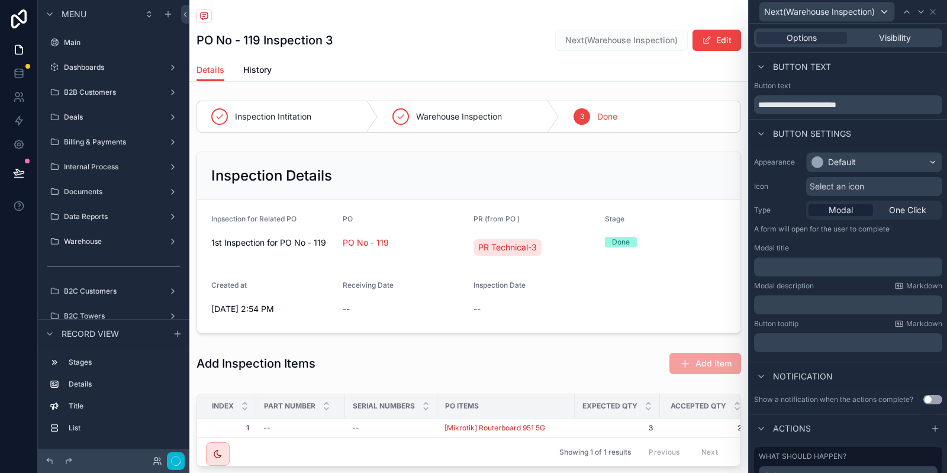
scroll to position [52, 0]
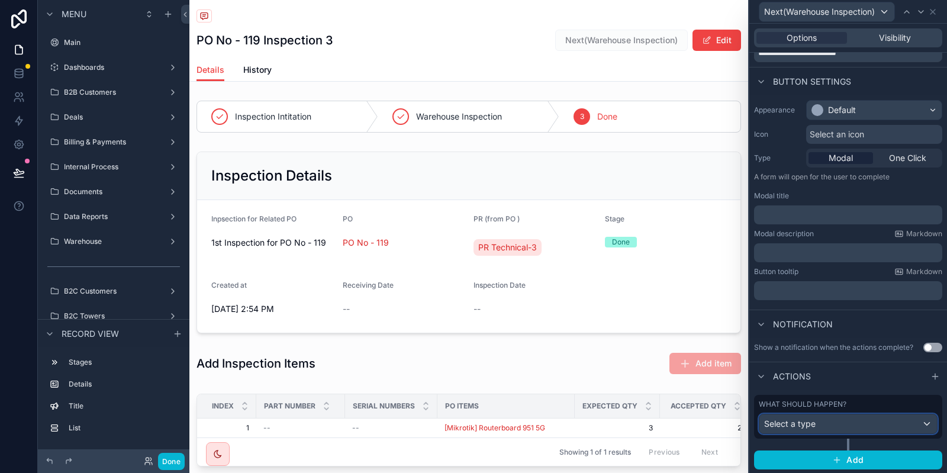
click at [831, 418] on div "Select a type" at bounding box center [848, 423] width 178 height 19
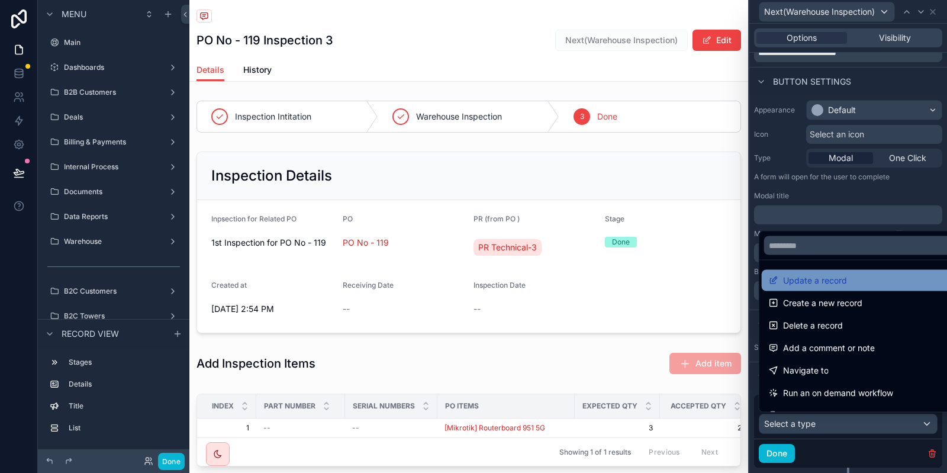
click at [838, 282] on span "Update a record" at bounding box center [815, 280] width 64 height 14
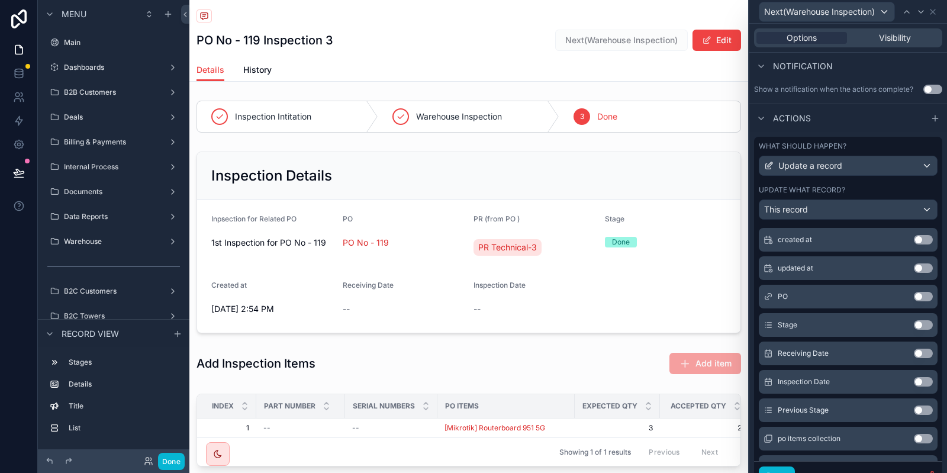
scroll to position [125, 0]
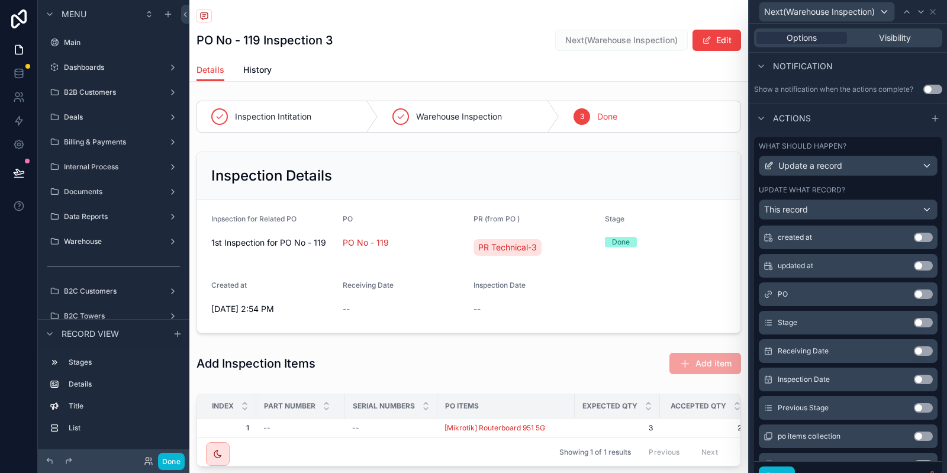
click at [919, 326] on div "Stage Use setting" at bounding box center [848, 323] width 179 height 24
click at [922, 320] on button "Use setting" at bounding box center [923, 322] width 19 height 9
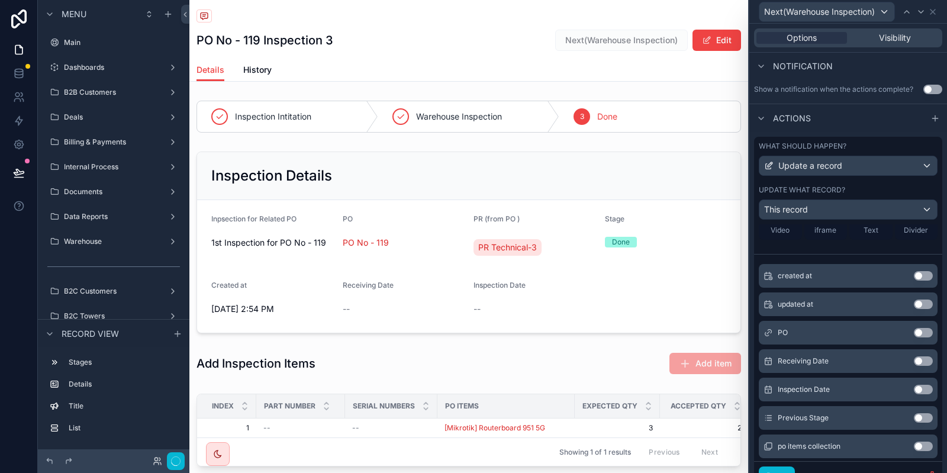
scroll to position [163, 0]
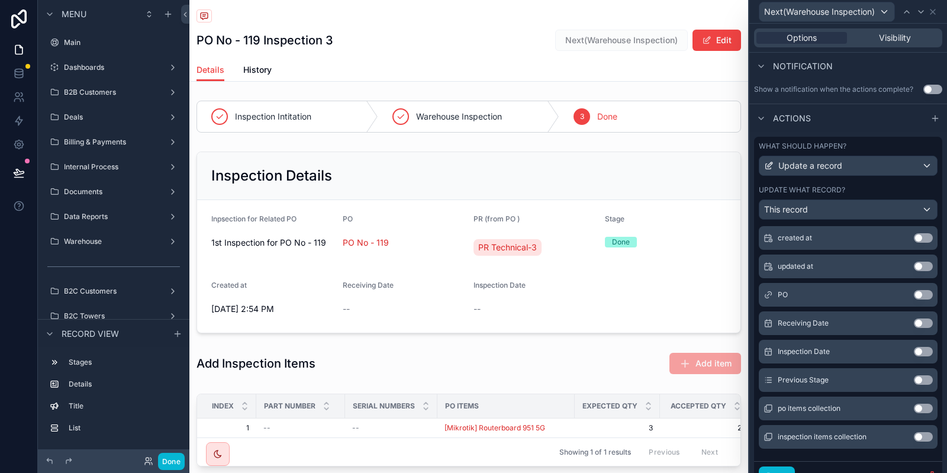
click at [922, 380] on button "Use setting" at bounding box center [923, 379] width 19 height 9
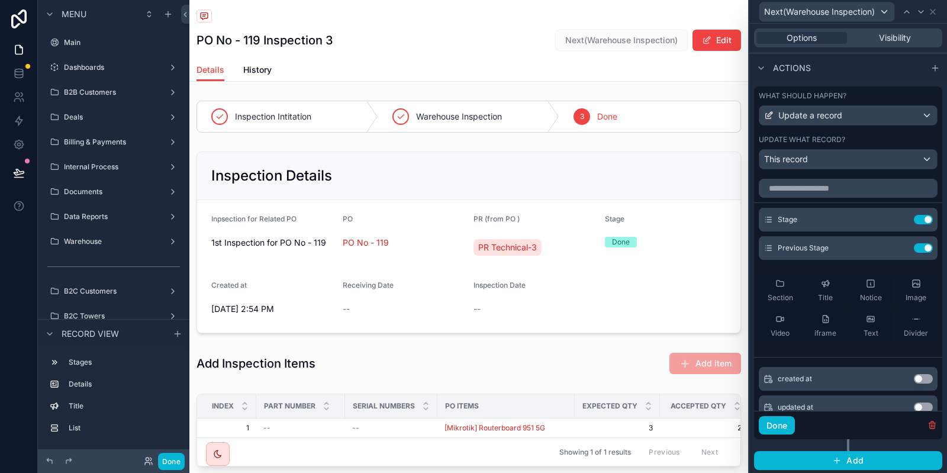
scroll to position [281, 0]
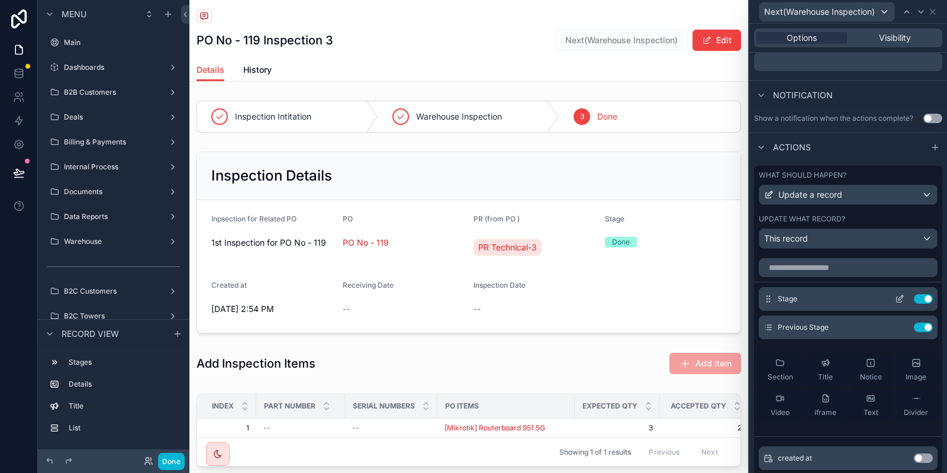
click at [898, 300] on icon at bounding box center [899, 298] width 9 height 9
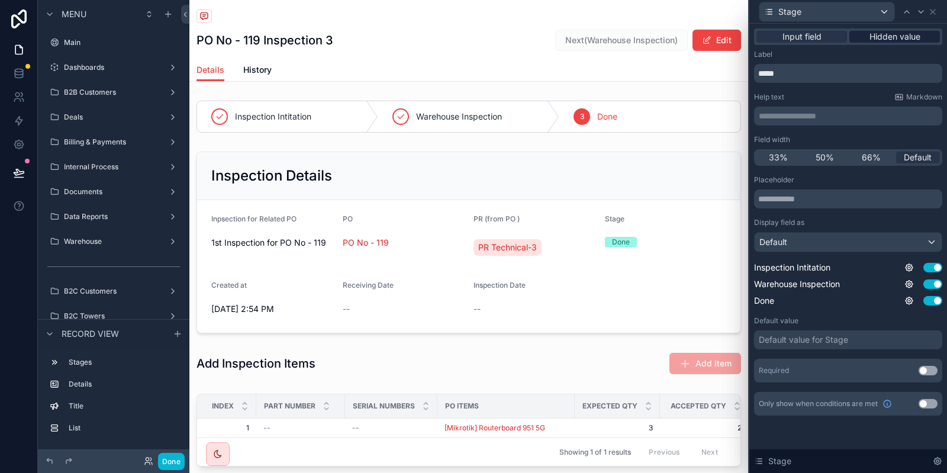
click at [891, 34] on span "Hidden value" at bounding box center [894, 37] width 51 height 12
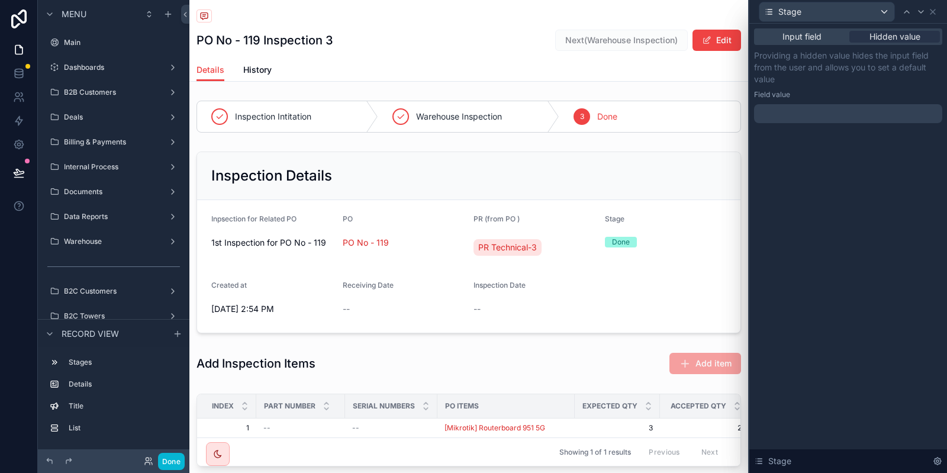
click at [793, 105] on div at bounding box center [848, 113] width 188 height 19
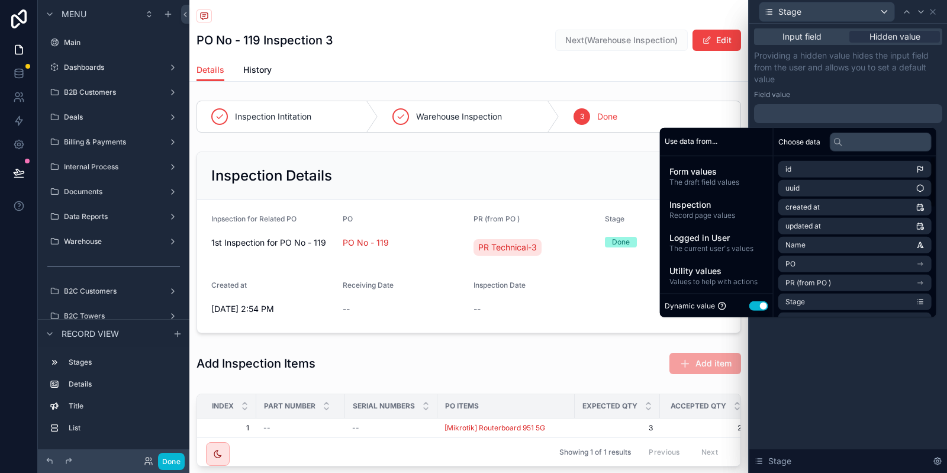
click at [749, 301] on div "Dynamic value Use setting" at bounding box center [716, 306] width 104 height 14
click at [750, 302] on button "Use setting" at bounding box center [758, 305] width 19 height 9
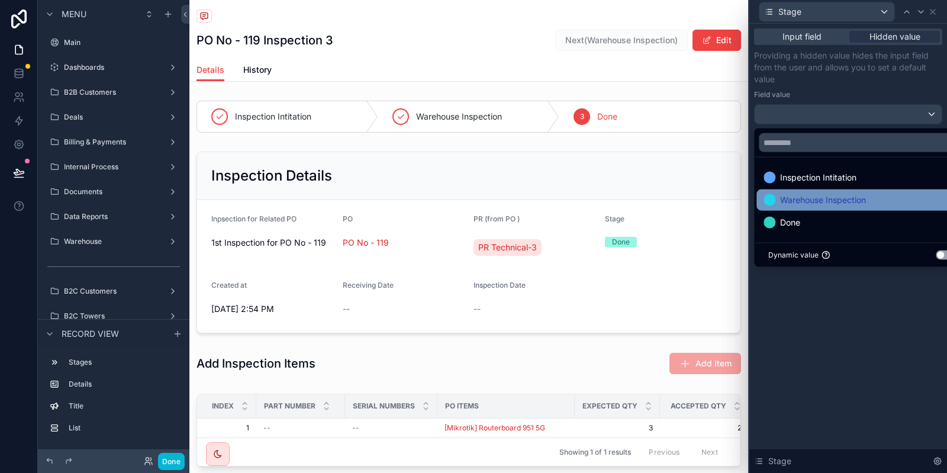
click at [837, 204] on span "Warehouse Inspection" at bounding box center [823, 200] width 86 height 14
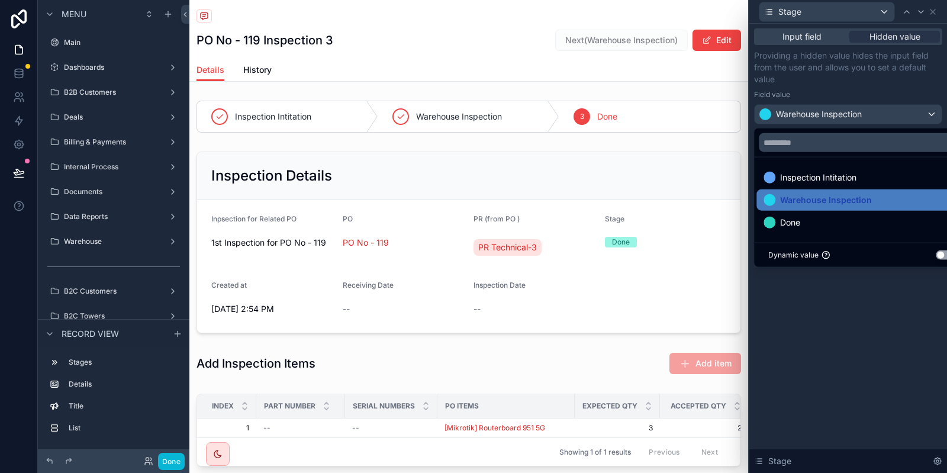
click at [869, 103] on div "Providing a hidden value hides the input field from the user and allows you to …" at bounding box center [848, 87] width 188 height 75
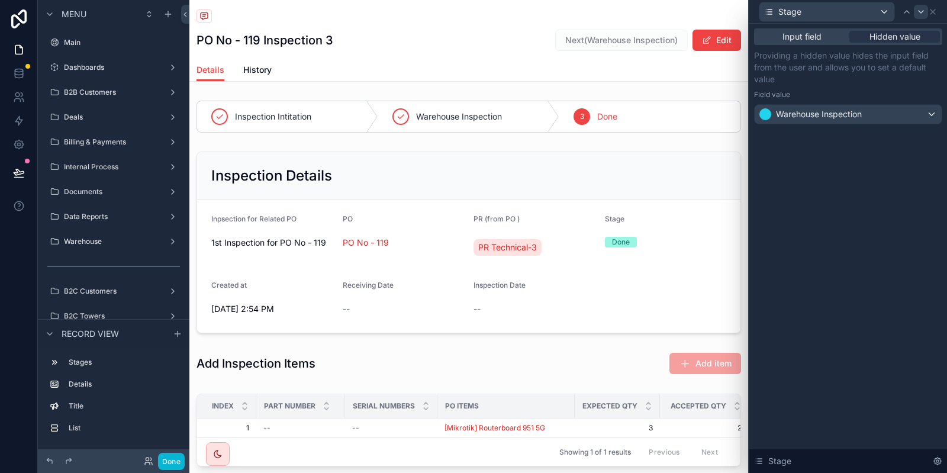
click at [919, 9] on icon at bounding box center [920, 11] width 9 height 9
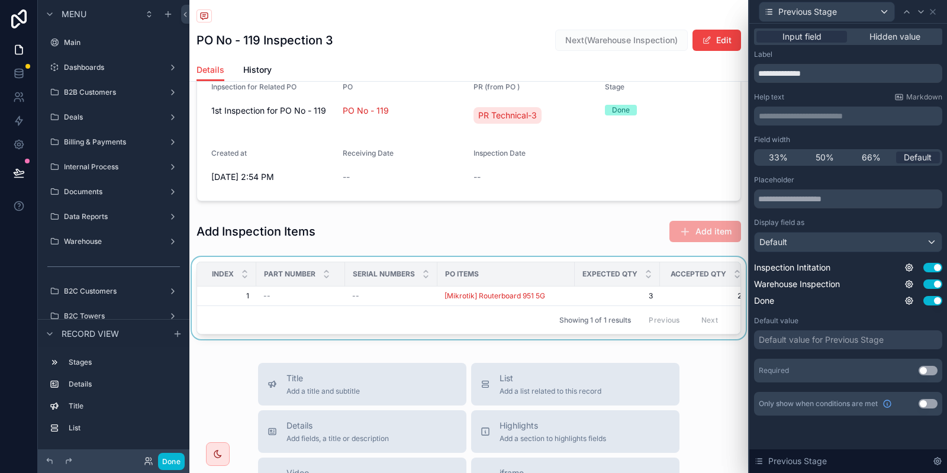
scroll to position [142, 0]
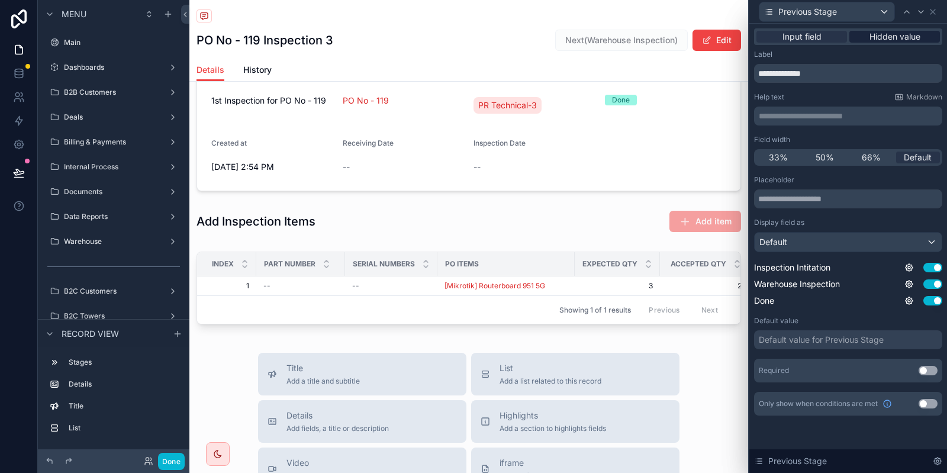
click at [909, 42] on span "Hidden value" at bounding box center [894, 37] width 51 height 12
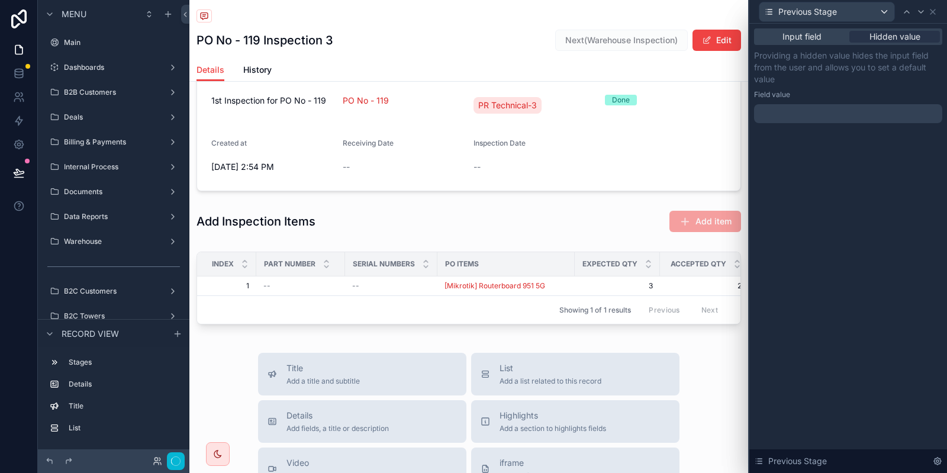
click at [929, 7] on div "Previous Stage" at bounding box center [848, 11] width 188 height 23
click at [933, 14] on icon at bounding box center [932, 11] width 9 height 9
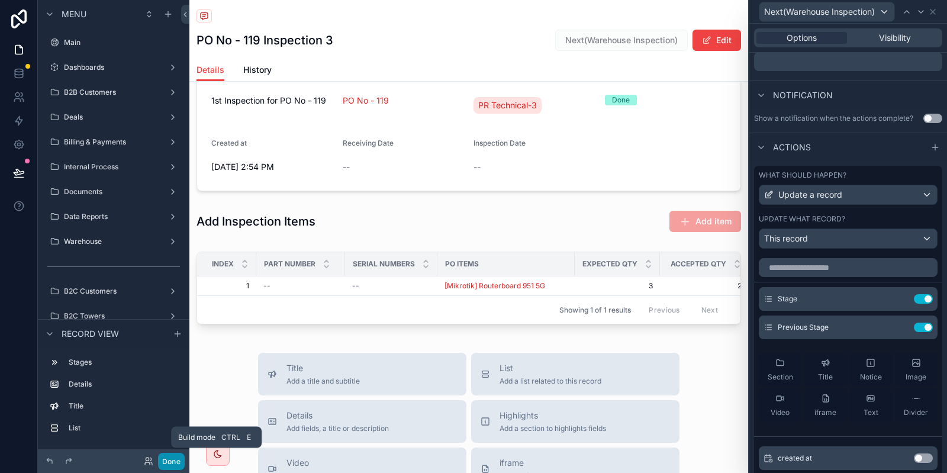
click at [170, 458] on button "Done" at bounding box center [171, 461] width 27 height 17
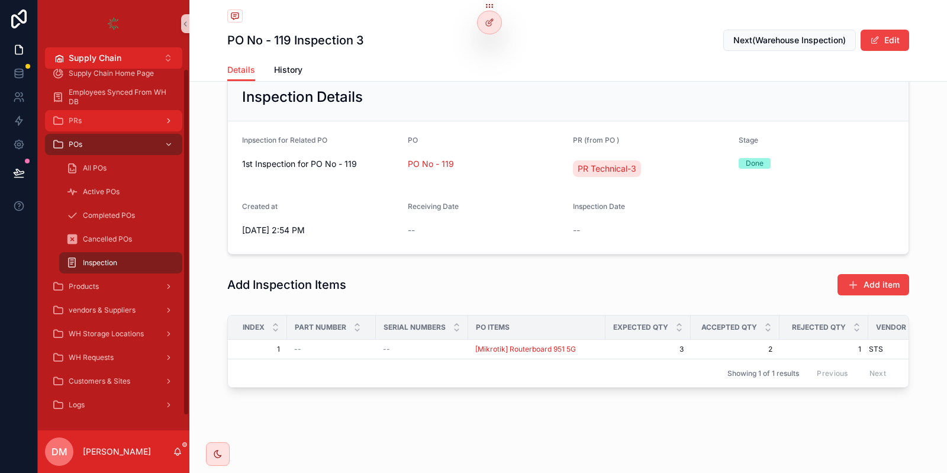
scroll to position [77, 0]
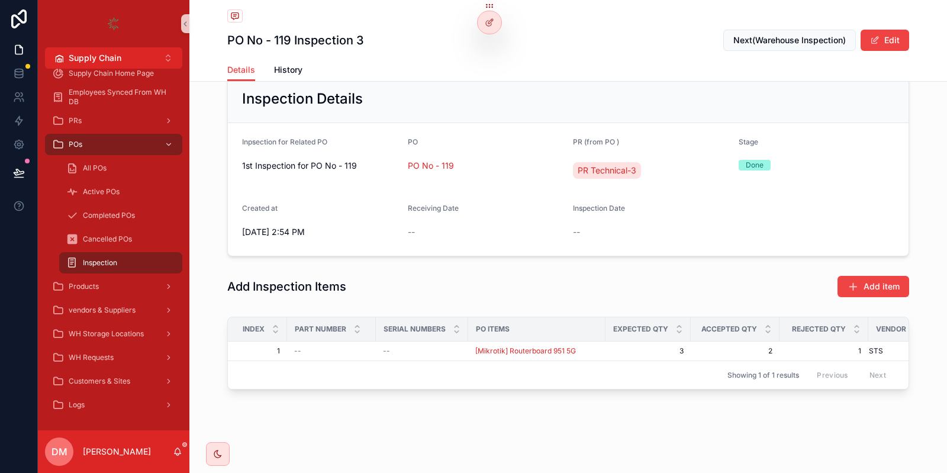
click at [111, 360] on div "WH Requests" at bounding box center [113, 358] width 151 height 24
click at [105, 366] on div "WH Requests" at bounding box center [113, 357] width 123 height 19
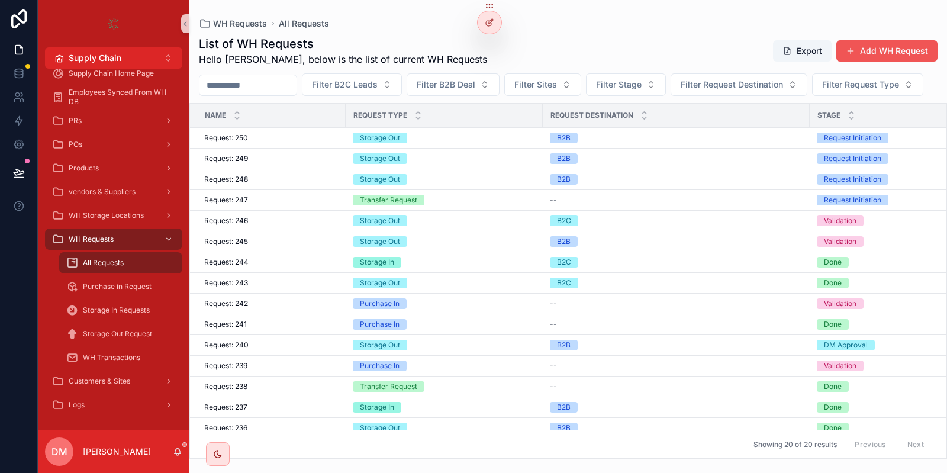
click at [880, 53] on button "Add WH Request" at bounding box center [886, 50] width 101 height 21
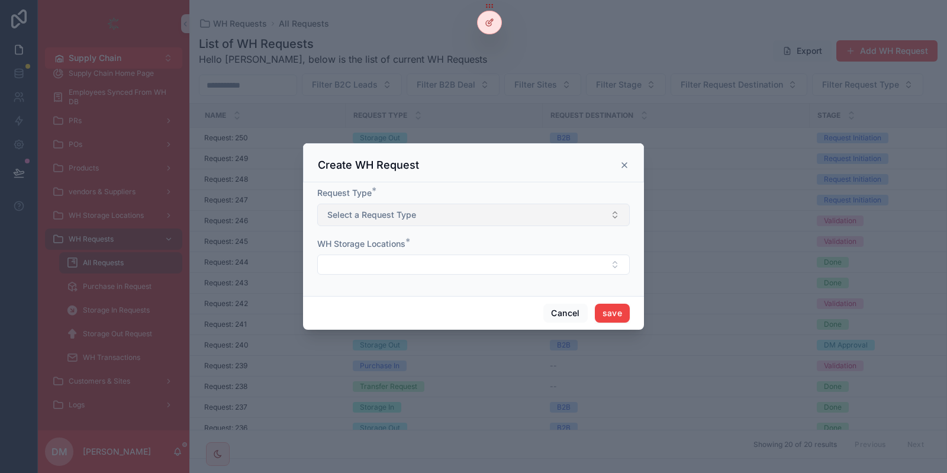
click at [427, 223] on button "Select a Request Type" at bounding box center [473, 215] width 312 height 22
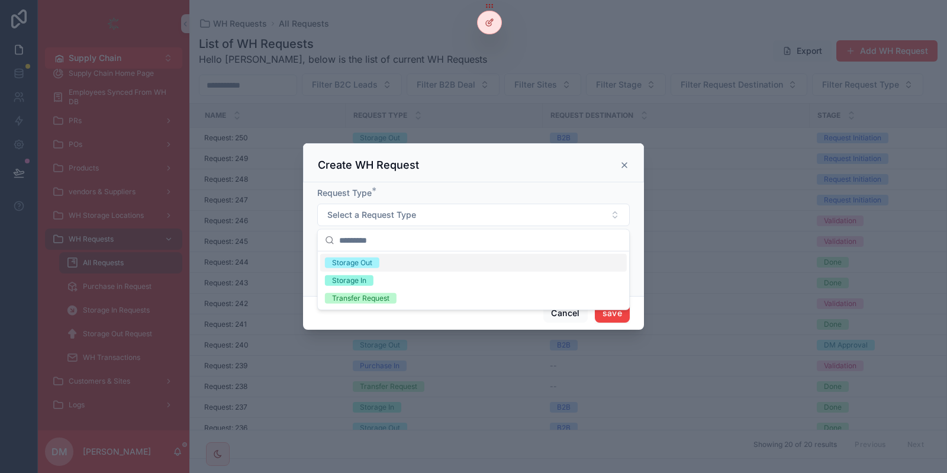
click at [376, 266] on span "Storage Out" at bounding box center [352, 262] width 54 height 11
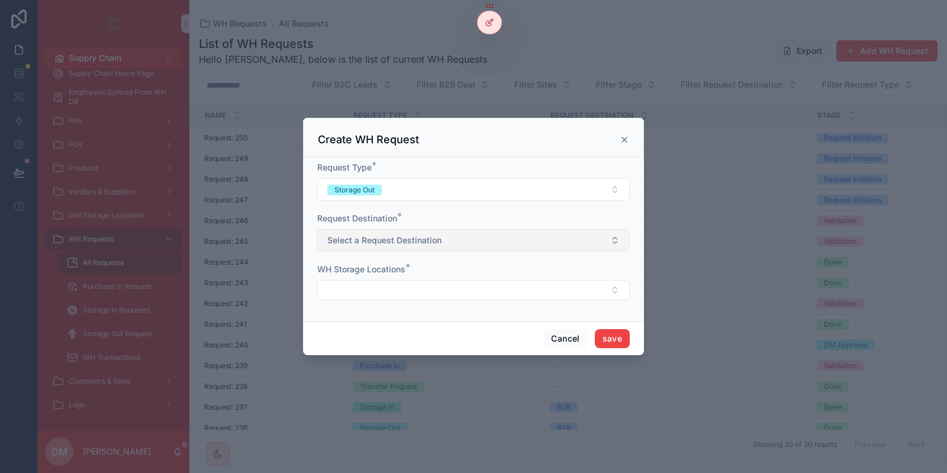
click at [397, 250] on button "Select a Request Destination" at bounding box center [473, 240] width 312 height 22
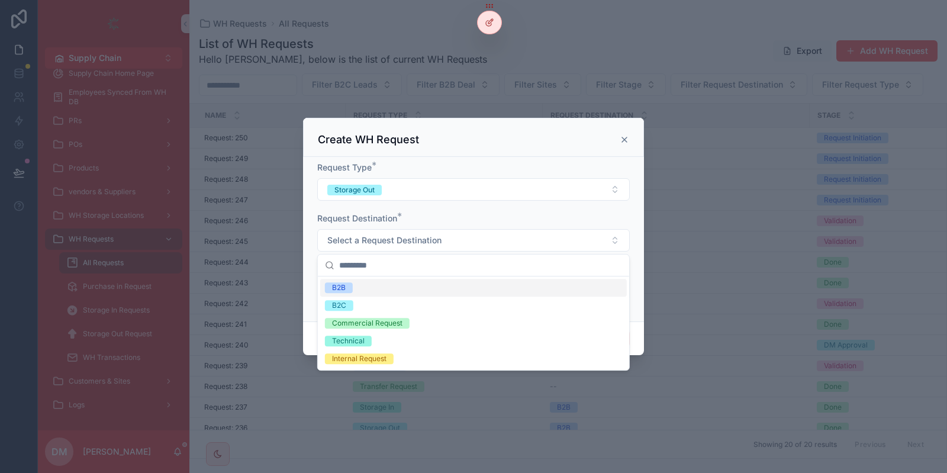
click at [440, 226] on div "Request Destination * Select a Request Destination" at bounding box center [473, 231] width 312 height 39
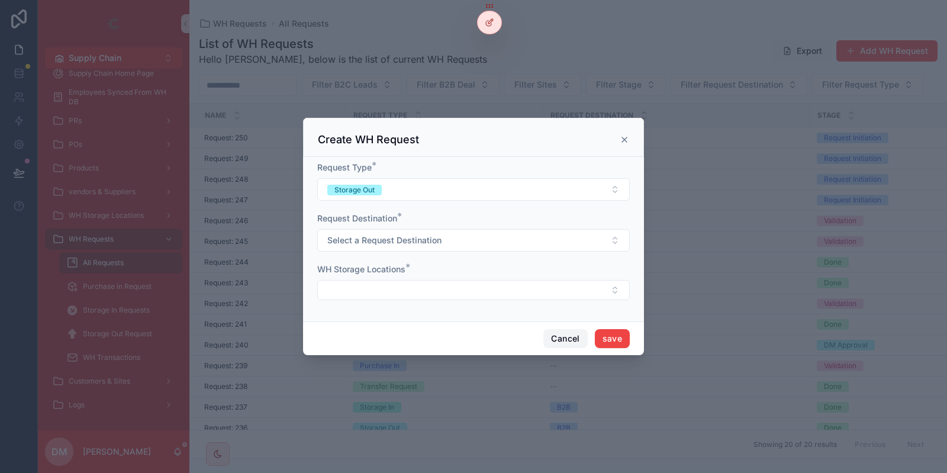
click at [563, 340] on button "Cancel" at bounding box center [565, 338] width 44 height 19
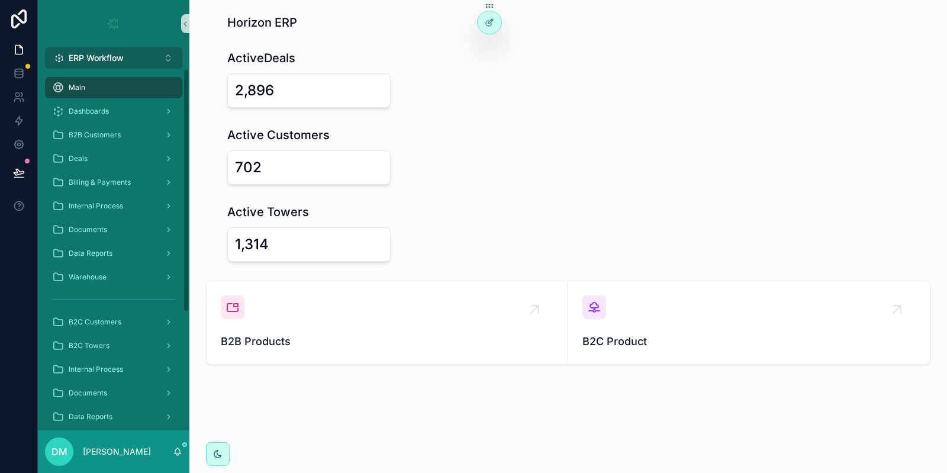
click at [150, 56] on button "ERP Workflow Alt 1" at bounding box center [113, 57] width 137 height 21
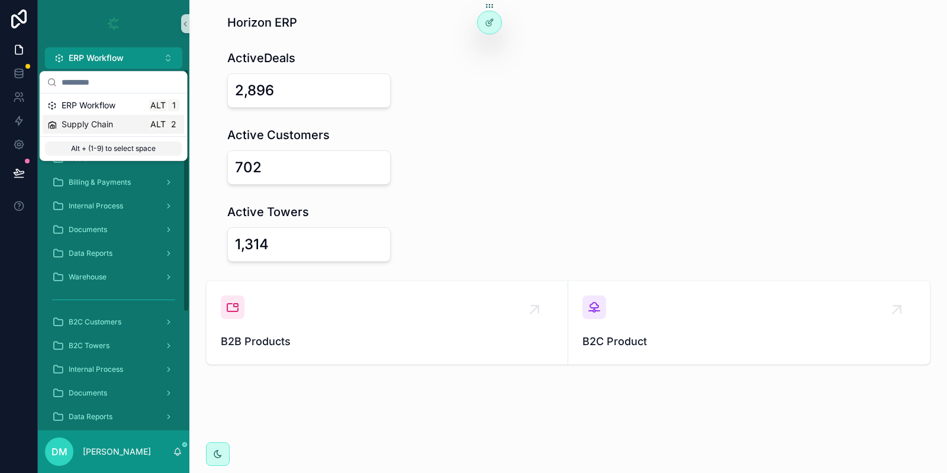
click at [129, 123] on div "Supply Chain Alt 2" at bounding box center [113, 124] width 133 height 12
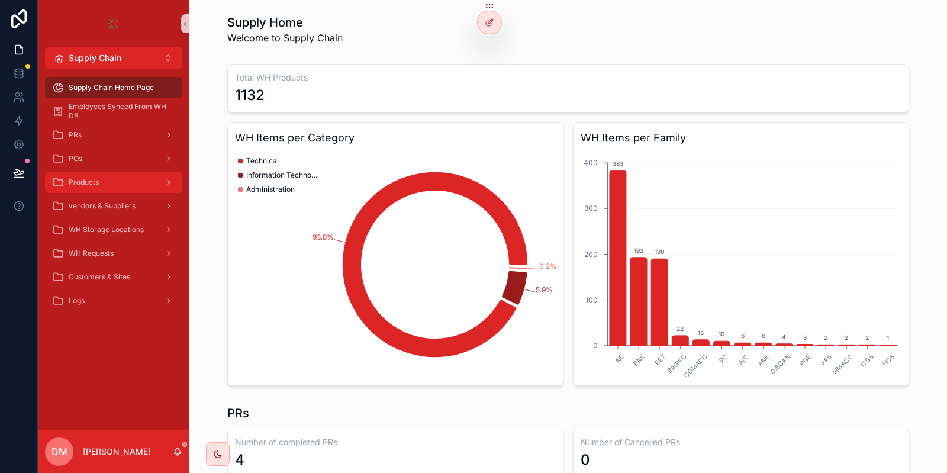
click at [93, 178] on span "Products" at bounding box center [84, 182] width 30 height 9
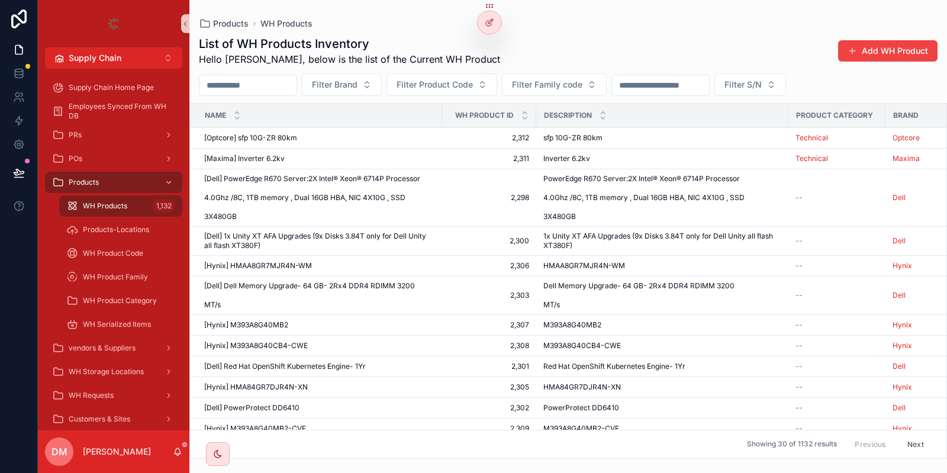
scroll to position [38, 0]
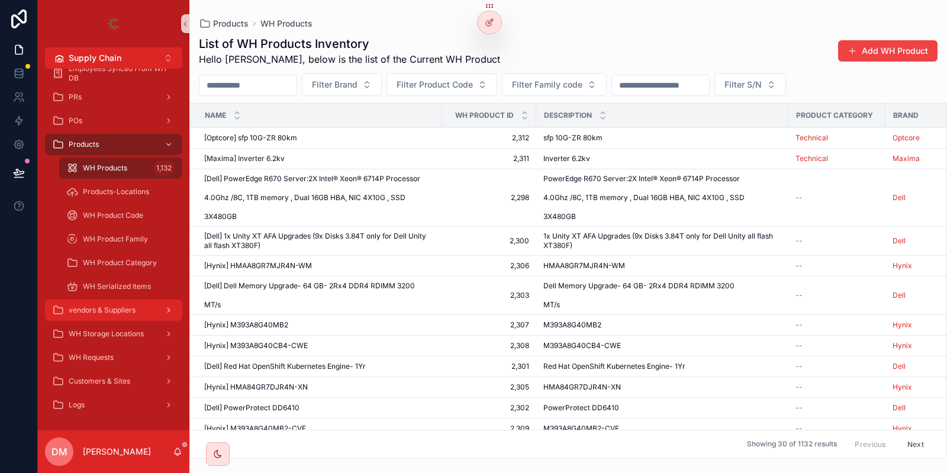
click at [104, 300] on link "vendors & Suppliers" at bounding box center [113, 309] width 137 height 21
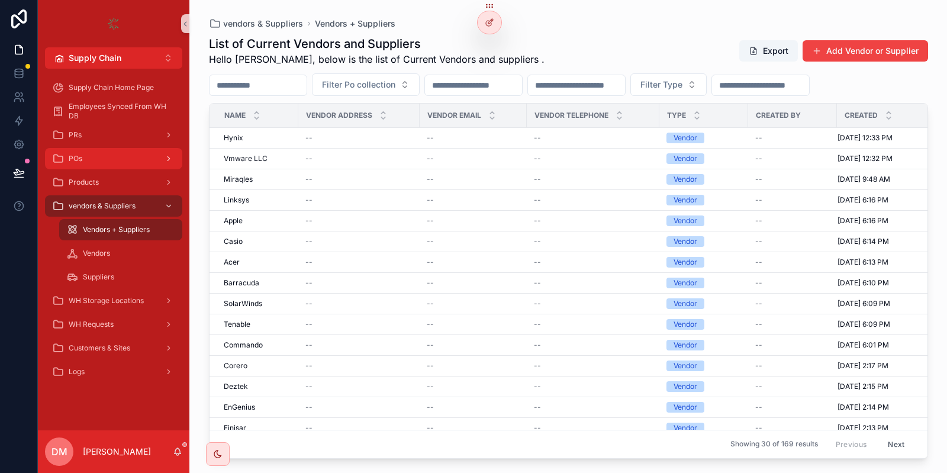
click at [117, 154] on div "POs" at bounding box center [113, 158] width 123 height 19
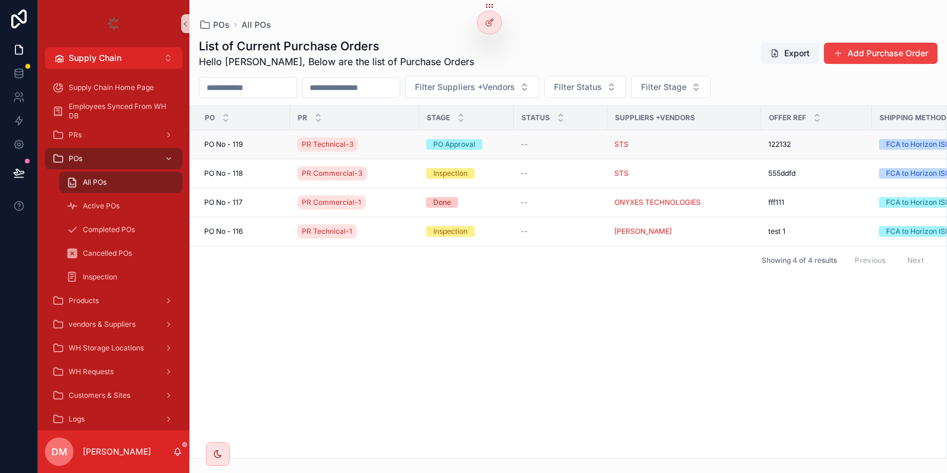
click at [243, 149] on span "PO No - 119" at bounding box center [223, 144] width 38 height 9
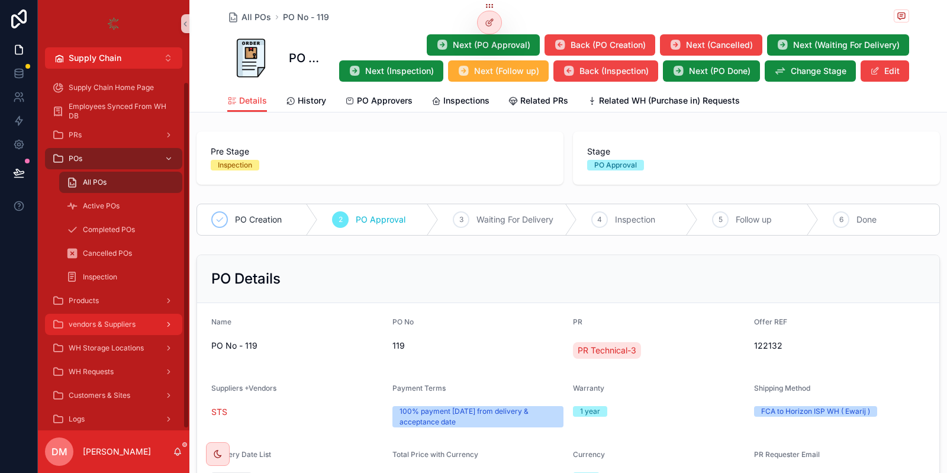
scroll to position [14, 0]
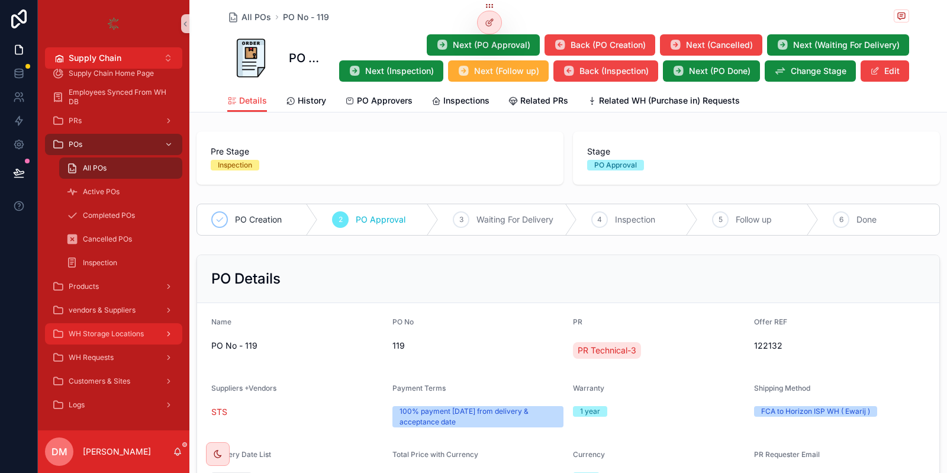
click at [107, 341] on div "WH Storage Locations" at bounding box center [113, 333] width 123 height 19
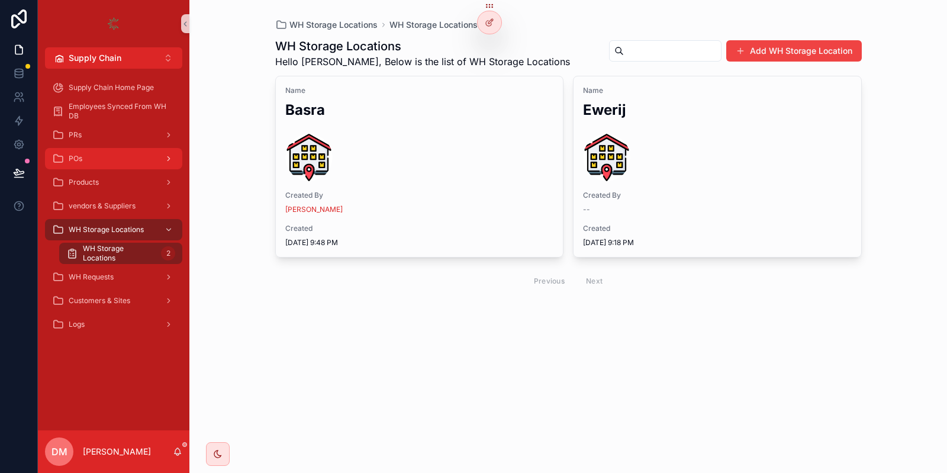
click at [107, 157] on div "POs" at bounding box center [113, 158] width 123 height 19
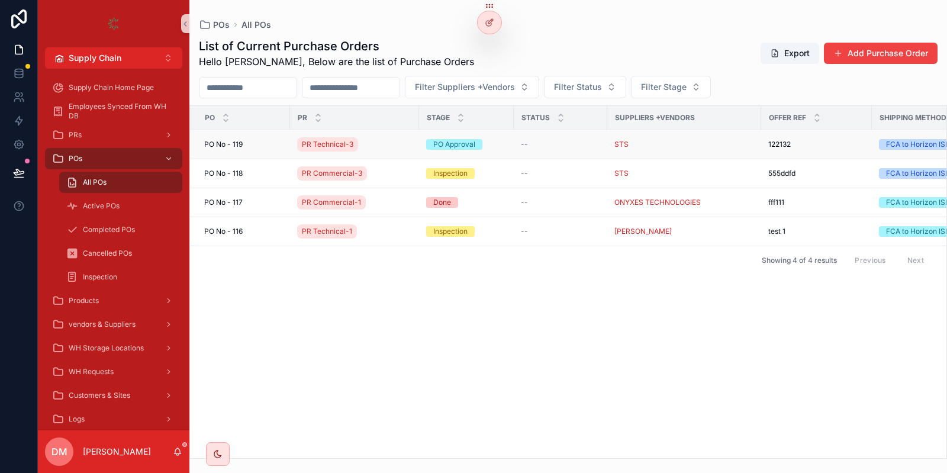
click at [247, 149] on div "[STREET_ADDRESS]" at bounding box center [243, 144] width 79 height 9
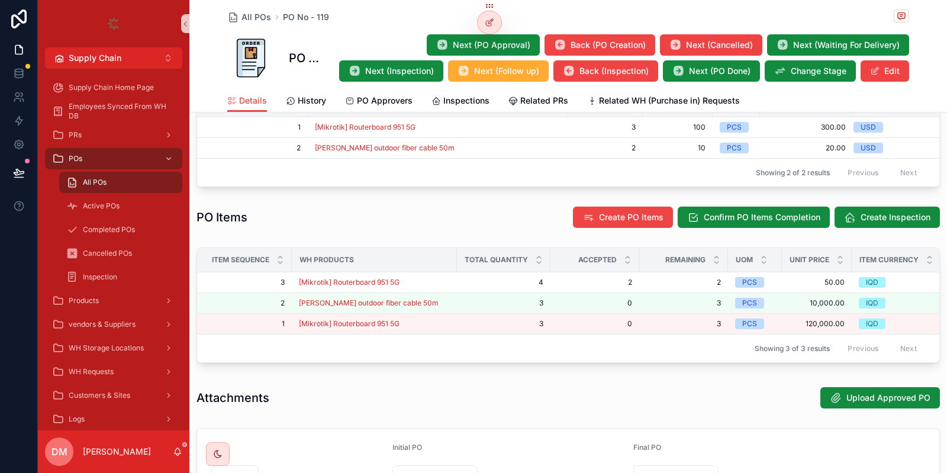
scroll to position [528, 0]
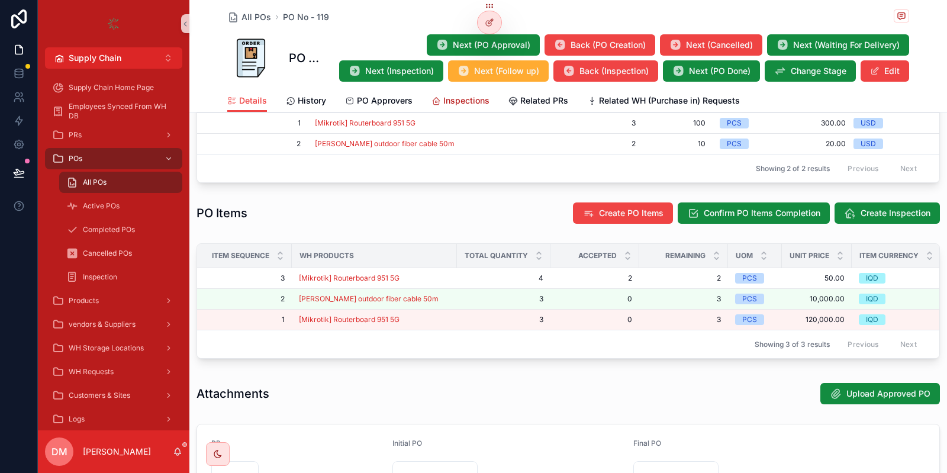
click at [458, 95] on span "Inspections" at bounding box center [466, 101] width 46 height 12
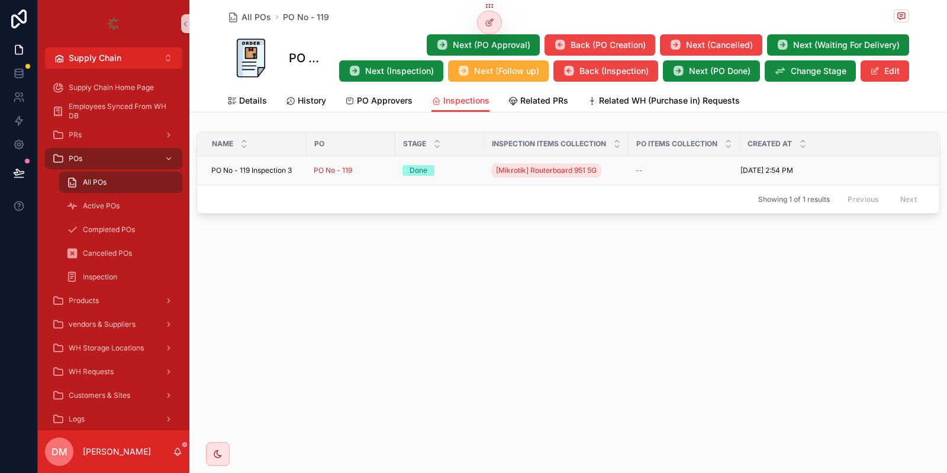
click at [376, 170] on div "PO No - 119" at bounding box center [351, 170] width 75 height 9
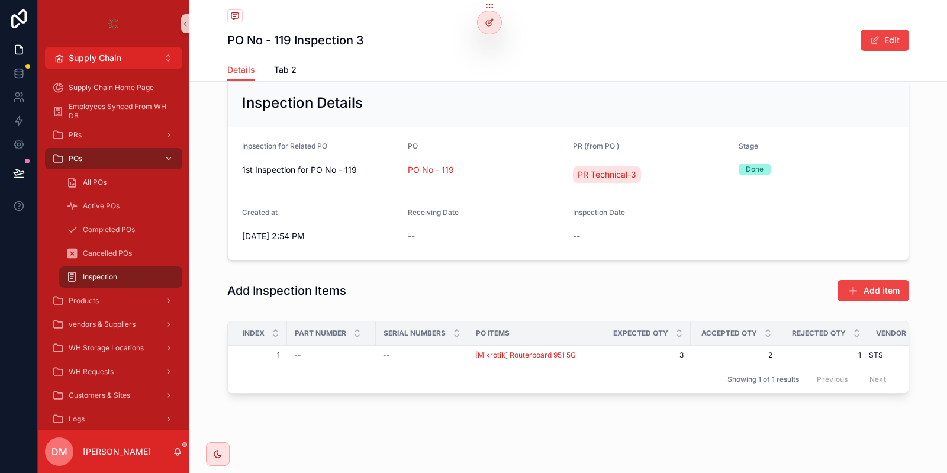
scroll to position [77, 0]
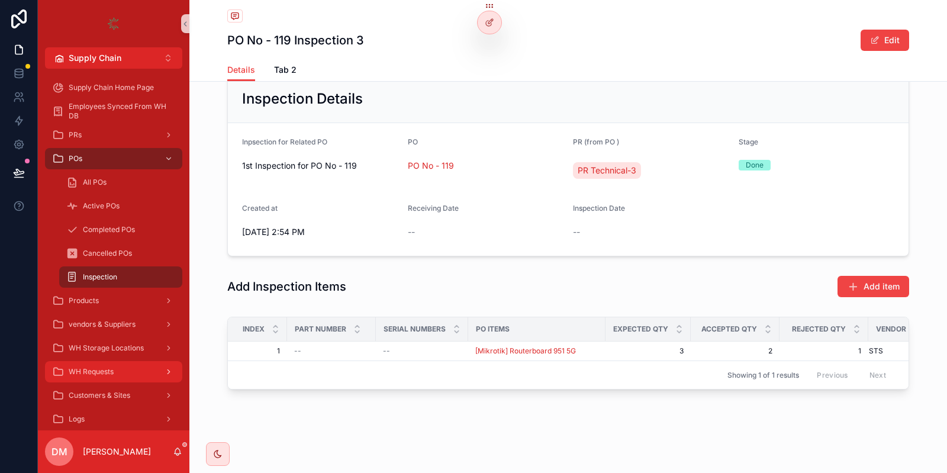
click at [141, 364] on div "WH Requests" at bounding box center [113, 371] width 123 height 19
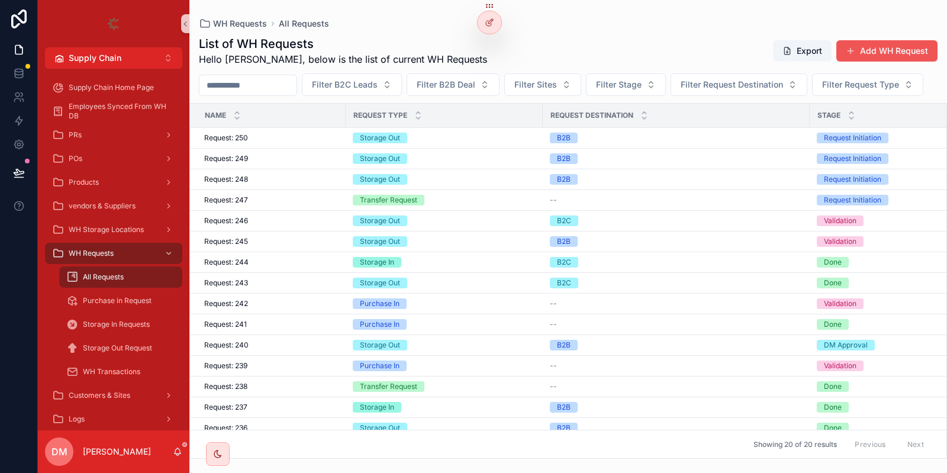
click at [899, 54] on button "Add WH Request" at bounding box center [886, 50] width 101 height 21
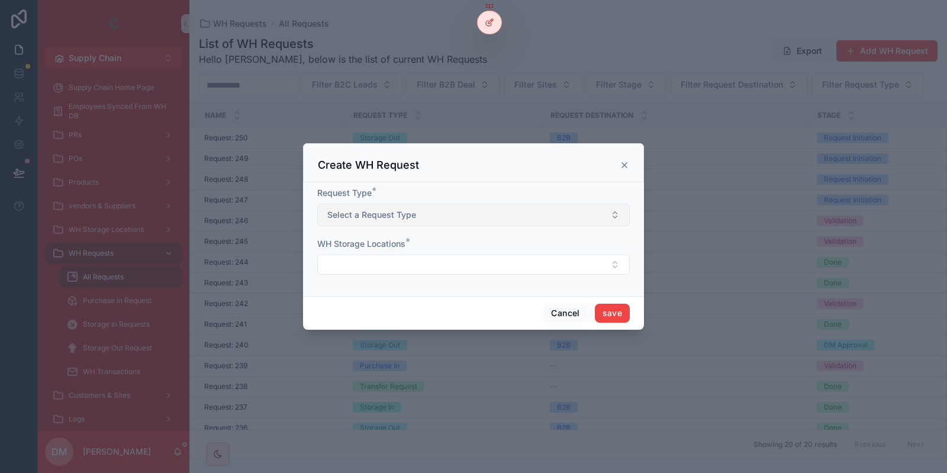
click at [361, 222] on button "Select a Request Type" at bounding box center [473, 215] width 312 height 22
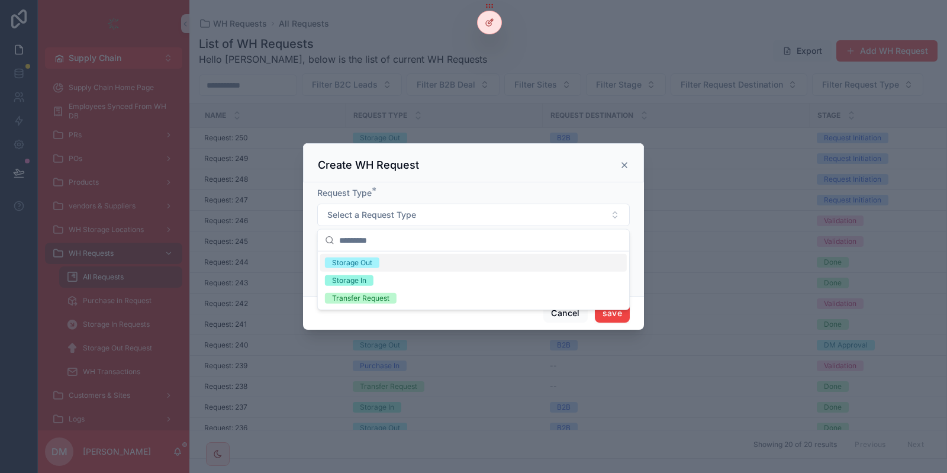
click at [386, 265] on div "Storage Out" at bounding box center [473, 263] width 306 height 18
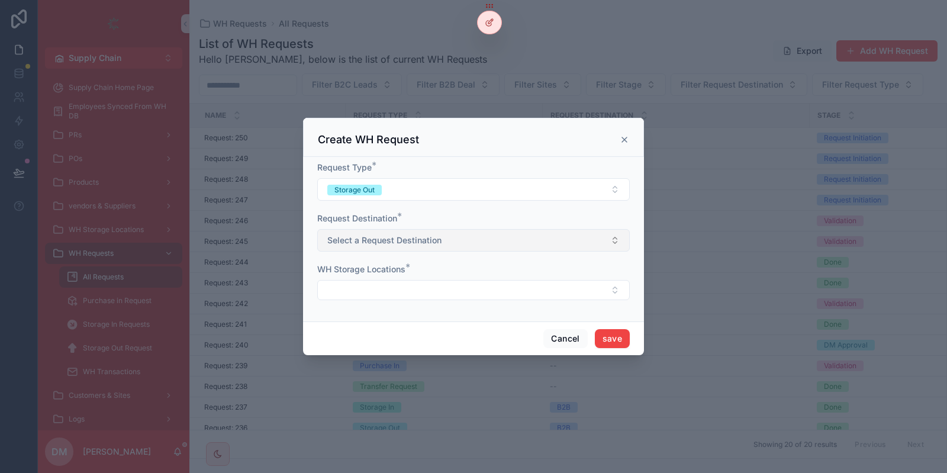
click at [392, 232] on button "Select a Request Destination" at bounding box center [473, 240] width 312 height 22
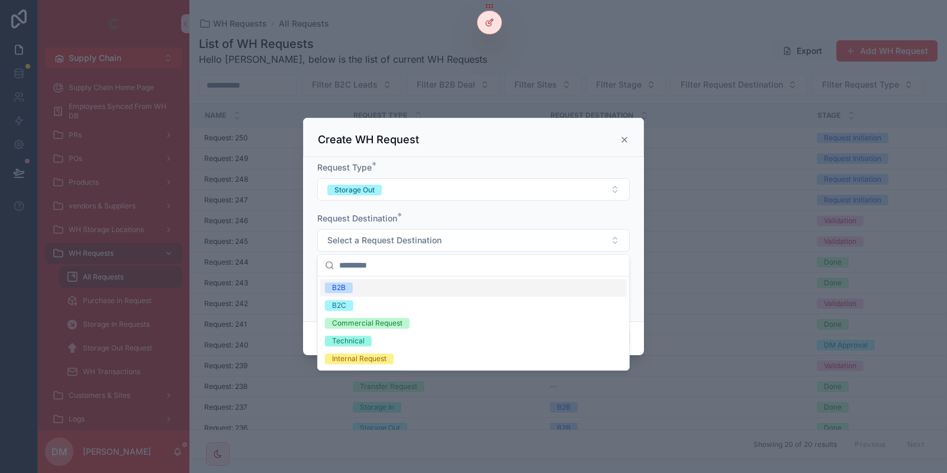
click at [455, 224] on div "Request Destination *" at bounding box center [473, 218] width 312 height 12
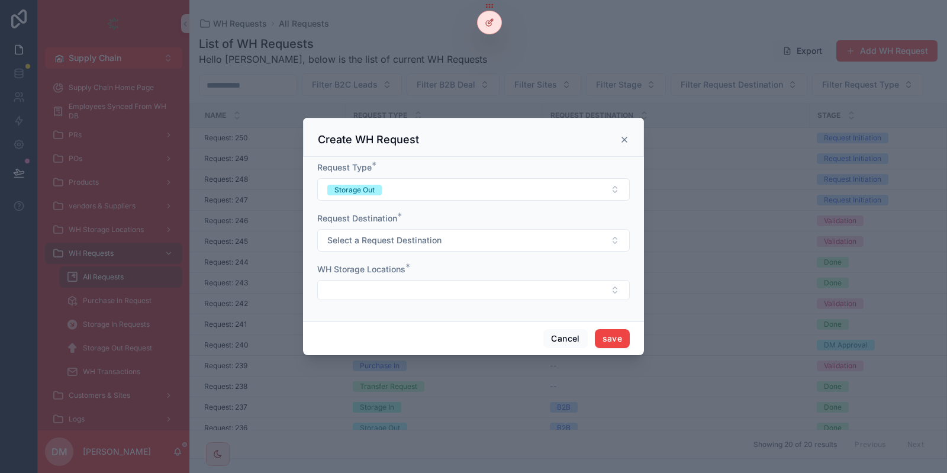
click at [408, 301] on form "Request Type * Storage Out Request Destination * Select a Request Destination W…" at bounding box center [473, 237] width 312 height 150
click at [421, 287] on button "Select Button" at bounding box center [473, 290] width 312 height 20
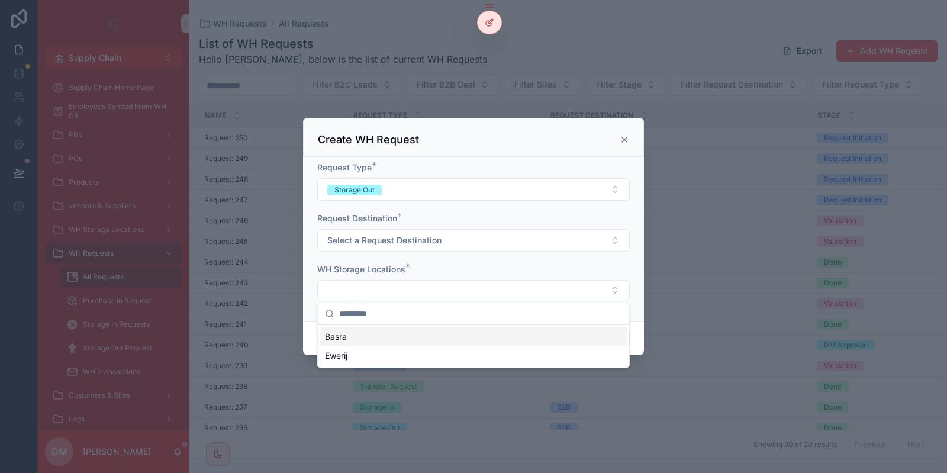
click at [451, 262] on form "Request Type * Storage Out Request Destination * Select a Request Destination W…" at bounding box center [473, 237] width 312 height 150
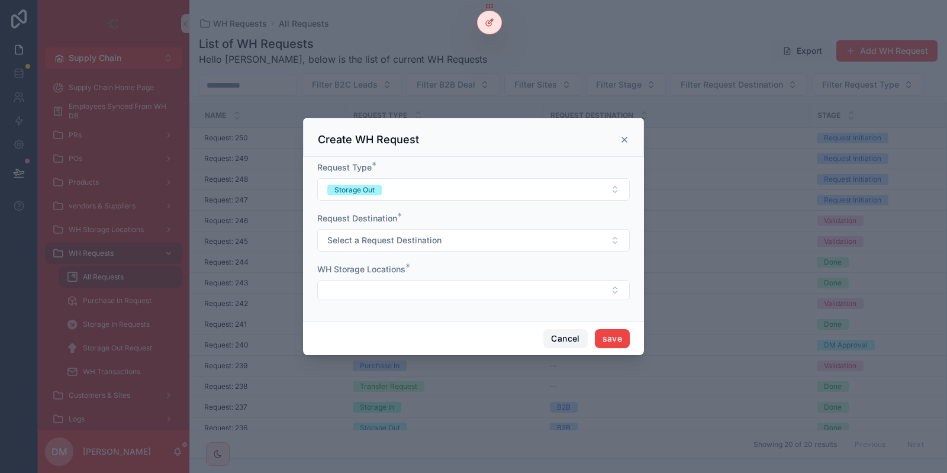
click at [577, 343] on button "Cancel" at bounding box center [565, 338] width 44 height 19
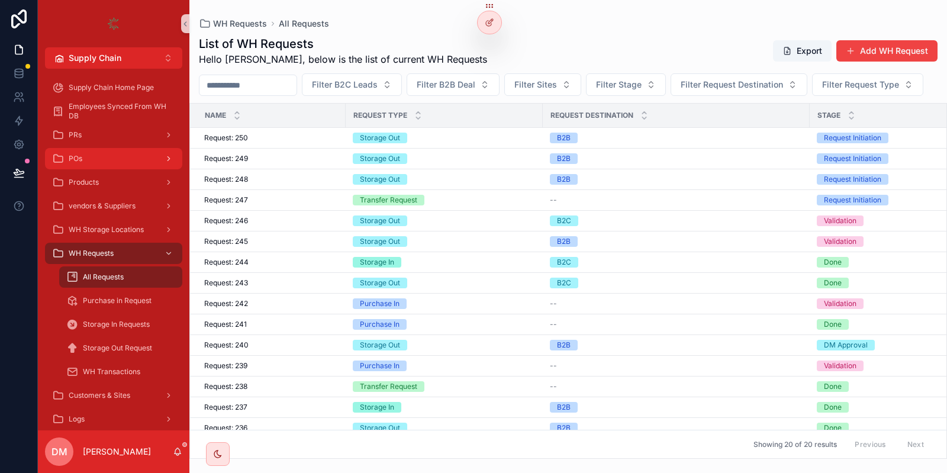
click at [122, 151] on div "POs" at bounding box center [113, 158] width 123 height 19
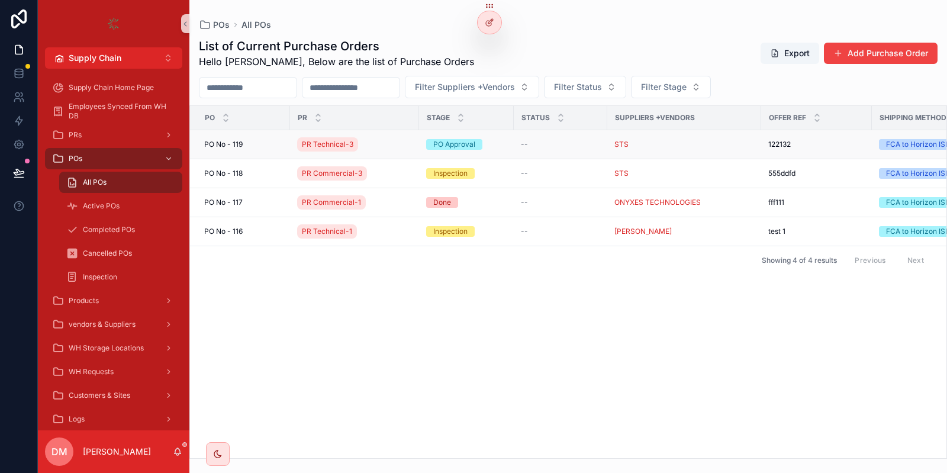
click at [244, 143] on div "[STREET_ADDRESS]" at bounding box center [243, 144] width 79 height 9
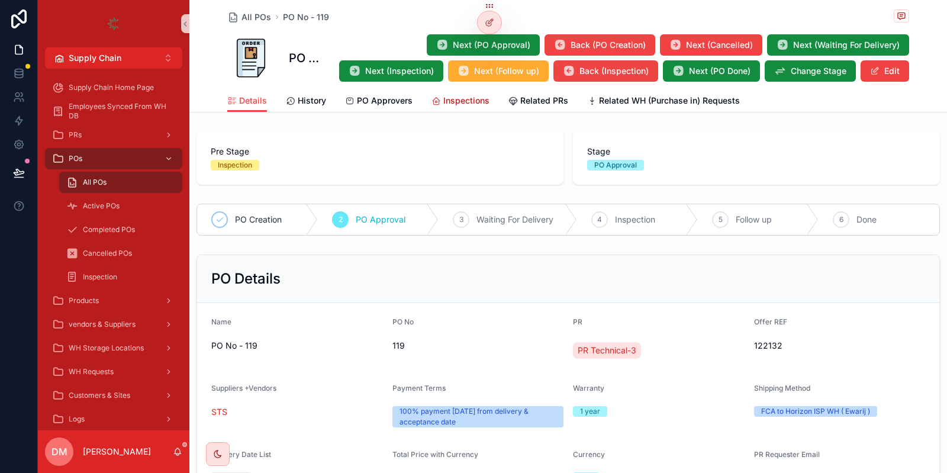
click at [451, 110] on link "Inspections" at bounding box center [460, 102] width 58 height 24
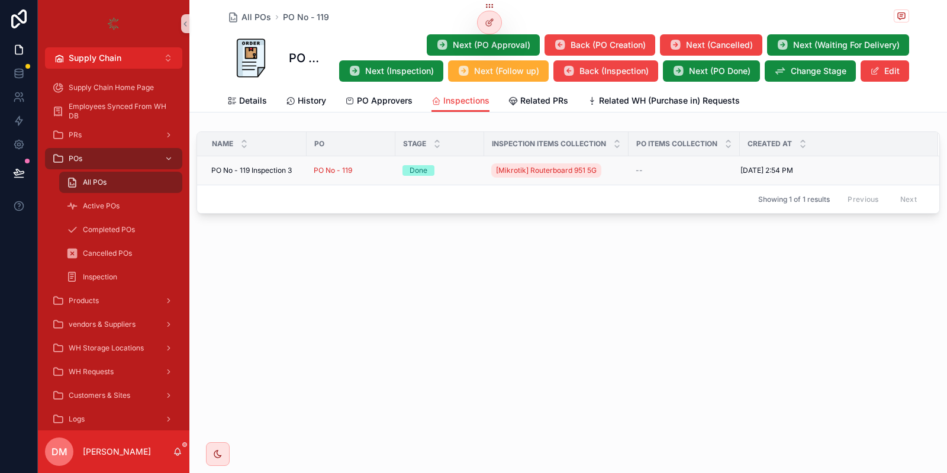
click at [271, 166] on span "PO No - 119 Inspection 3" at bounding box center [251, 170] width 80 height 9
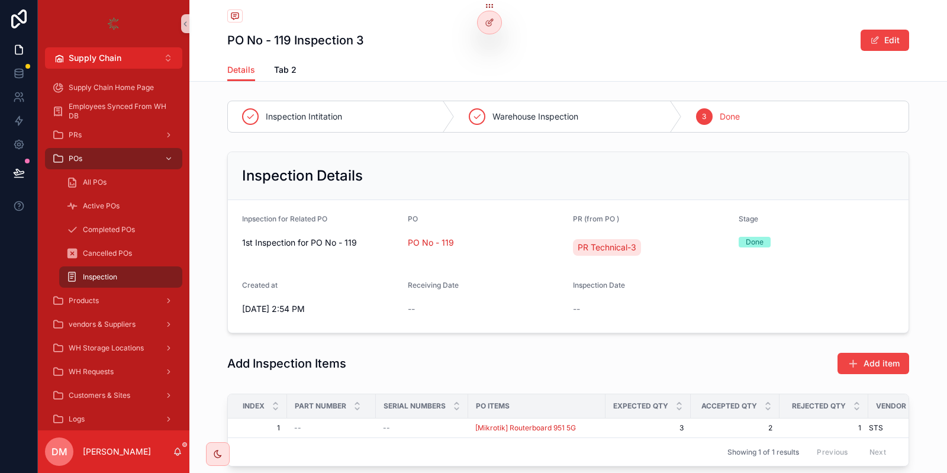
click at [428, 46] on div "PO No - 119 Inspection 3 Edit" at bounding box center [568, 40] width 682 height 22
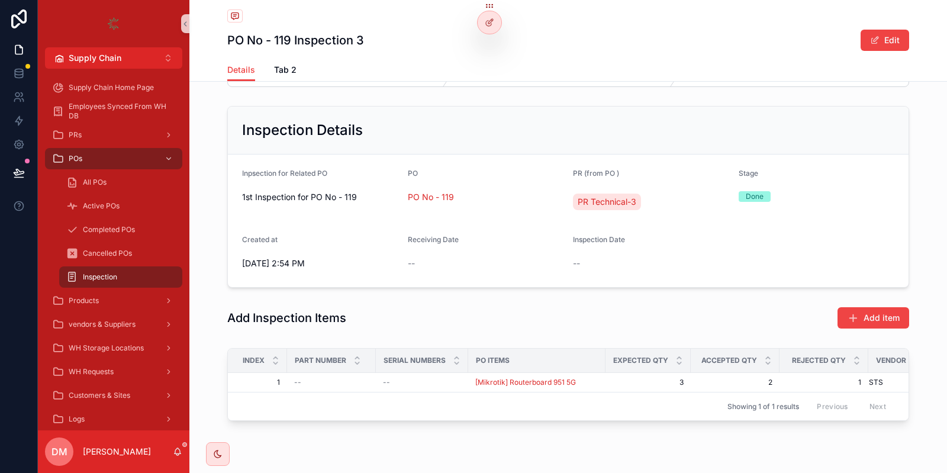
scroll to position [77, 0]
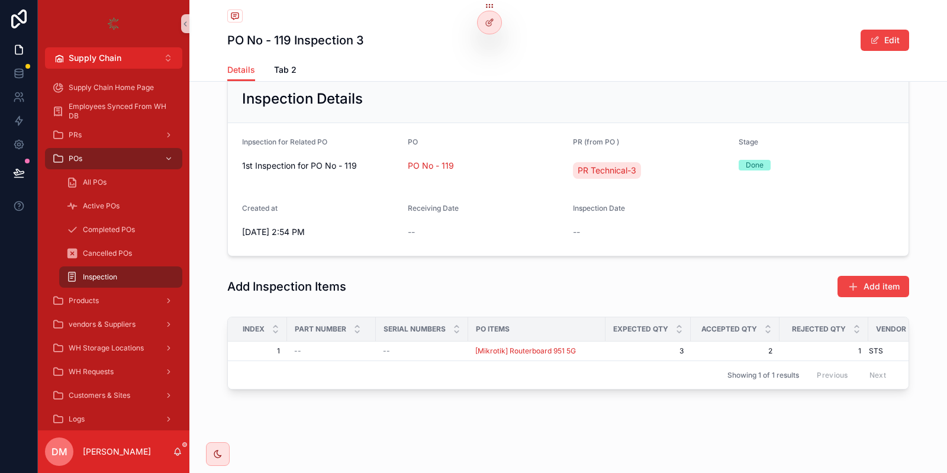
click at [431, 108] on div "Inspection Details" at bounding box center [568, 99] width 680 height 48
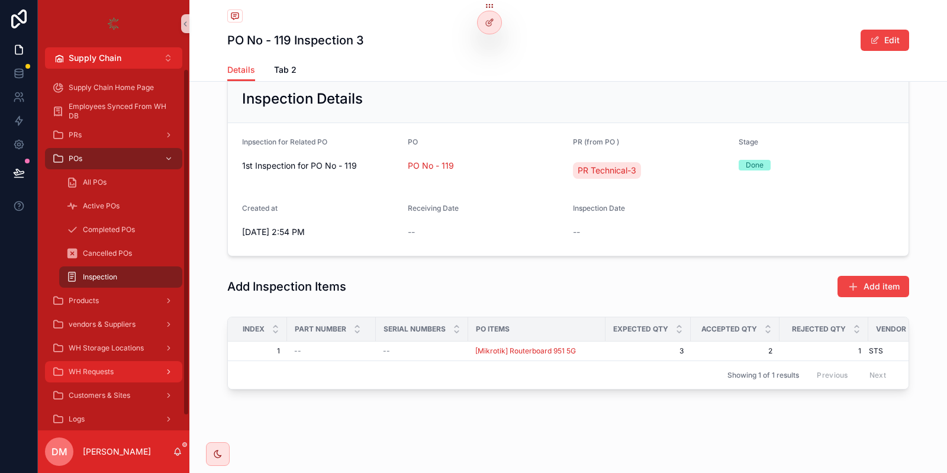
click at [103, 375] on span "WH Requests" at bounding box center [91, 371] width 45 height 9
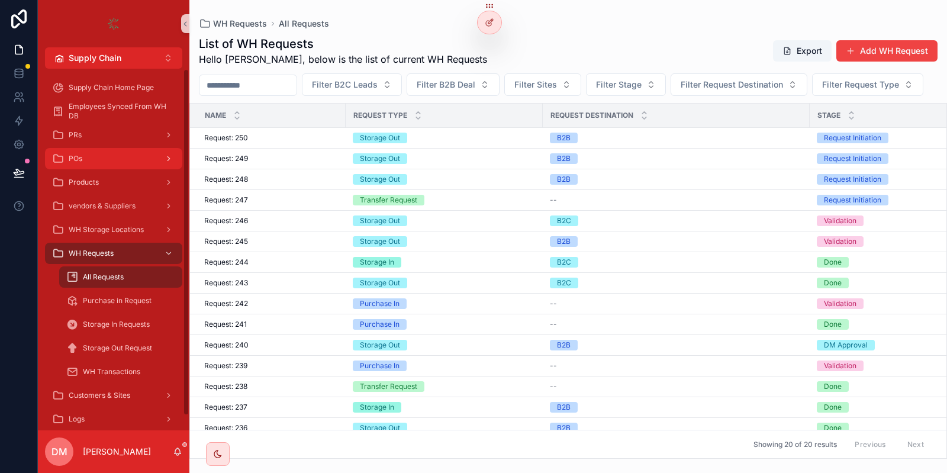
click at [117, 148] on link "POs" at bounding box center [113, 158] width 137 height 21
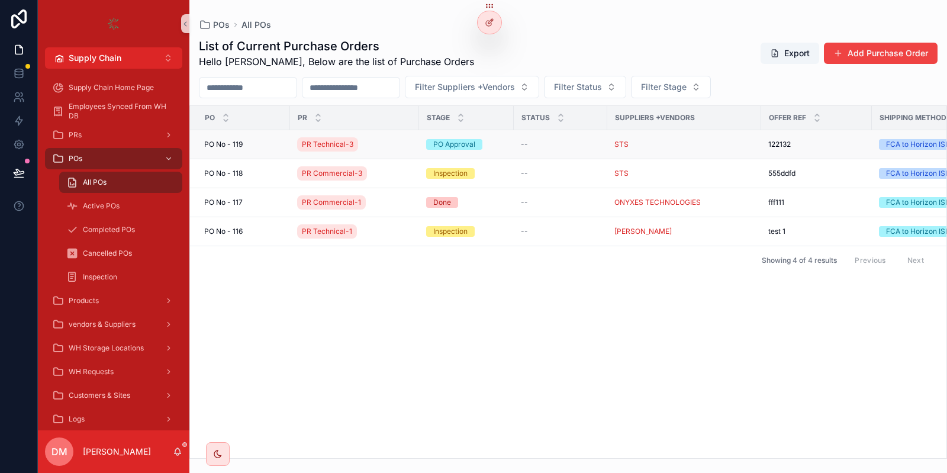
click at [260, 144] on div "[STREET_ADDRESS]" at bounding box center [243, 144] width 79 height 9
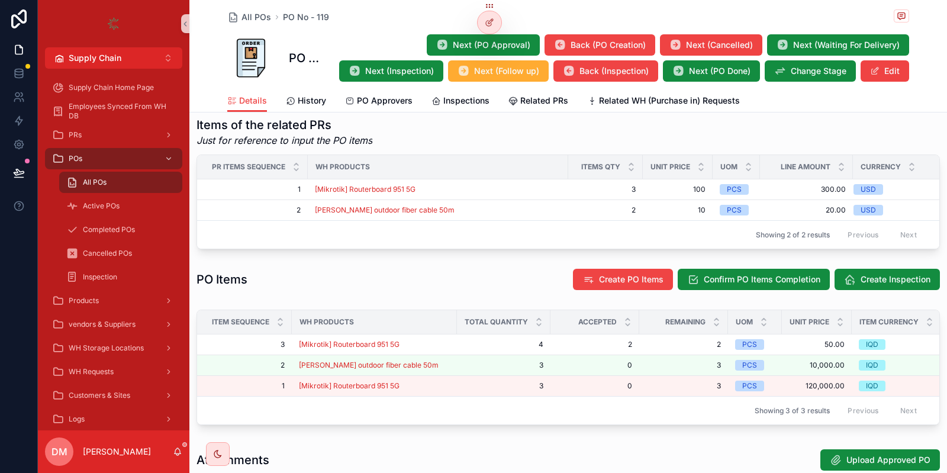
scroll to position [499, 0]
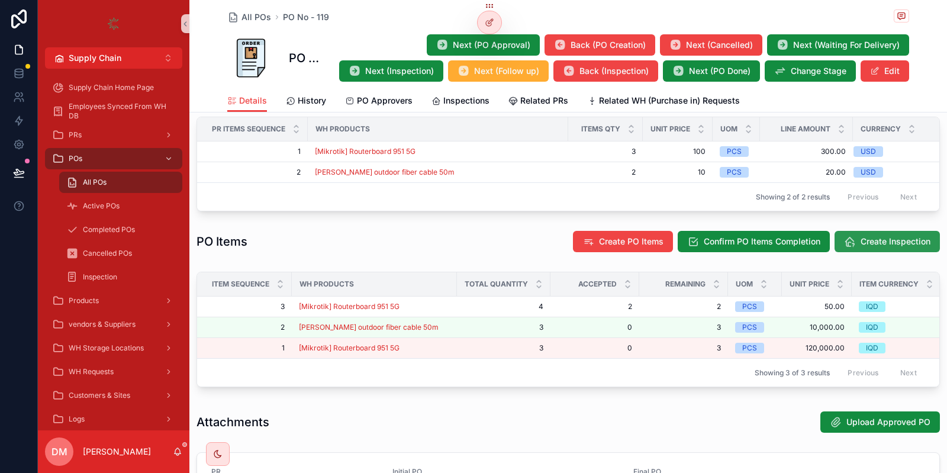
click at [886, 239] on span "Create Inspection" at bounding box center [895, 241] width 70 height 12
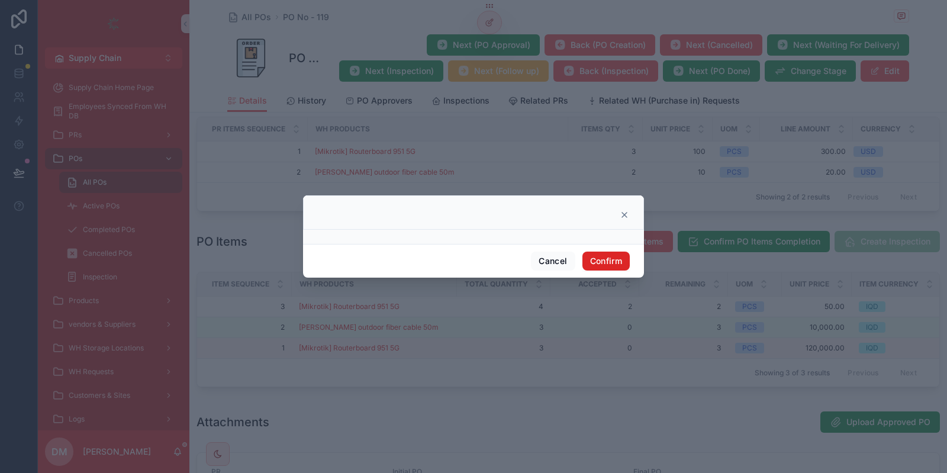
click at [600, 260] on button "Confirm" at bounding box center [605, 260] width 47 height 19
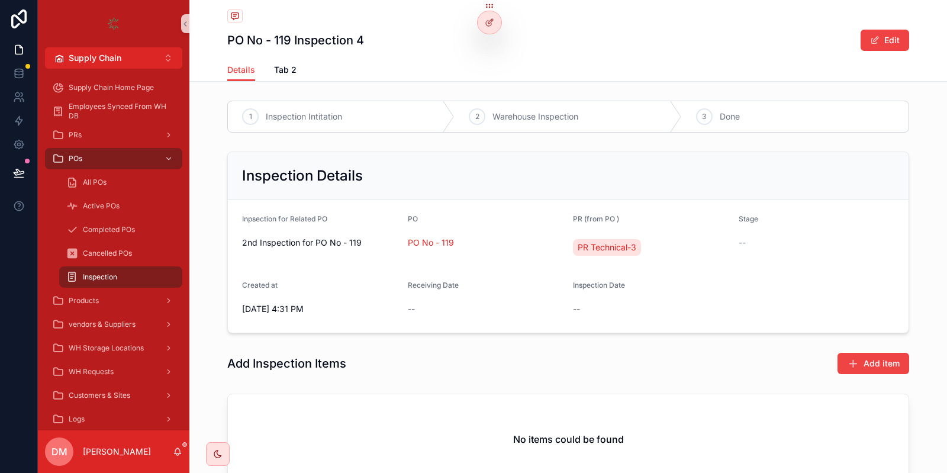
scroll to position [95, 0]
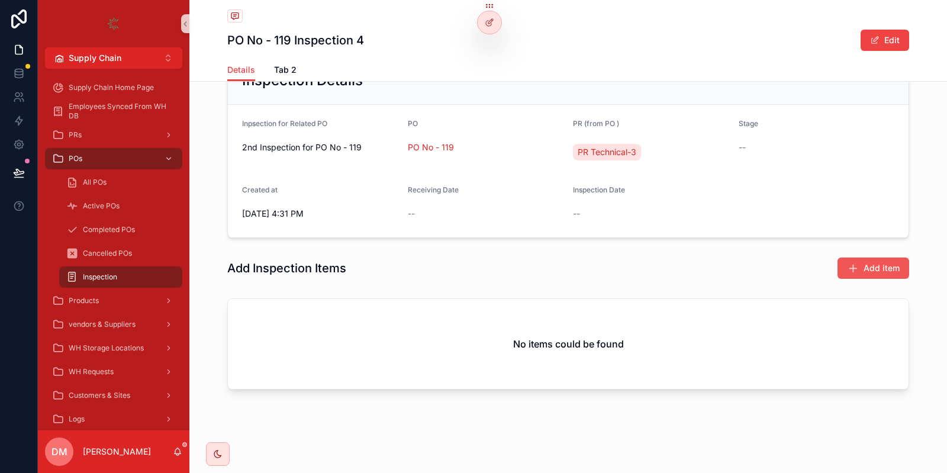
click at [859, 276] on button "Add item" at bounding box center [873, 267] width 72 height 21
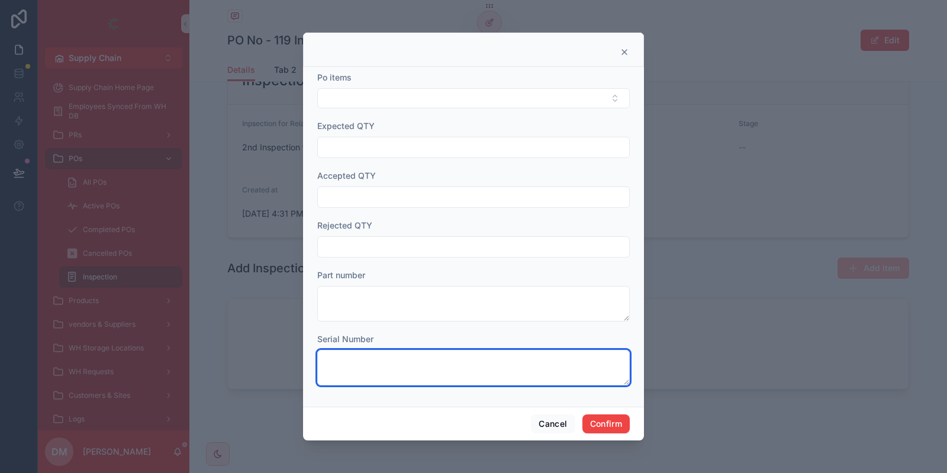
click at [363, 359] on textarea at bounding box center [473, 368] width 312 height 36
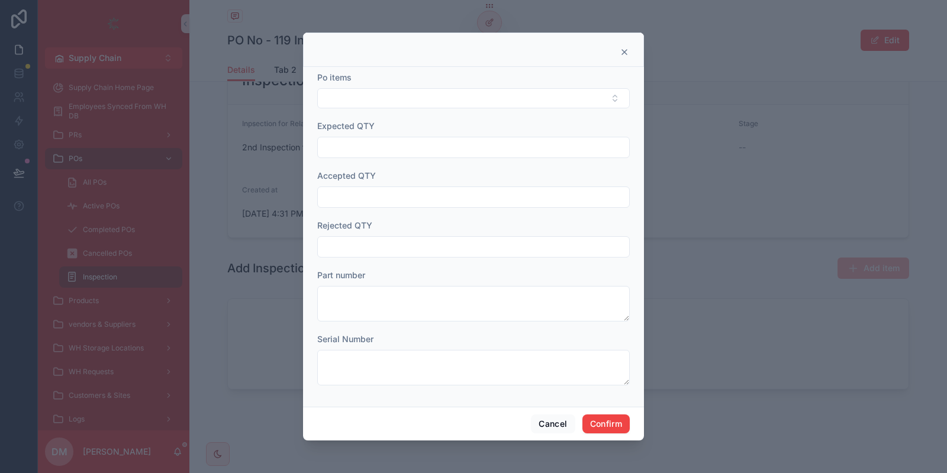
click at [406, 67] on div at bounding box center [473, 50] width 341 height 34
click at [443, 53] on div at bounding box center [473, 51] width 311 height 9
click at [546, 422] on button "Cancel" at bounding box center [553, 423] width 44 height 19
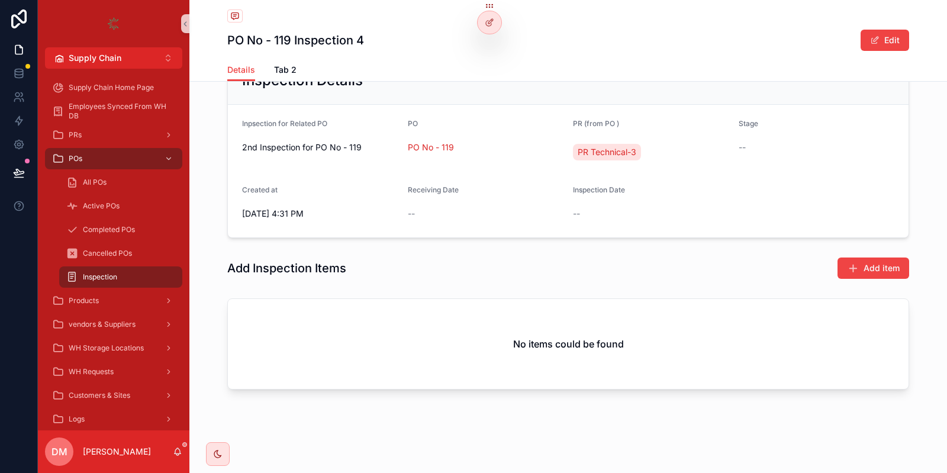
scroll to position [0, 0]
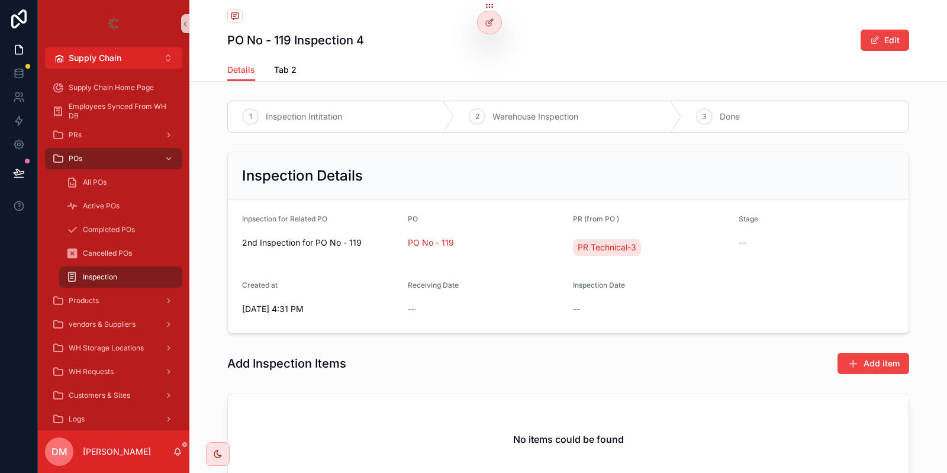
click at [248, 41] on h1 "PO No - 119 Inspection 4" at bounding box center [295, 40] width 137 height 17
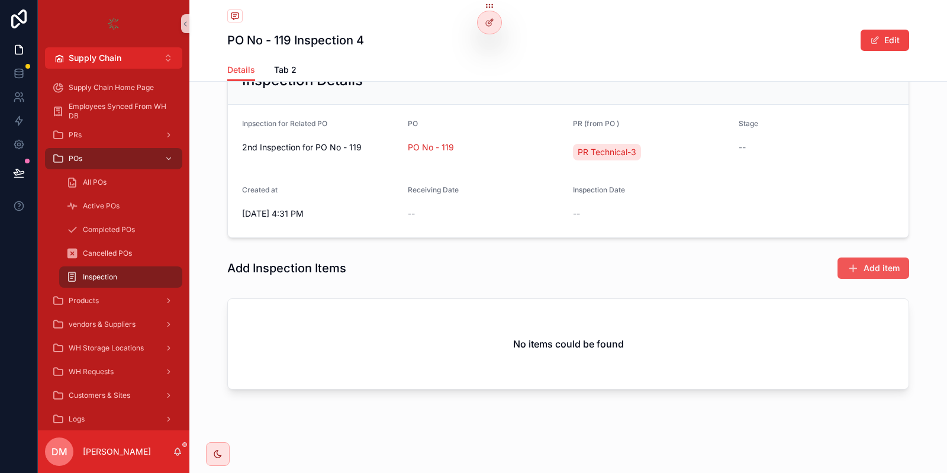
click at [868, 266] on span "Add item" at bounding box center [881, 268] width 36 height 12
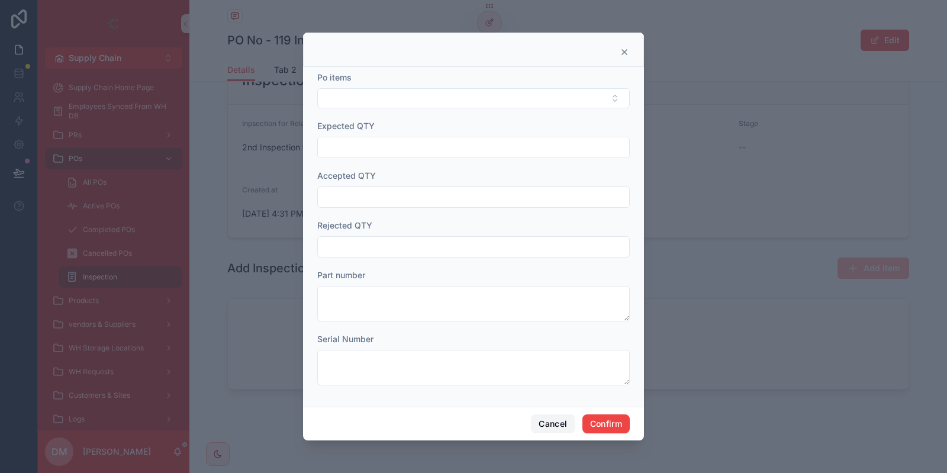
click at [543, 432] on button "Cancel" at bounding box center [553, 423] width 44 height 19
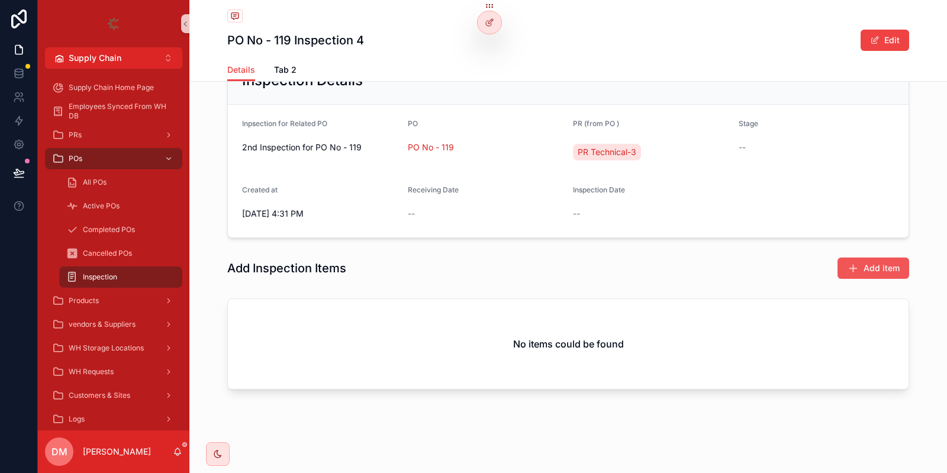
click at [866, 268] on span "Add item" at bounding box center [881, 268] width 36 height 12
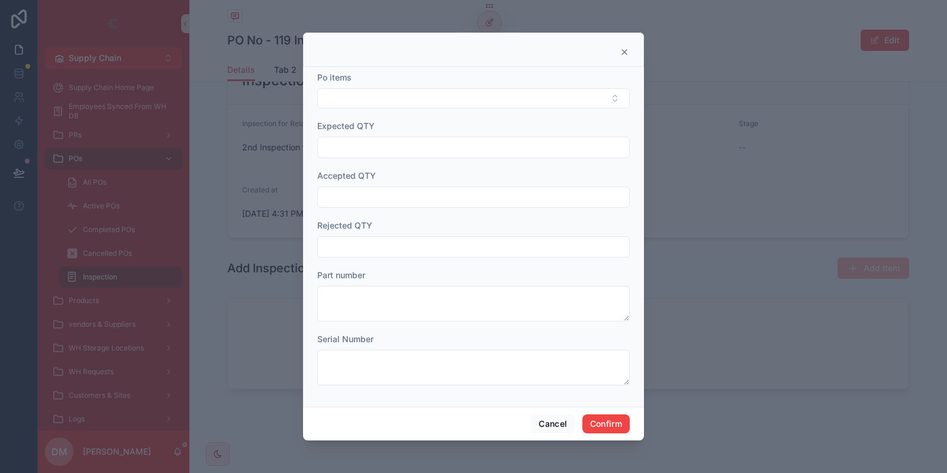
click at [386, 283] on div "Part number" at bounding box center [473, 295] width 312 height 52
click at [361, 347] on div "Serial Number" at bounding box center [473, 359] width 312 height 52
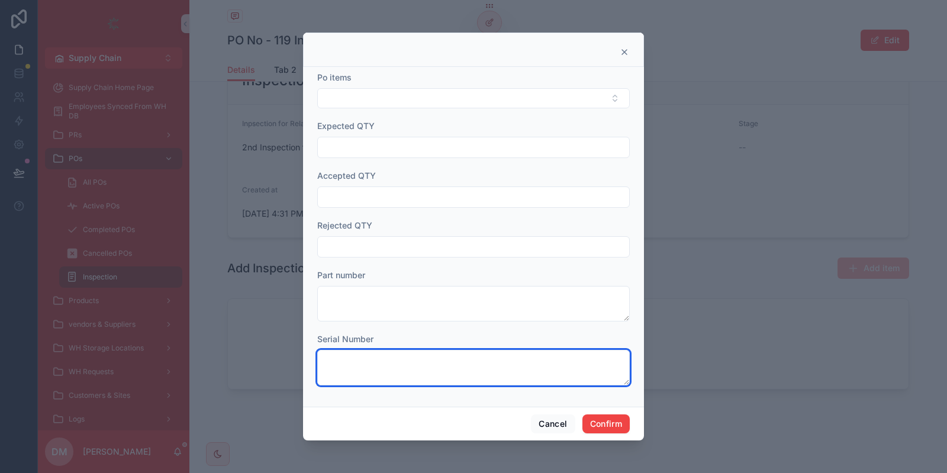
click at [362, 354] on textarea at bounding box center [473, 368] width 312 height 36
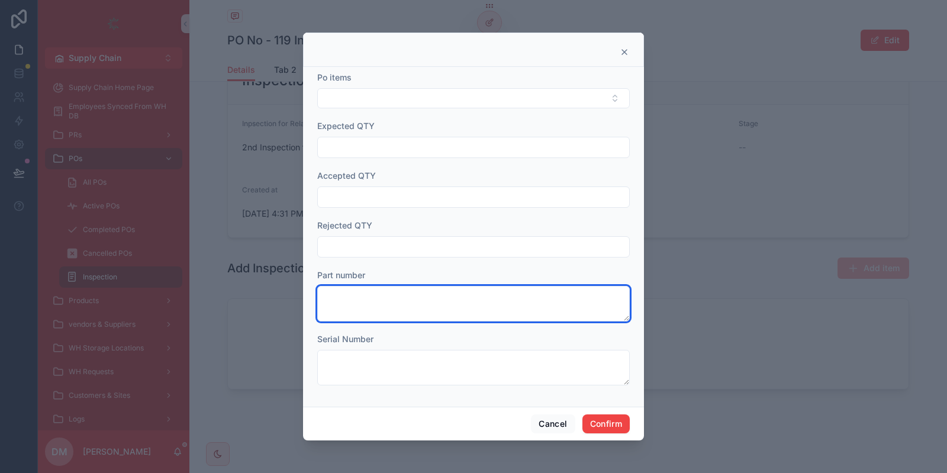
click at [426, 292] on textarea at bounding box center [473, 304] width 312 height 36
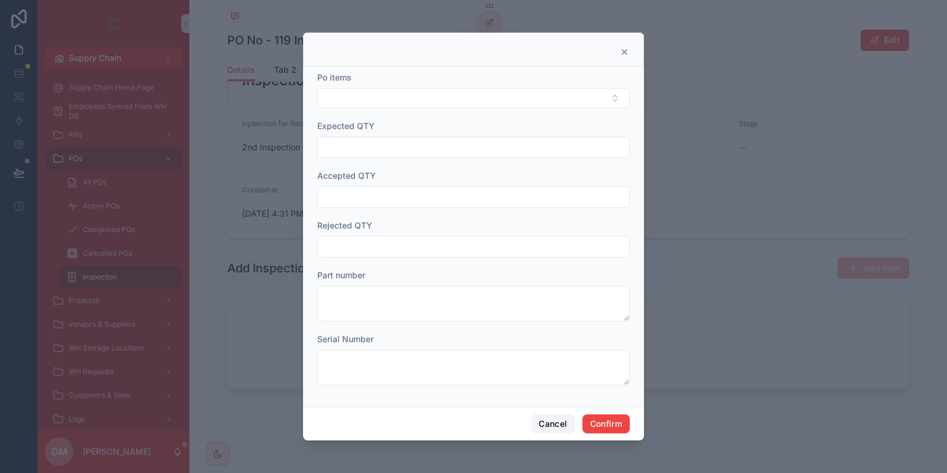
click at [551, 428] on button "Cancel" at bounding box center [553, 423] width 44 height 19
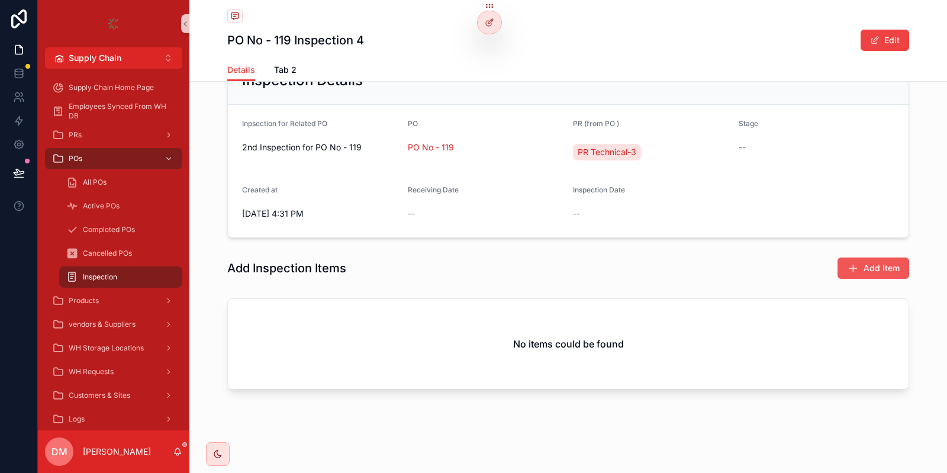
click at [848, 259] on button "Add item" at bounding box center [873, 267] width 72 height 21
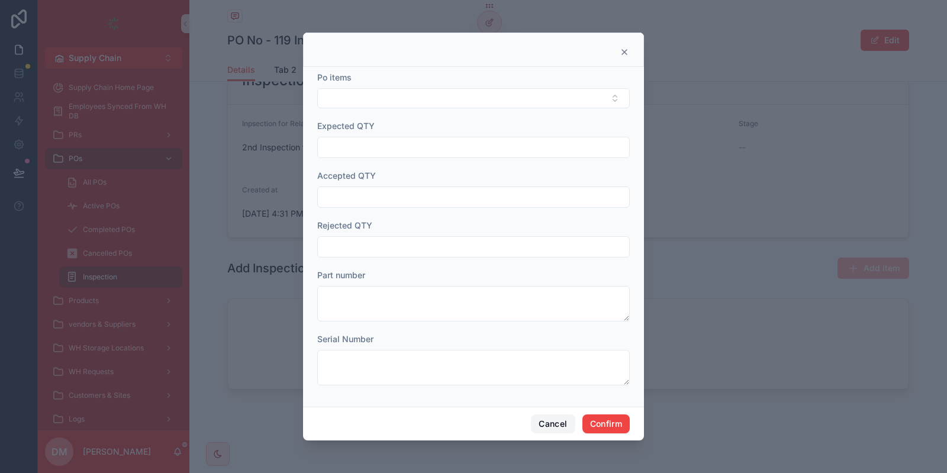
click at [540, 421] on button "Cancel" at bounding box center [553, 423] width 44 height 19
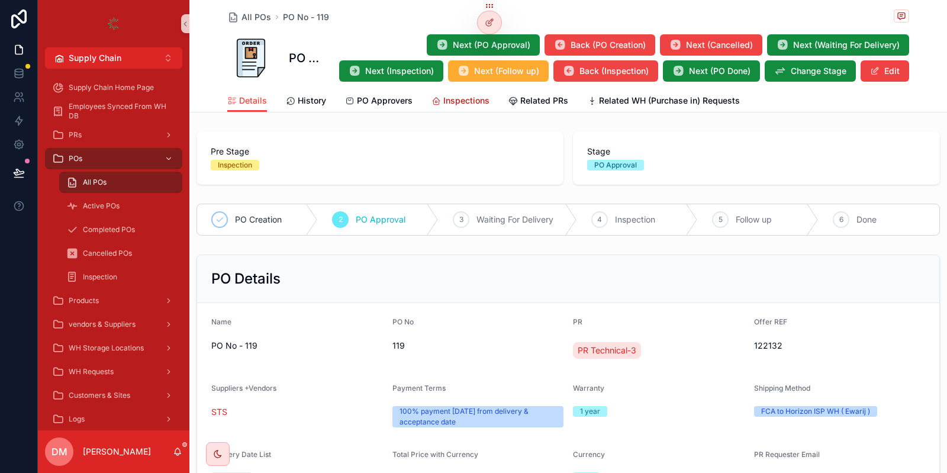
click at [457, 91] on link "Inspections" at bounding box center [460, 102] width 58 height 24
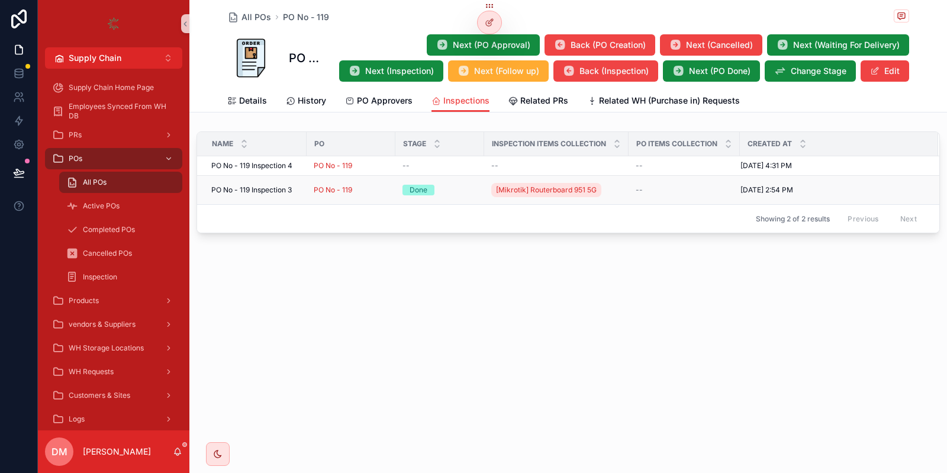
click at [353, 190] on div "PO No - 119" at bounding box center [351, 189] width 75 height 9
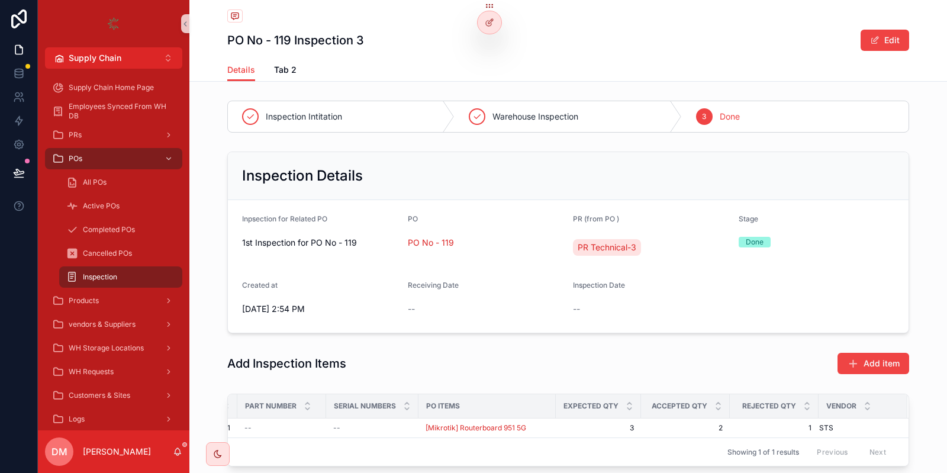
scroll to position [77, 0]
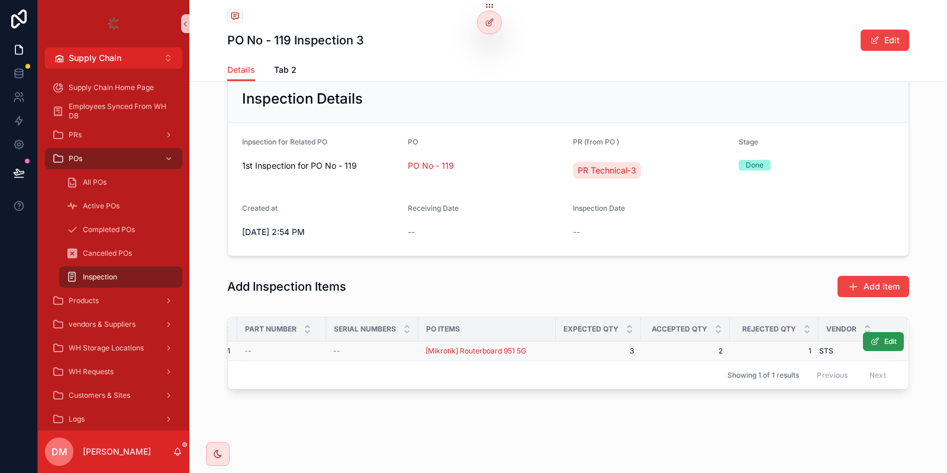
click at [891, 341] on span "Edit" at bounding box center [890, 341] width 12 height 9
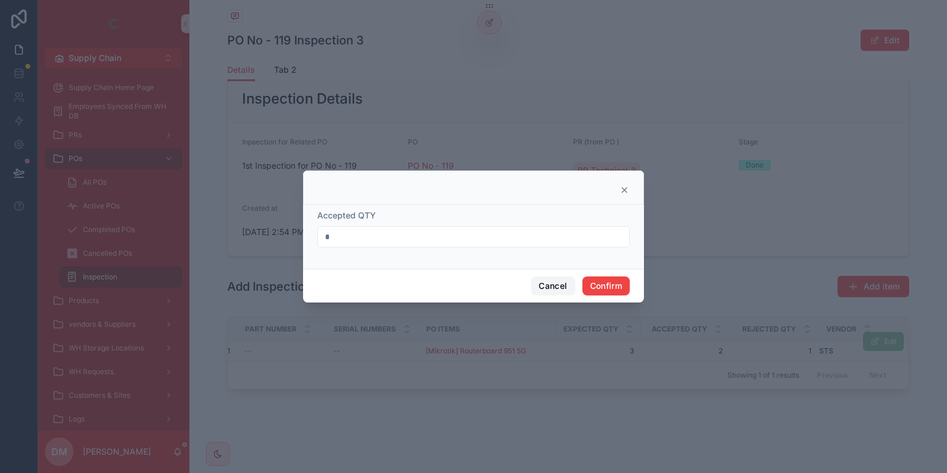
click at [543, 286] on button "Cancel" at bounding box center [553, 285] width 44 height 19
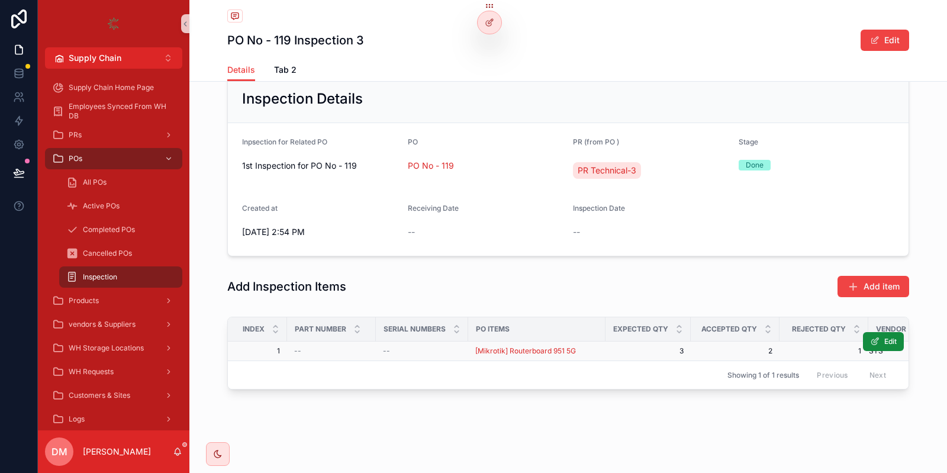
scroll to position [0, 50]
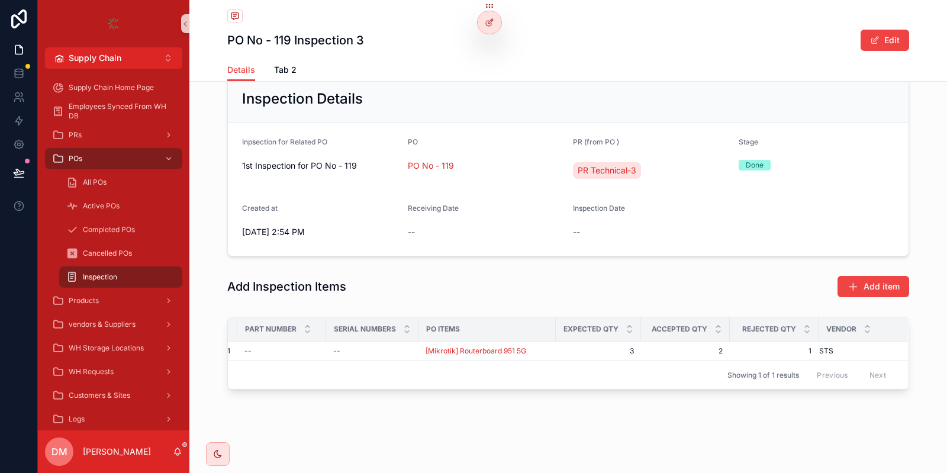
click at [0, 0] on button "Edit" at bounding box center [0, 0] width 0 height 0
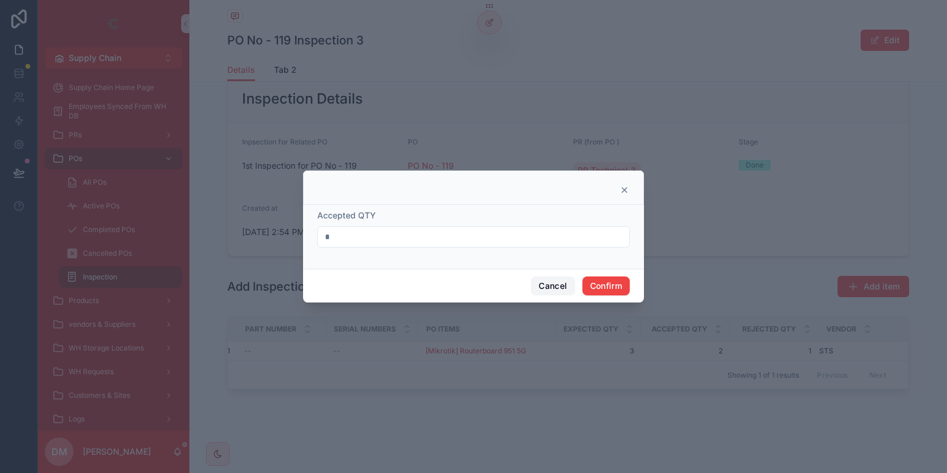
click at [546, 282] on button "Cancel" at bounding box center [553, 285] width 44 height 19
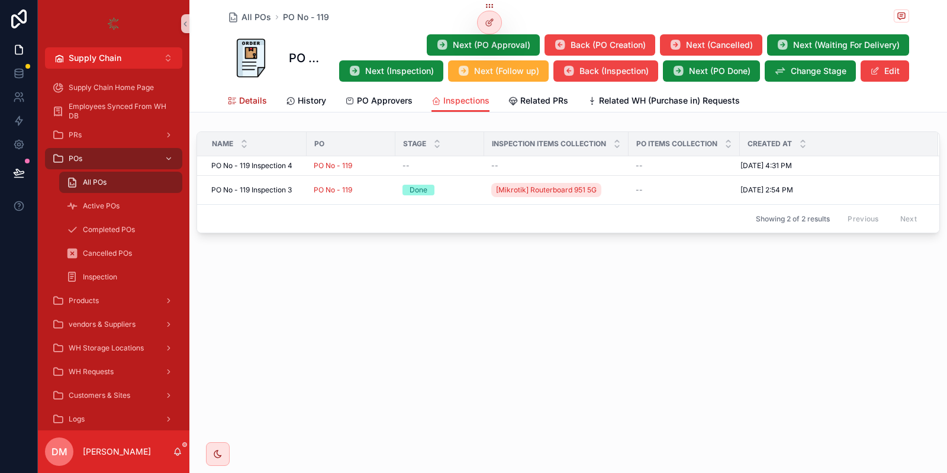
click at [253, 96] on span "Details" at bounding box center [253, 101] width 28 height 12
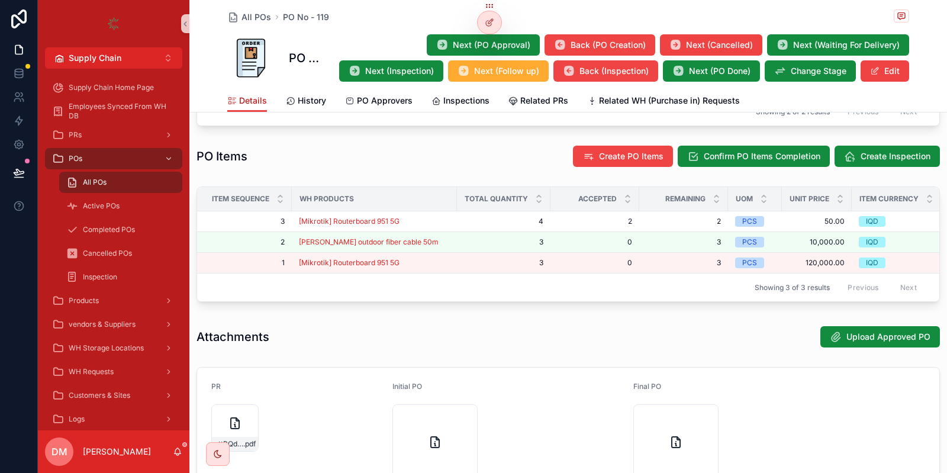
scroll to position [550, 0]
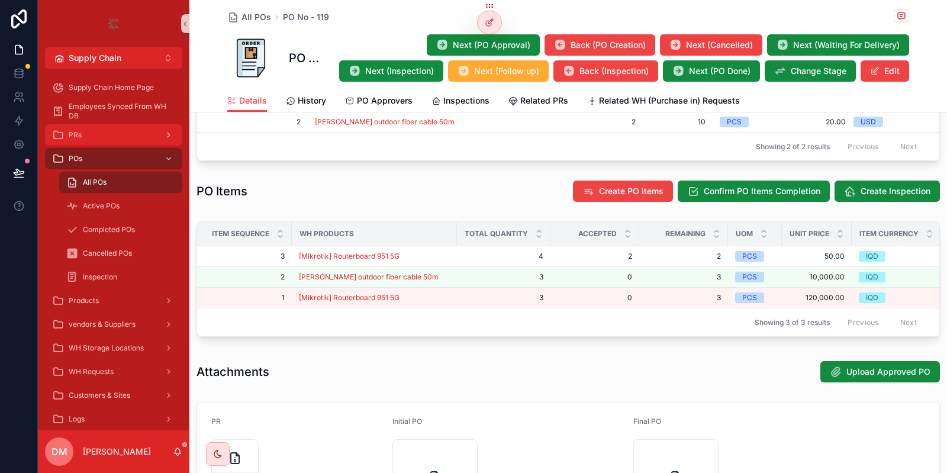
click at [92, 138] on div "PRs" at bounding box center [113, 134] width 123 height 19
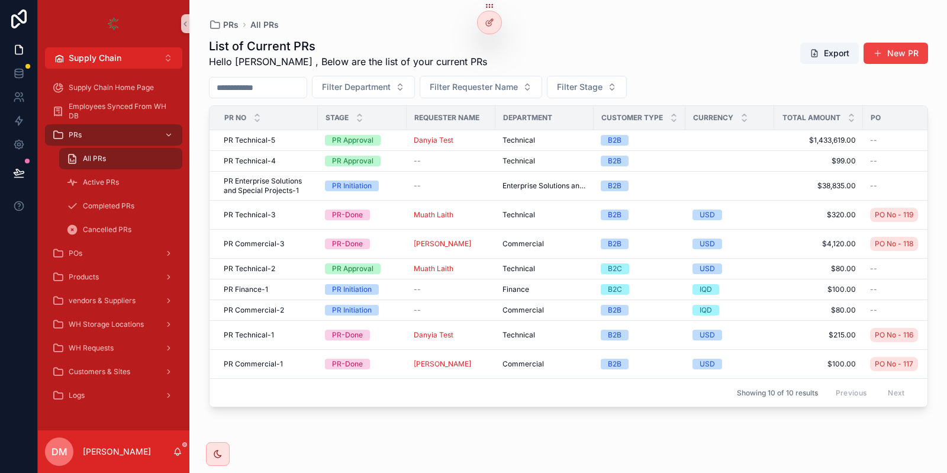
click at [372, 422] on div "List of Current PRs Hello [PERSON_NAME] , Below are the list of your current PR…" at bounding box center [568, 245] width 719 height 428
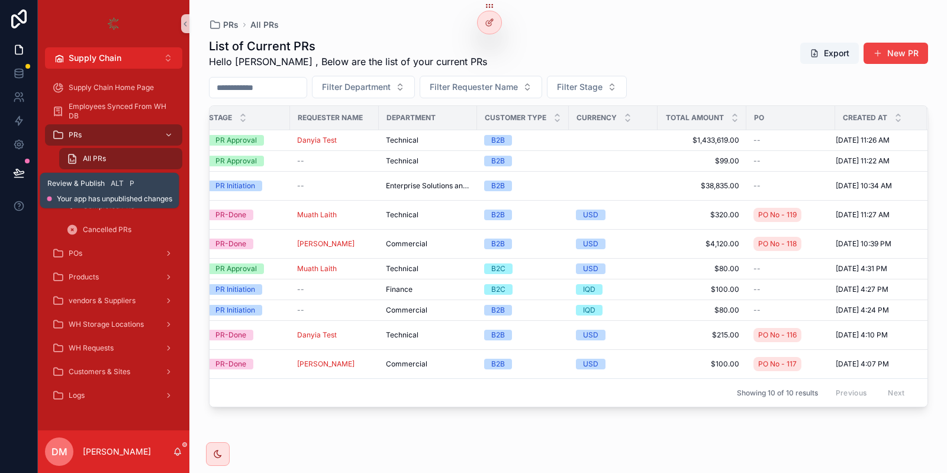
click at [19, 172] on icon at bounding box center [19, 173] width 12 height 12
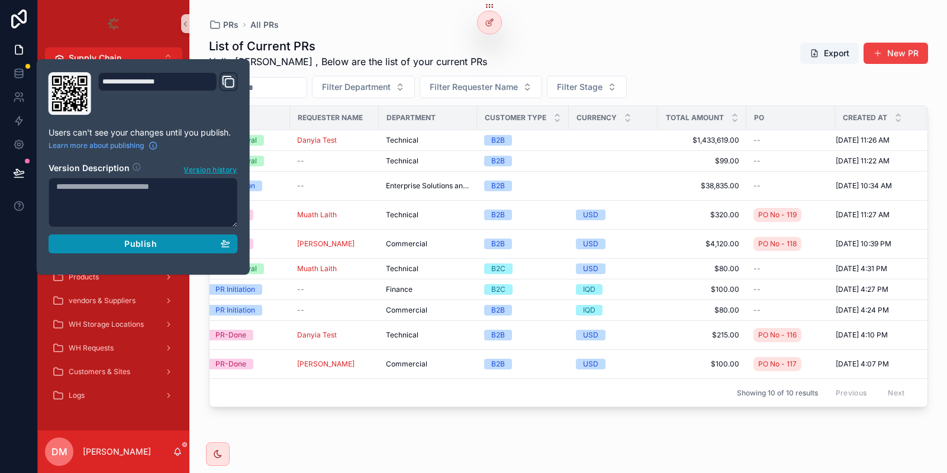
click at [135, 250] on button "Publish" at bounding box center [143, 243] width 189 height 19
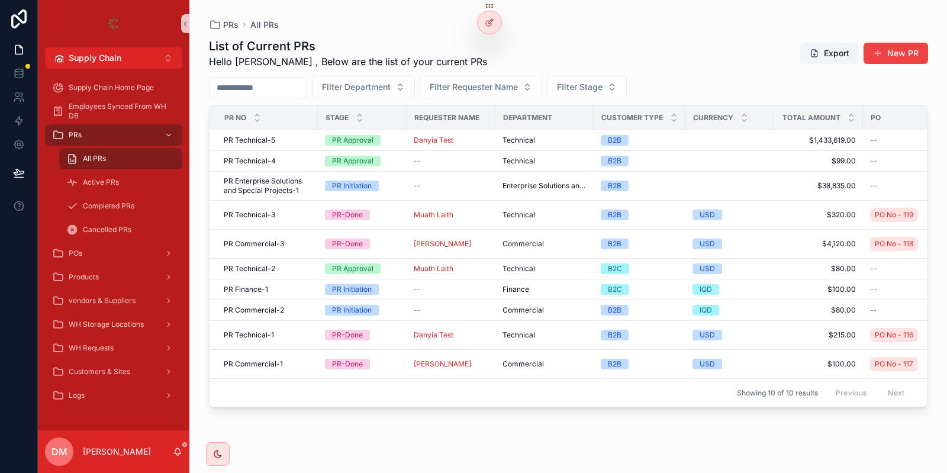
click at [416, 27] on div "PRs All PRs" at bounding box center [568, 25] width 719 height 12
click at [105, 253] on div "POs" at bounding box center [113, 253] width 123 height 19
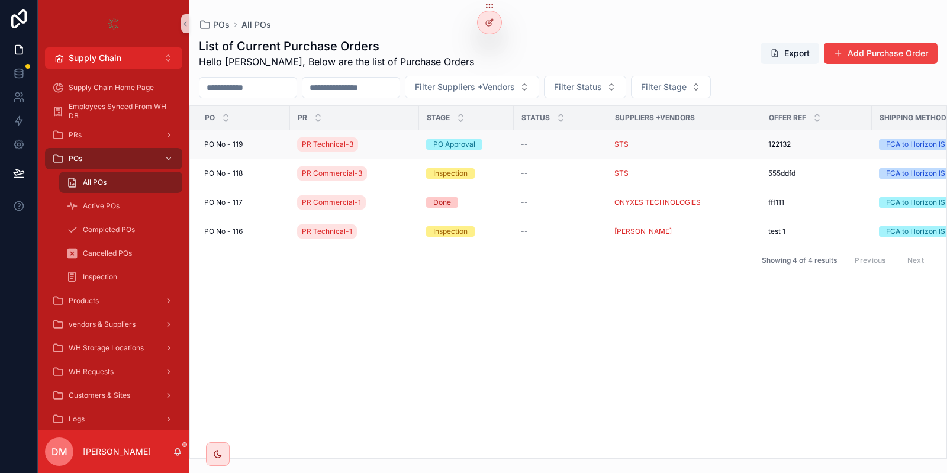
click at [263, 150] on td "[STREET_ADDRESS]" at bounding box center [240, 144] width 100 height 29
click at [268, 174] on div "[STREET_ADDRESS]" at bounding box center [243, 173] width 79 height 9
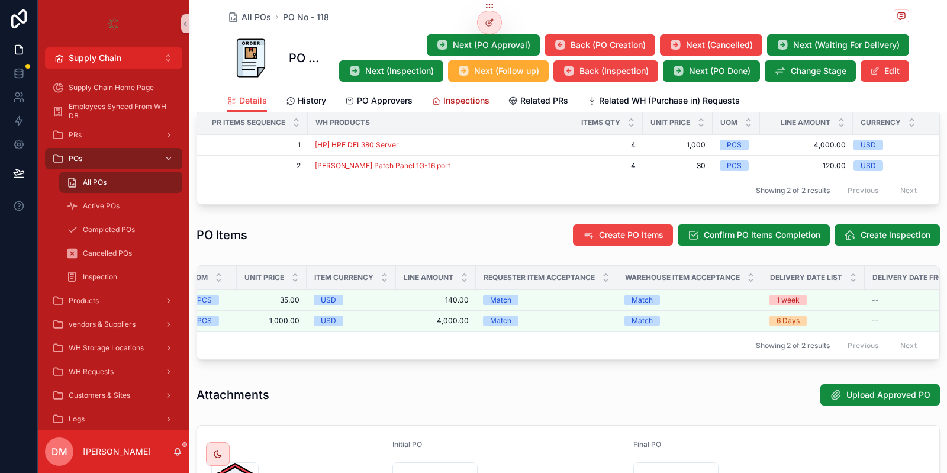
scroll to position [0, 547]
click at [454, 93] on link "Inspections" at bounding box center [460, 102] width 58 height 24
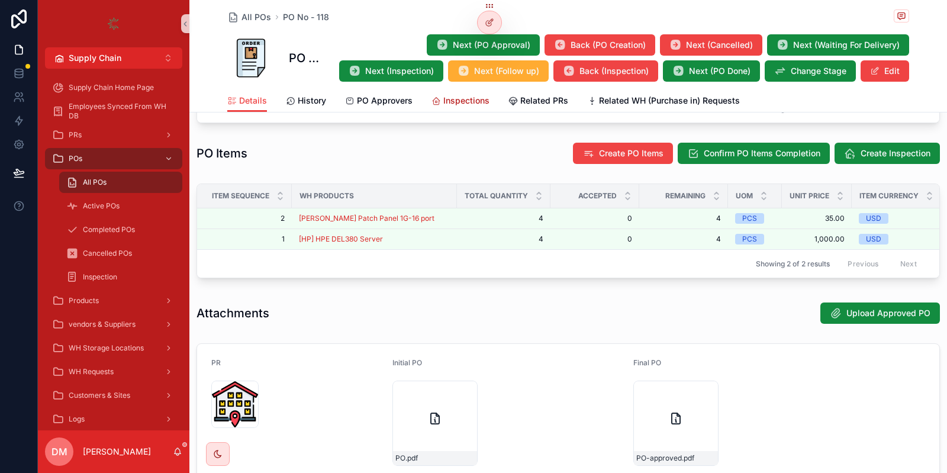
scroll to position [686, 0]
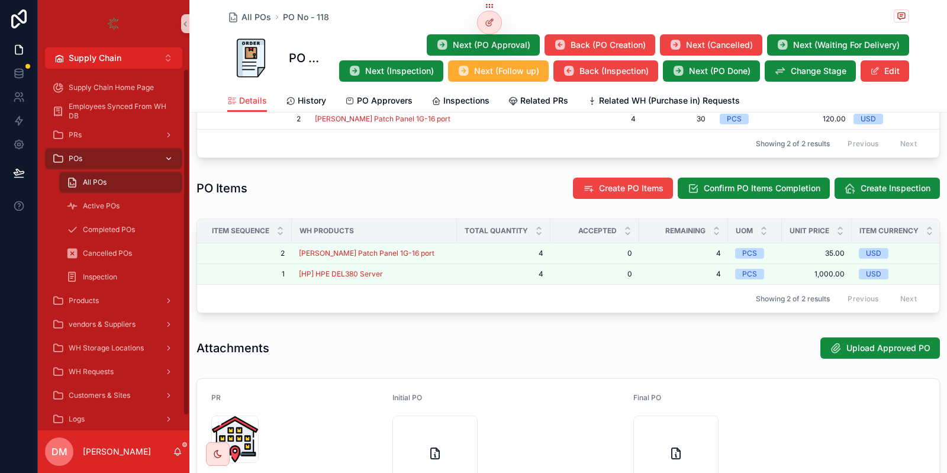
scroll to position [473, 0]
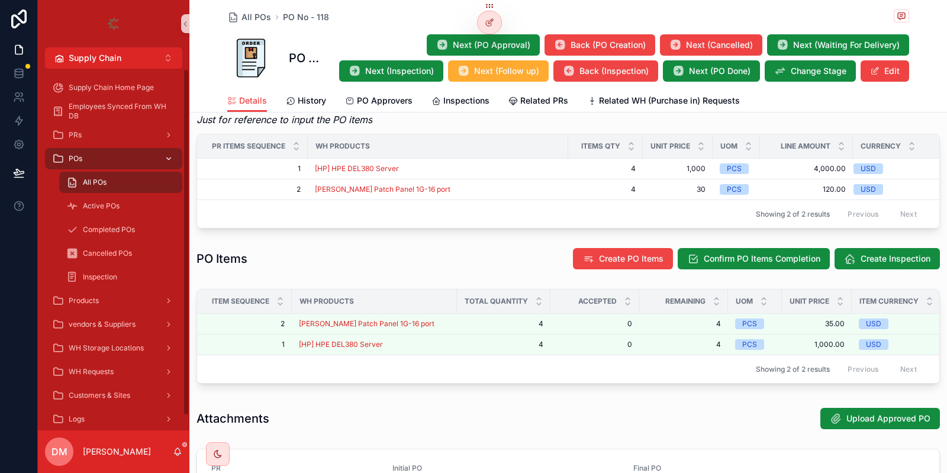
click at [99, 159] on div "POs" at bounding box center [113, 158] width 123 height 19
